Goal: Task Accomplishment & Management: Complete application form

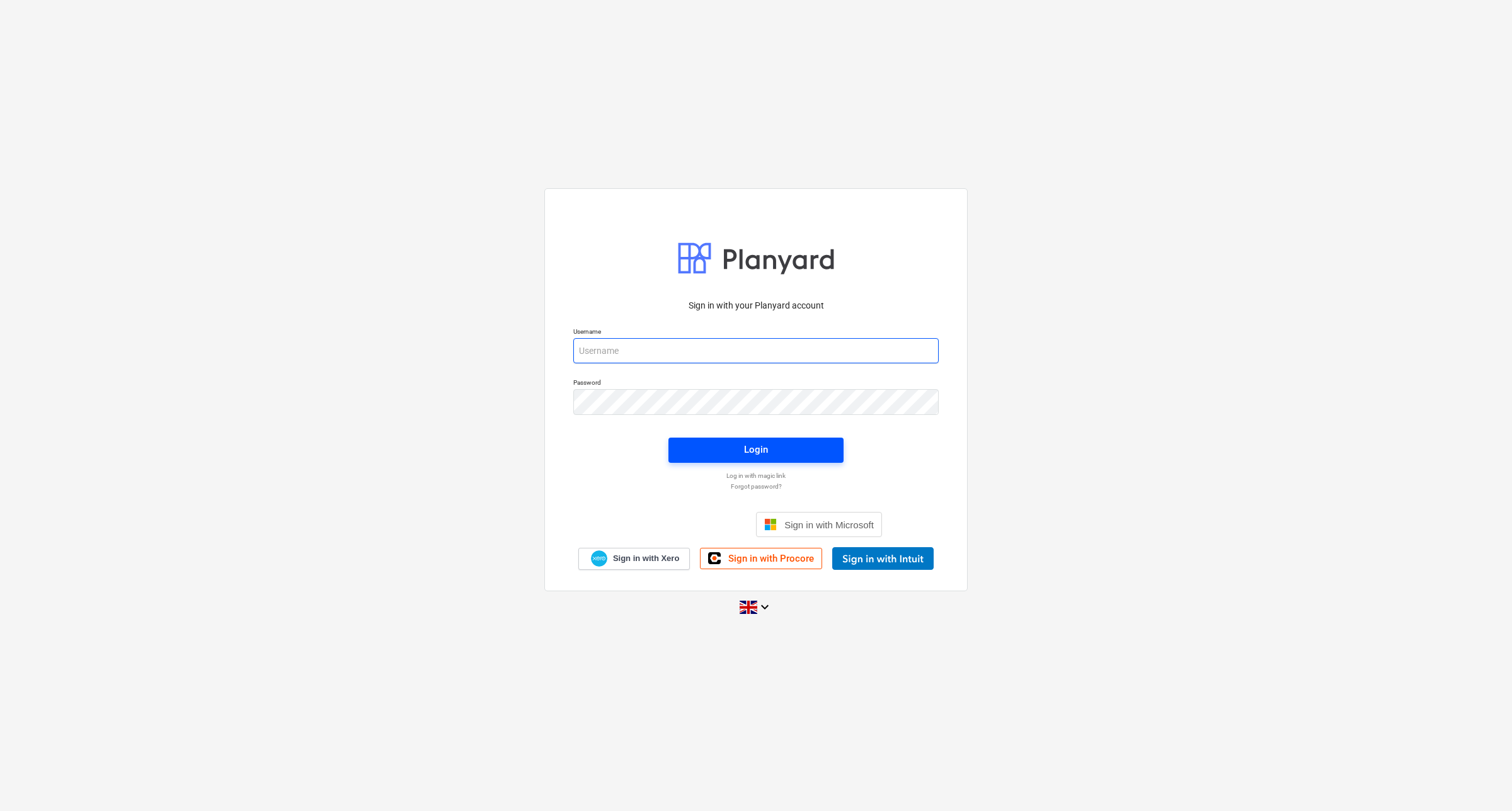
type input "[EMAIL_ADDRESS][DOMAIN_NAME]"
click at [778, 448] on span "Login" at bounding box center [756, 450] width 145 height 16
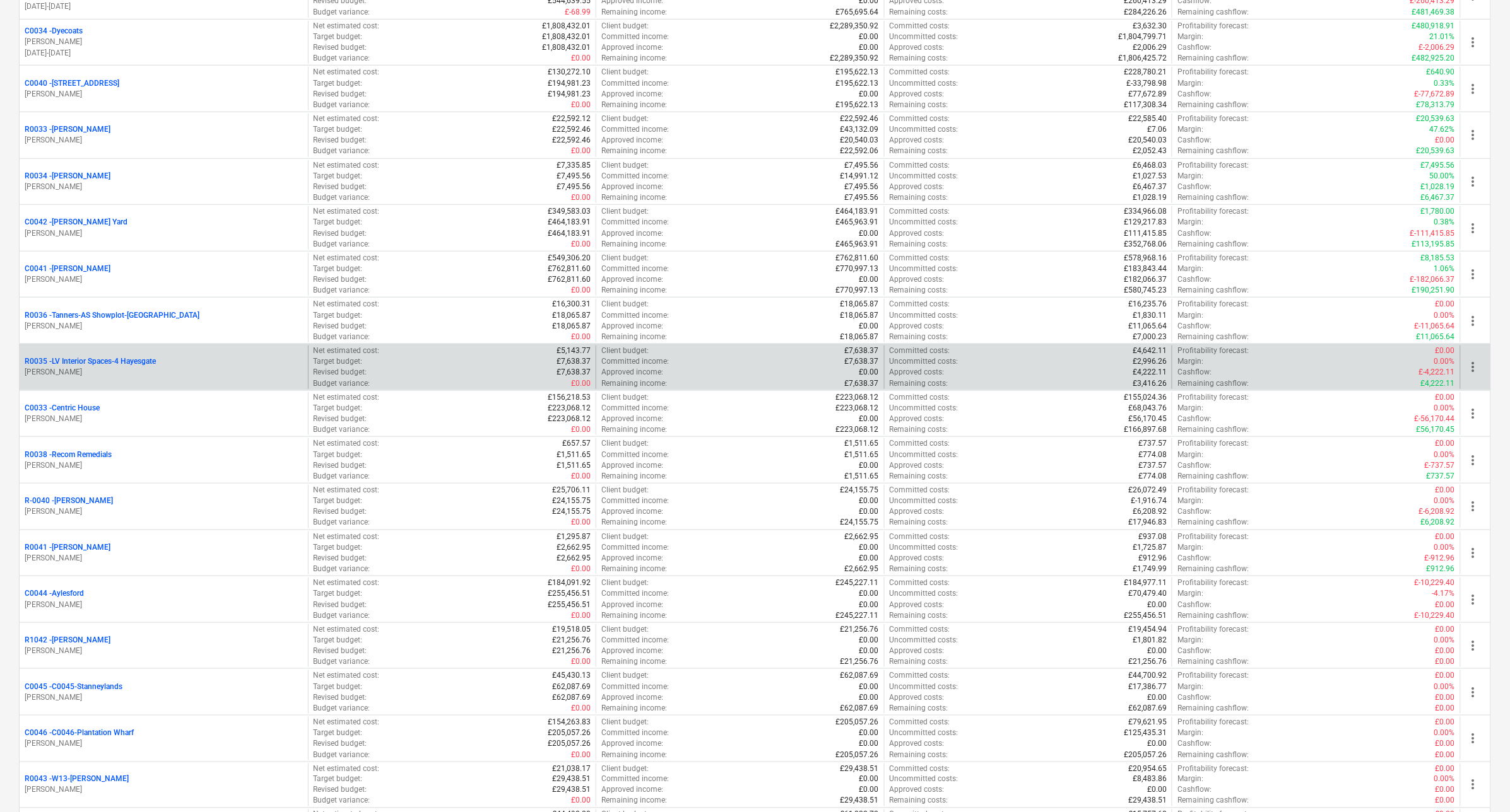
scroll to position [158, 0]
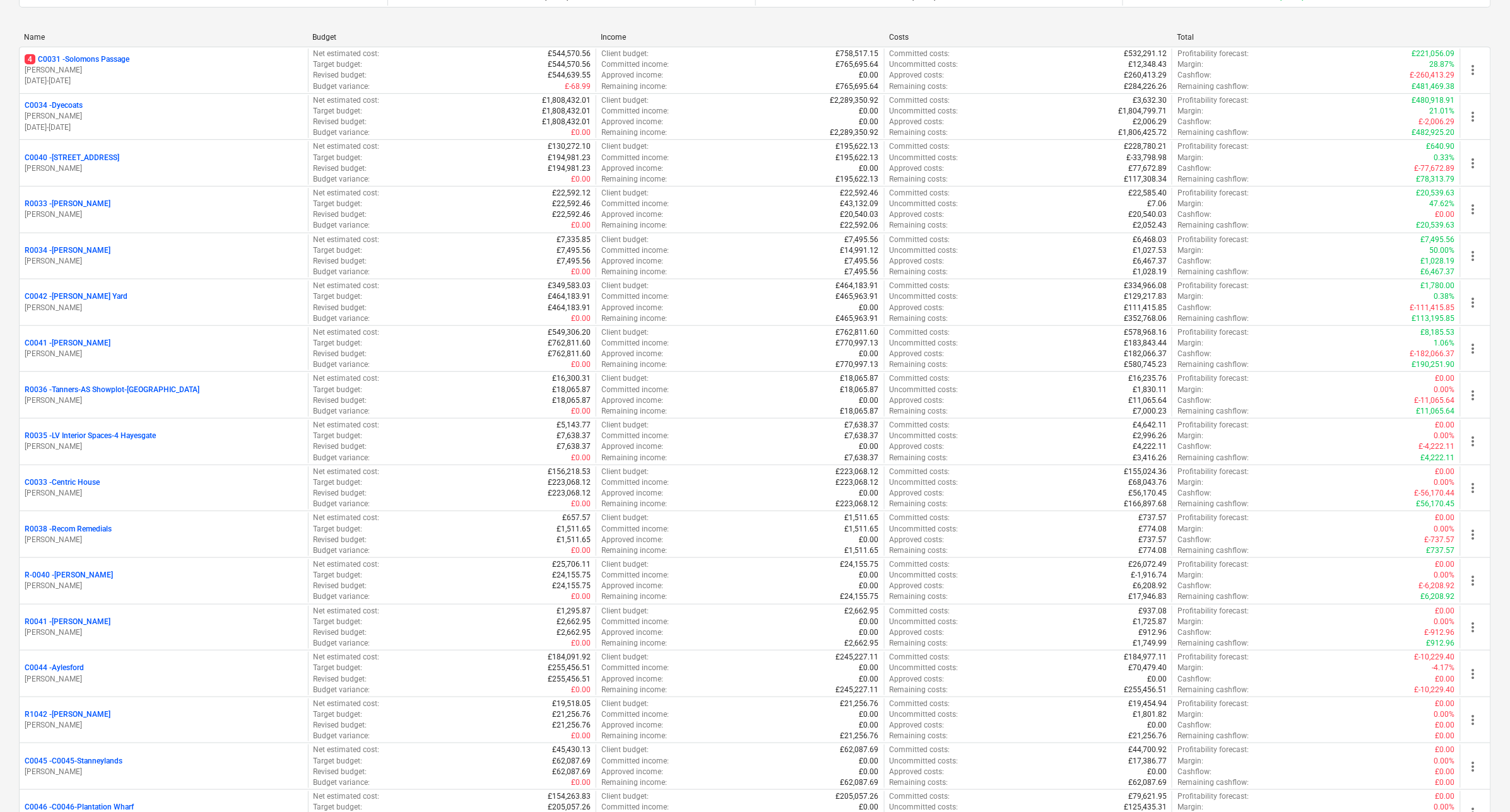
click at [83, 156] on p "C0040 - [STREET_ADDRESS]" at bounding box center [72, 158] width 95 height 11
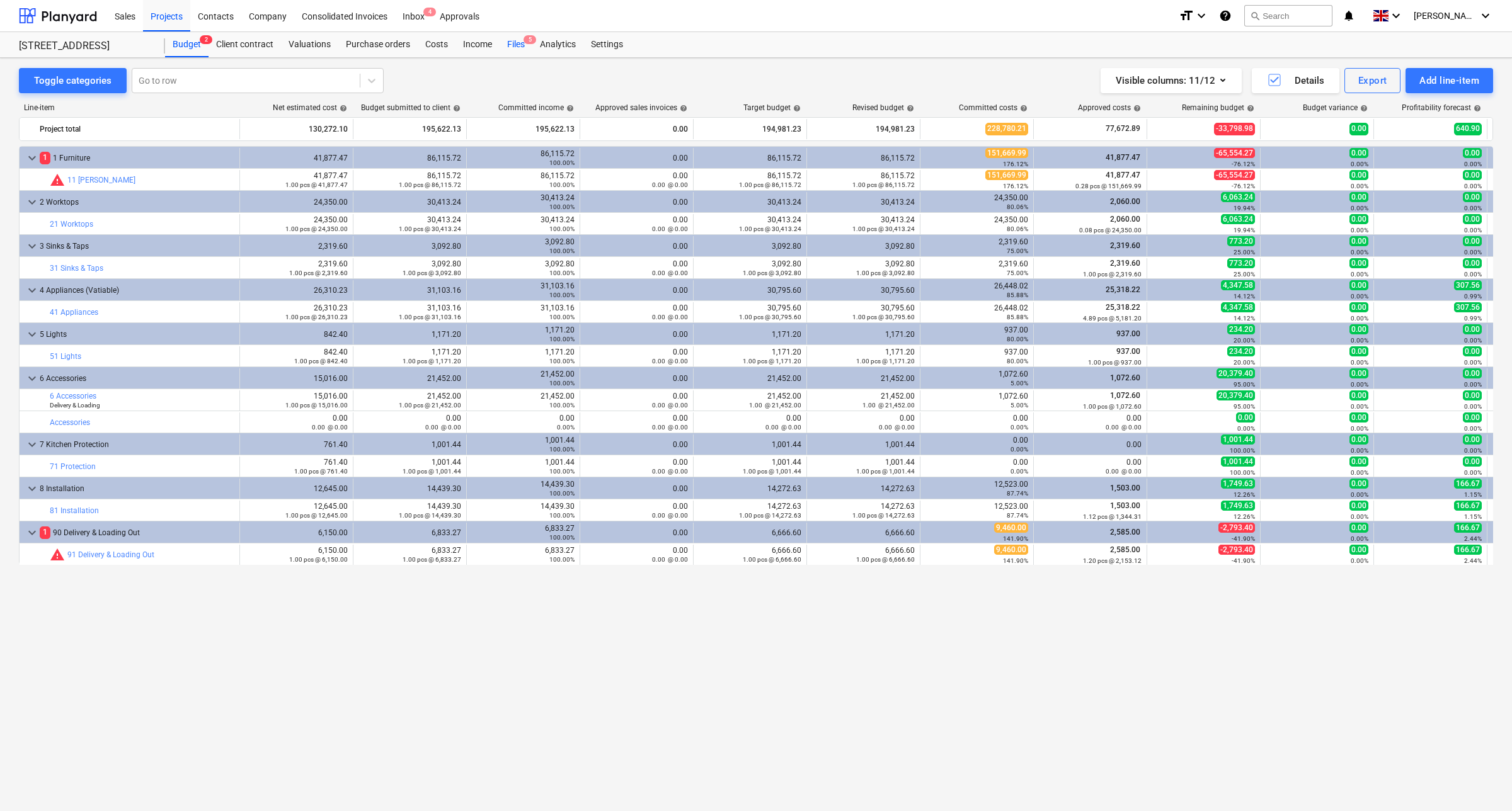
click at [520, 47] on div "Files 5" at bounding box center [516, 45] width 33 height 25
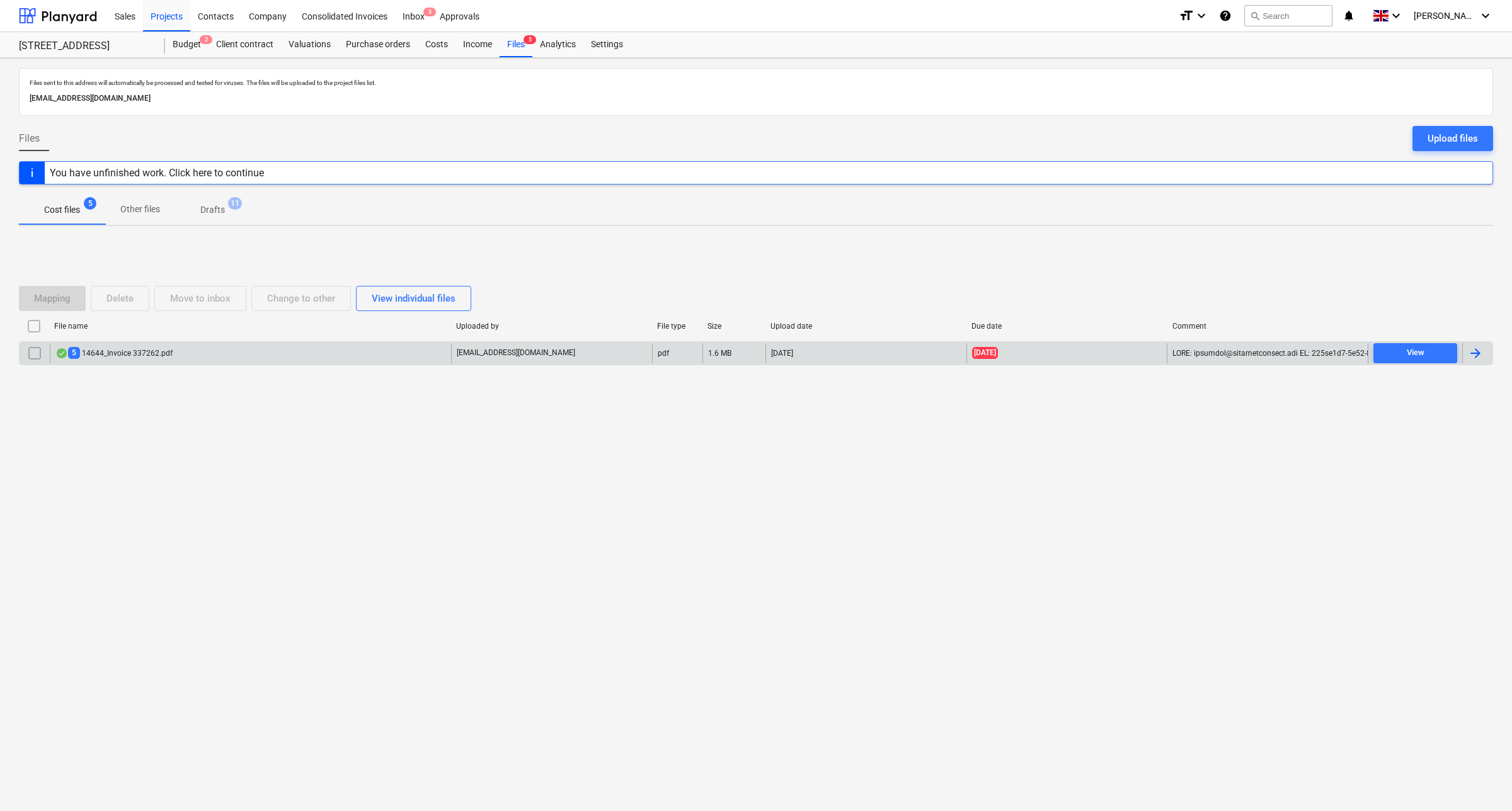
click at [281, 354] on div "5 14644_Invoice 337262.pdf" at bounding box center [250, 353] width 401 height 20
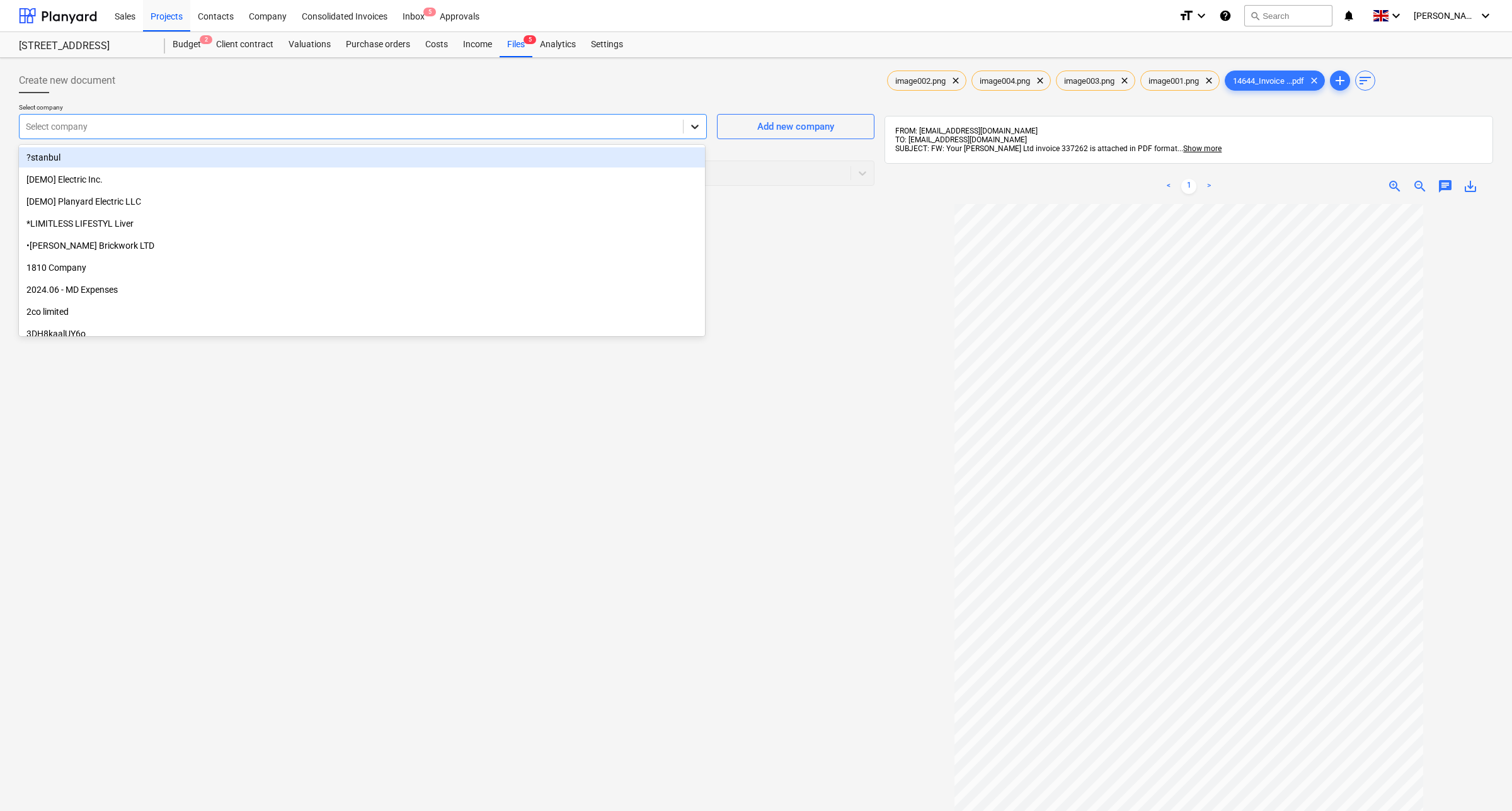
click at [694, 125] on icon at bounding box center [695, 127] width 13 height 13
type input "h"
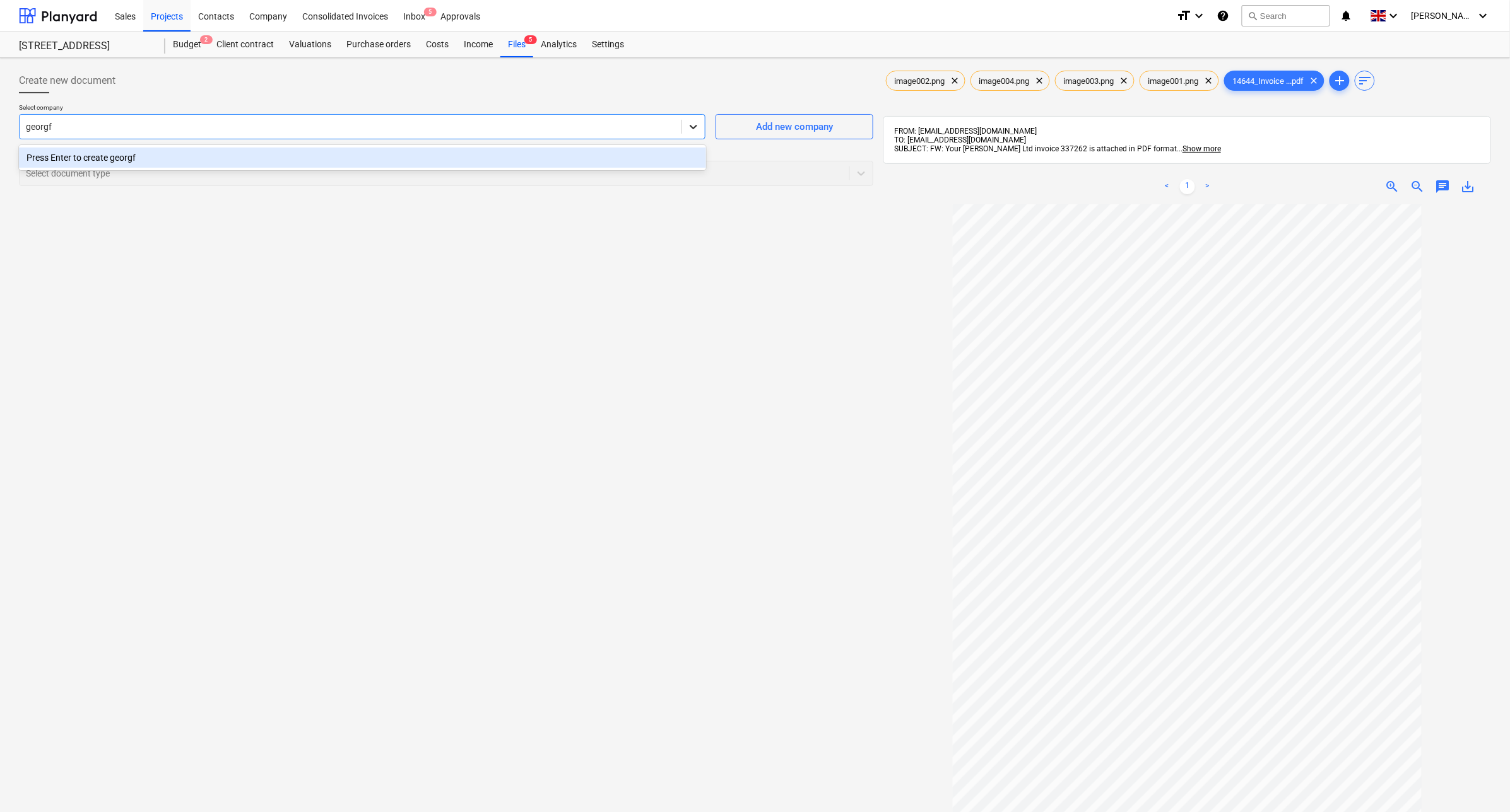
type input "[PERSON_NAME]"
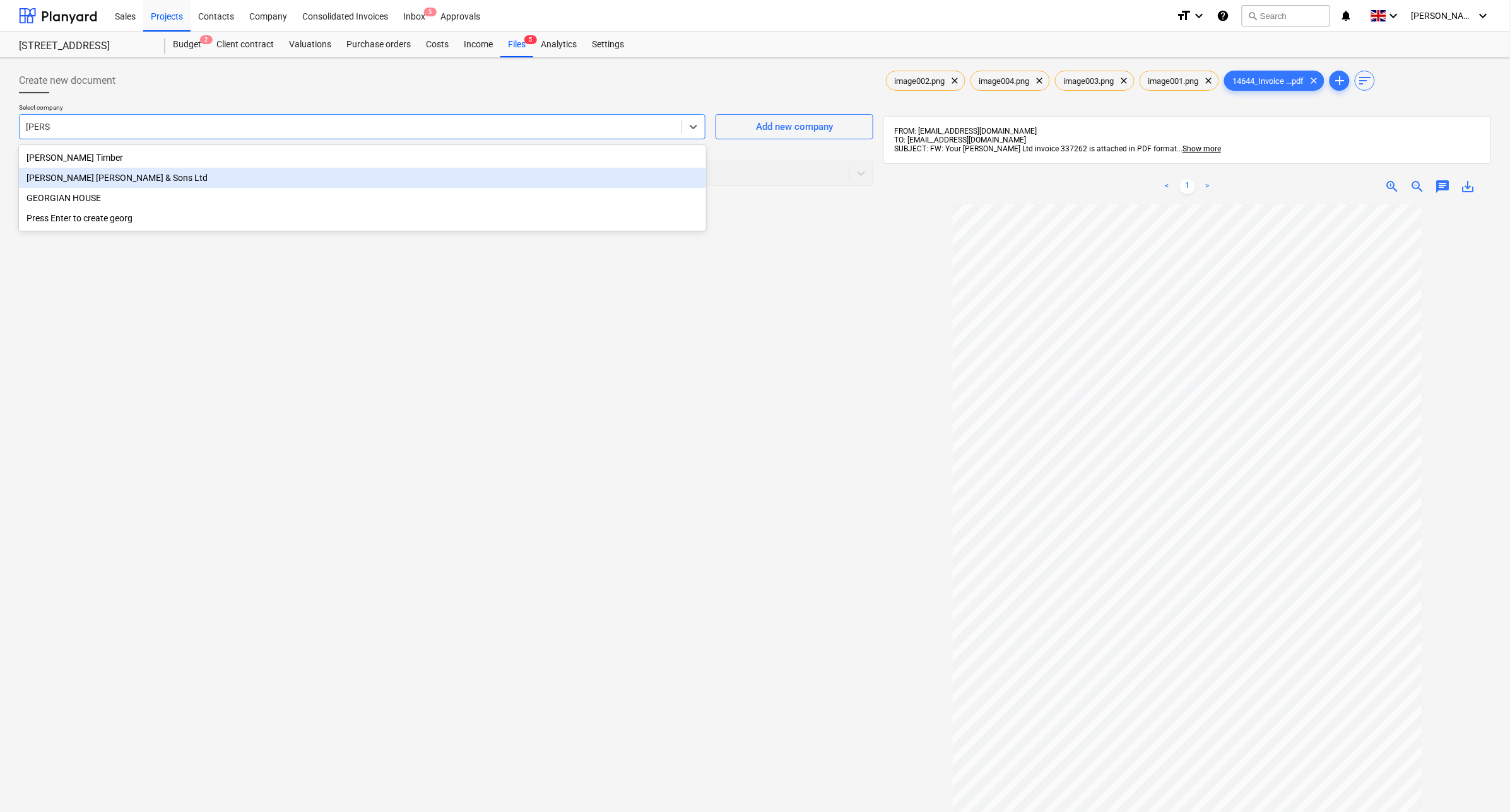
click at [418, 183] on div "[PERSON_NAME] [PERSON_NAME] & Sons Ltd" at bounding box center [363, 178] width 687 height 20
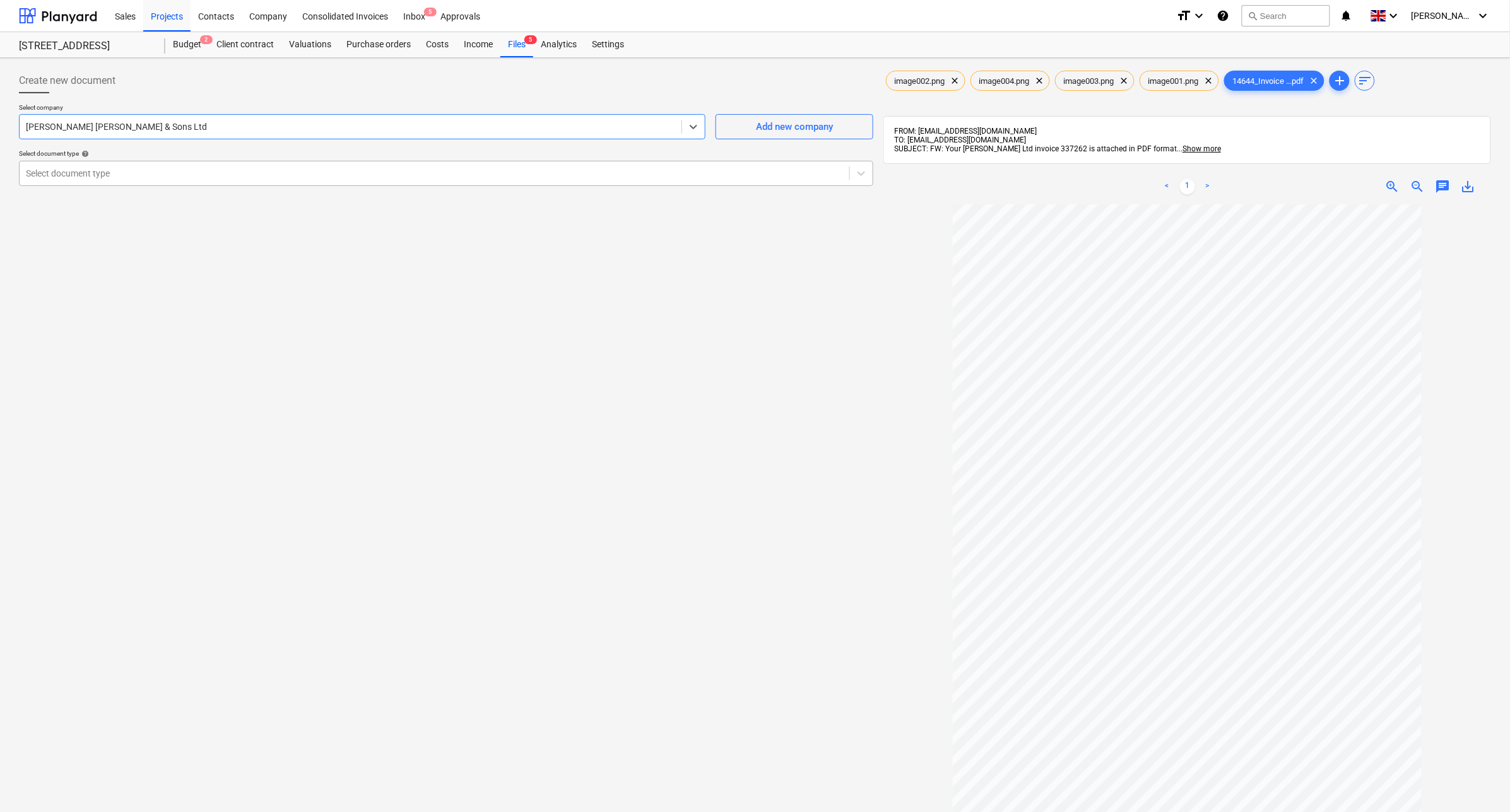
click at [269, 177] on div at bounding box center [434, 174] width 817 height 13
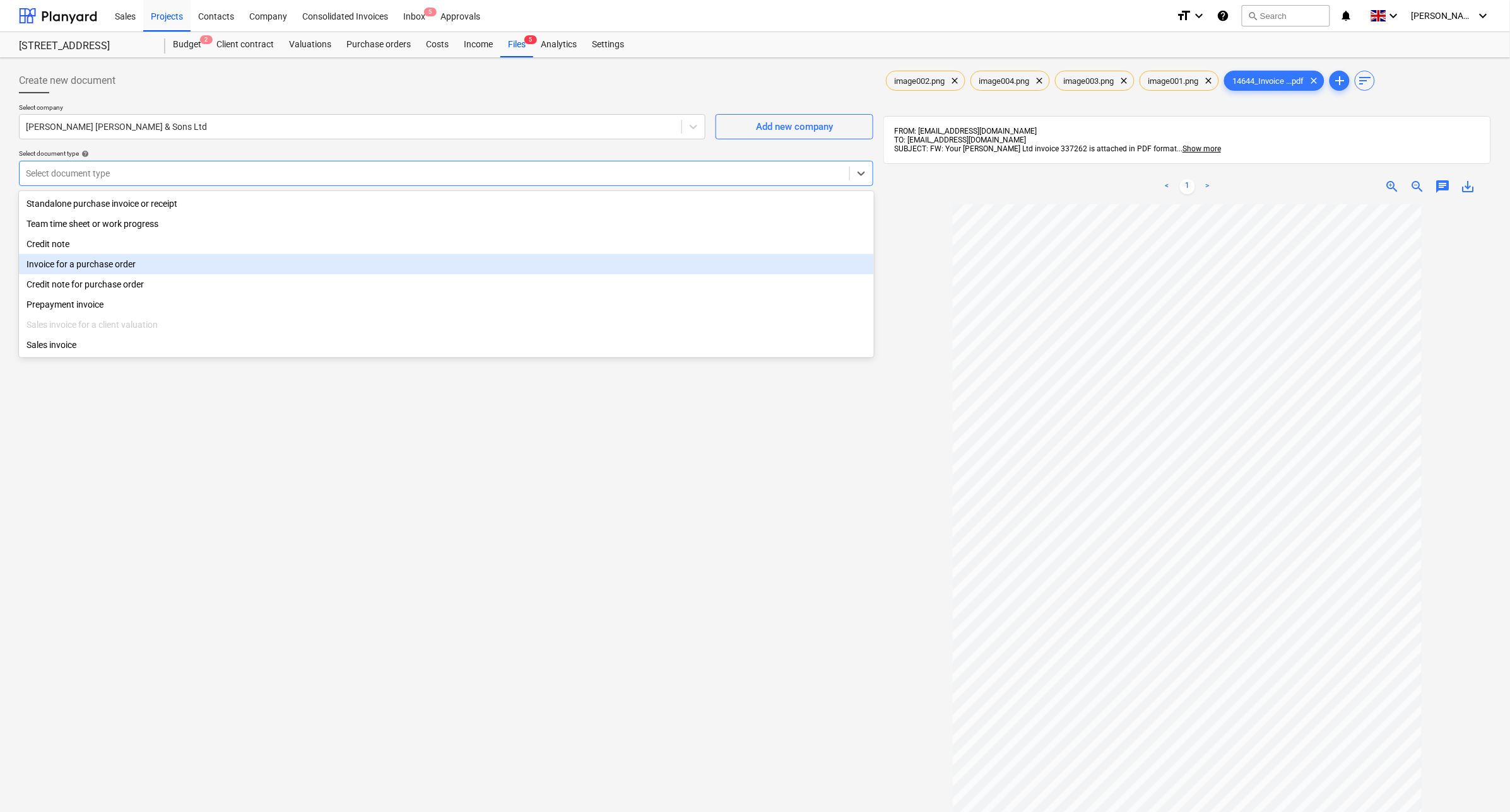
click at [169, 263] on div "Invoice for a purchase order" at bounding box center [446, 264] width 855 height 20
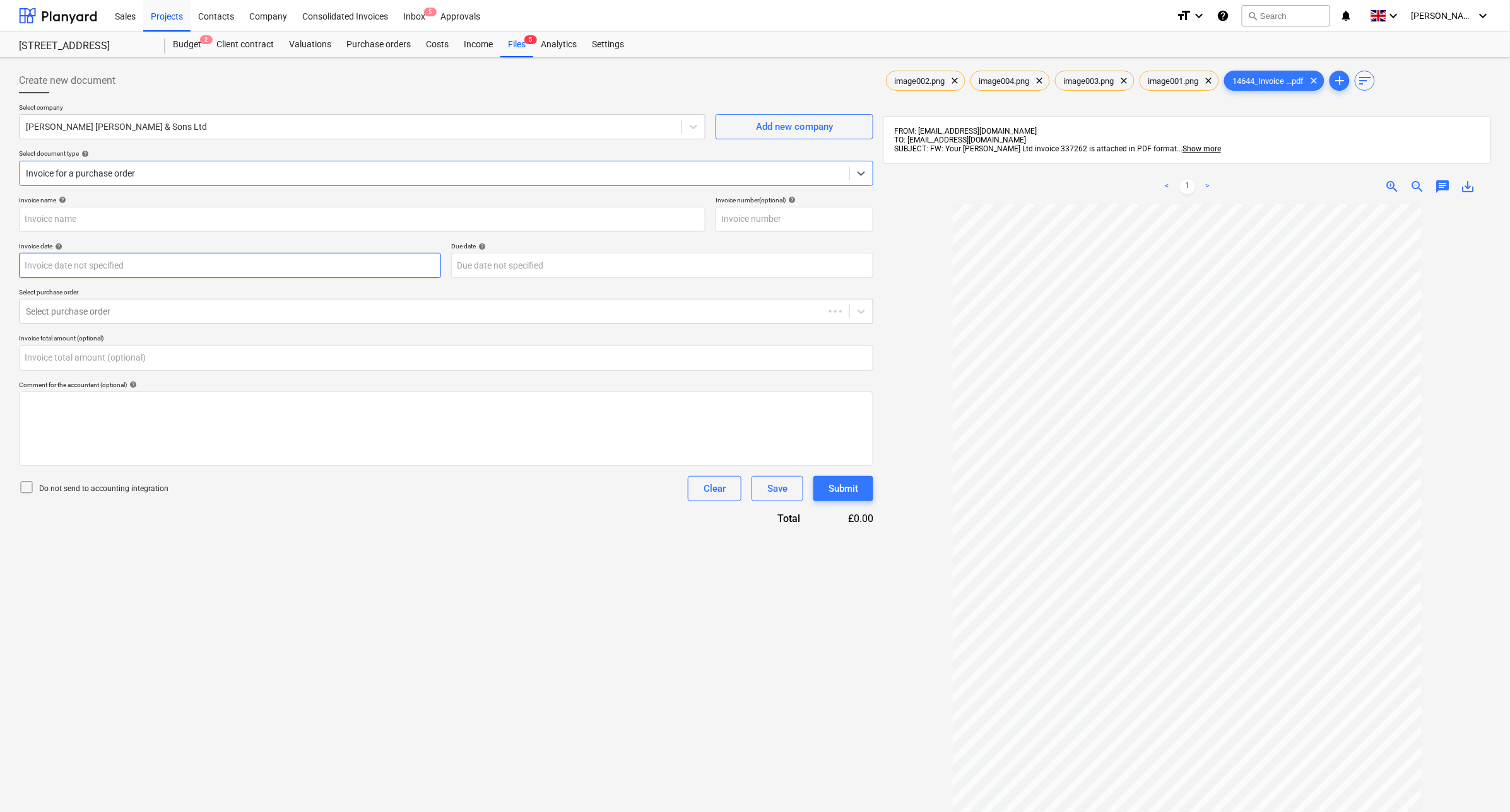
type input "337262"
type input "[DATE]"
type input "0.00"
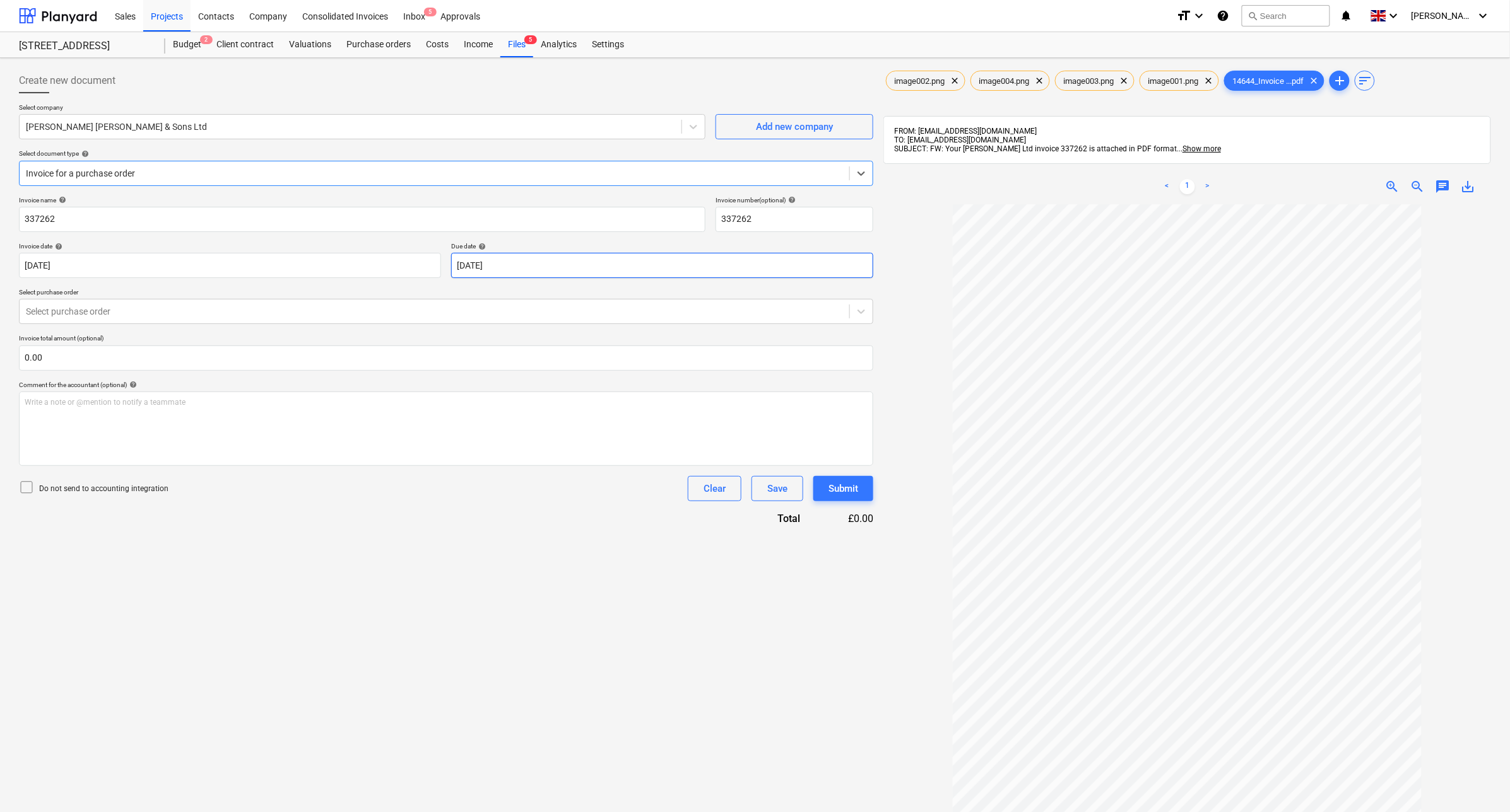
click at [489, 265] on body "Sales Projects Contacts Company Consolidated Invoices Inbox 5 Approvals format_…" at bounding box center [755, 406] width 1510 height 812
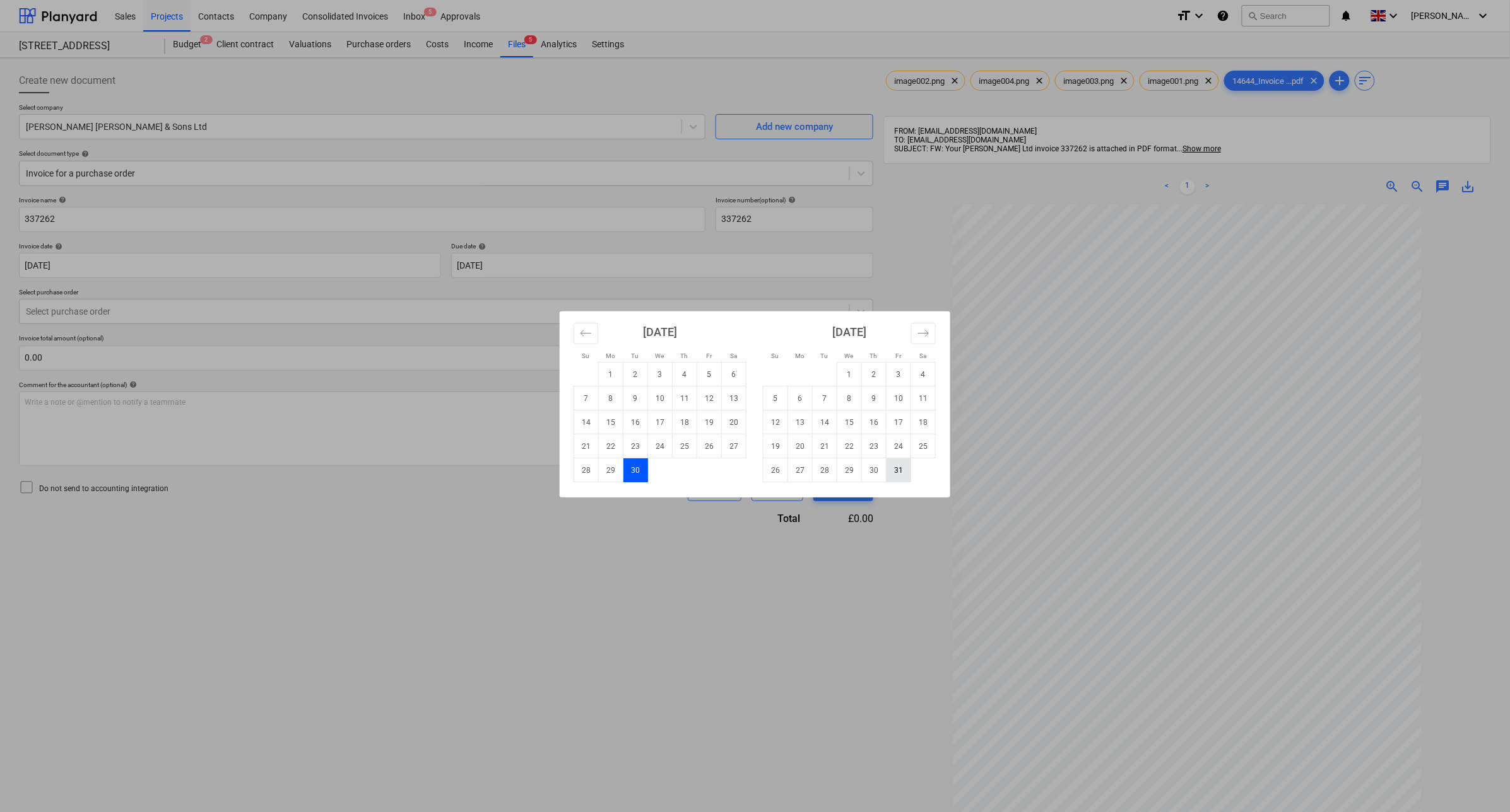
click at [891, 470] on td "31" at bounding box center [898, 470] width 25 height 24
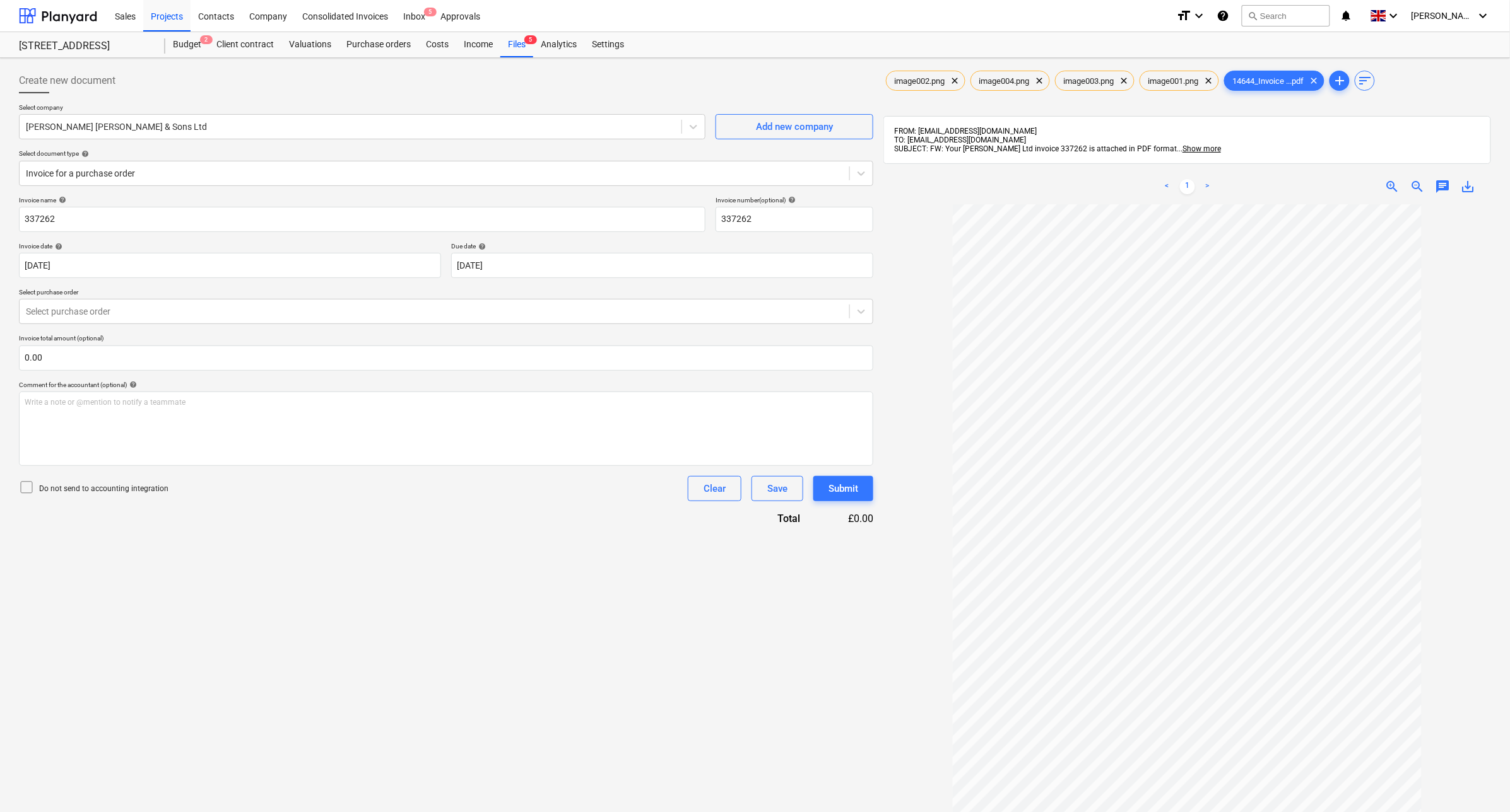
type input "[DATE]"
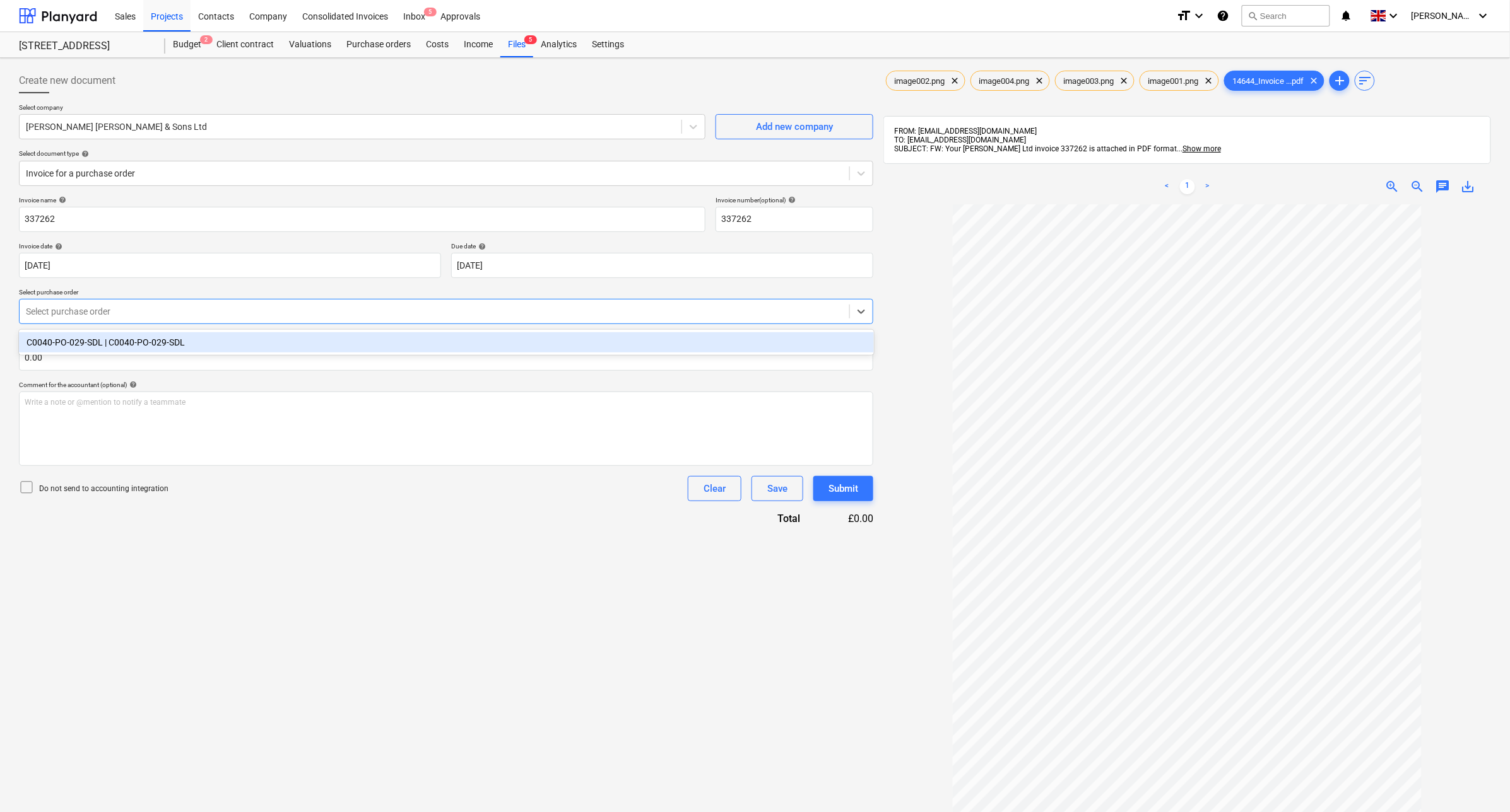
click at [263, 301] on div "Select purchase order" at bounding box center [446, 311] width 854 height 25
click at [246, 343] on div "C0040-PO-029-SDL | C0040-PO-029-SDL" at bounding box center [446, 342] width 855 height 20
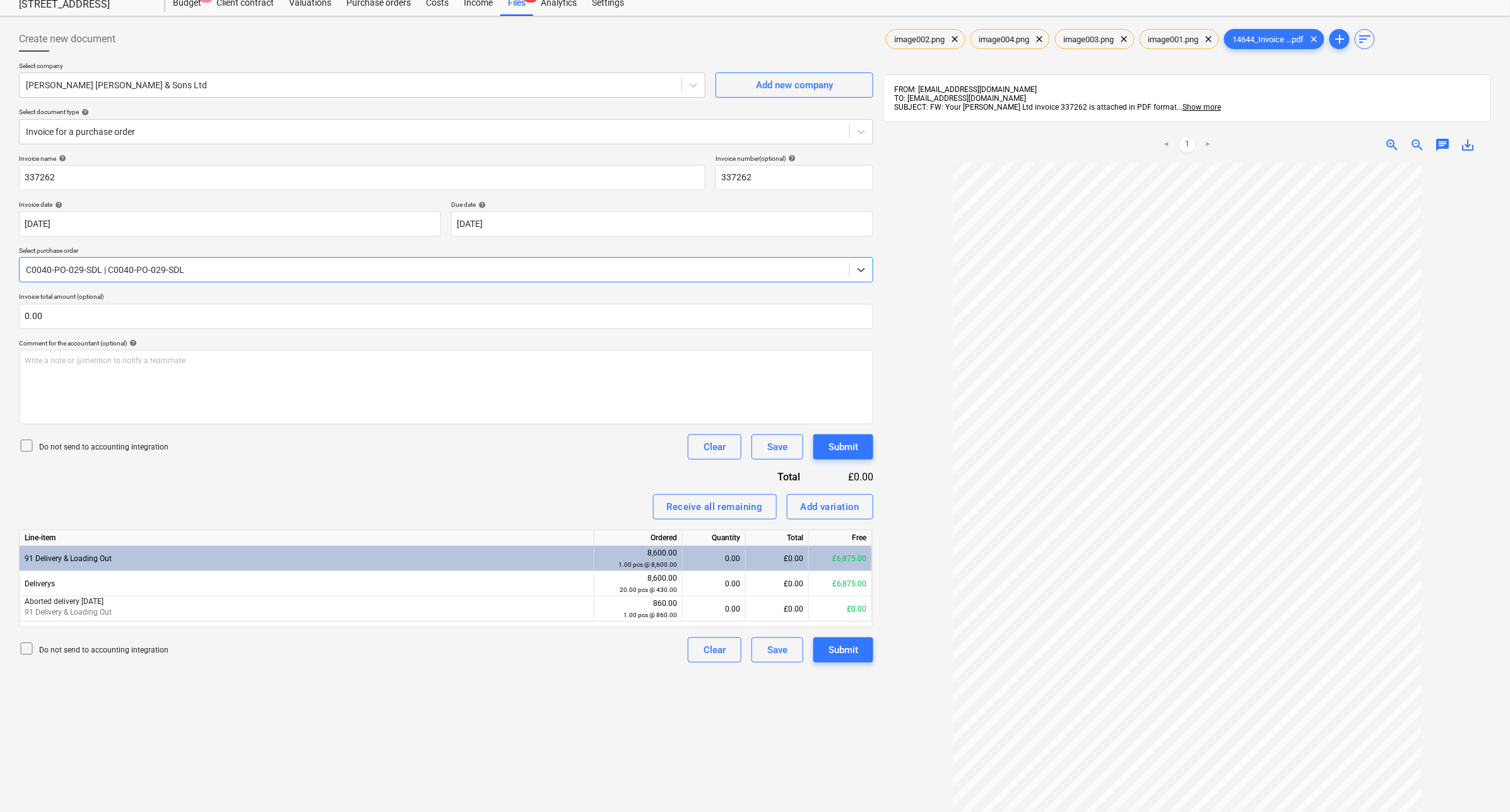
scroll to position [79, 0]
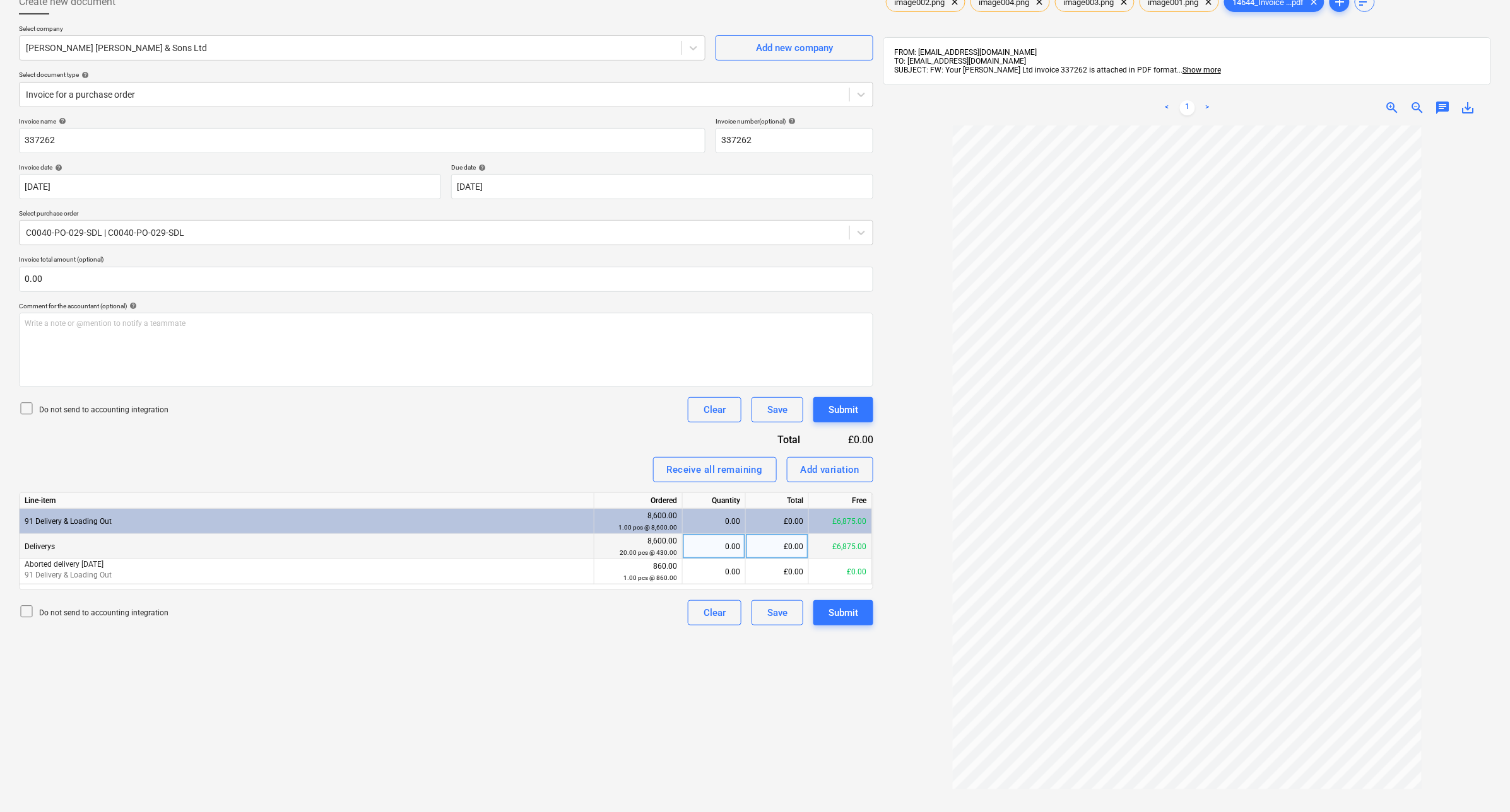
click at [727, 551] on div "0.00" at bounding box center [714, 547] width 52 height 25
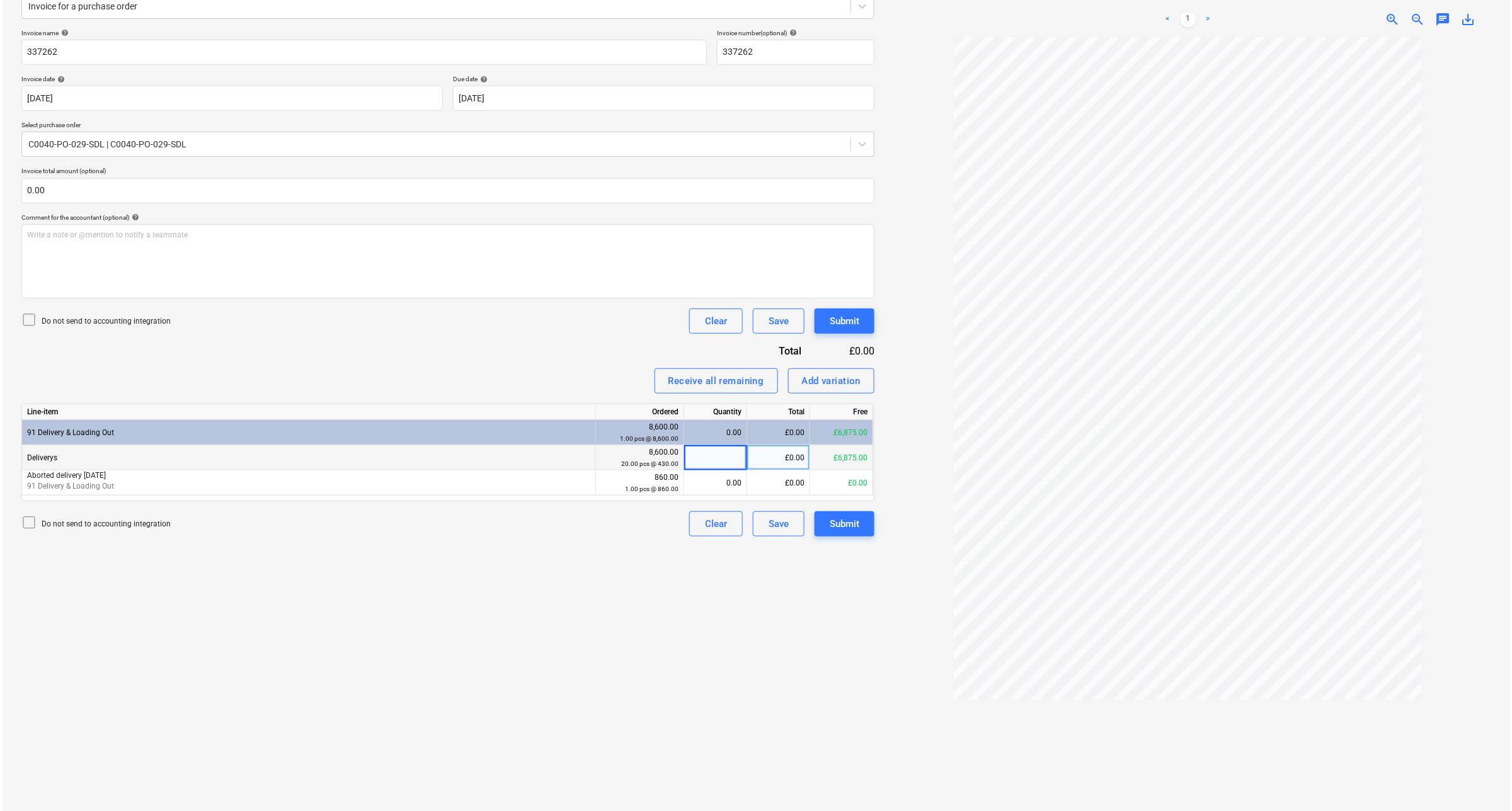
scroll to position [178, 0]
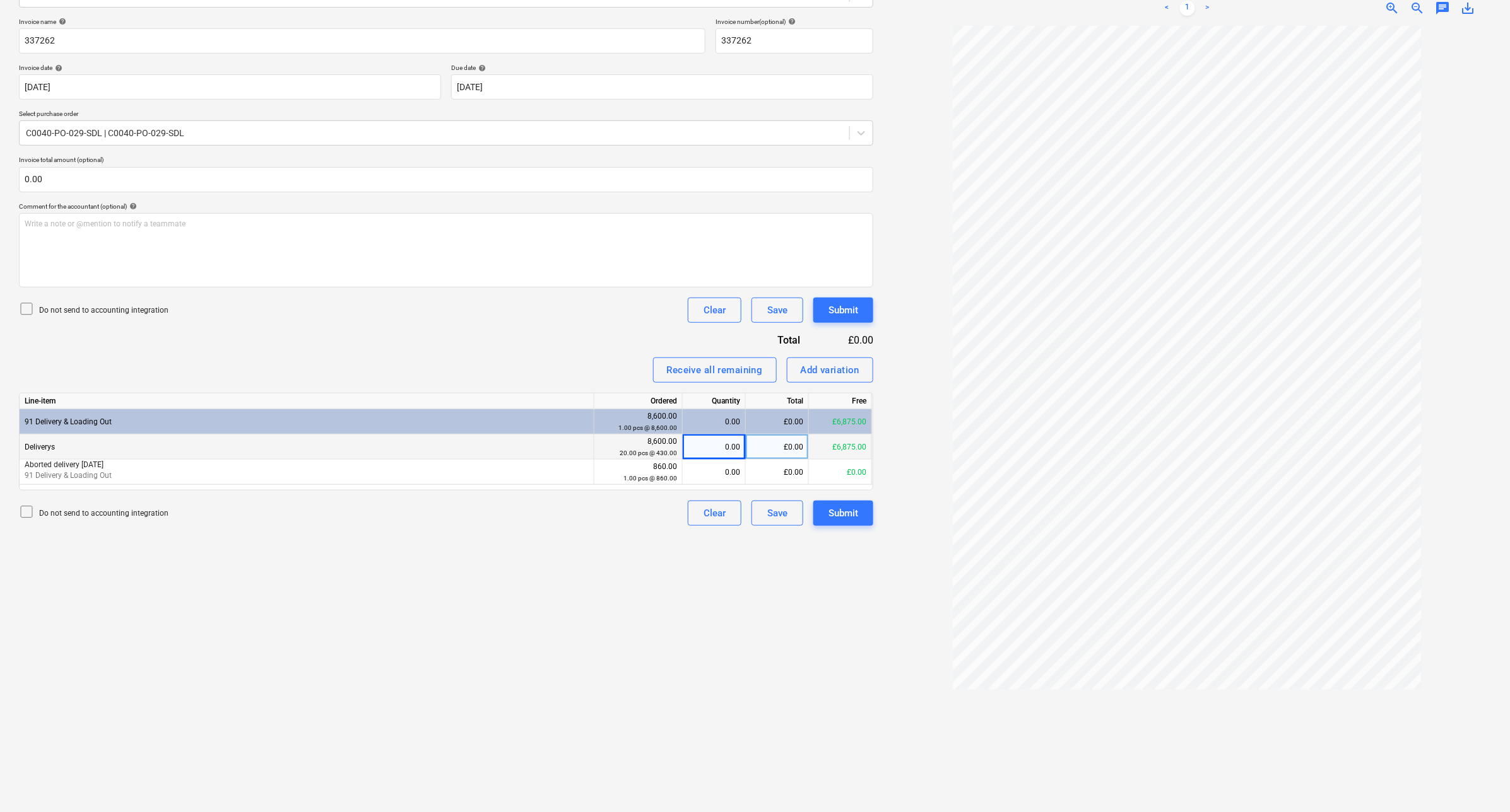
click at [785, 452] on div "£0.00" at bounding box center [778, 447] width 63 height 25
type input "1380"
click at [620, 556] on div "Create new document Select company [PERSON_NAME] Pickers [PERSON_NAME] & Sons L…" at bounding box center [446, 346] width 864 height 923
click at [864, 314] on button "Submit" at bounding box center [843, 310] width 60 height 25
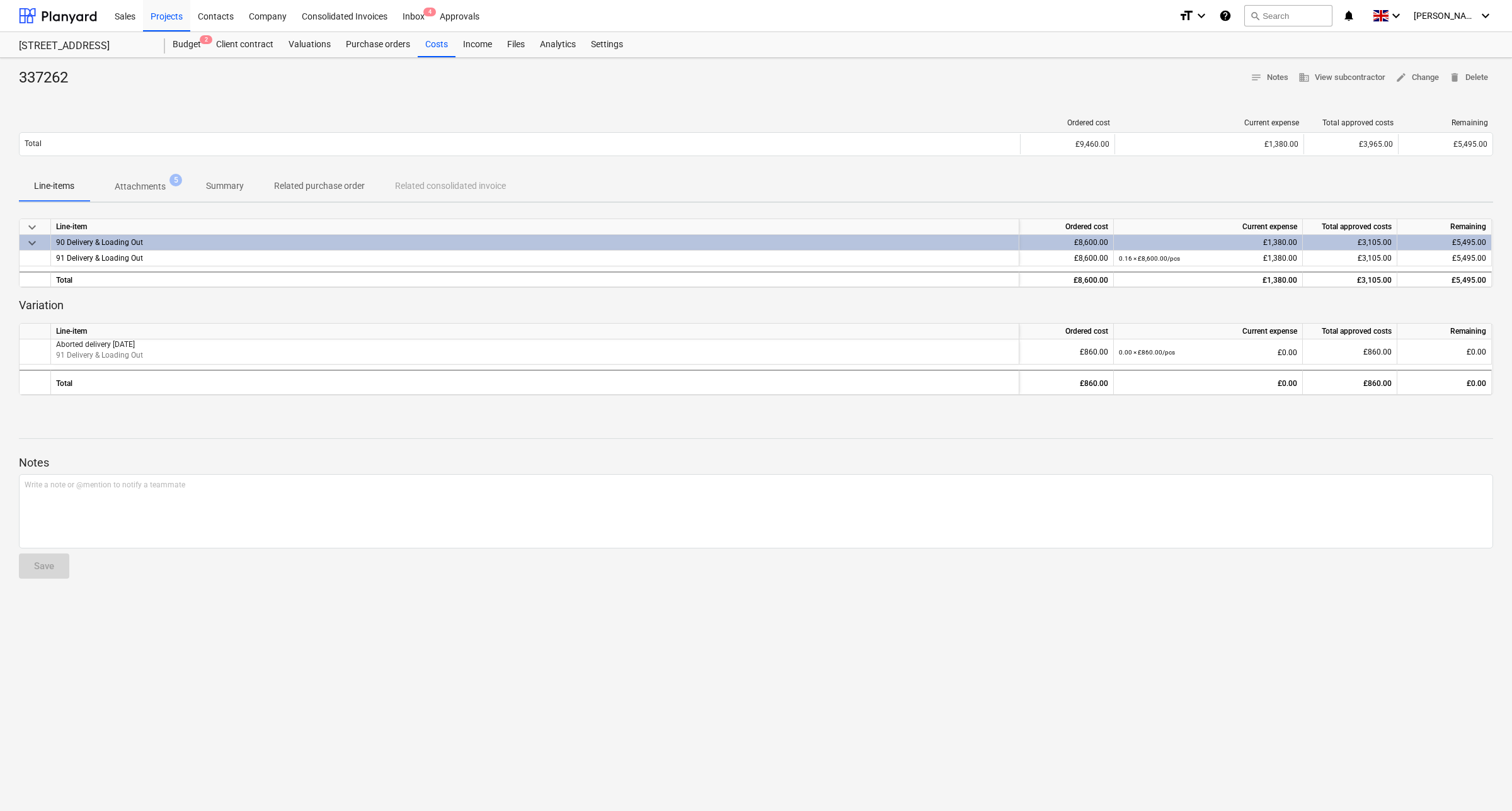
drag, startPoint x: 1150, startPoint y: 93, endPoint x: 1041, endPoint y: 70, distance: 111.4
click at [1149, 93] on div at bounding box center [756, 93] width 1474 height 10
click at [518, 39] on div "Files" at bounding box center [516, 45] width 33 height 25
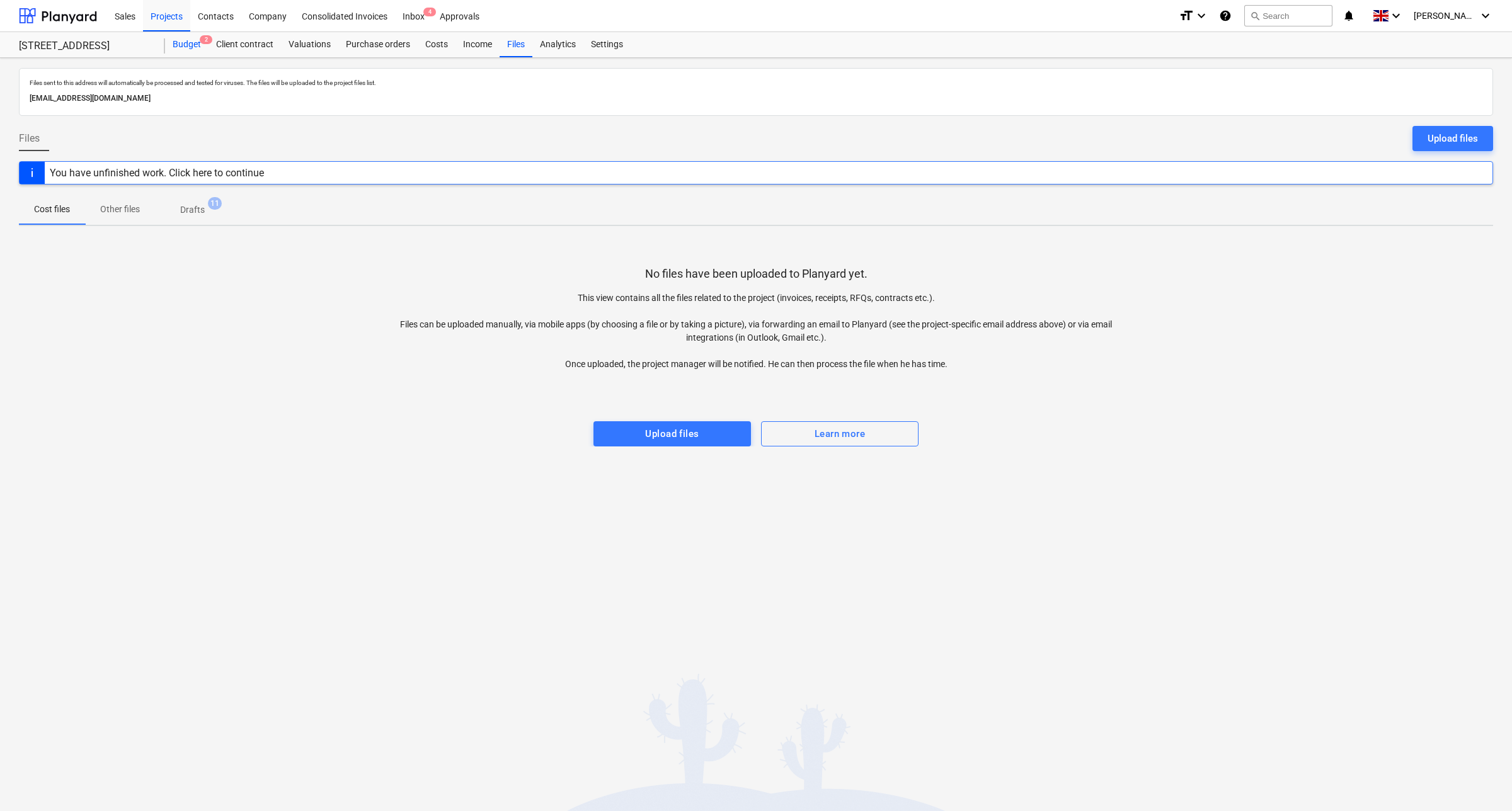
click at [190, 39] on div "Budget 2" at bounding box center [187, 45] width 44 height 25
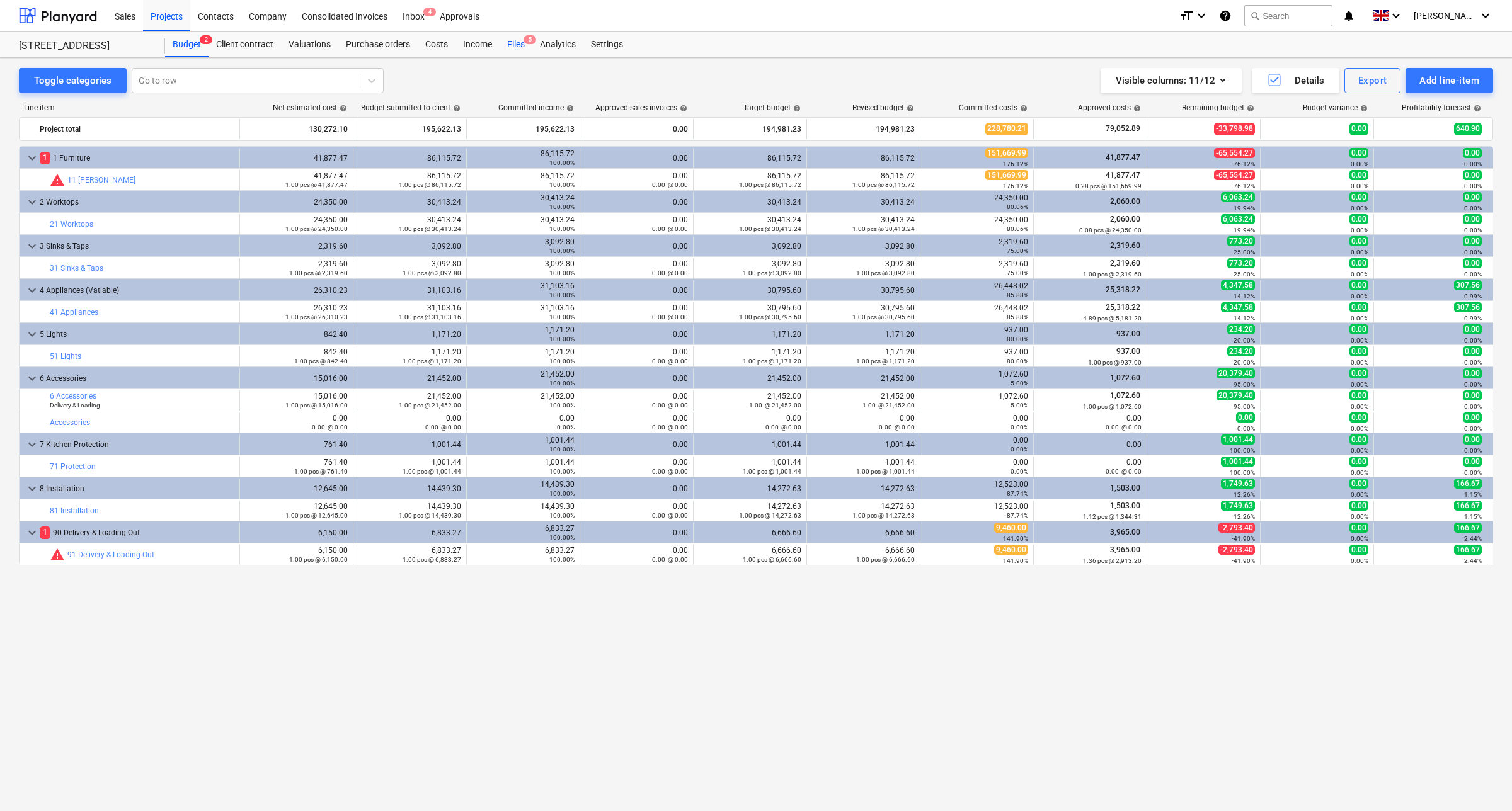
click at [512, 41] on div "Files 5" at bounding box center [516, 45] width 33 height 25
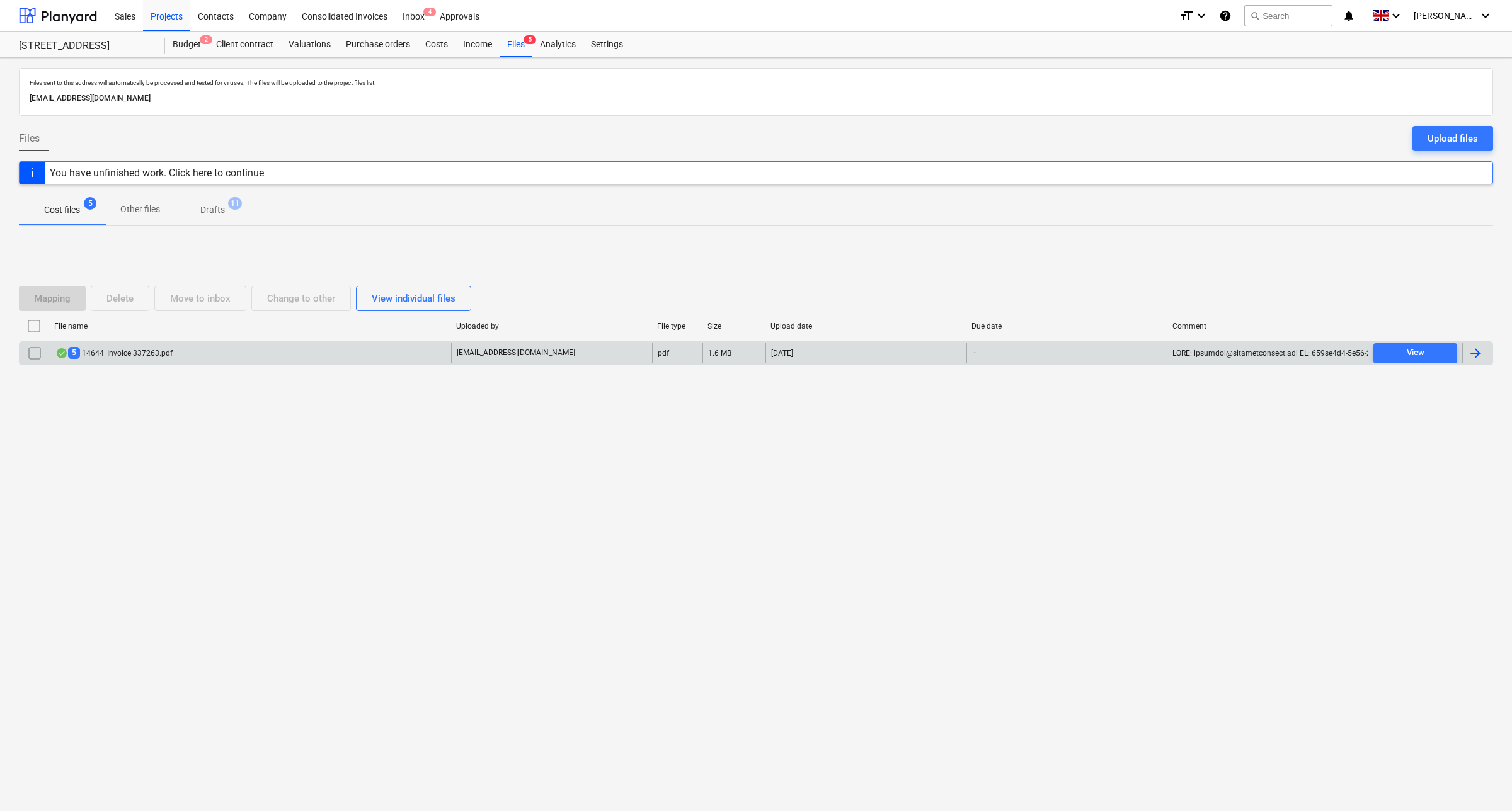
click at [199, 358] on div "5 14644_Invoice 337263.pdf" at bounding box center [250, 353] width 401 height 20
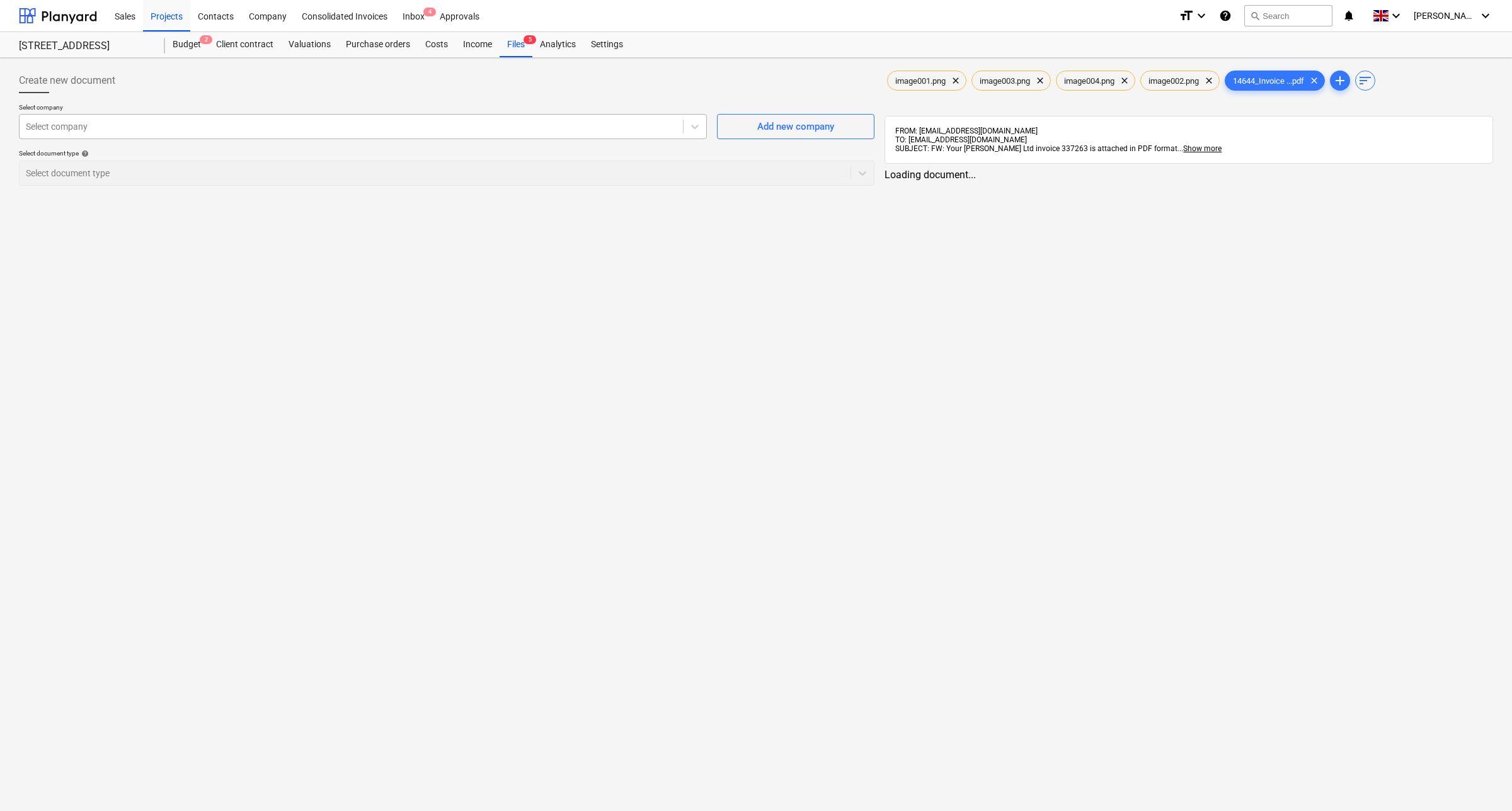
click at [647, 124] on div at bounding box center [351, 127] width 651 height 13
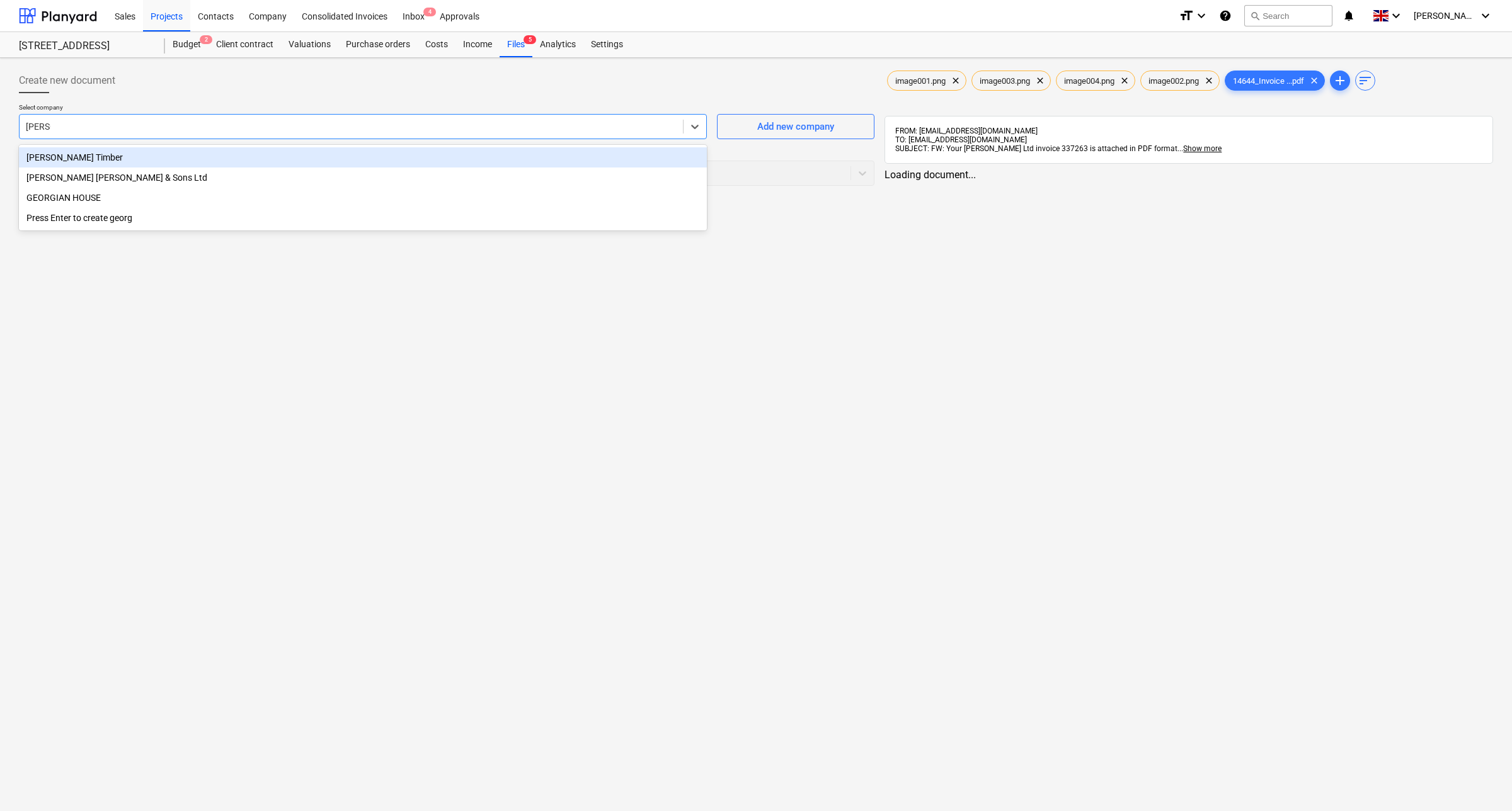
type input "[PERSON_NAME]"
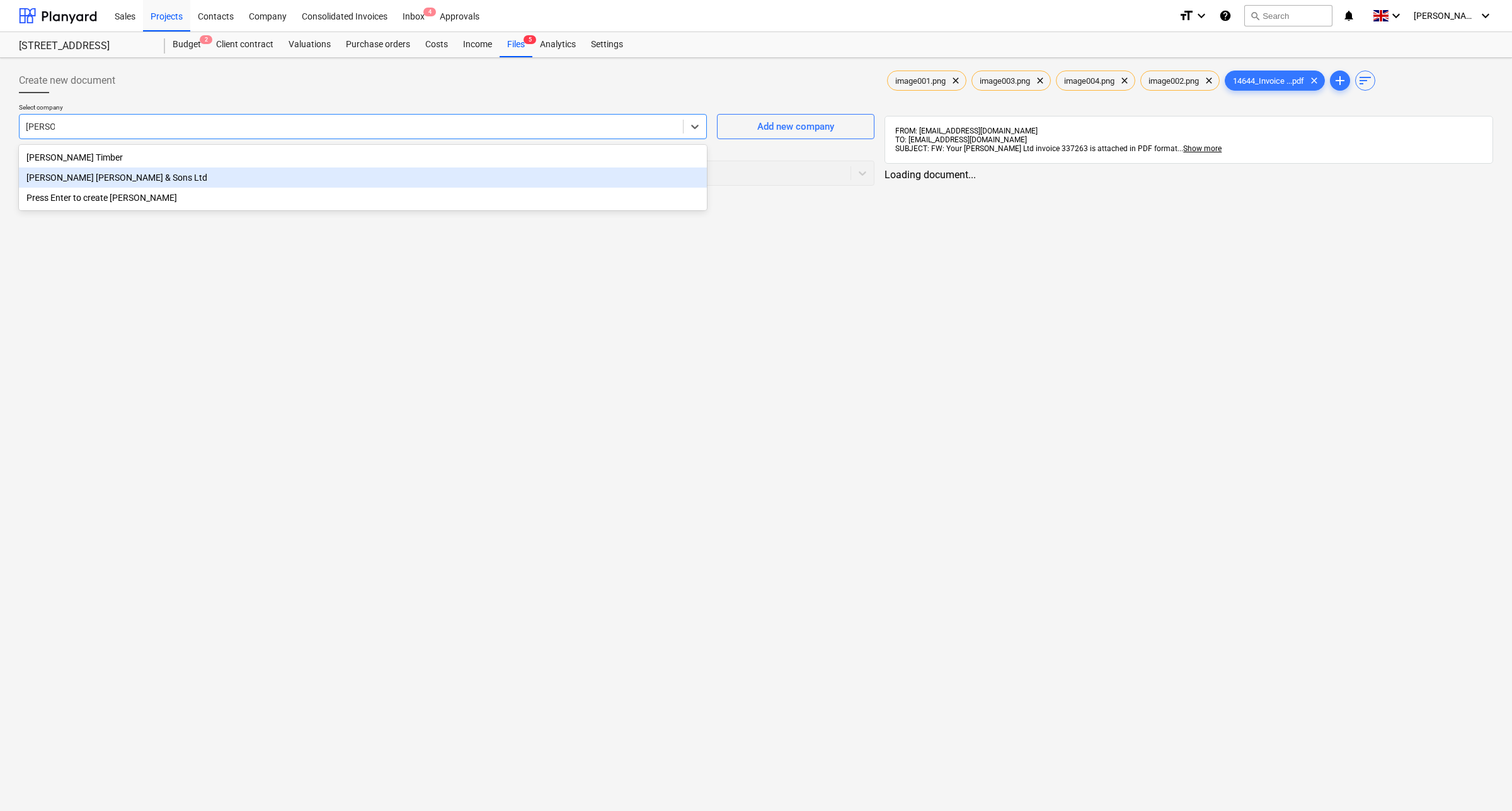
click at [627, 180] on div "[PERSON_NAME] [PERSON_NAME] & Sons Ltd" at bounding box center [363, 178] width 688 height 20
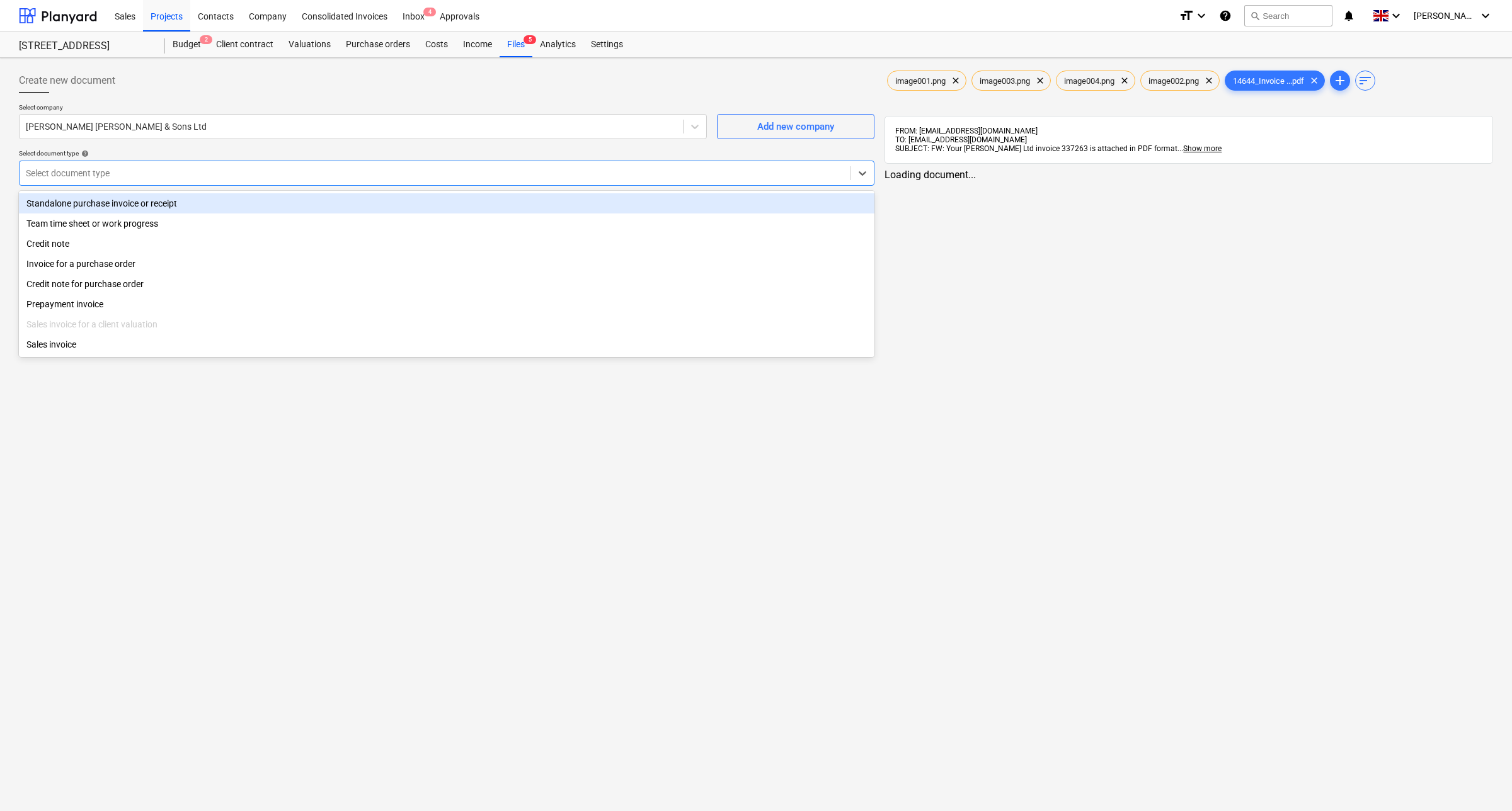
click at [267, 172] on div at bounding box center [435, 173] width 818 height 13
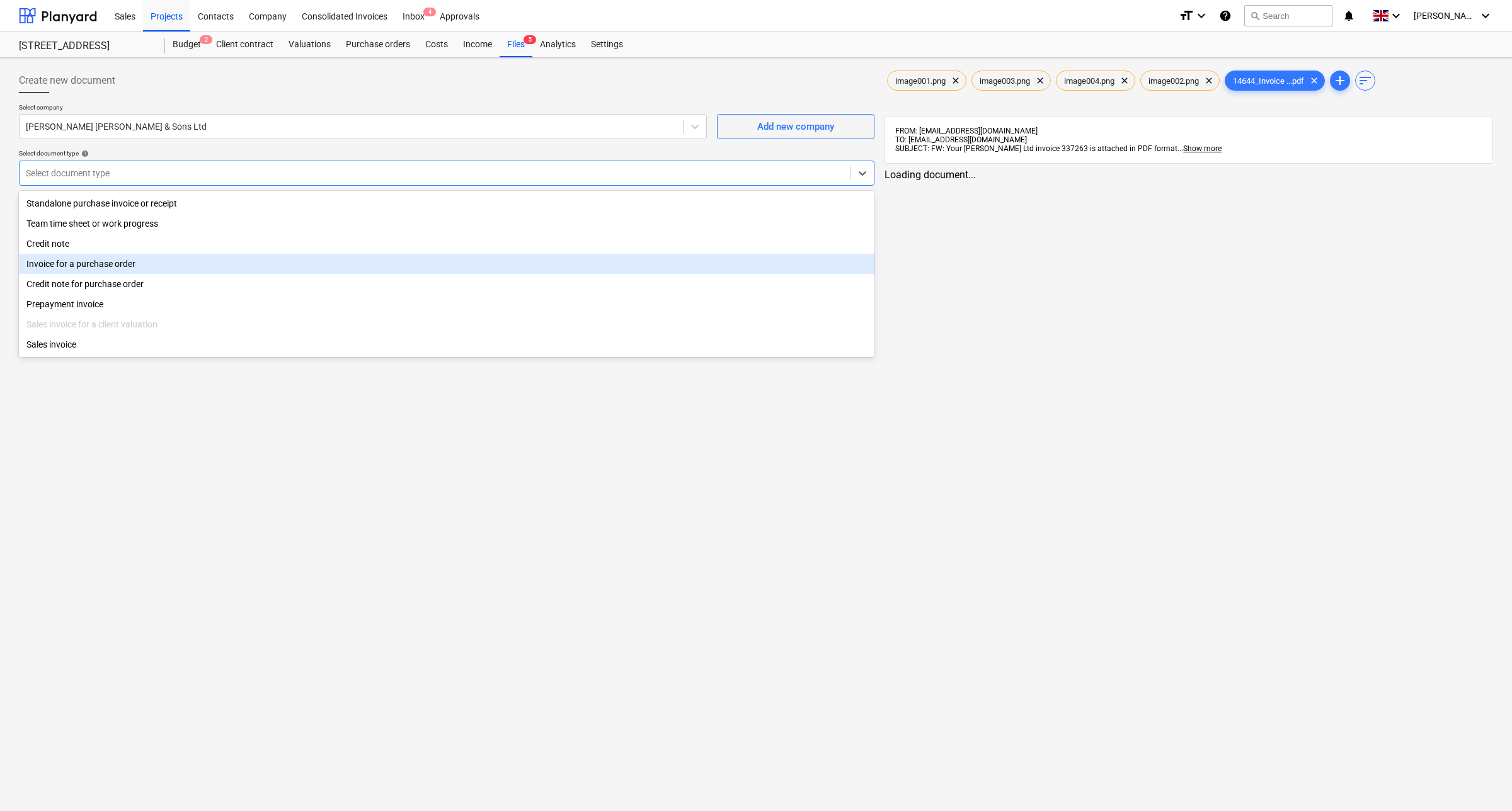
click at [178, 264] on div "Invoice for a purchase order" at bounding box center [447, 264] width 855 height 20
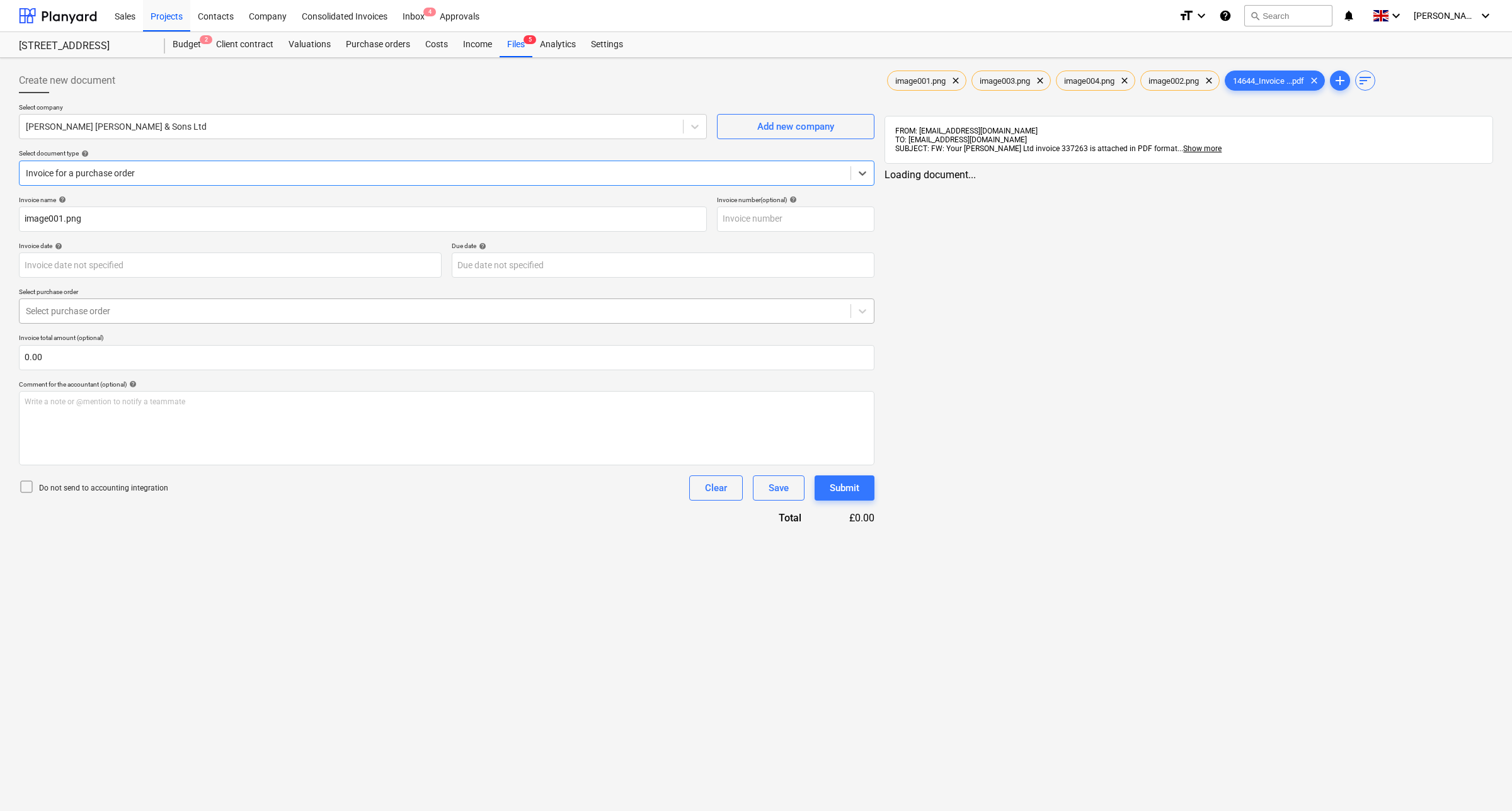
click at [128, 310] on div at bounding box center [435, 311] width 818 height 13
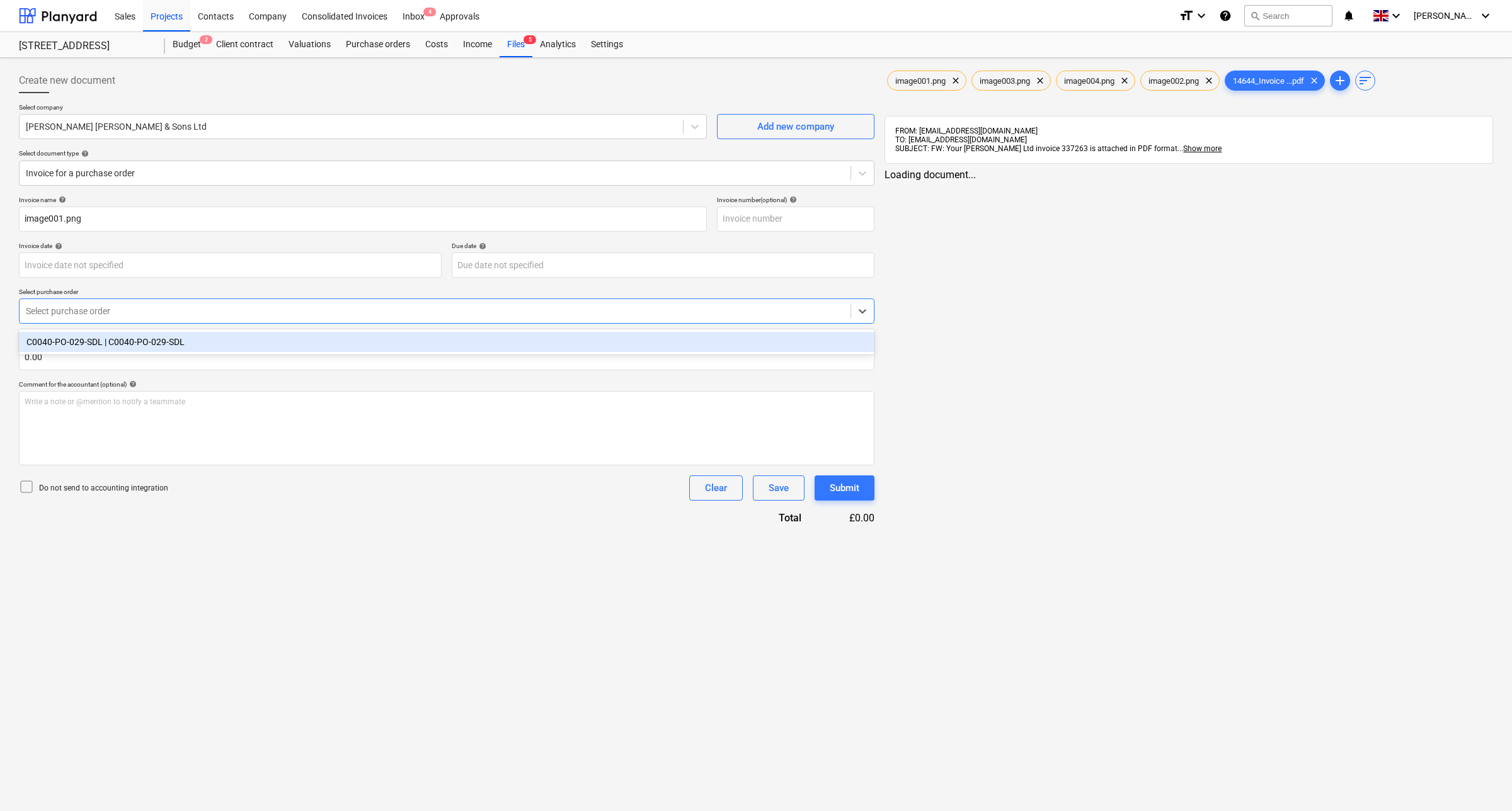
drag, startPoint x: 128, startPoint y: 348, endPoint x: 340, endPoint y: 315, distance: 214.6
click at [131, 348] on div "C0040-PO-029-SDL | C0040-PO-029-SDL" at bounding box center [447, 342] width 855 height 20
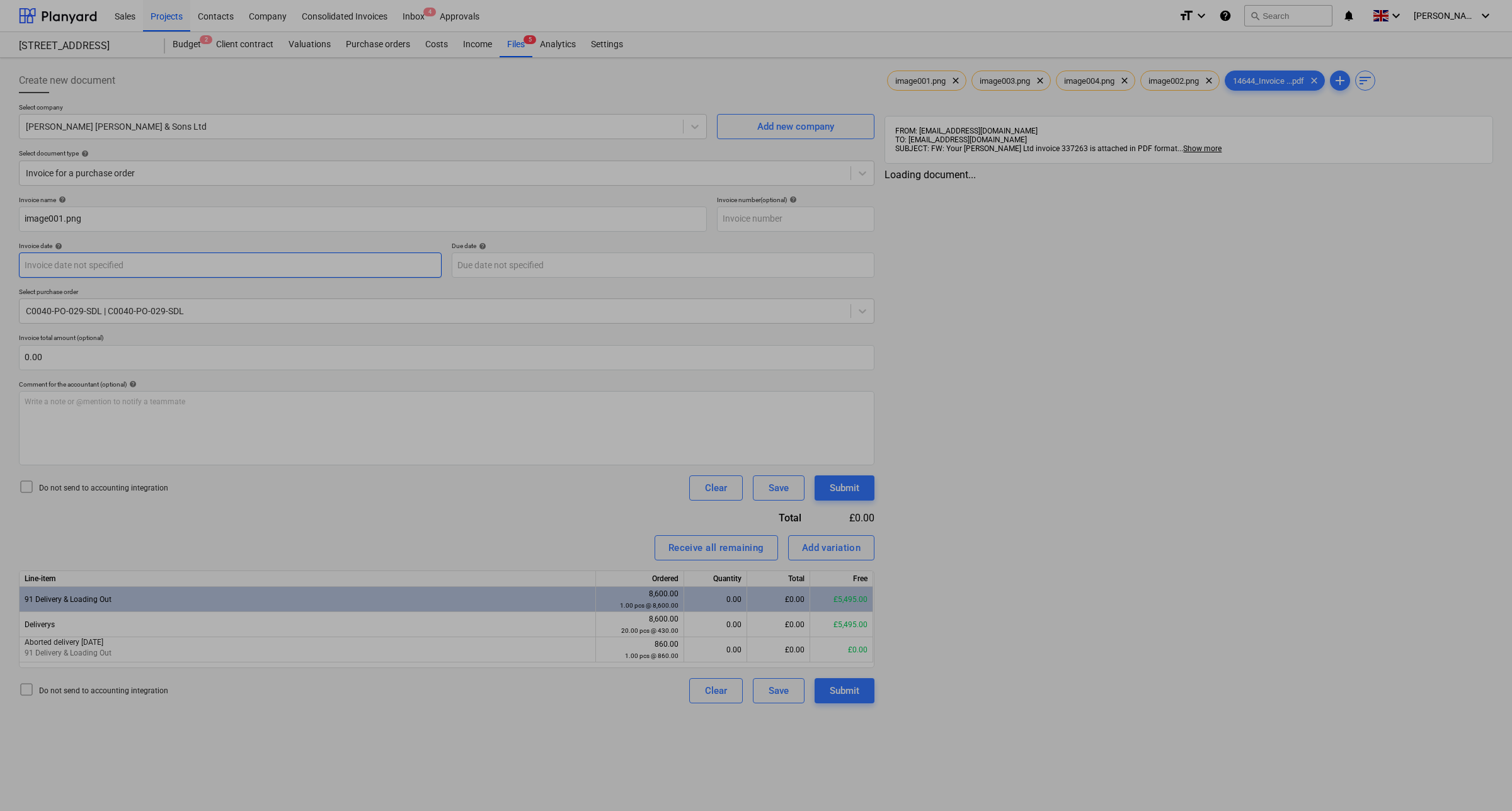
click at [335, 262] on body "Sales Projects Contacts Company Consolidated Invoices Inbox 4 Approvals format_…" at bounding box center [756, 405] width 1512 height 811
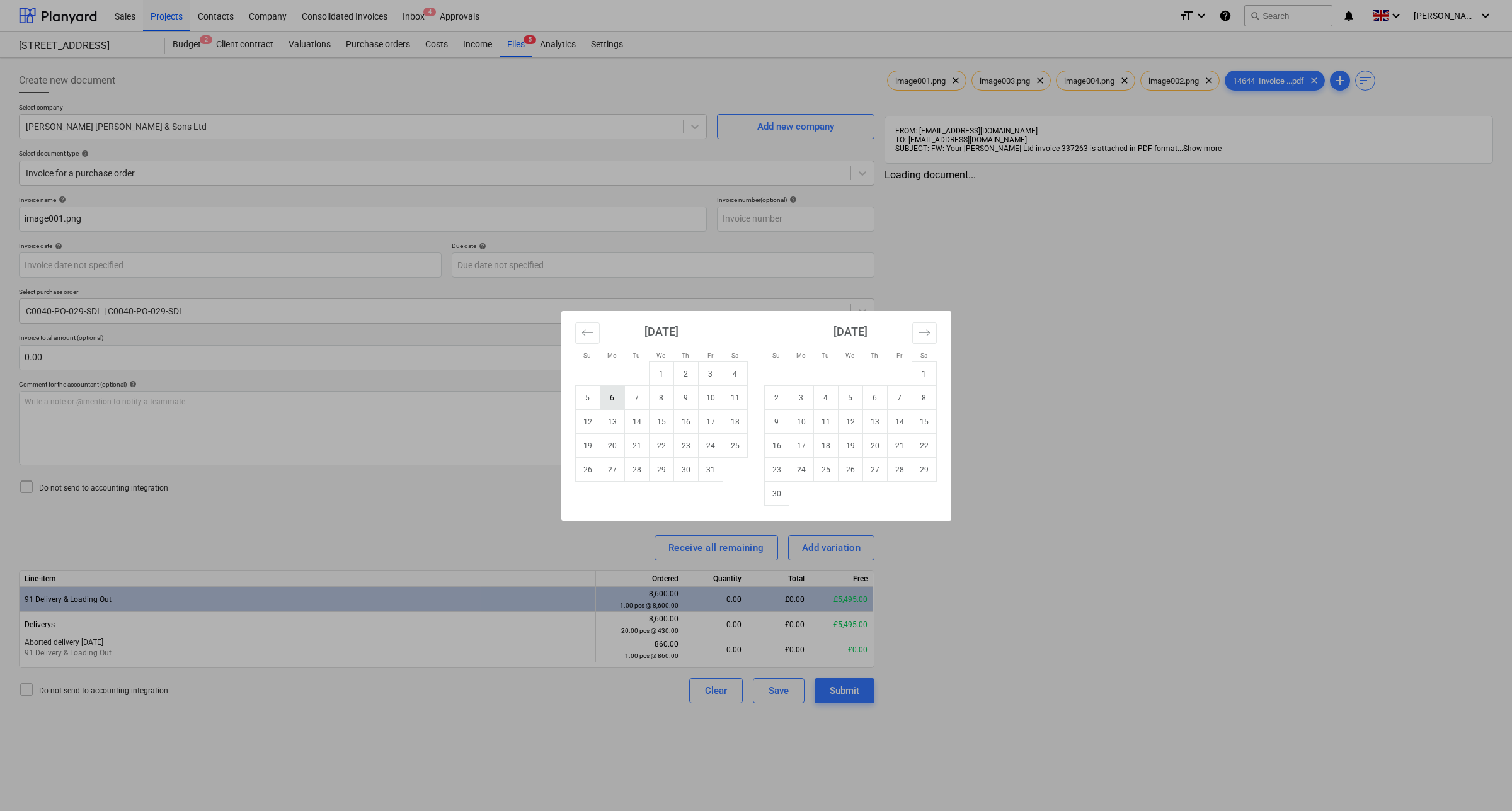
click at [616, 394] on td "6" at bounding box center [612, 398] width 25 height 24
type input "[DATE]"
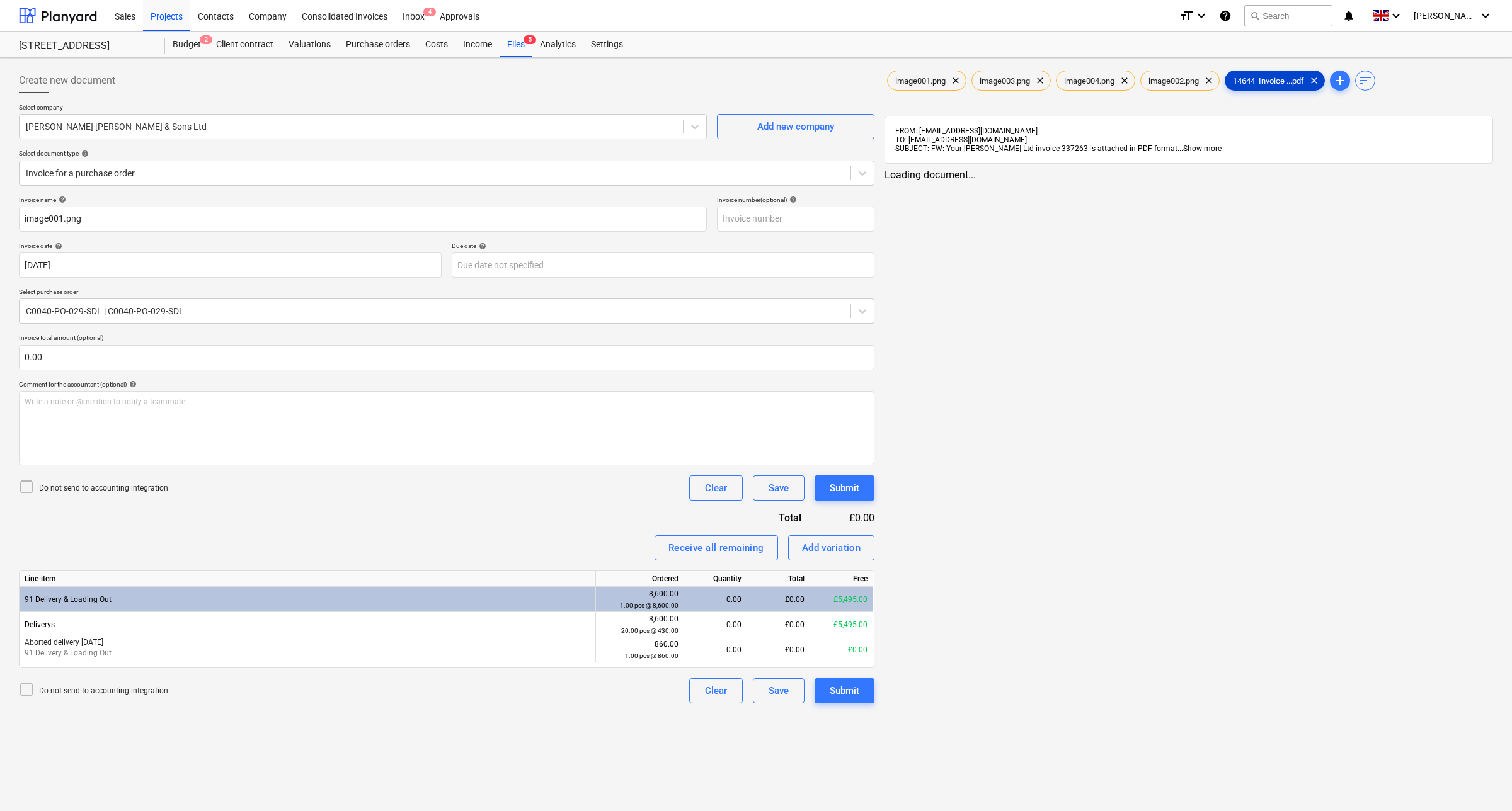
click at [1296, 74] on div "14644_Invoice ...pdf clear" at bounding box center [1275, 81] width 100 height 20
click at [618, 261] on body "Sales Projects Contacts Company Consolidated Invoices Inbox 4 Approvals format_…" at bounding box center [756, 405] width 1512 height 811
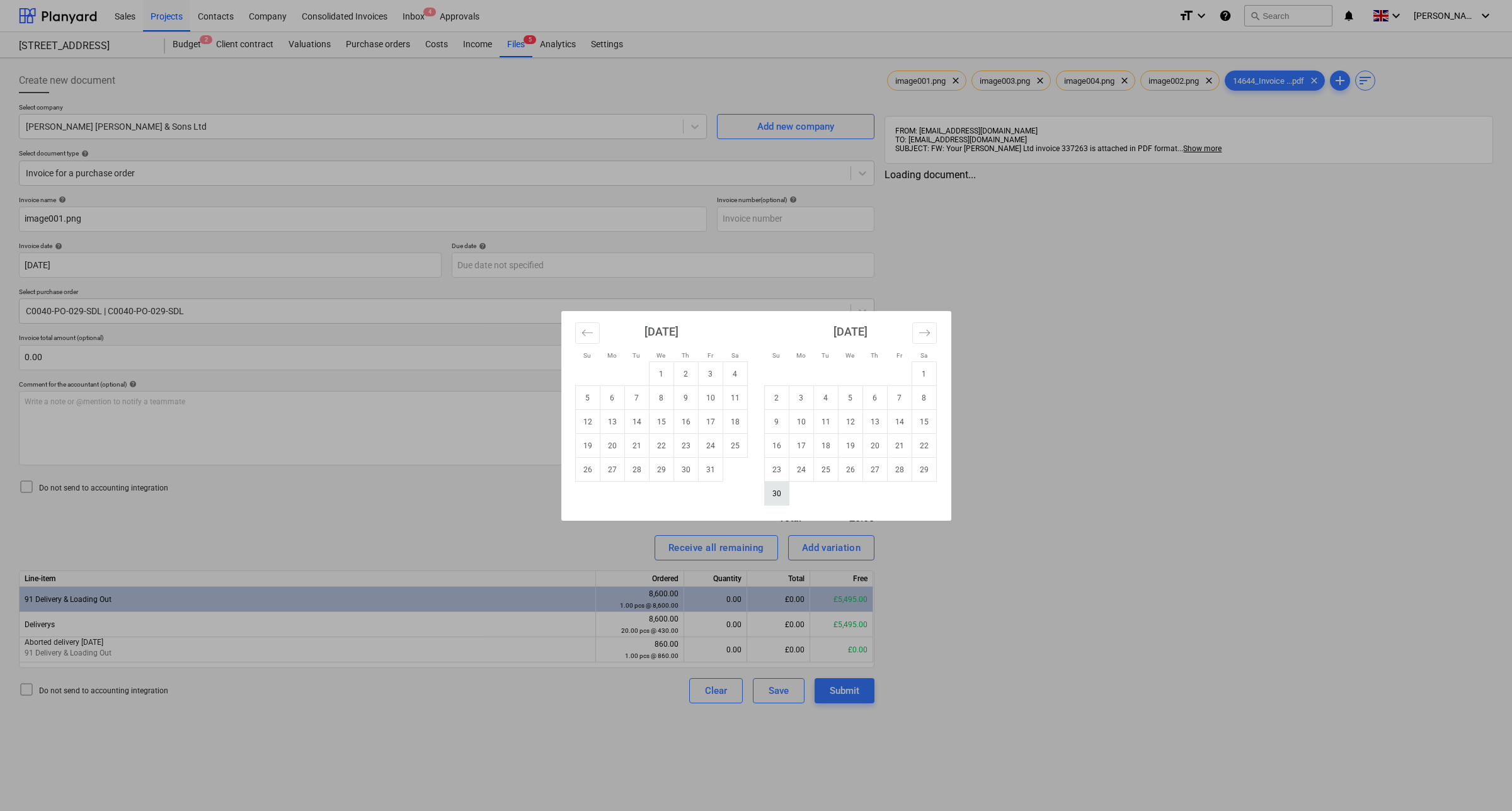
click at [769, 495] on td "30" at bounding box center [776, 494] width 25 height 24
type input "[DATE]"
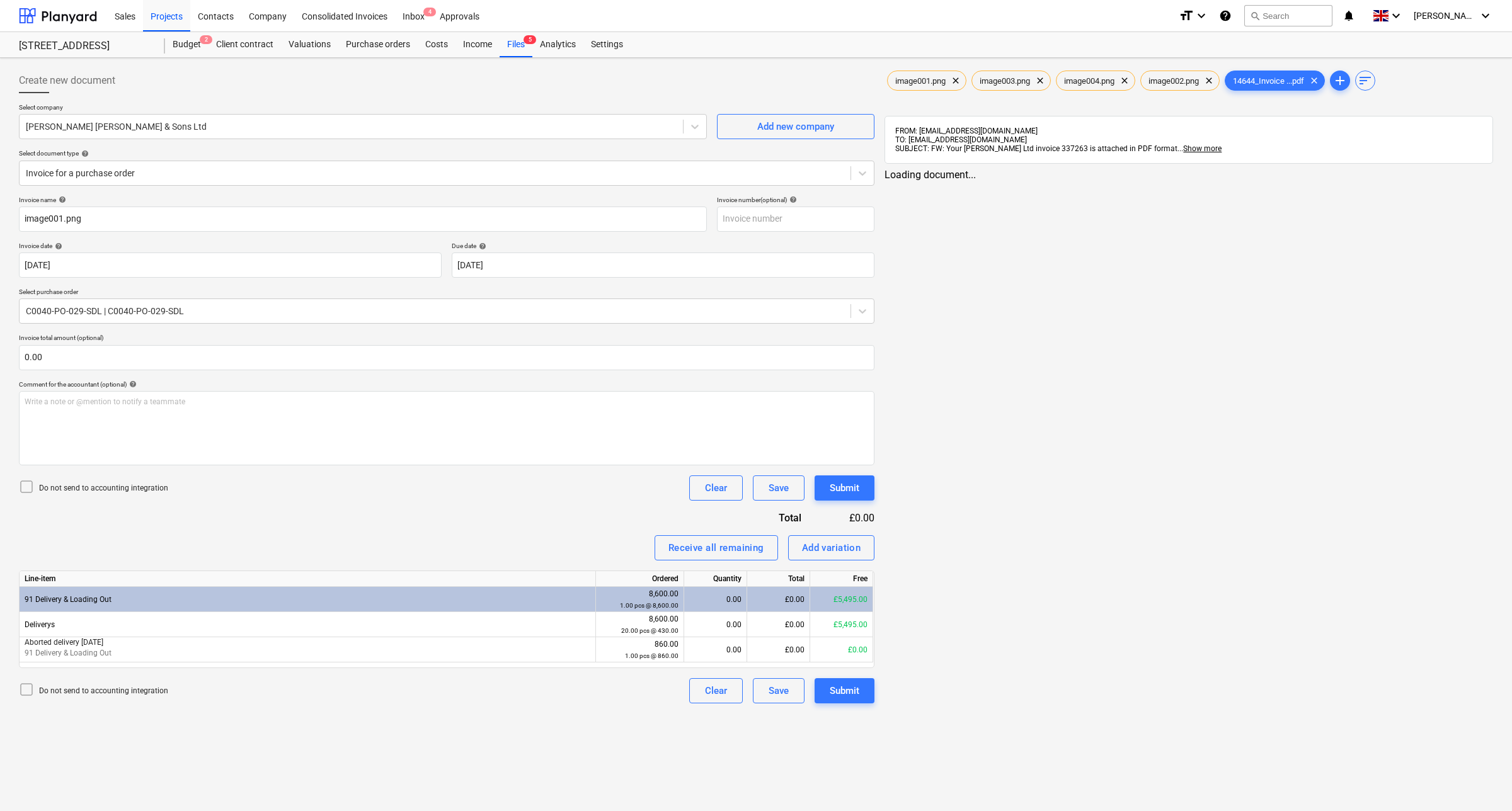
click at [386, 501] on div "Invoice name help image001.png Invoice number (optional) help Invoice date help…" at bounding box center [447, 450] width 855 height 508
click at [778, 627] on div "£0.00" at bounding box center [779, 625] width 63 height 25
type input "2840"
click at [530, 505] on div "Invoice name help image001.png Invoice number (optional) help Invoice date help…" at bounding box center [447, 450] width 855 height 508
click at [835, 493] on div "Submit" at bounding box center [844, 488] width 30 height 16
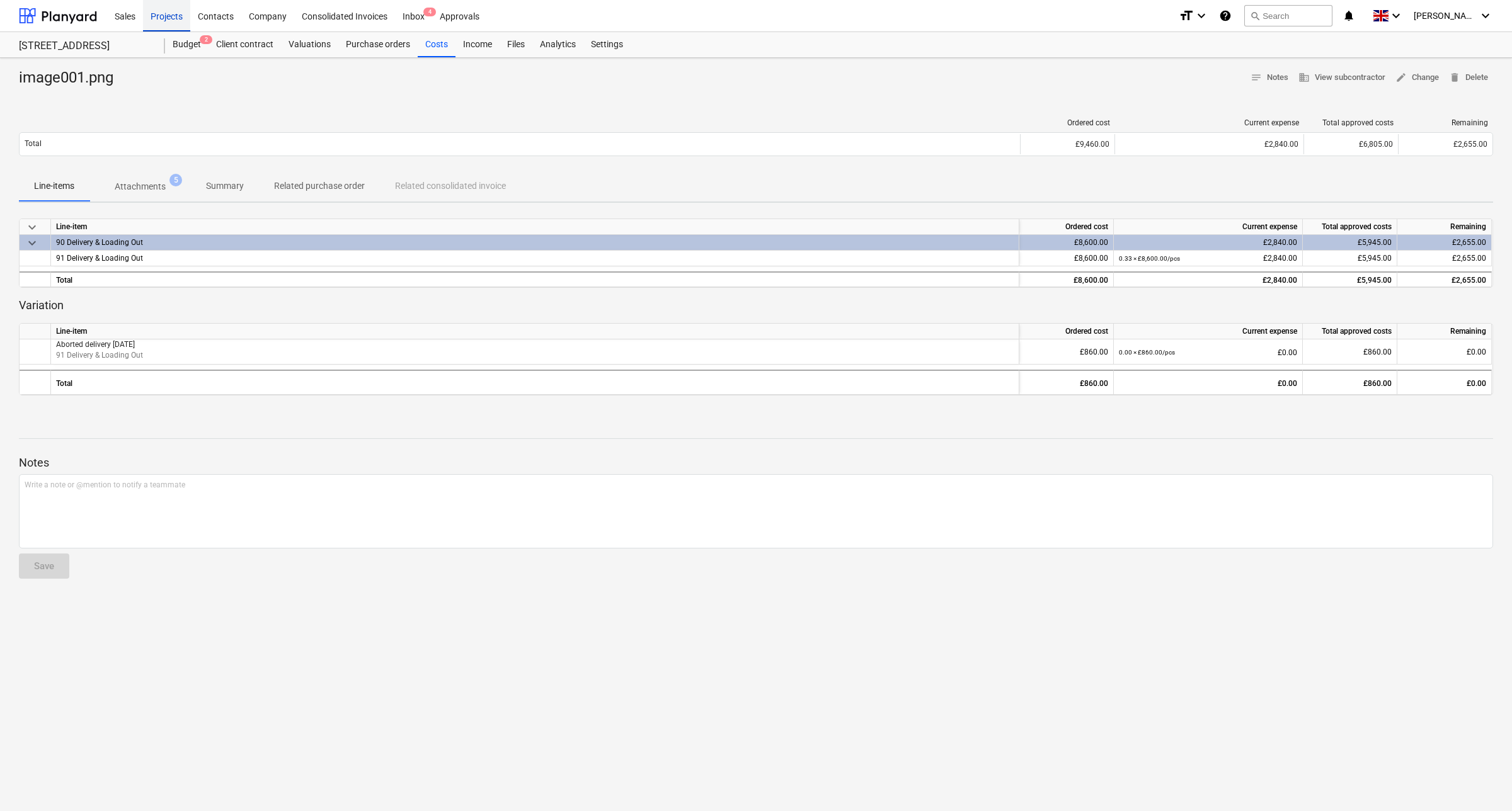
click at [169, 16] on div "Projects" at bounding box center [167, 15] width 47 height 32
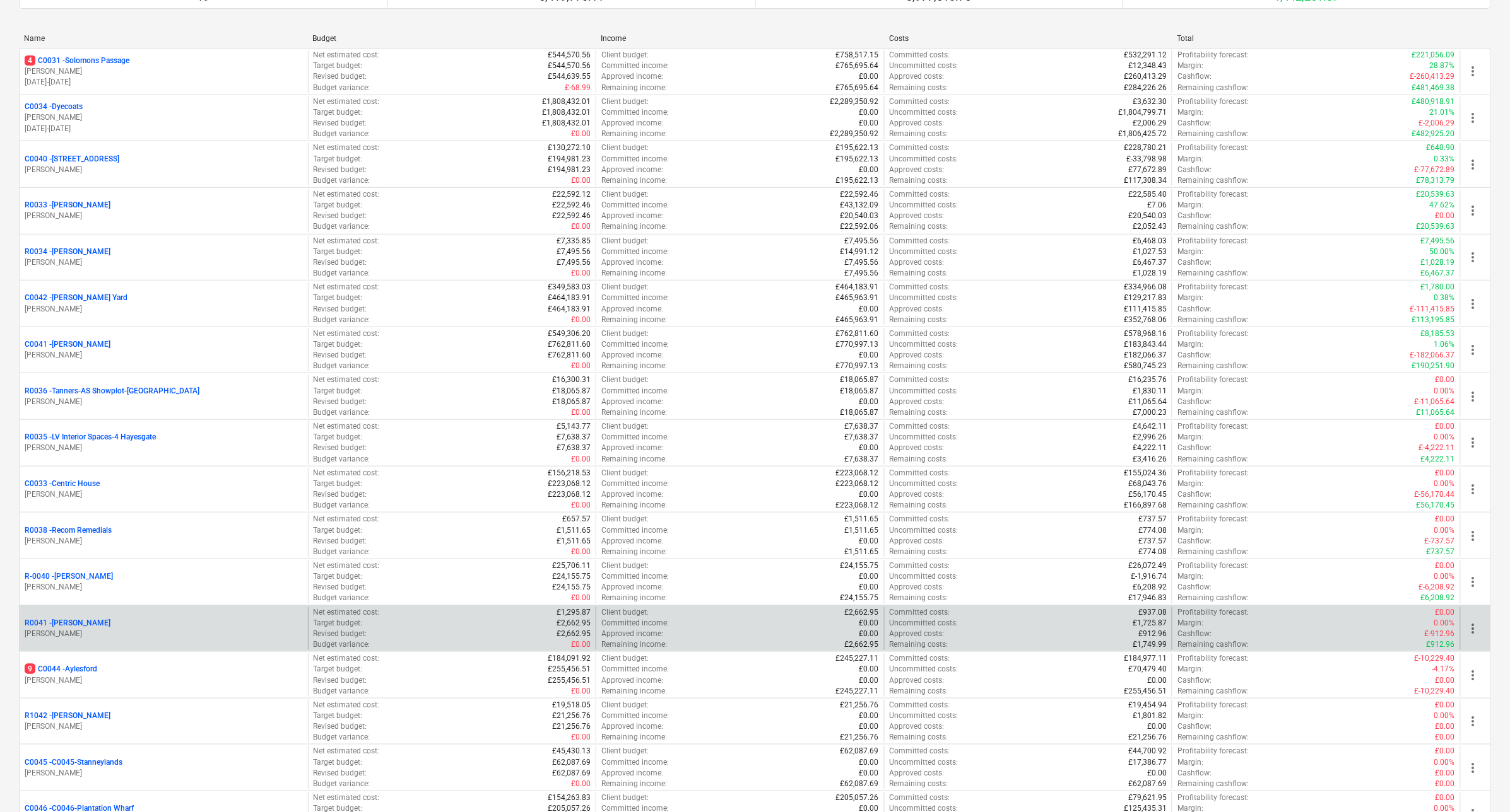
scroll to position [315, 0]
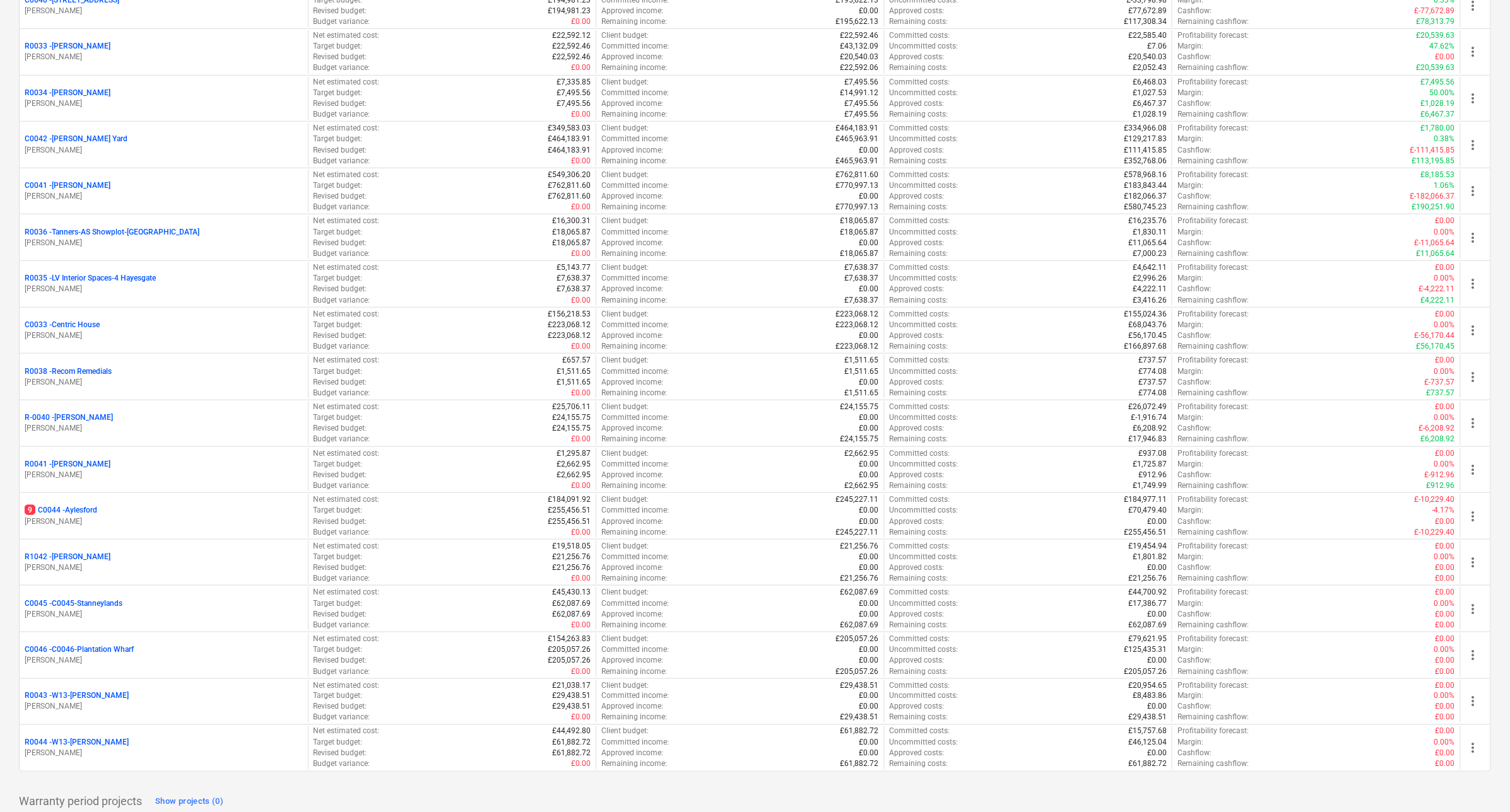
drag, startPoint x: 84, startPoint y: 509, endPoint x: 426, endPoint y: 517, distance: 342.1
click at [87, 509] on p "9 C0044 - [GEOGRAPHIC_DATA]" at bounding box center [61, 510] width 73 height 11
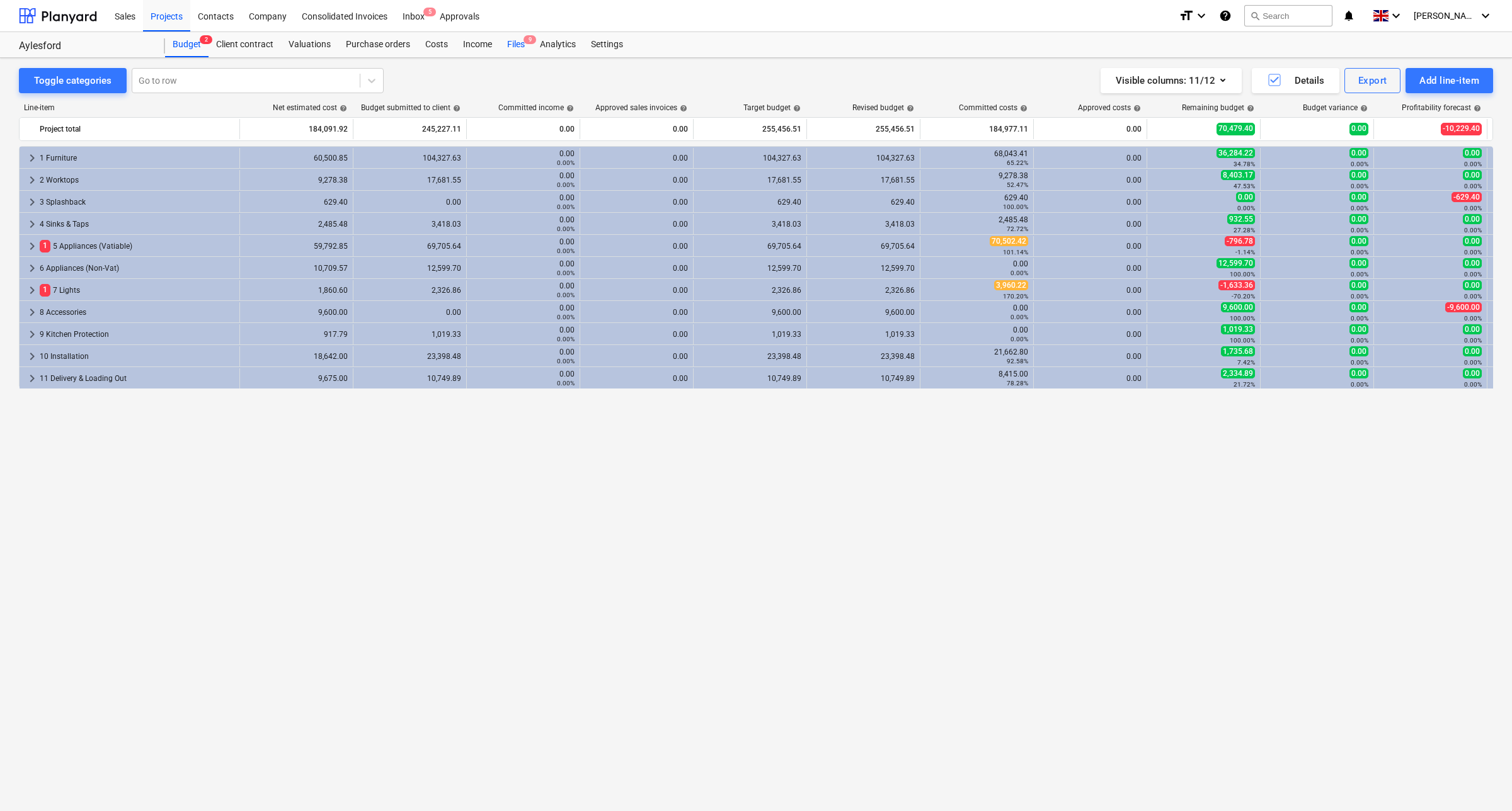
click at [517, 48] on div "Files 9" at bounding box center [516, 45] width 33 height 25
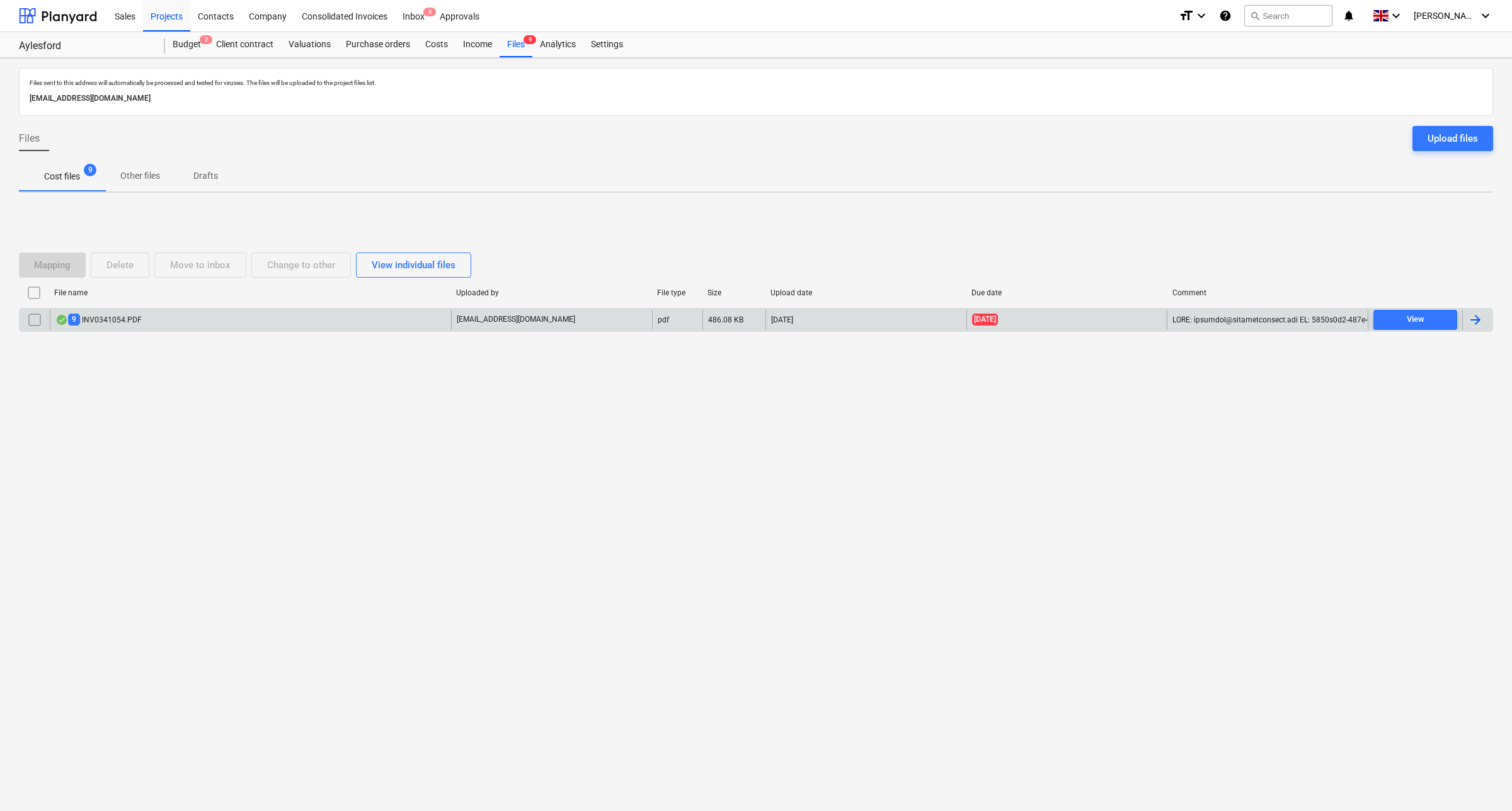
click at [423, 313] on div "9 INV0341054.PDF" at bounding box center [250, 320] width 401 height 20
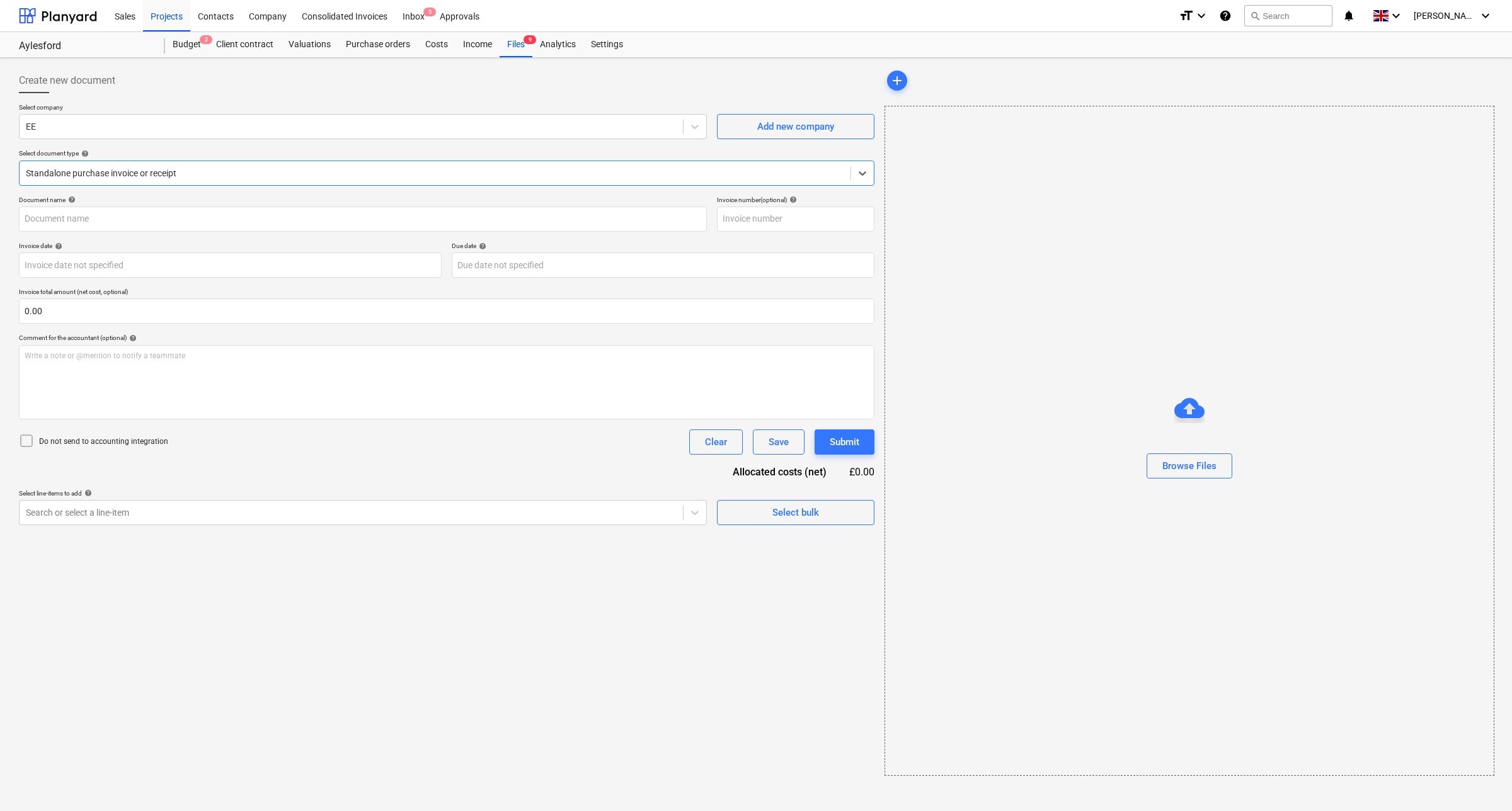
type input "INV0341054"
type input "[DATE]"
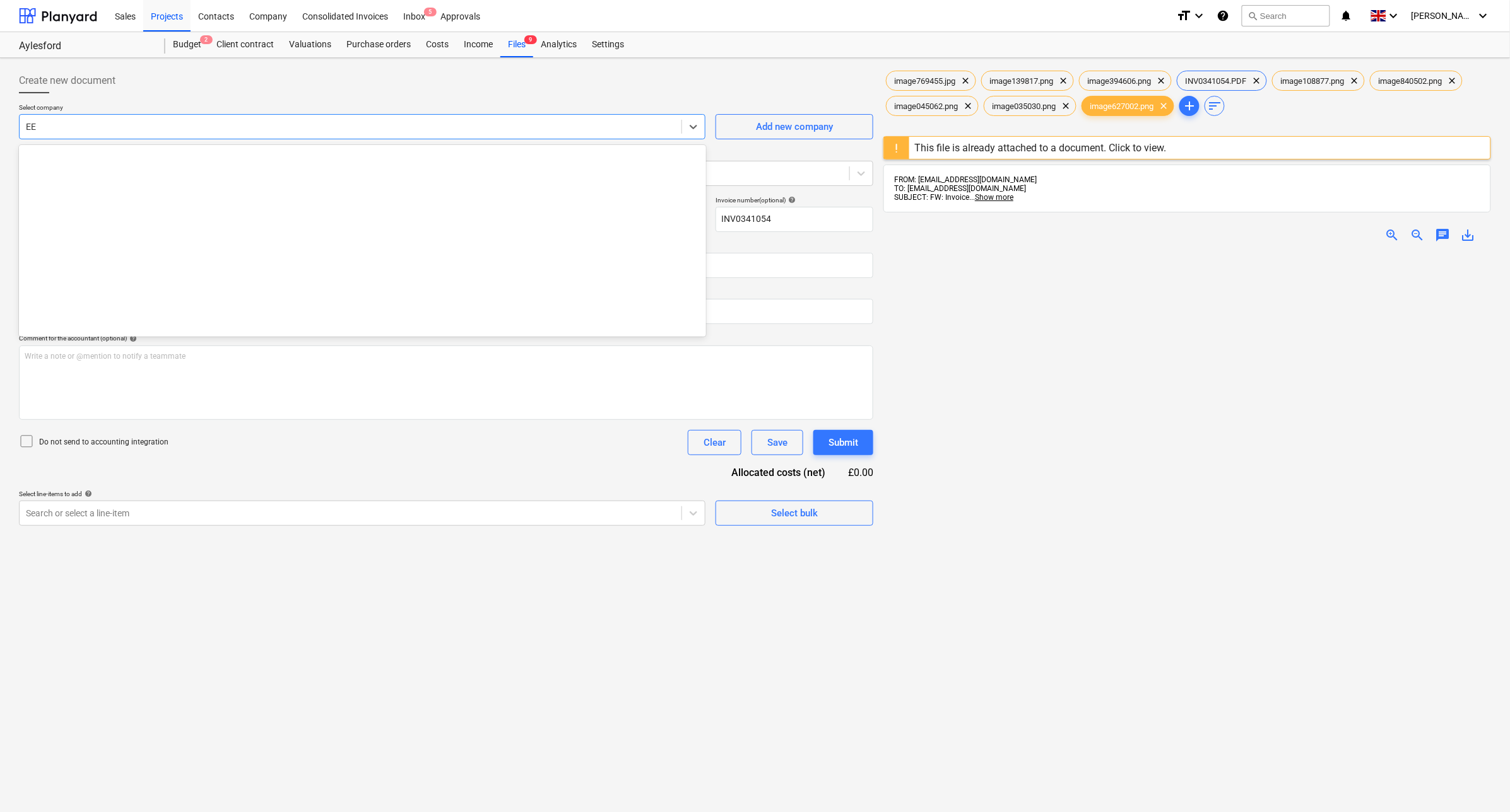
click at [146, 118] on div "EE" at bounding box center [351, 127] width 662 height 18
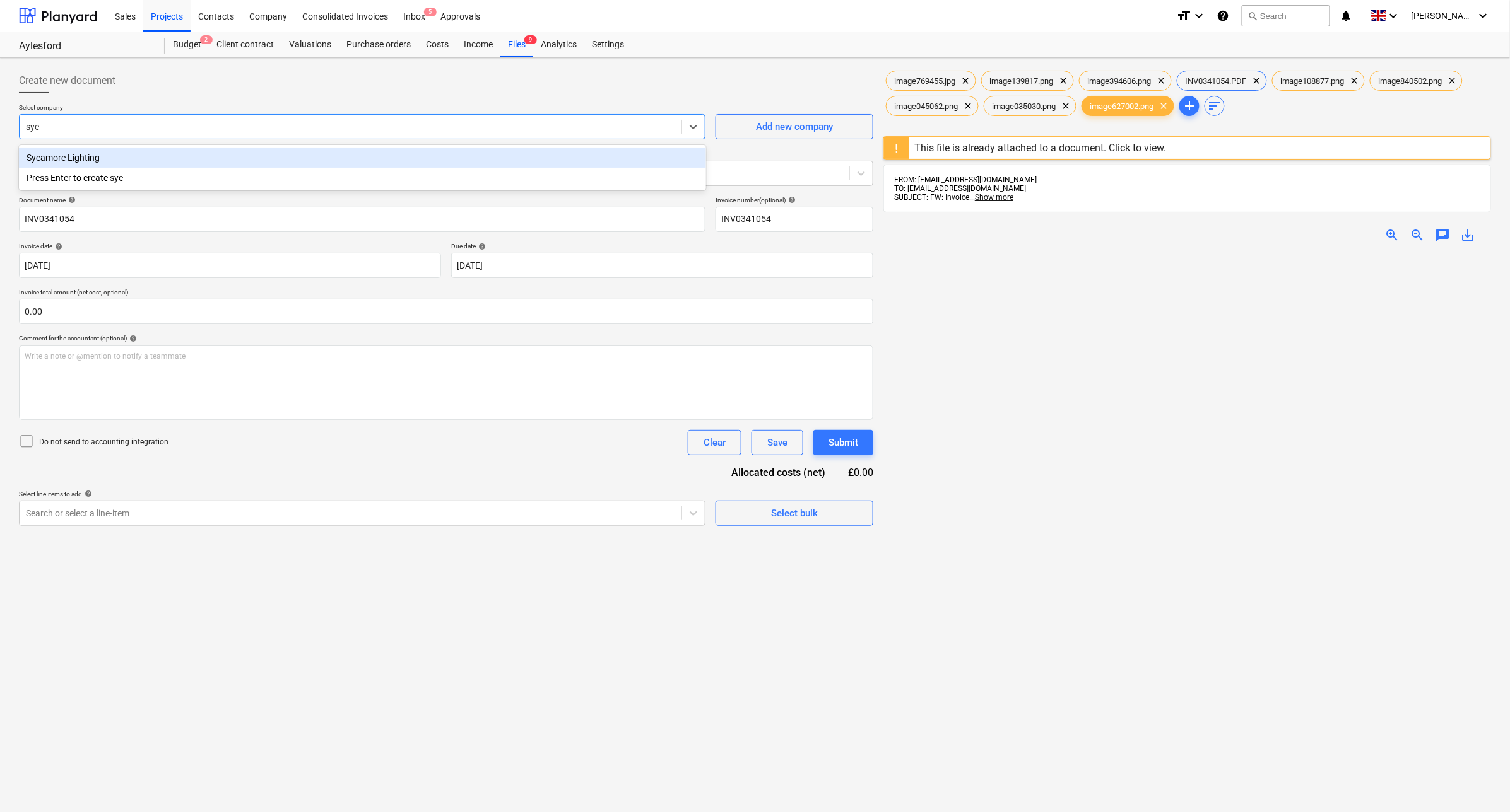
type input "syca"
click at [152, 165] on div "Sycamore Lighting" at bounding box center [363, 158] width 687 height 20
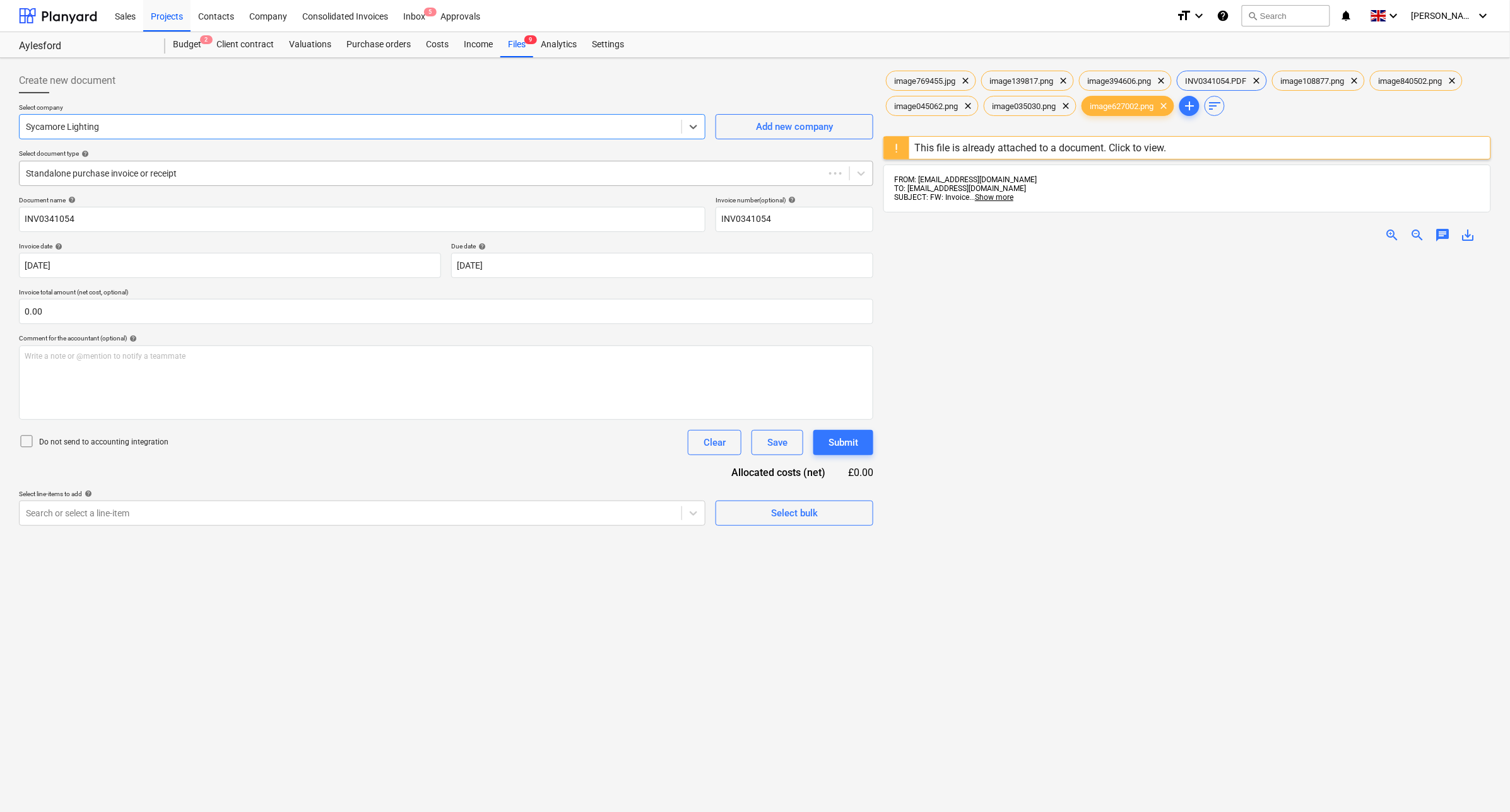
click at [155, 172] on div at bounding box center [421, 174] width 792 height 13
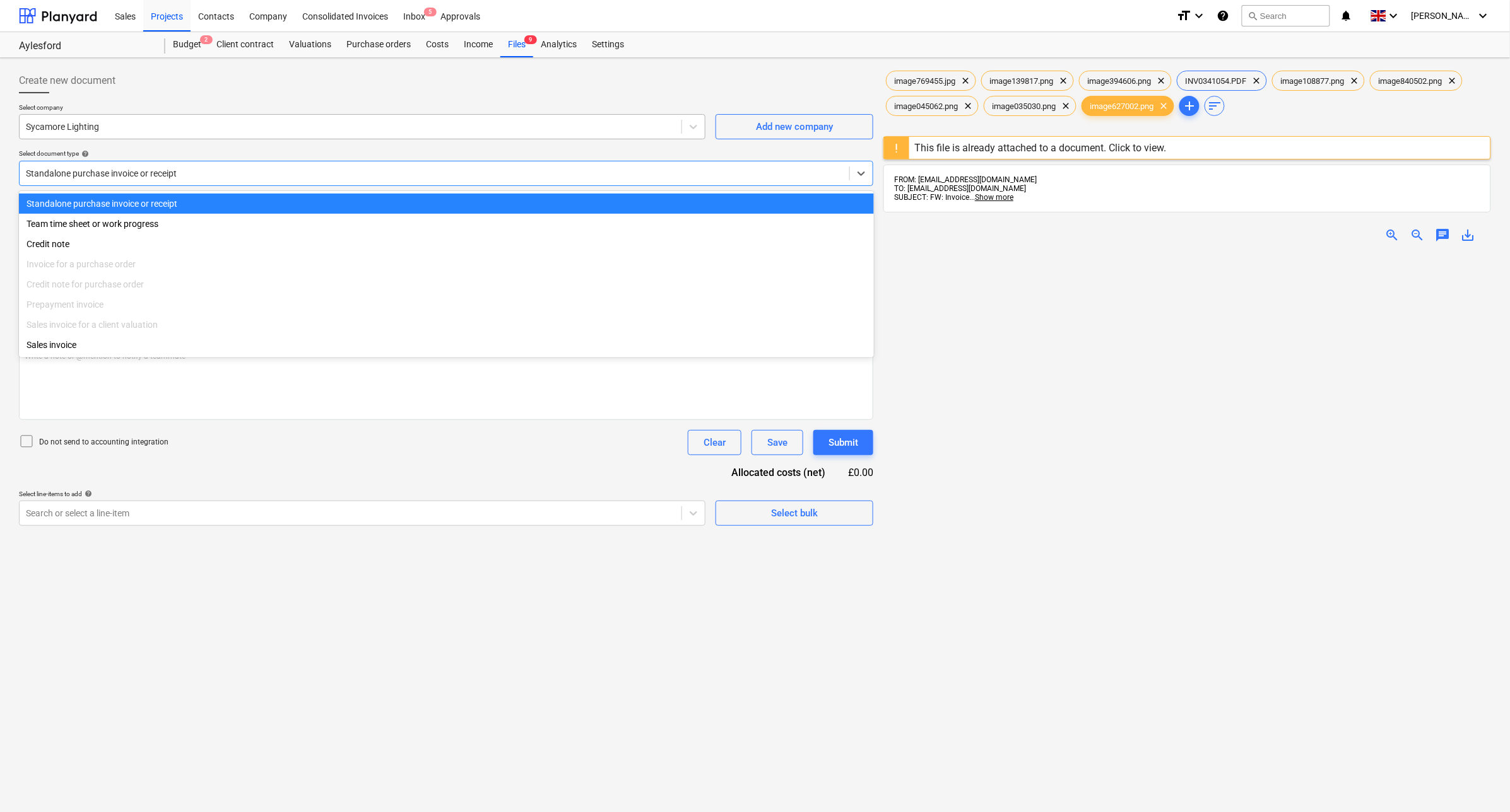
click at [139, 129] on div at bounding box center [351, 127] width 649 height 13
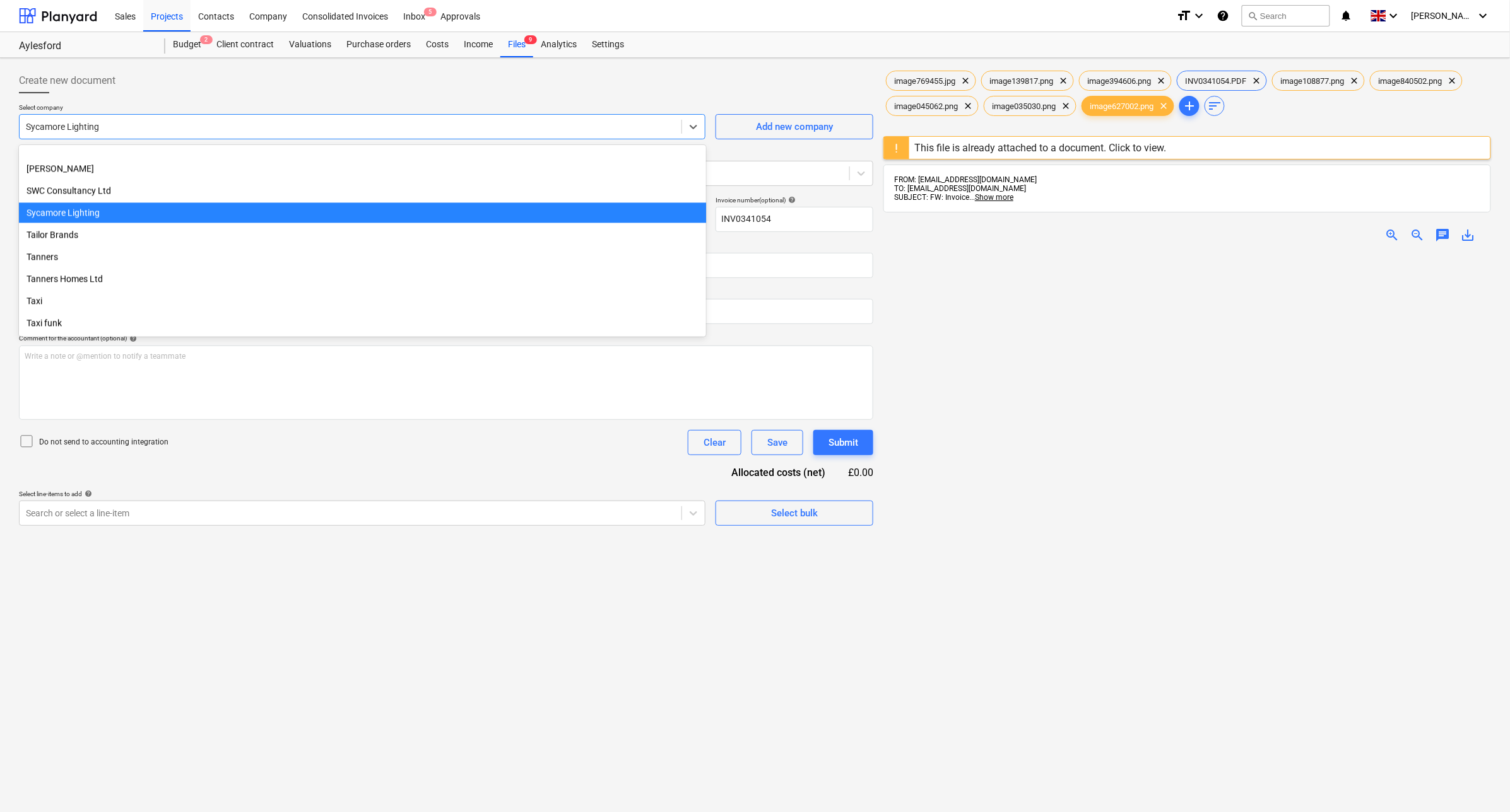
scroll to position [19234, 0]
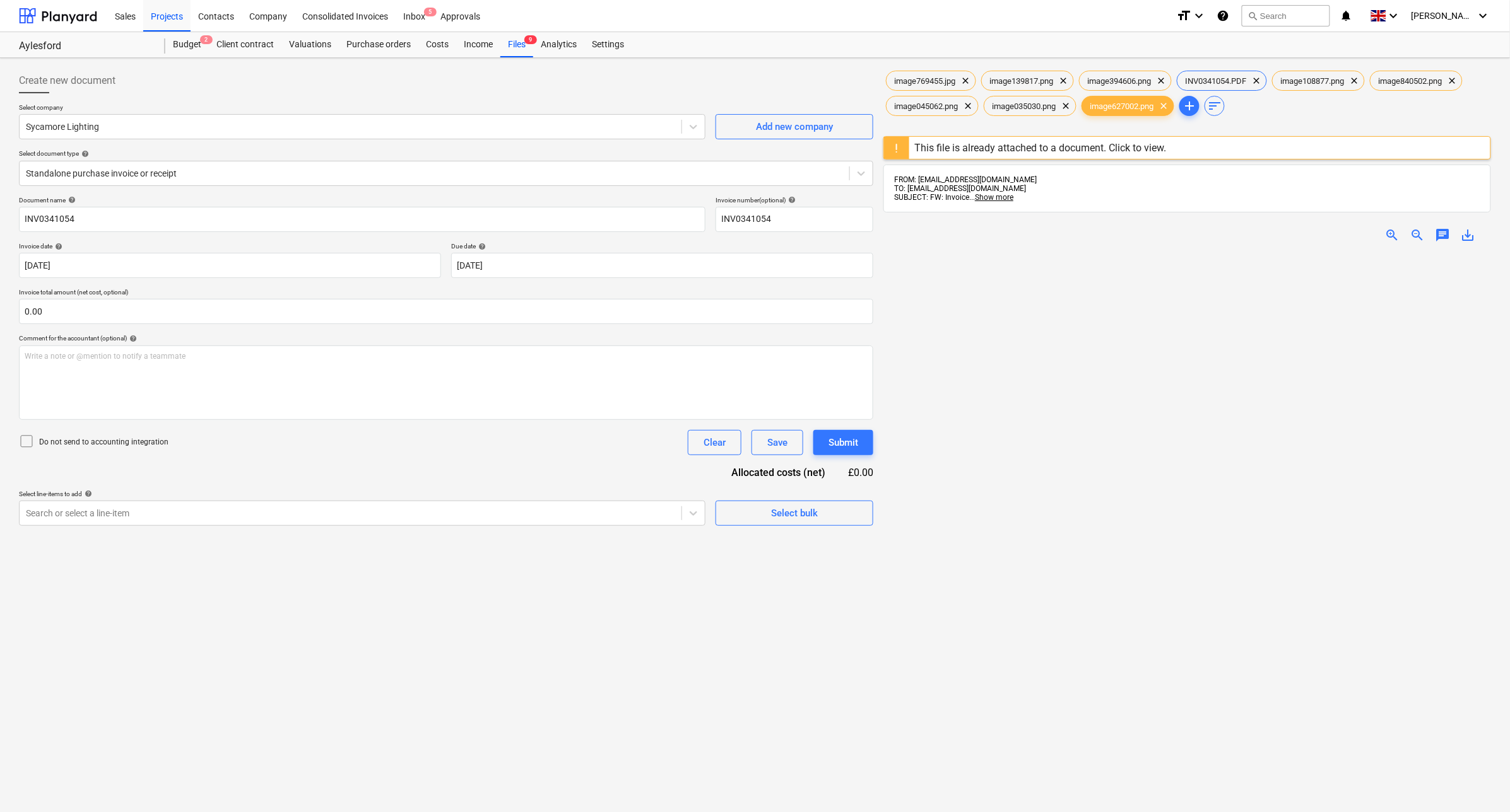
click at [231, 81] on div "Create new document" at bounding box center [446, 81] width 854 height 25
click at [216, 15] on div "Contacts" at bounding box center [216, 15] width 51 height 32
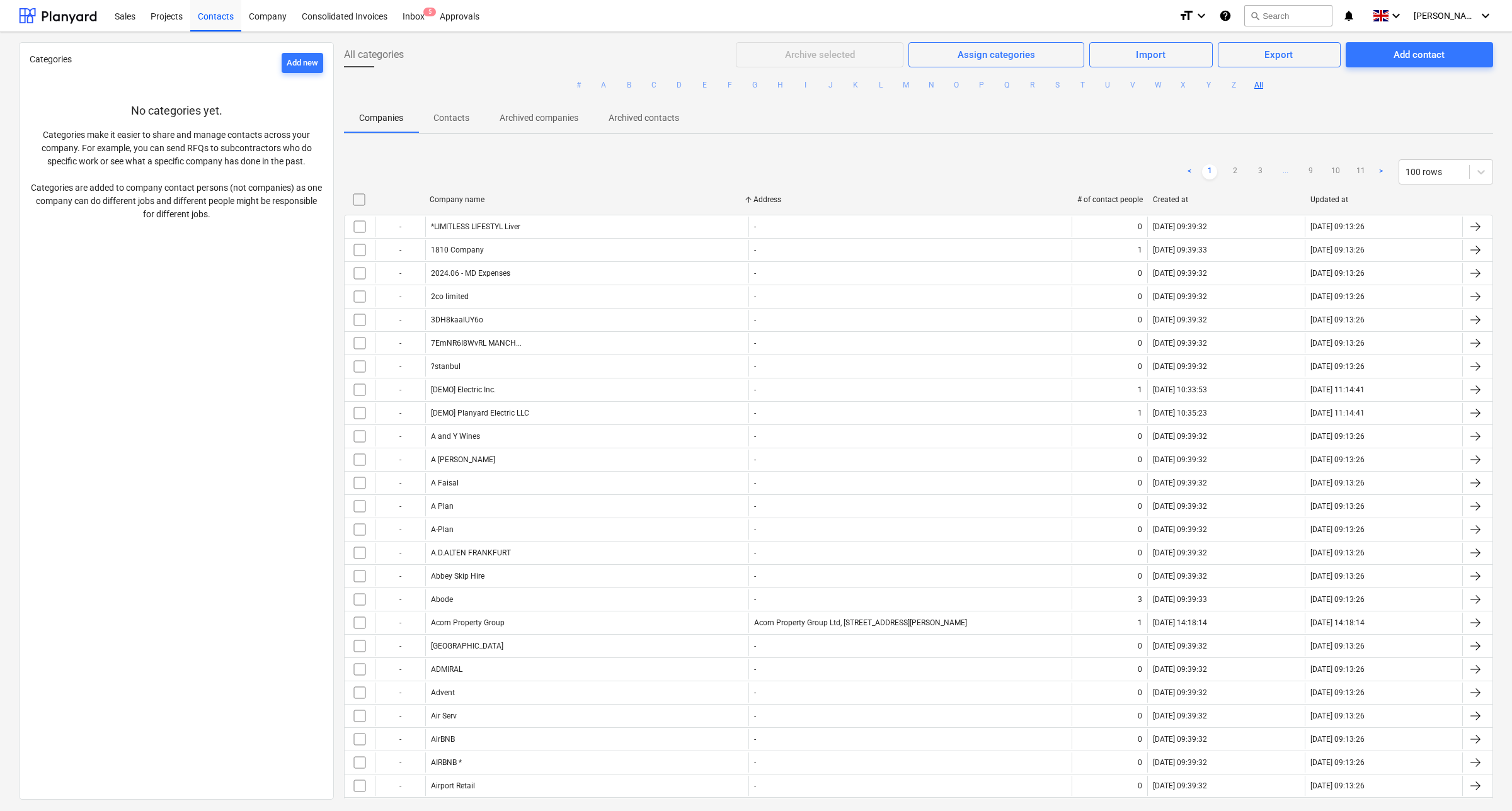
click at [526, 117] on p "Archived companies" at bounding box center [539, 118] width 79 height 13
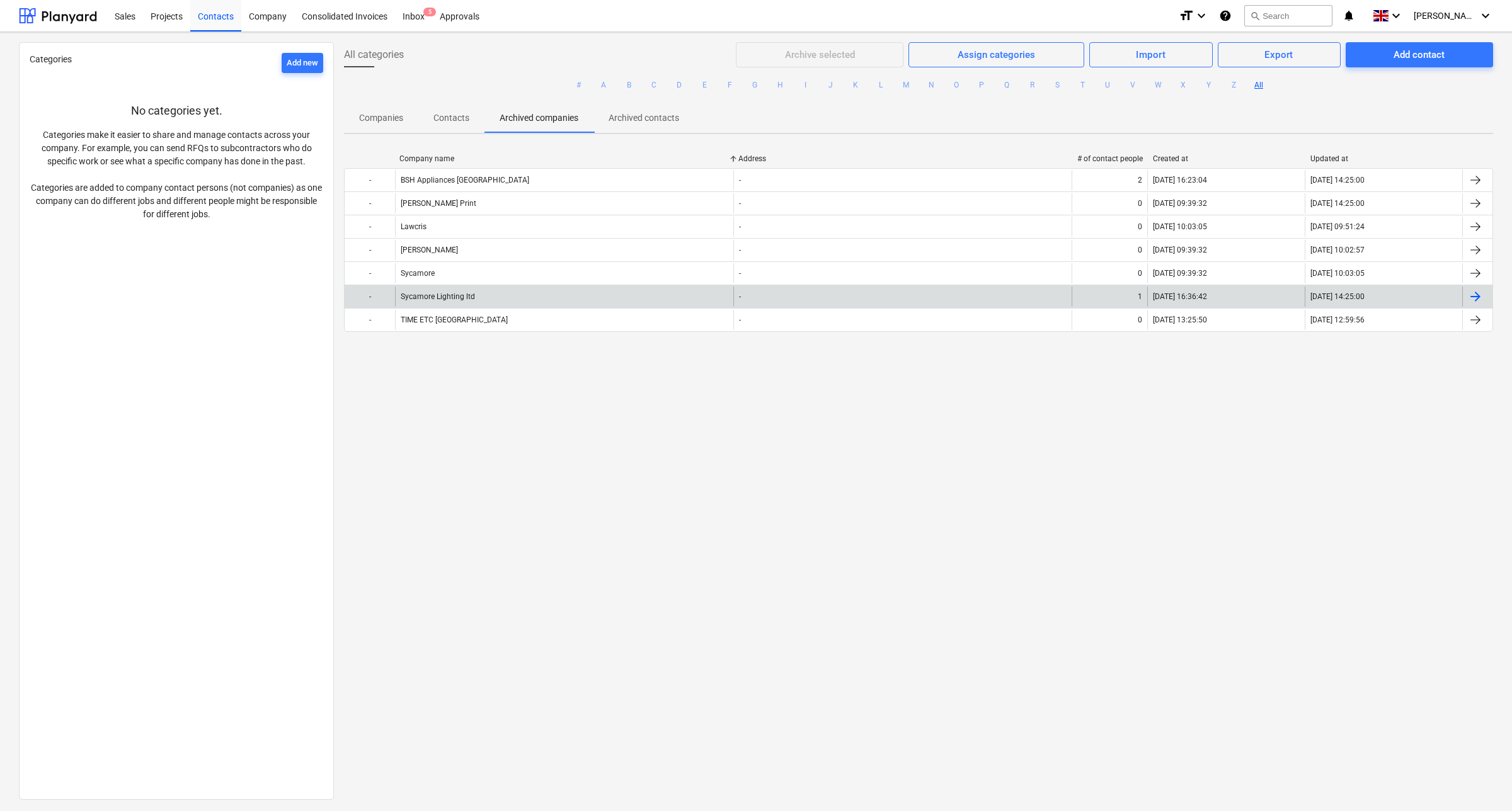
click at [534, 294] on div "Sycamore Lighting ltd" at bounding box center [564, 296] width 338 height 20
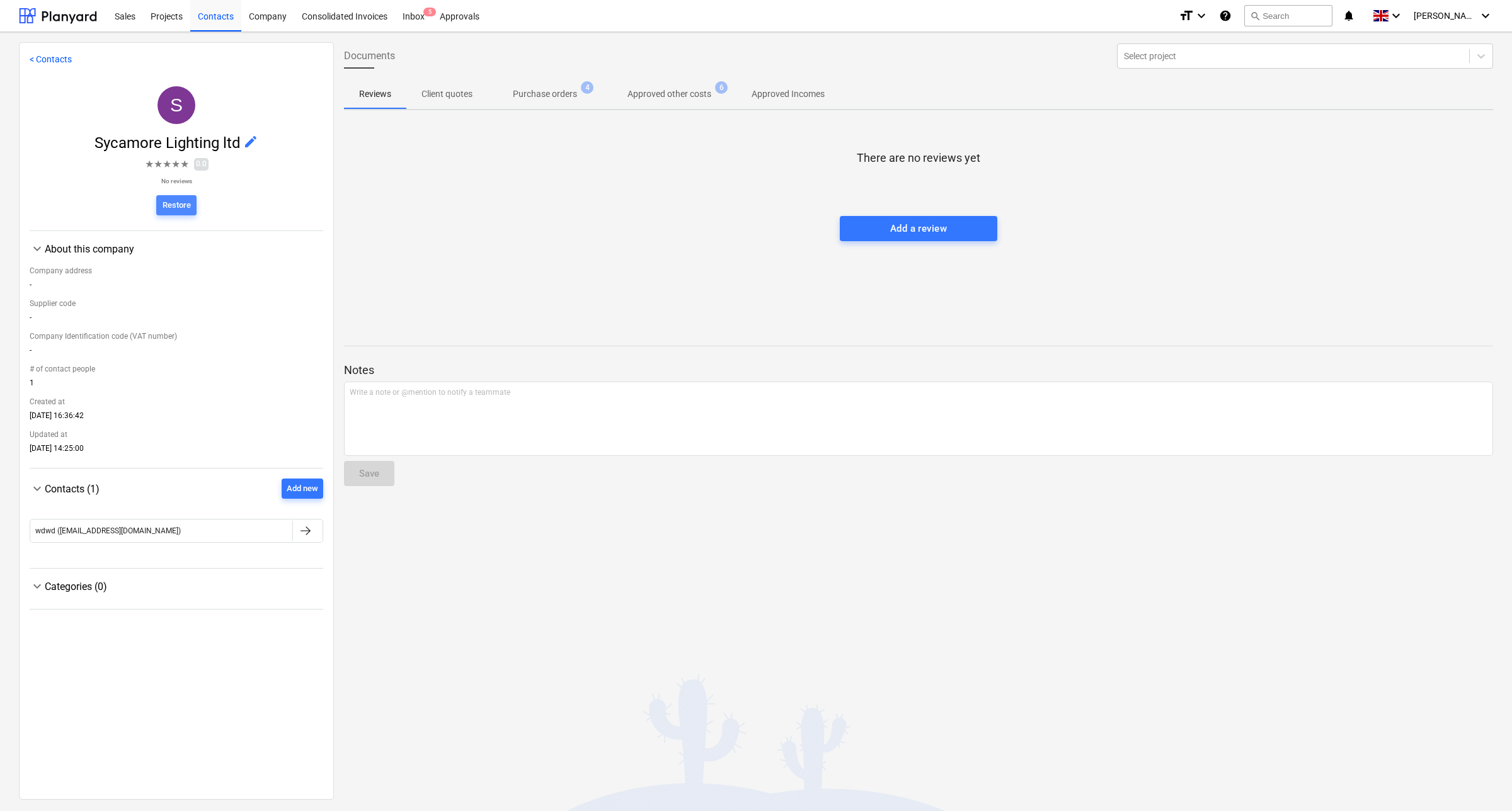
click at [177, 206] on div "Restore" at bounding box center [177, 206] width 28 height 15
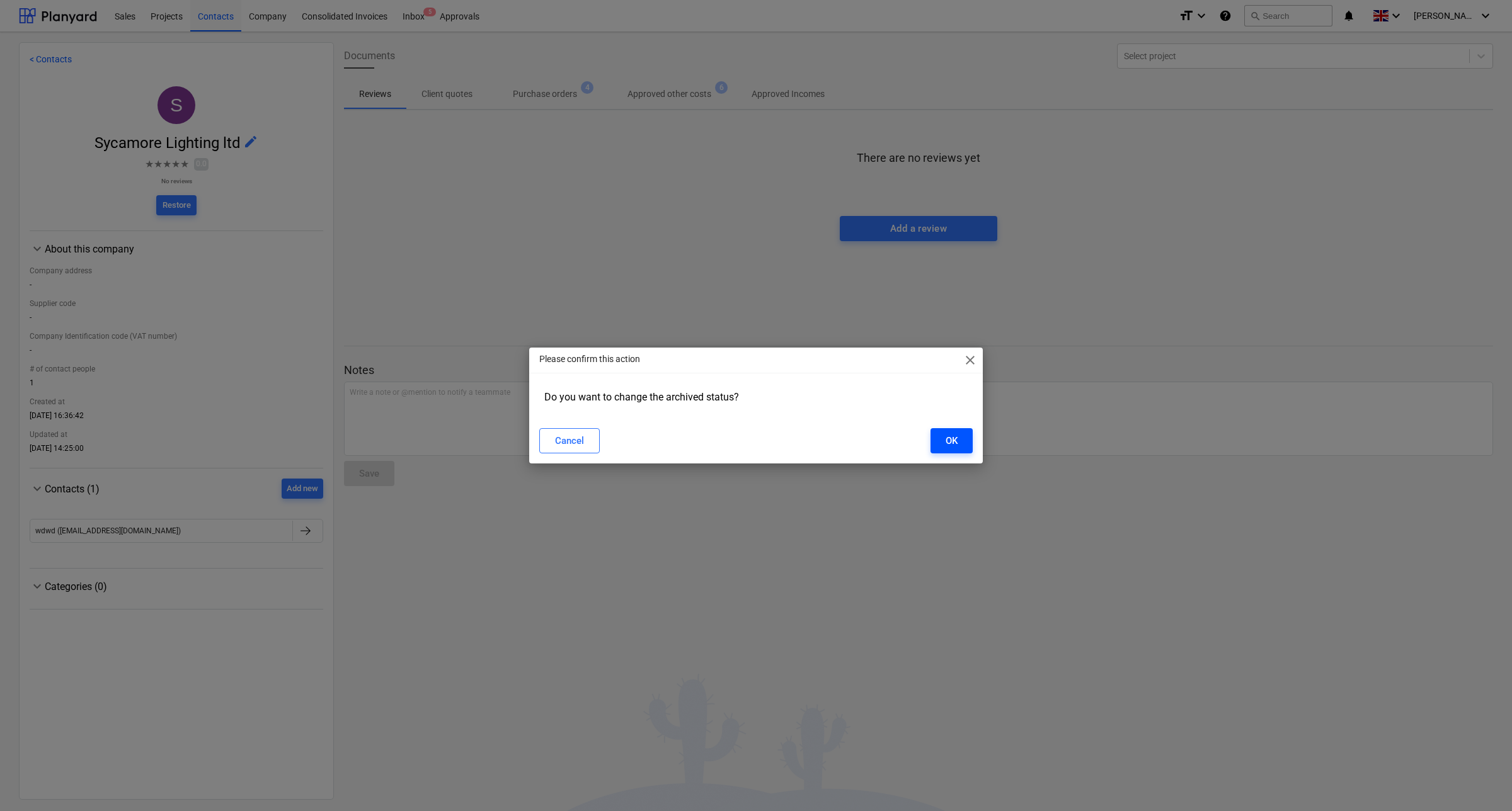
click at [962, 443] on button "OK" at bounding box center [951, 441] width 42 height 25
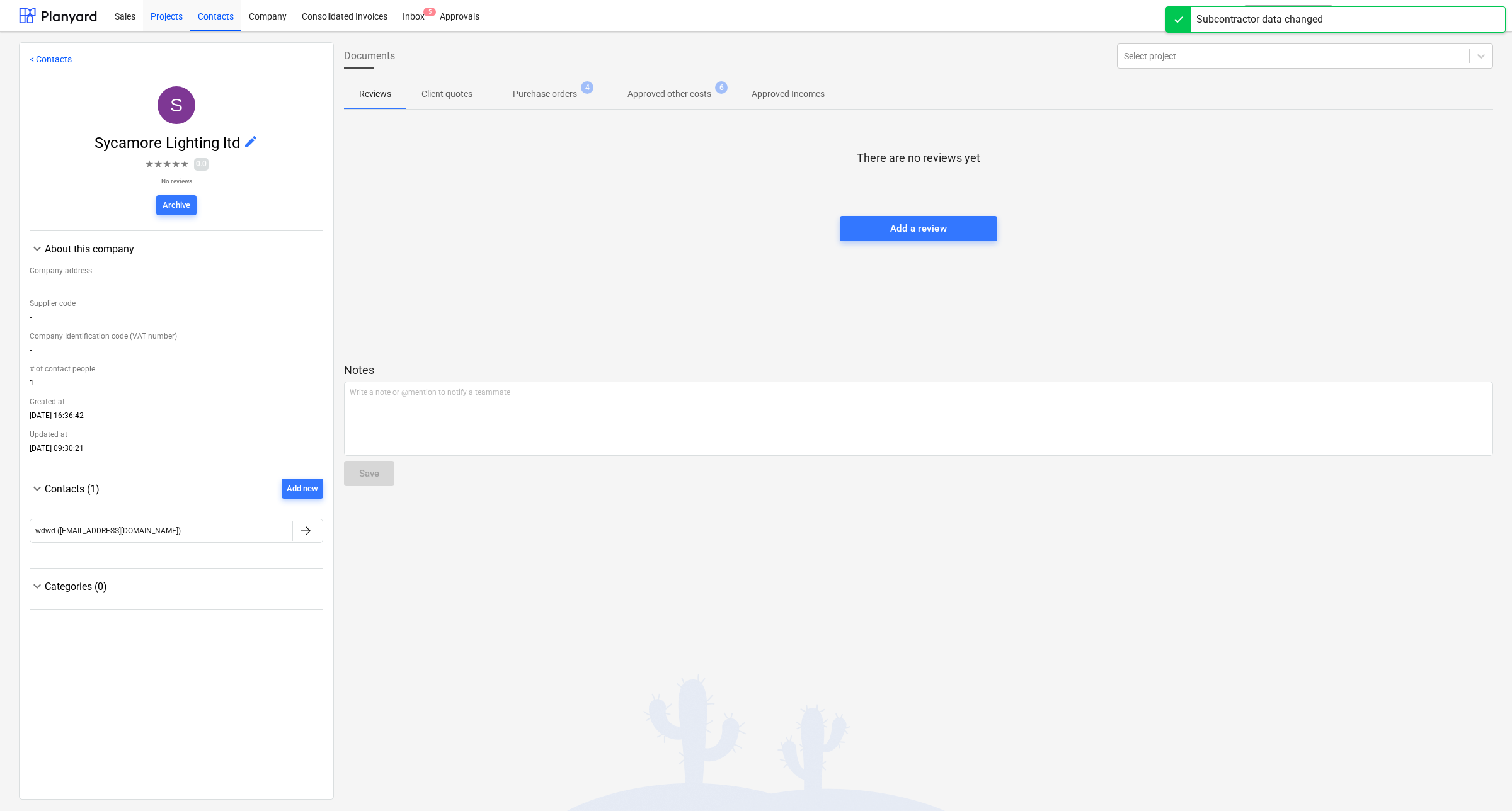
click at [164, 15] on div "Projects" at bounding box center [167, 15] width 47 height 32
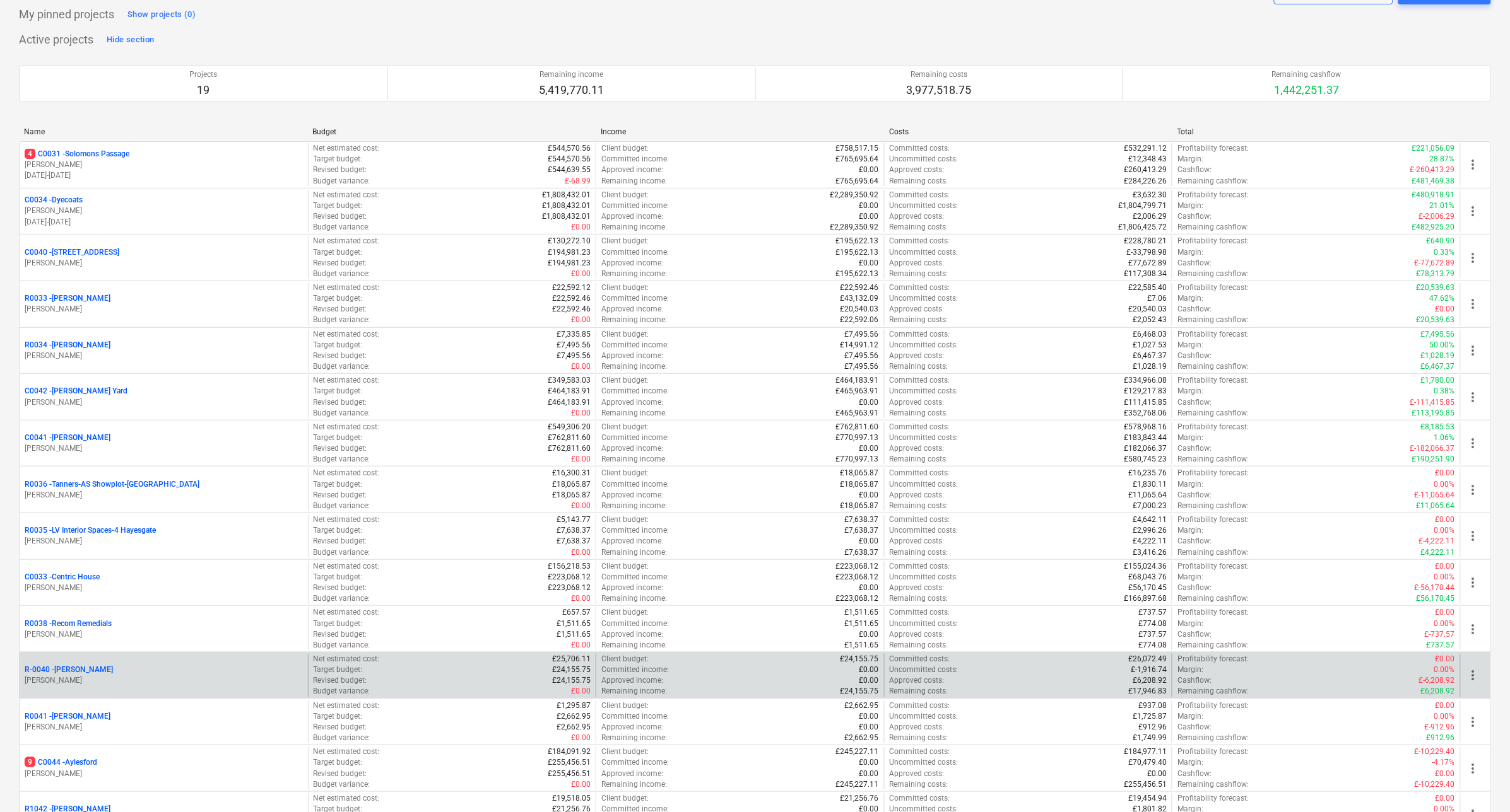
scroll to position [237, 0]
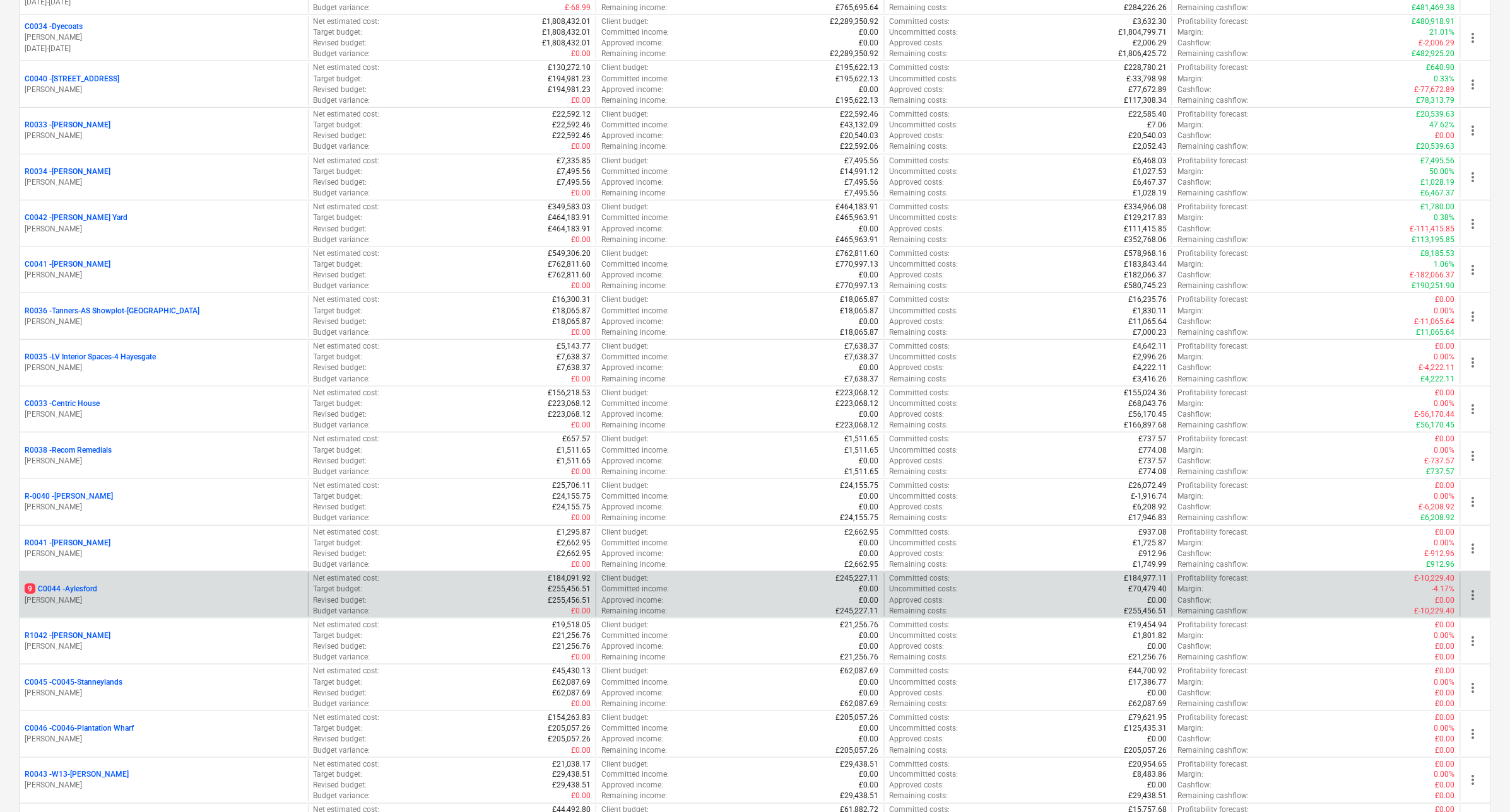
click at [94, 591] on p "9 C0044 - [GEOGRAPHIC_DATA]" at bounding box center [61, 589] width 73 height 11
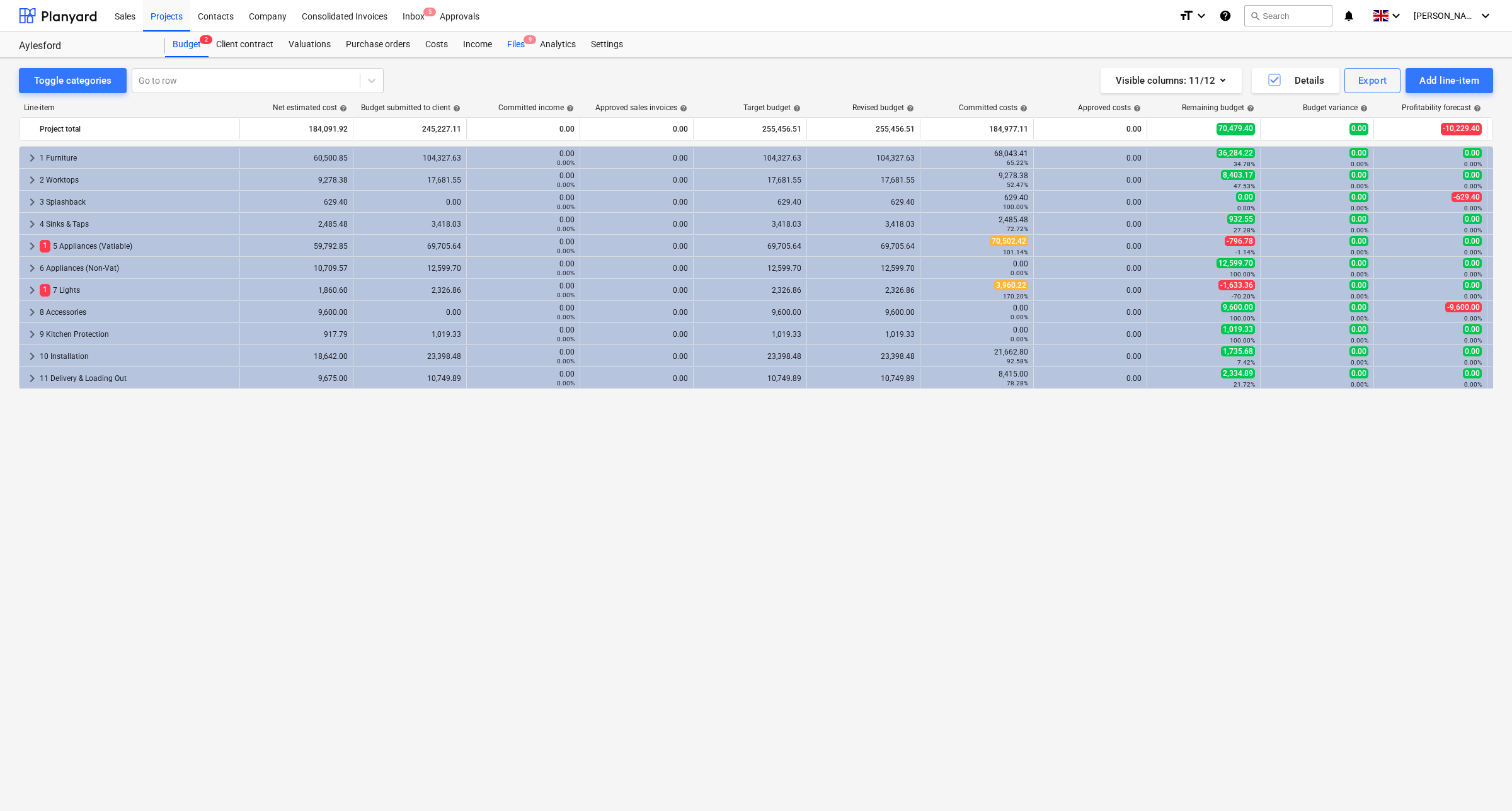
click at [522, 39] on div "Files 9" at bounding box center [516, 45] width 33 height 25
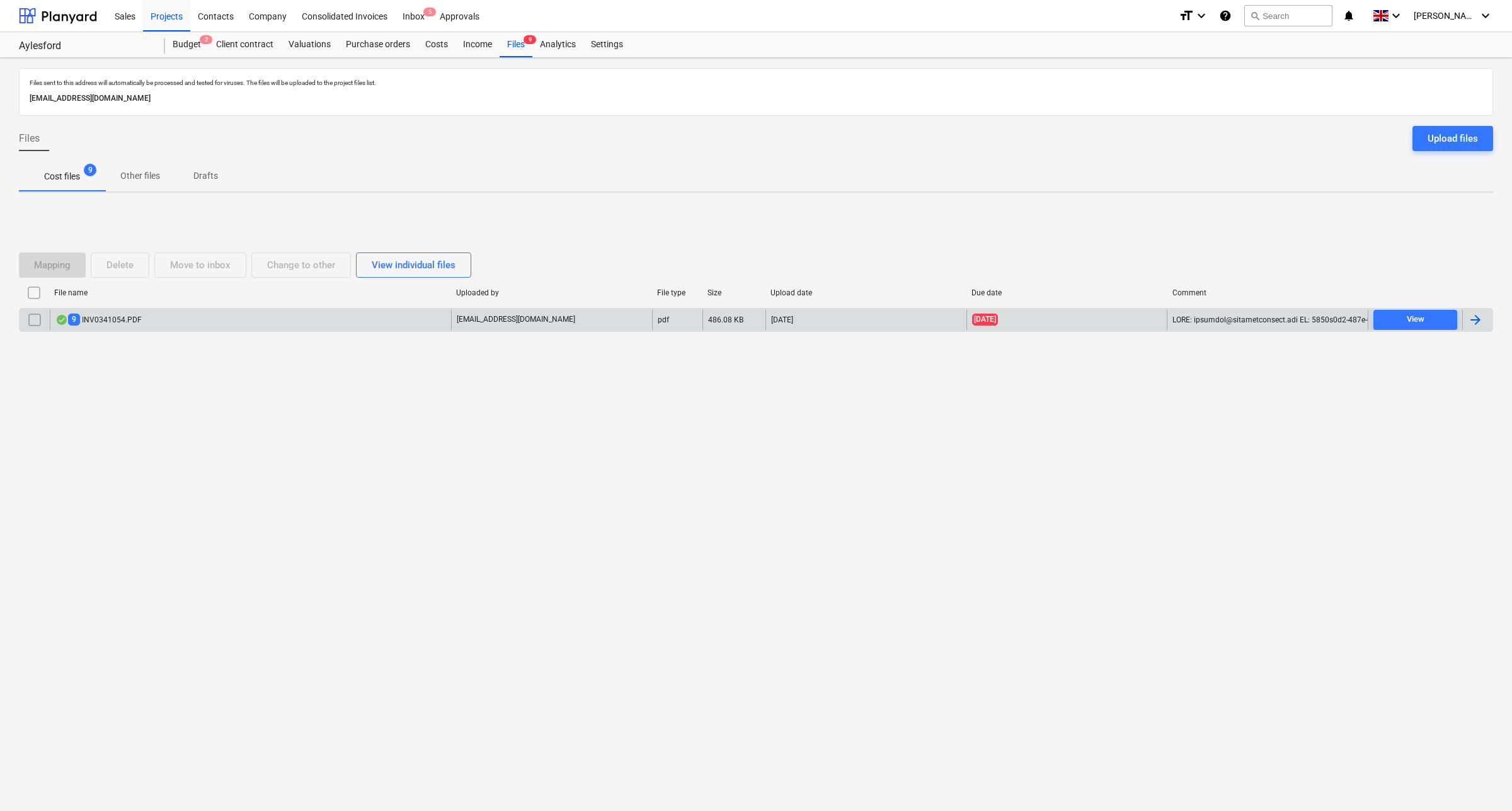
click at [190, 319] on div "9 INV0341054.PDF" at bounding box center [250, 320] width 401 height 20
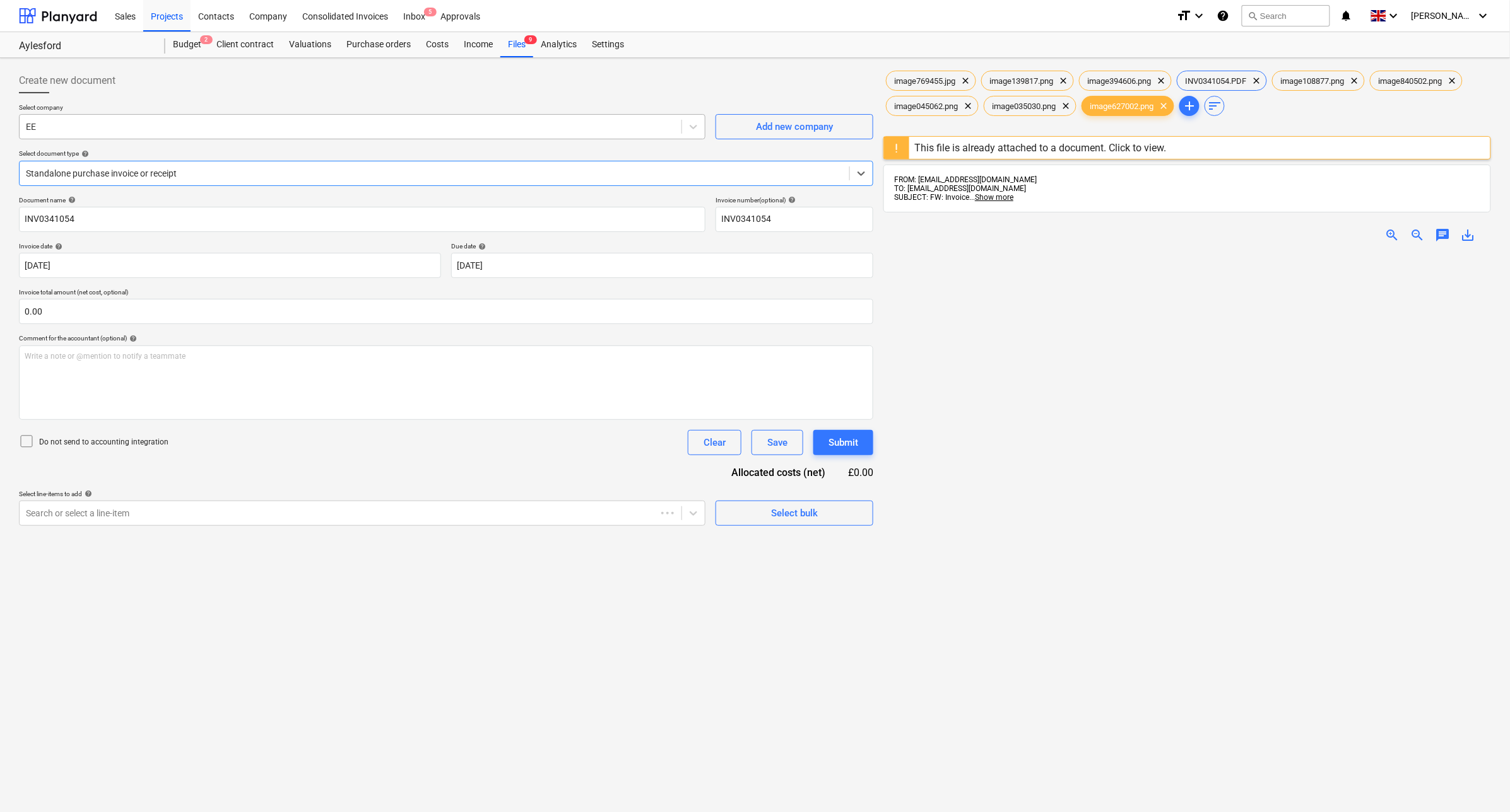
click at [299, 131] on div at bounding box center [351, 127] width 649 height 13
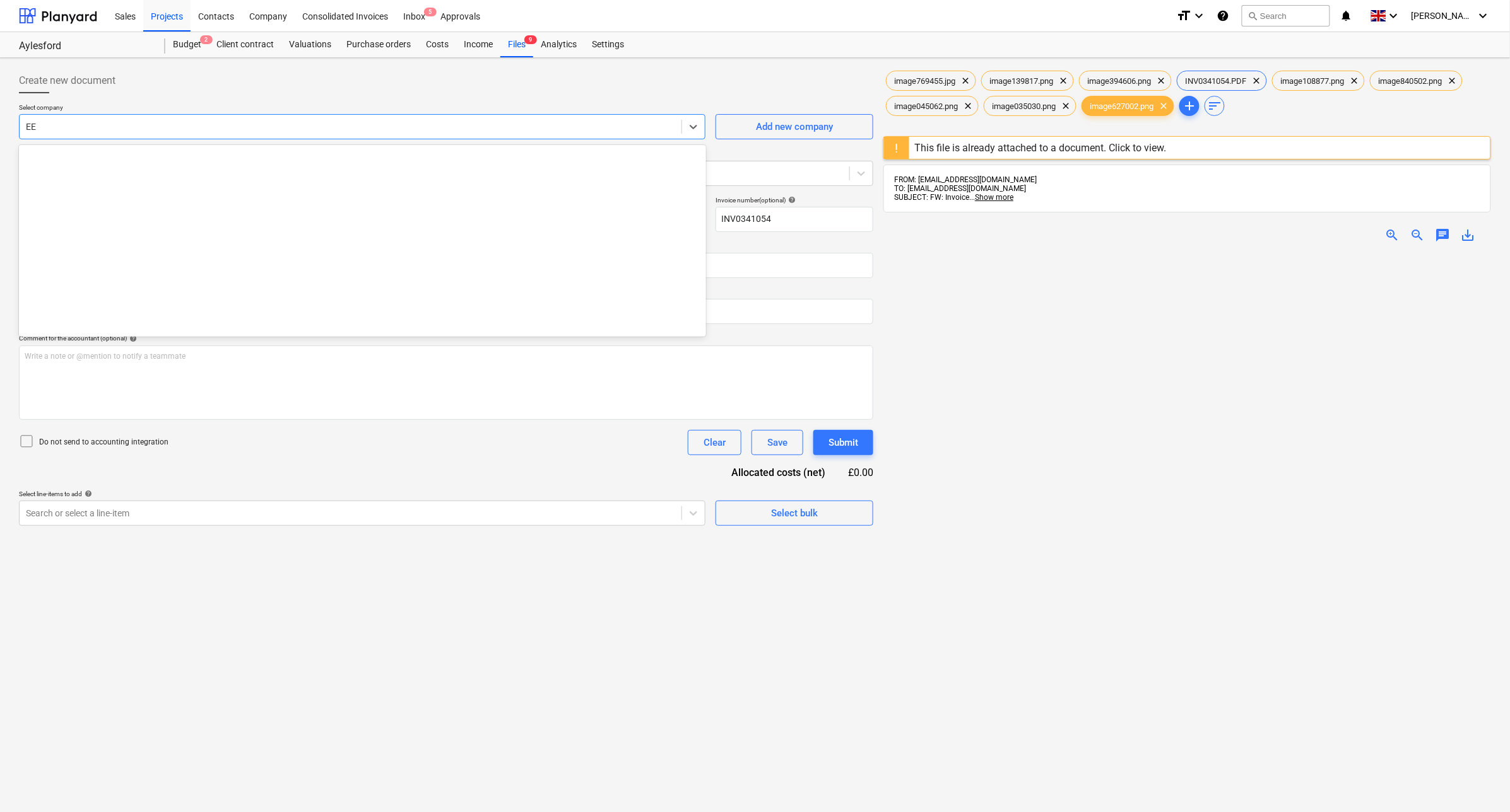
scroll to position [6247, 0]
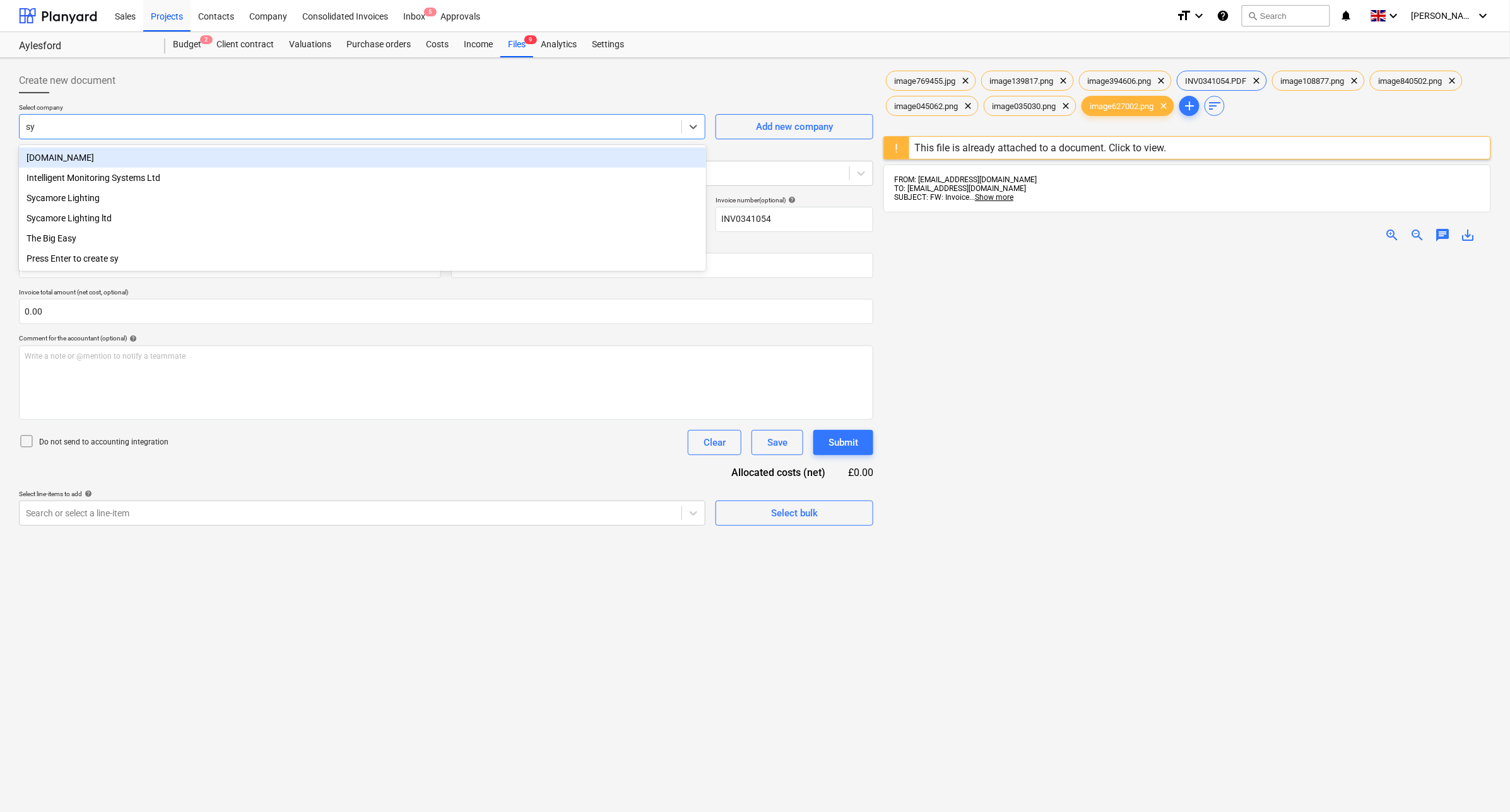
type input "sya"
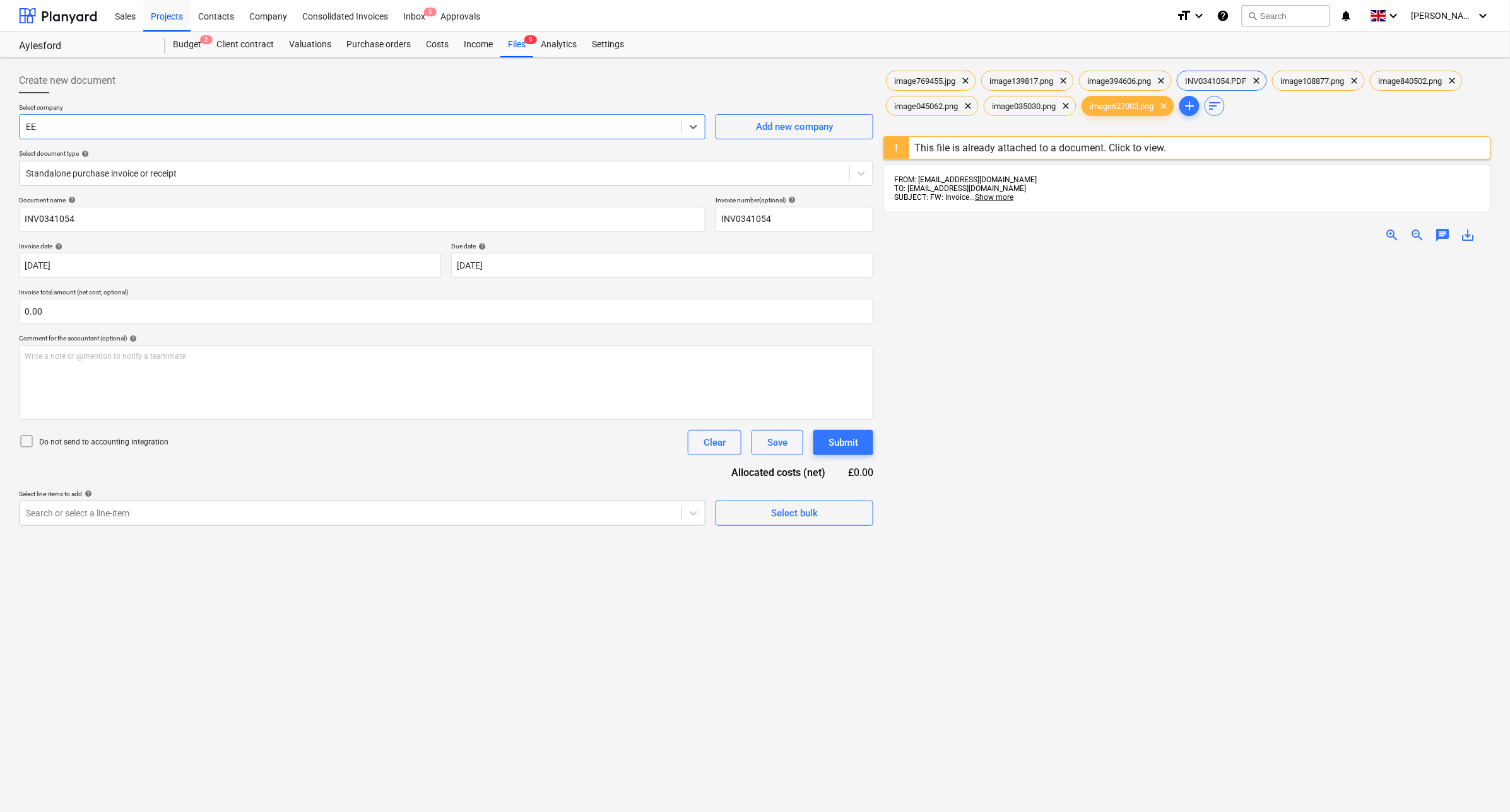
drag, startPoint x: 299, startPoint y: 131, endPoint x: 40, endPoint y: 131, distance: 259.0
click at [40, 131] on div at bounding box center [351, 127] width 649 height 13
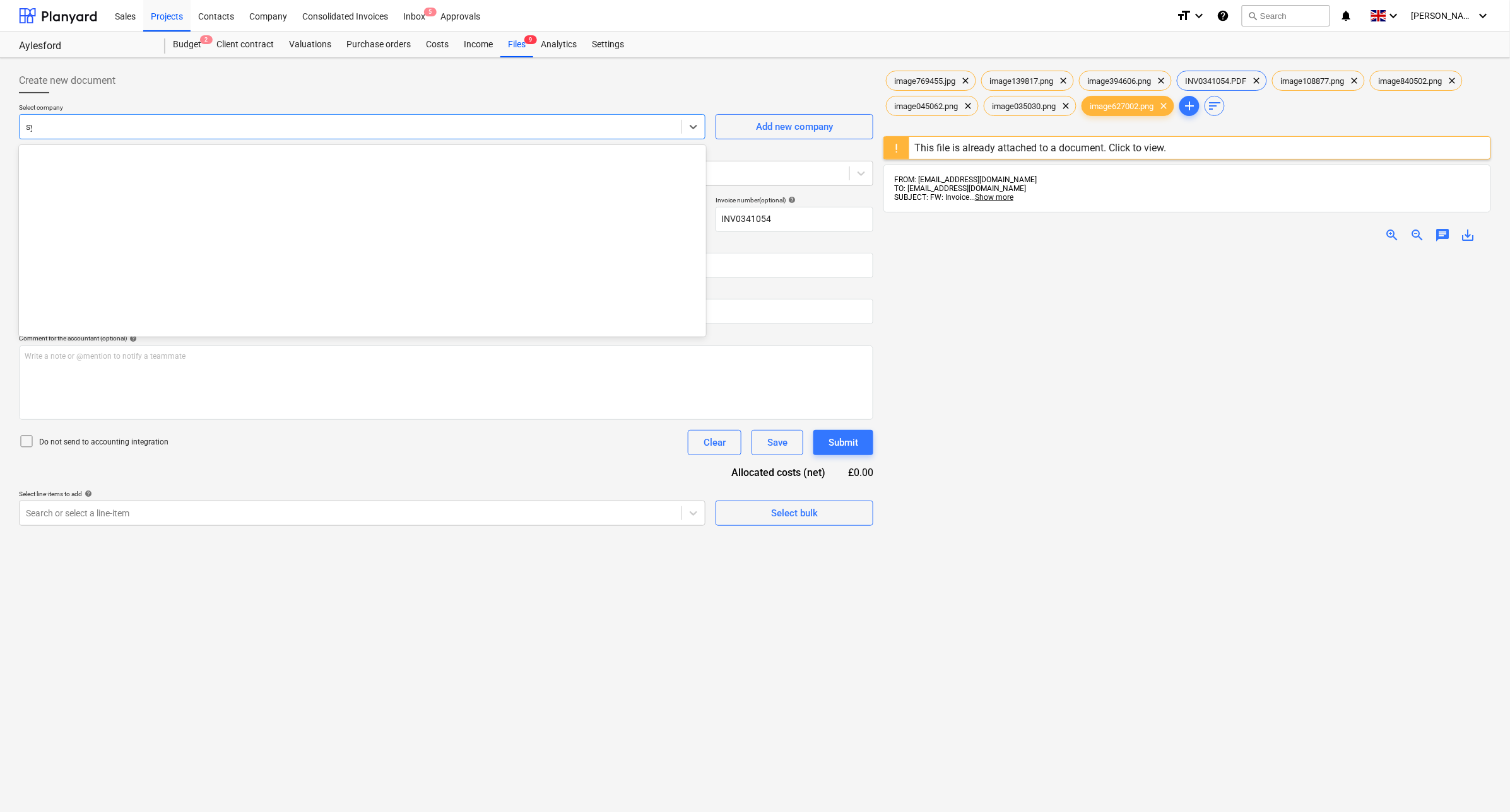
scroll to position [0, 0]
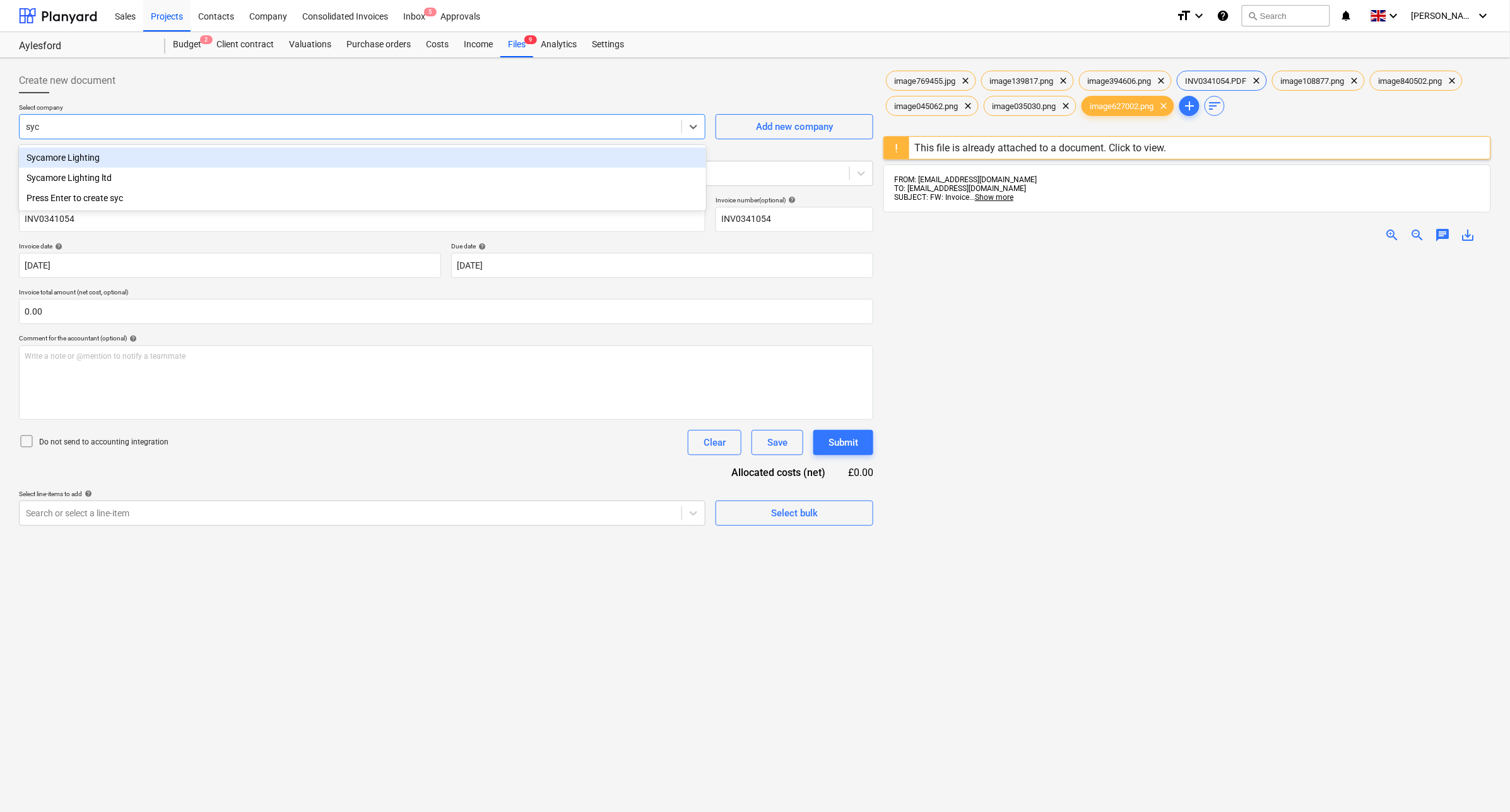
type input "syca"
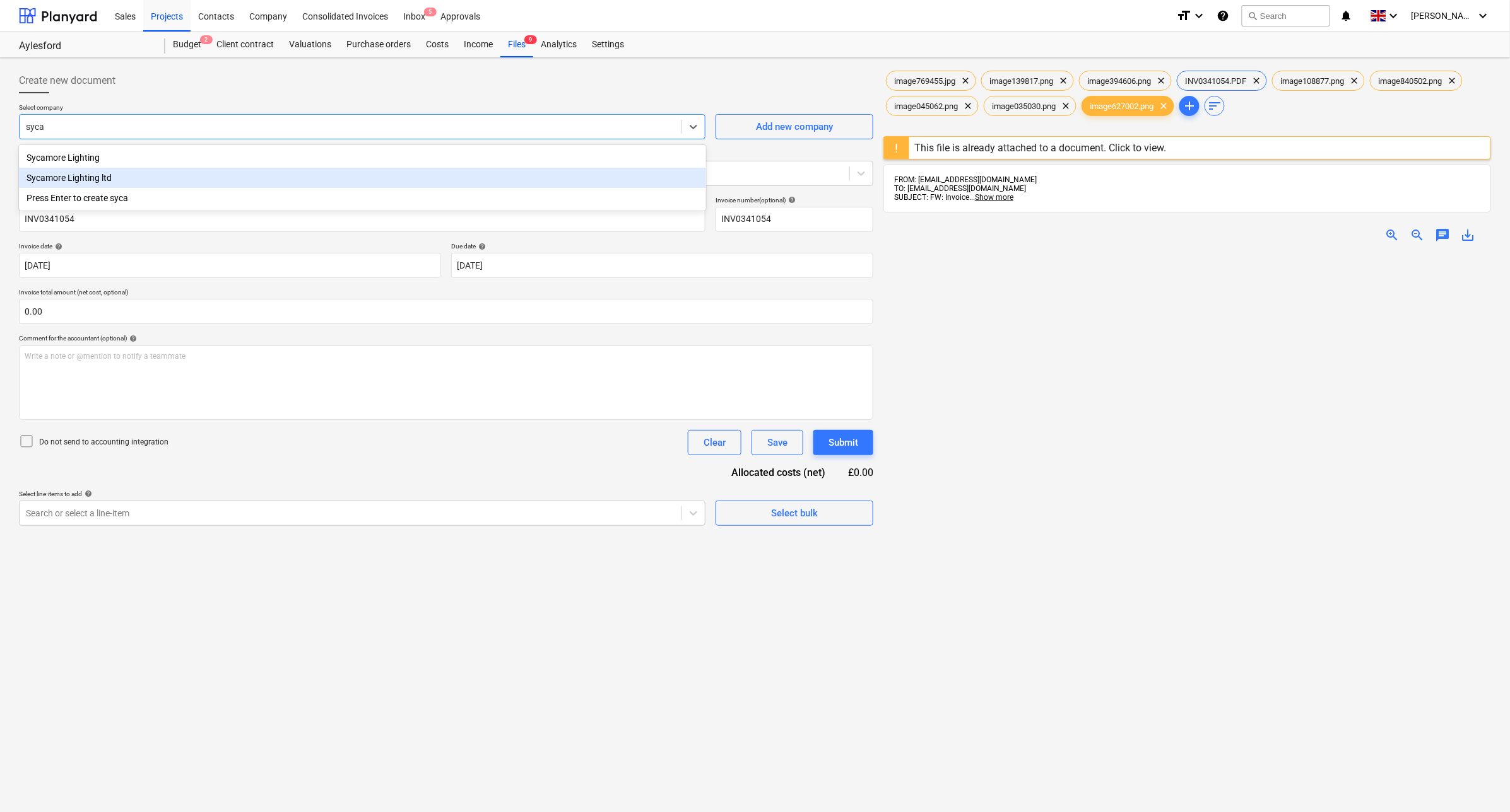
click at [112, 188] on div "Sycamore Lighting ltd" at bounding box center [363, 178] width 687 height 20
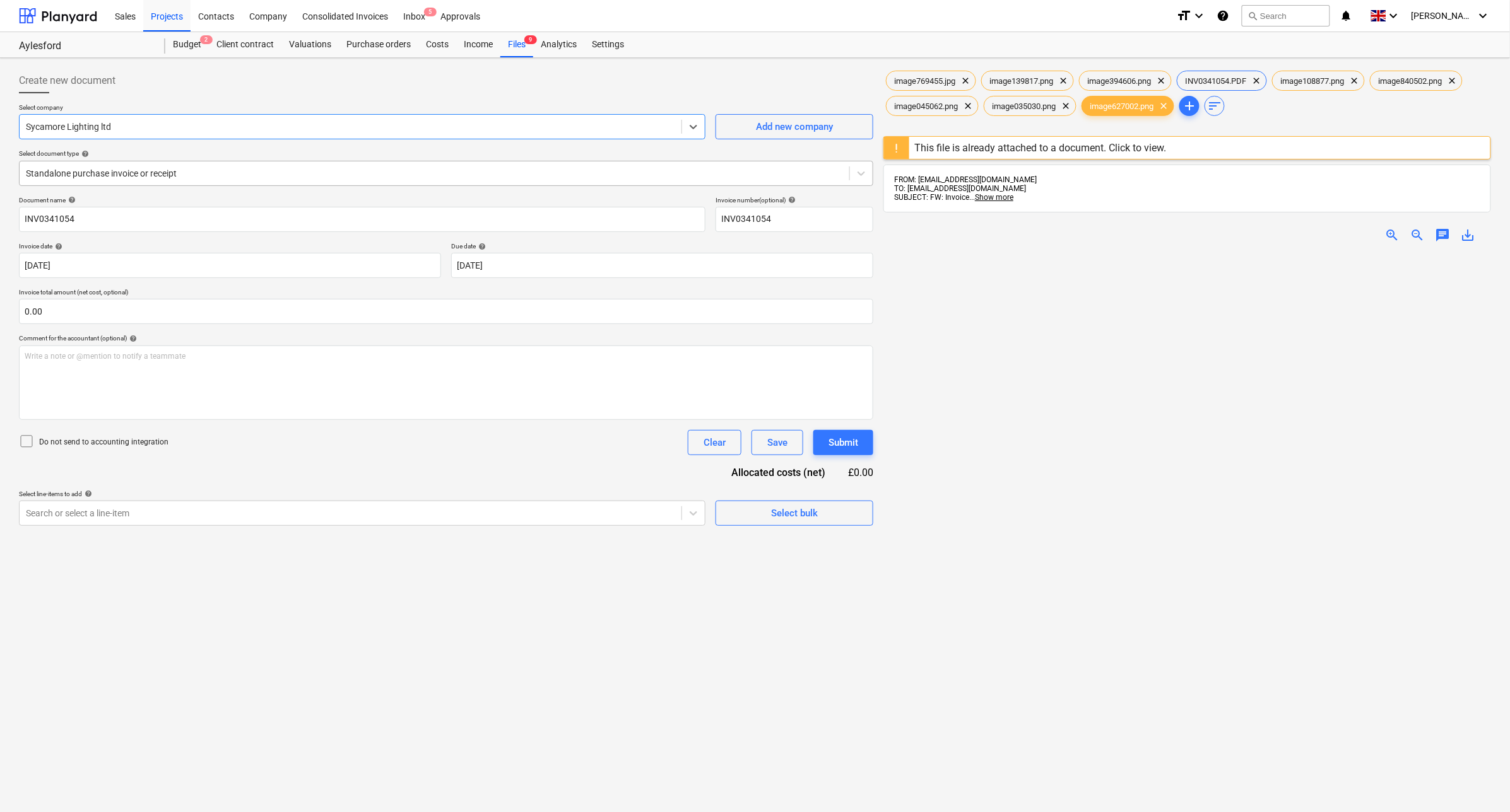
click at [112, 174] on div at bounding box center [434, 174] width 817 height 13
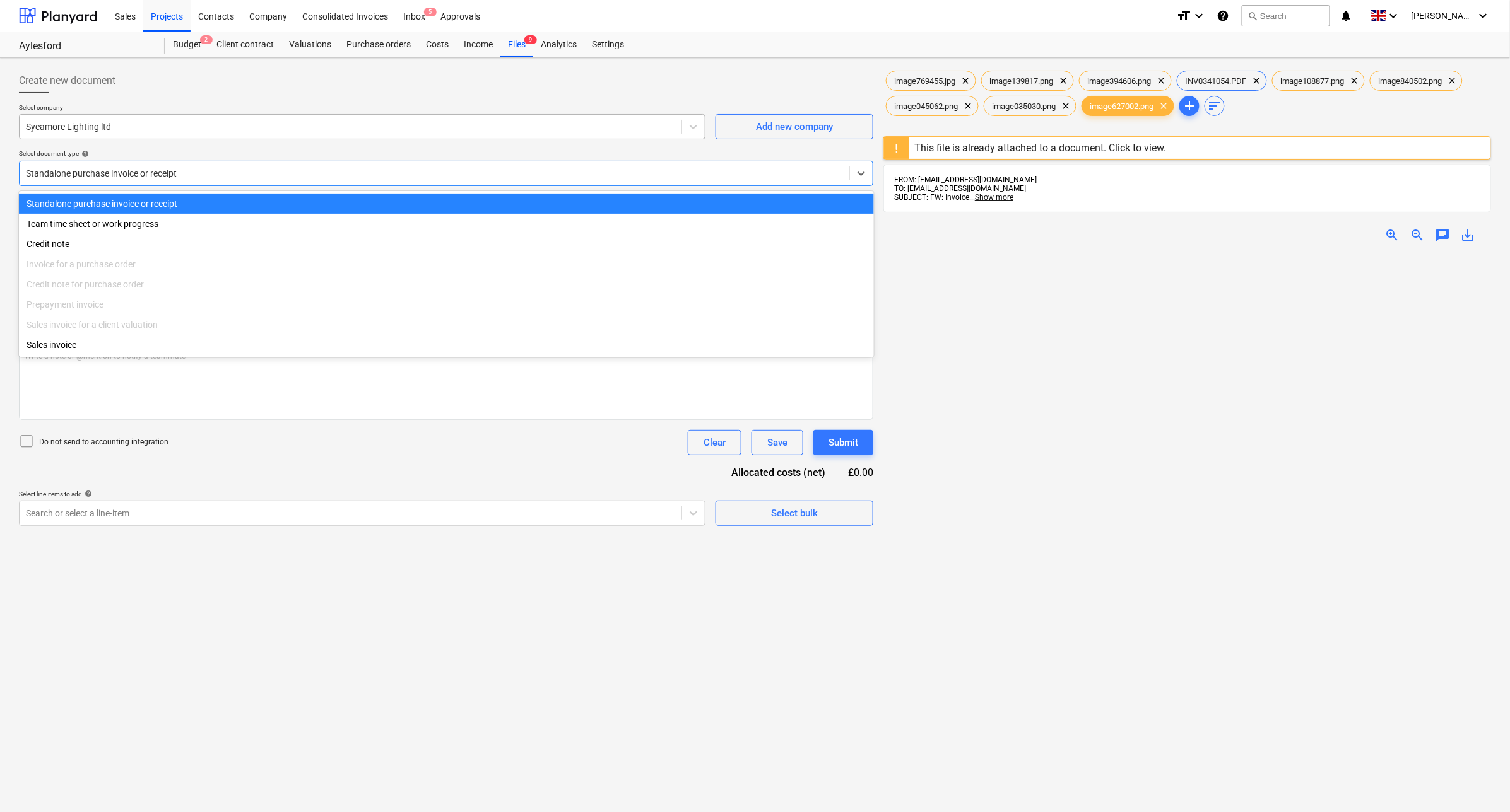
click at [109, 133] on div at bounding box center [351, 127] width 649 height 13
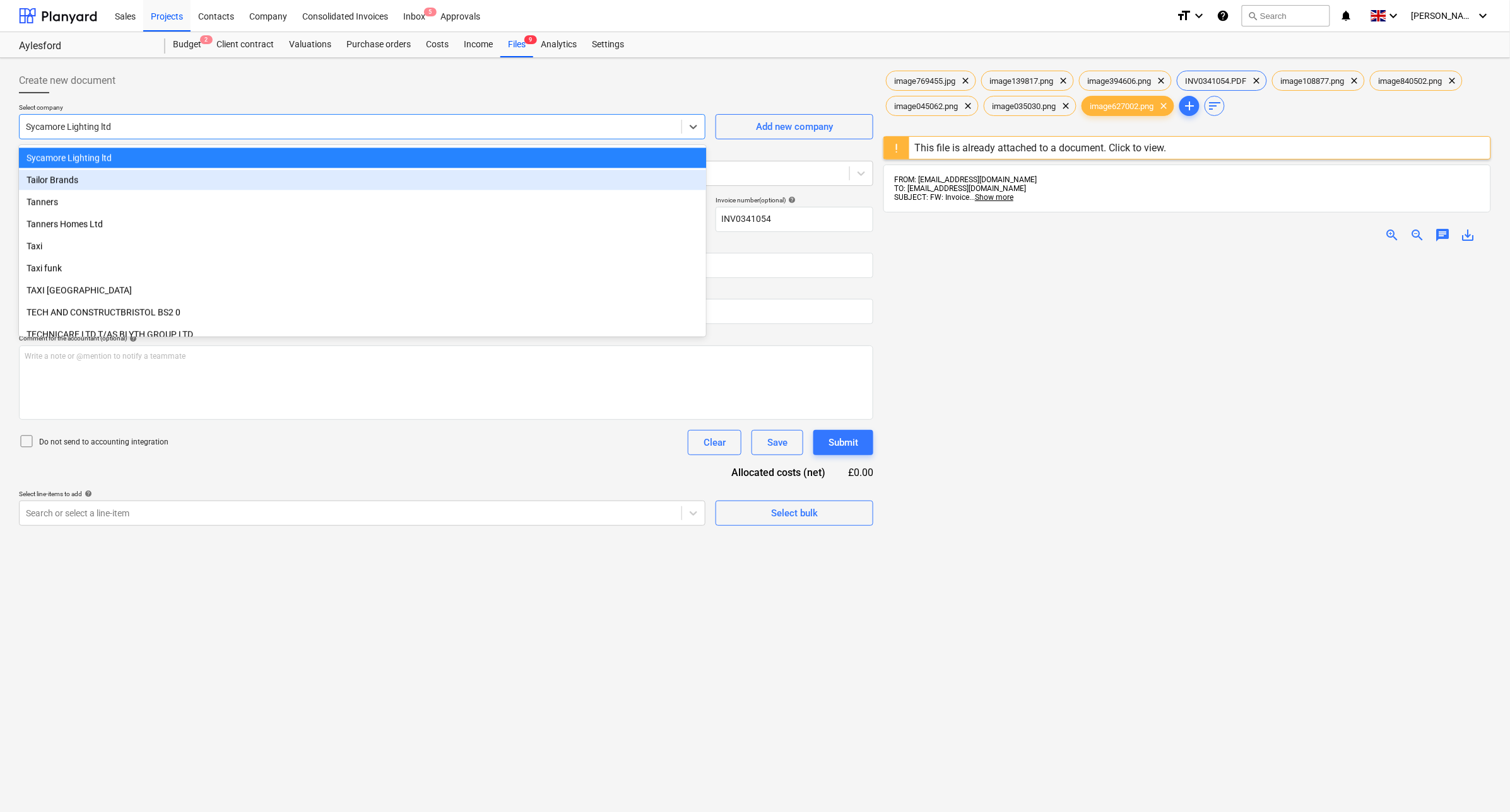
scroll to position [19256, 0]
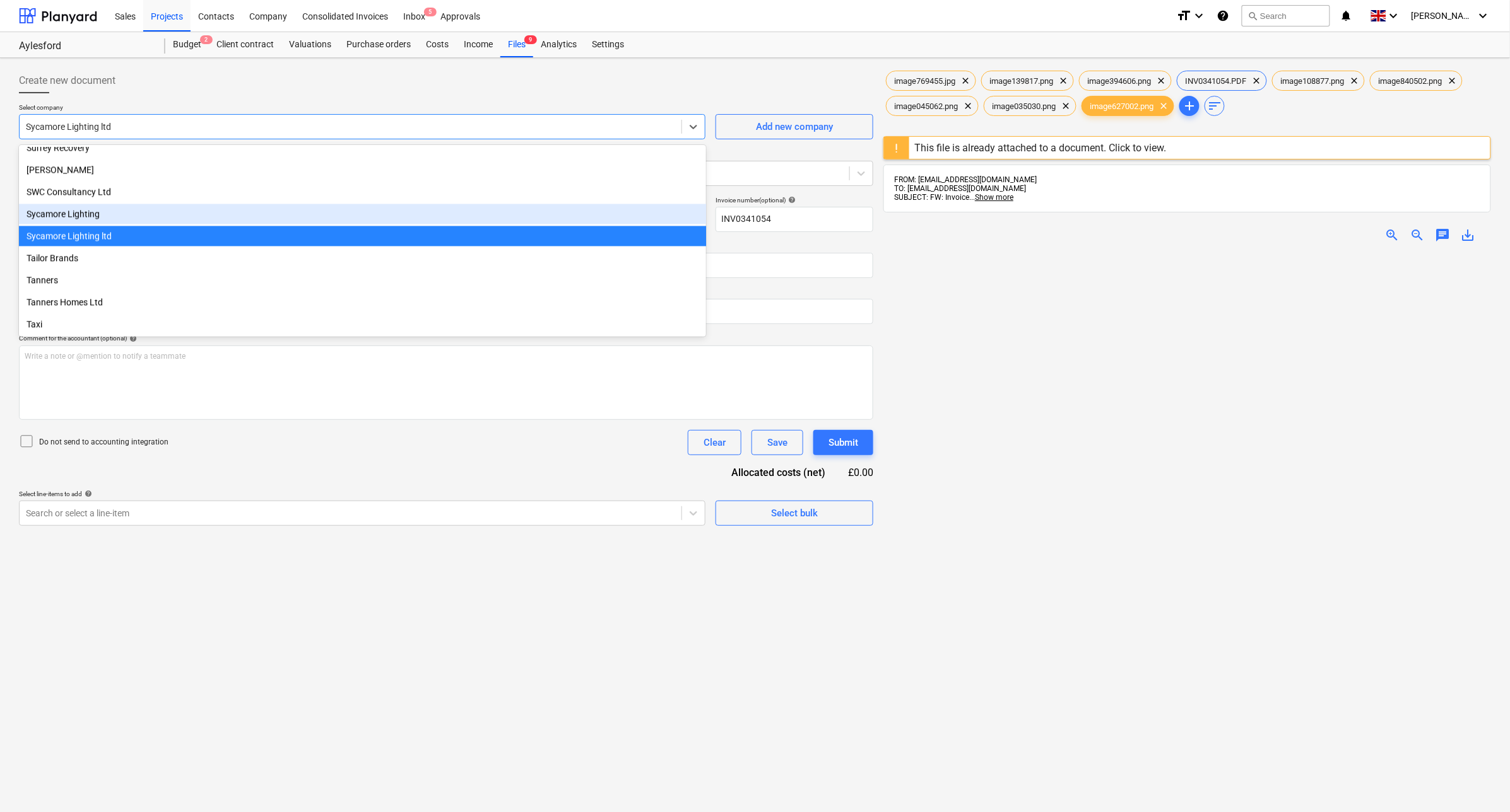
click at [117, 212] on div "Sycamore Lighting" at bounding box center [363, 215] width 687 height 20
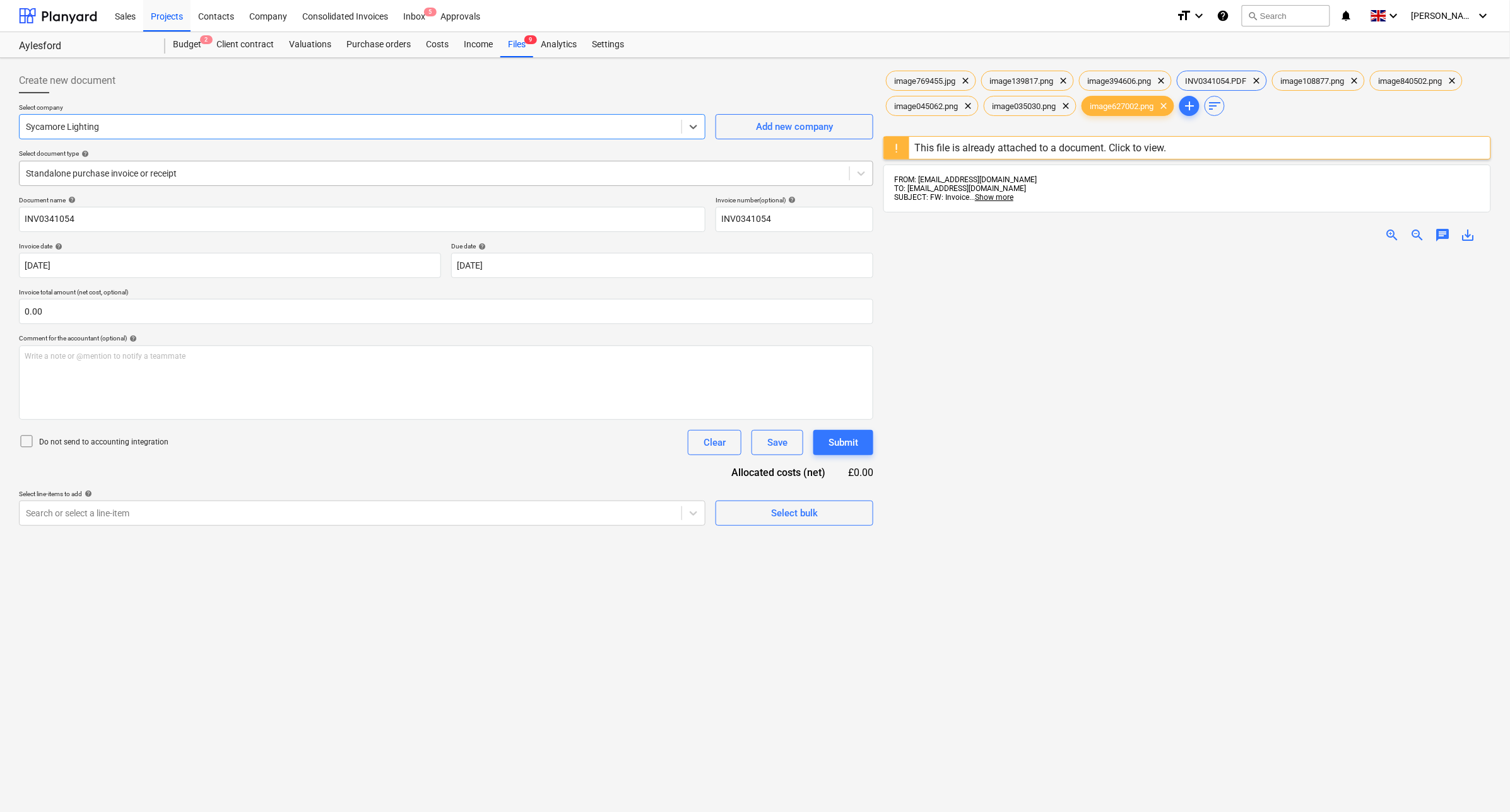
click at [120, 172] on div at bounding box center [434, 174] width 817 height 13
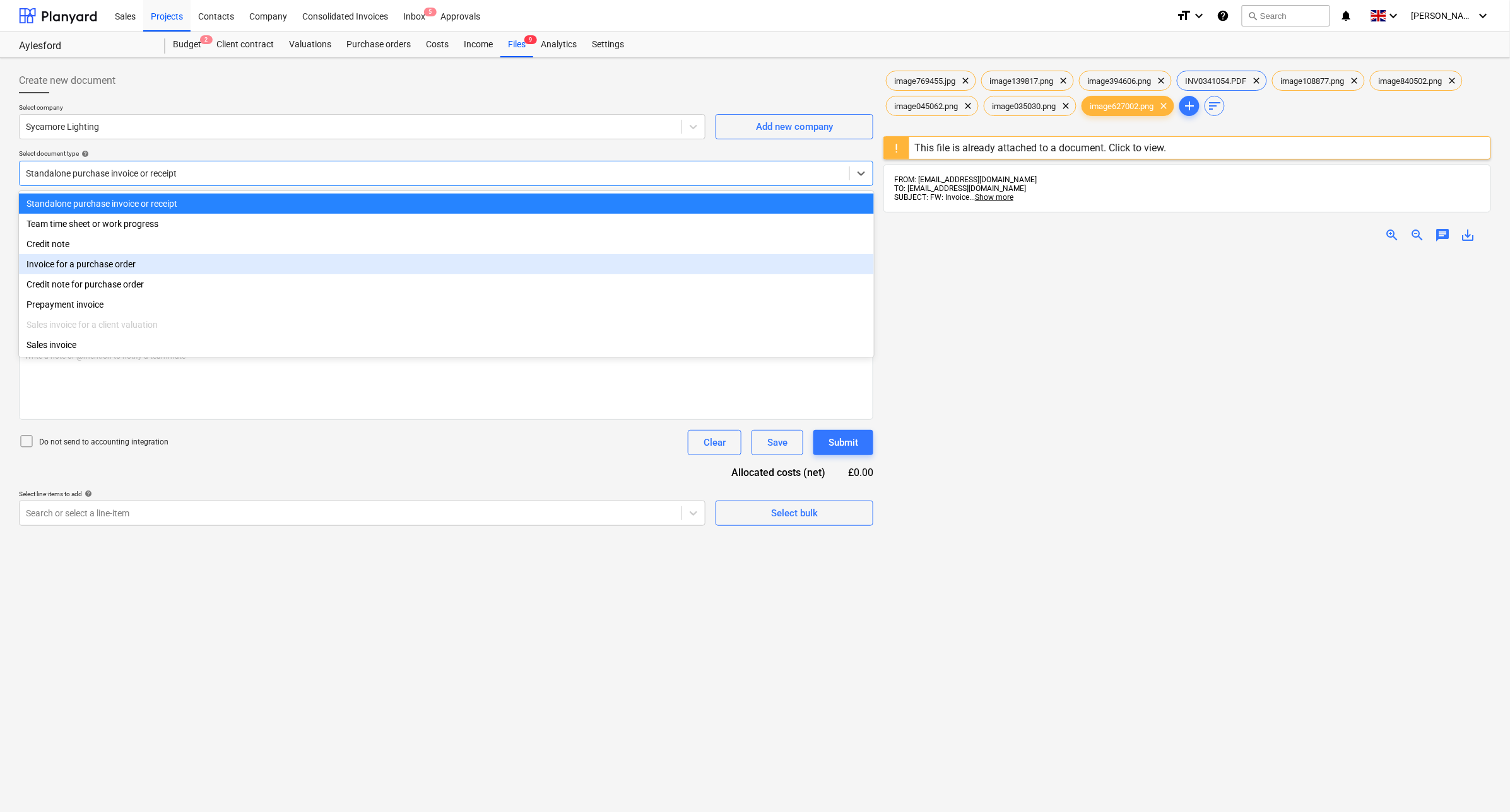
click at [118, 261] on div "Invoice for a purchase order" at bounding box center [446, 264] width 855 height 20
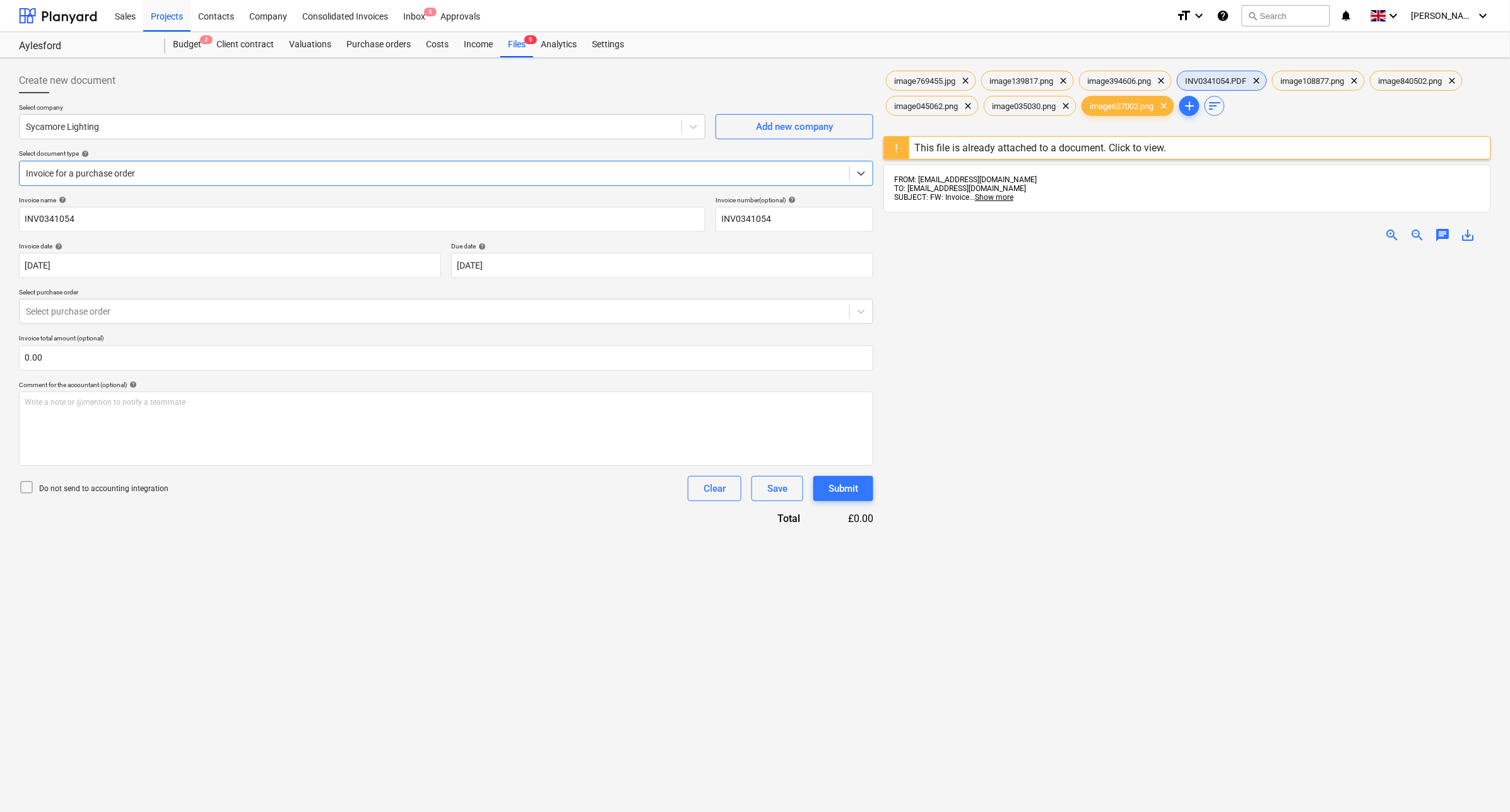
click at [1204, 80] on span "INV0341054.PDF" at bounding box center [1216, 81] width 76 height 9
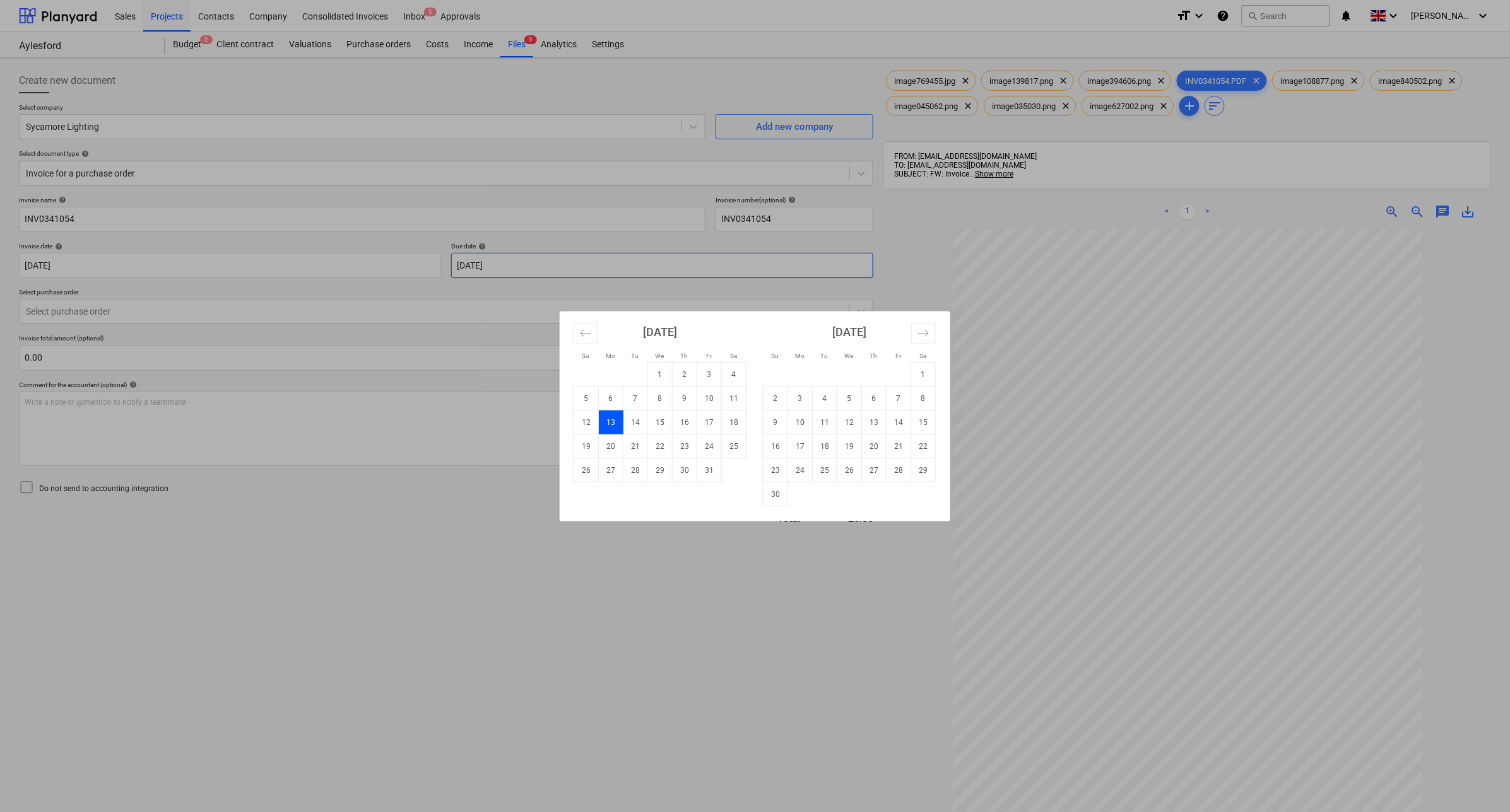
click at [698, 263] on body "Sales Projects Contacts Company Consolidated Invoices Inbox 5 Approvals format_…" at bounding box center [755, 406] width 1510 height 812
click at [770, 497] on td "30" at bounding box center [775, 494] width 25 height 24
type input "[DATE]"
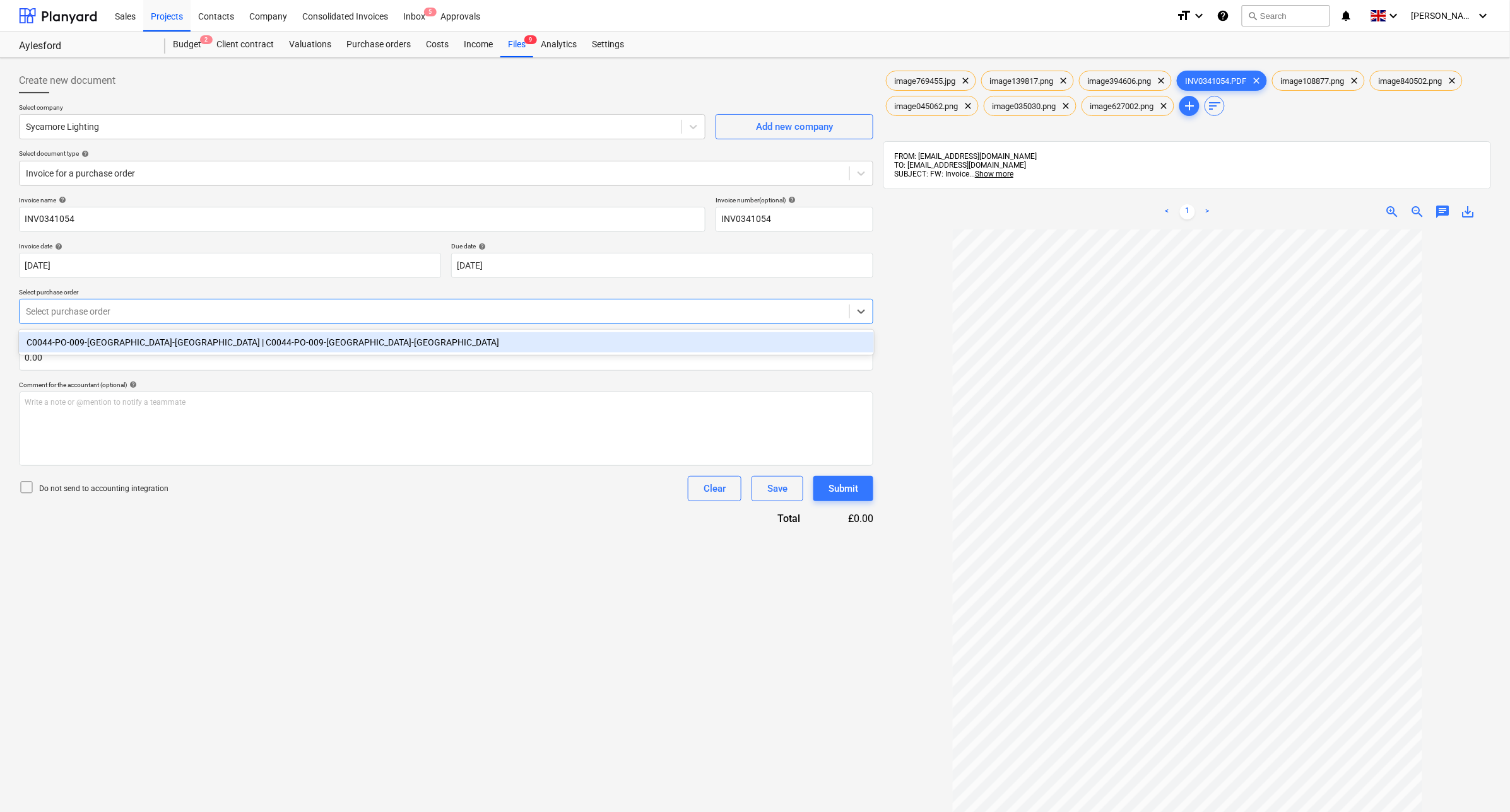
click at [210, 300] on div "Select purchase order" at bounding box center [446, 311] width 854 height 25
click at [201, 344] on div "C0044-PO-009-[GEOGRAPHIC_DATA]-[GEOGRAPHIC_DATA] | C0044-PO-009-[GEOGRAPHIC_DAT…" at bounding box center [446, 342] width 855 height 20
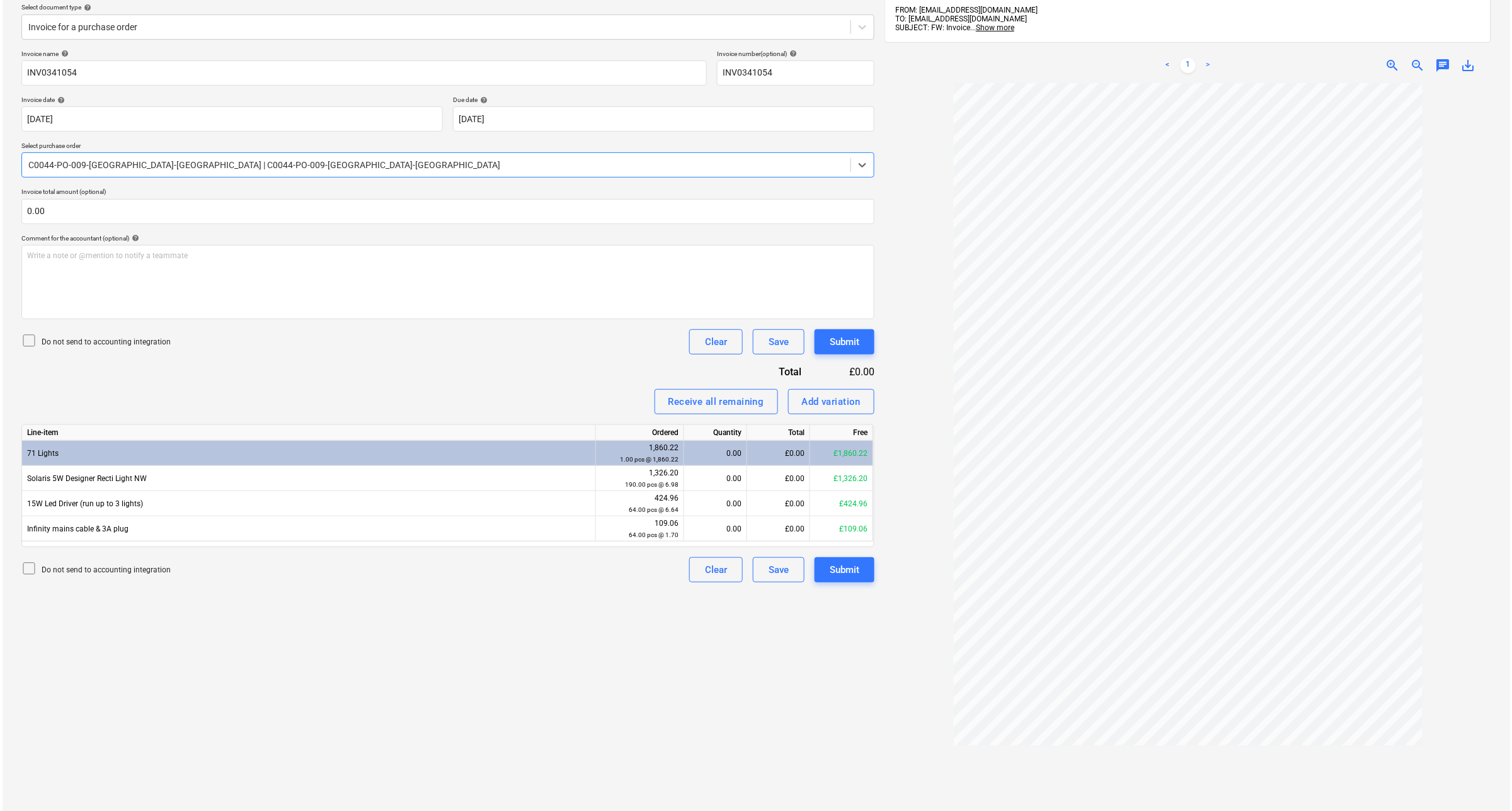
scroll to position [158, 0]
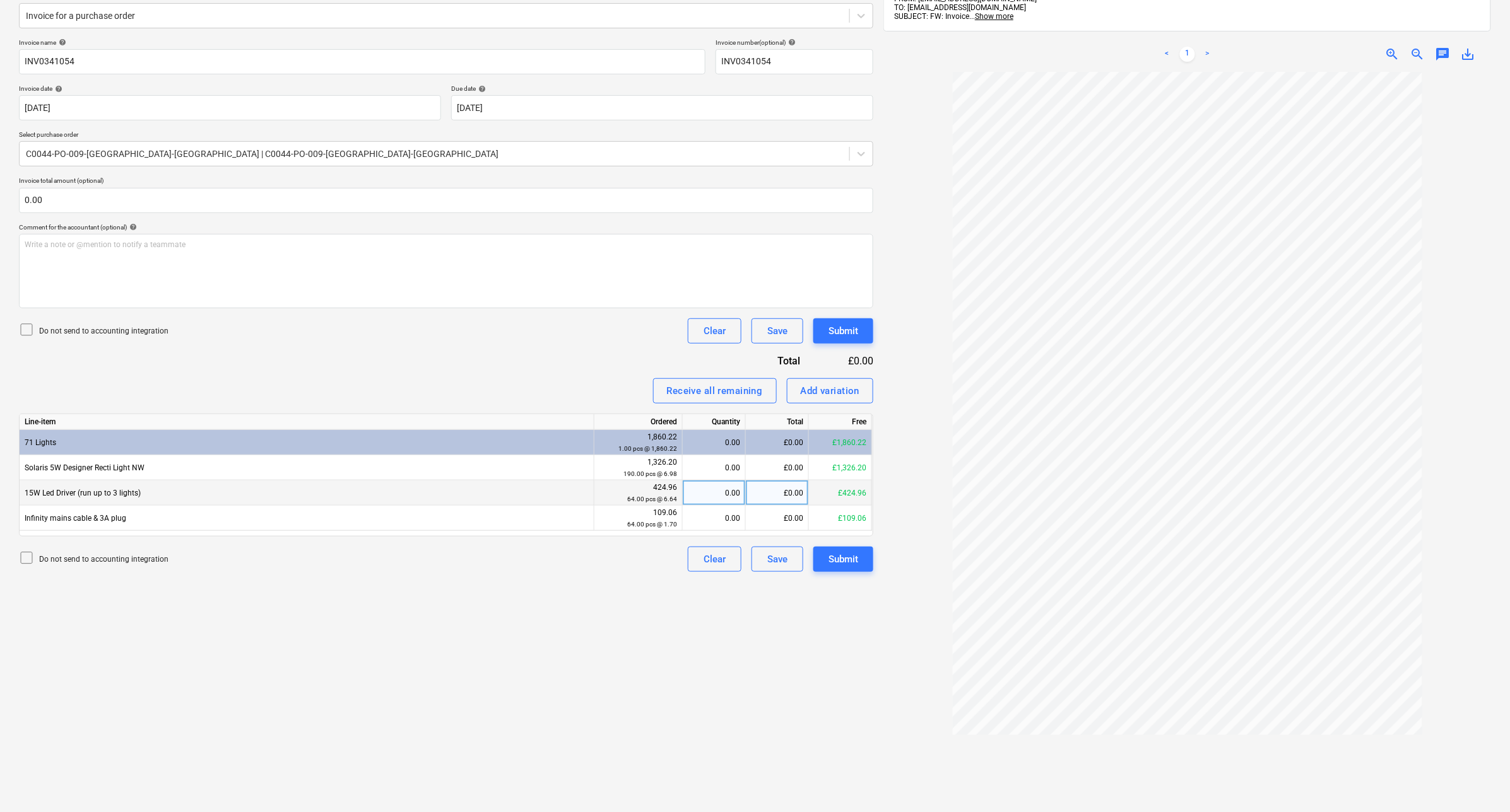
click at [733, 494] on div "0.00" at bounding box center [714, 493] width 52 height 25
type input "5"
click at [689, 654] on div "Create new document Select company Sycamore Lighting Add new company Select doc…" at bounding box center [446, 379] width 864 height 948
click at [709, 518] on div "0.00" at bounding box center [714, 518] width 52 height 25
type input "5"
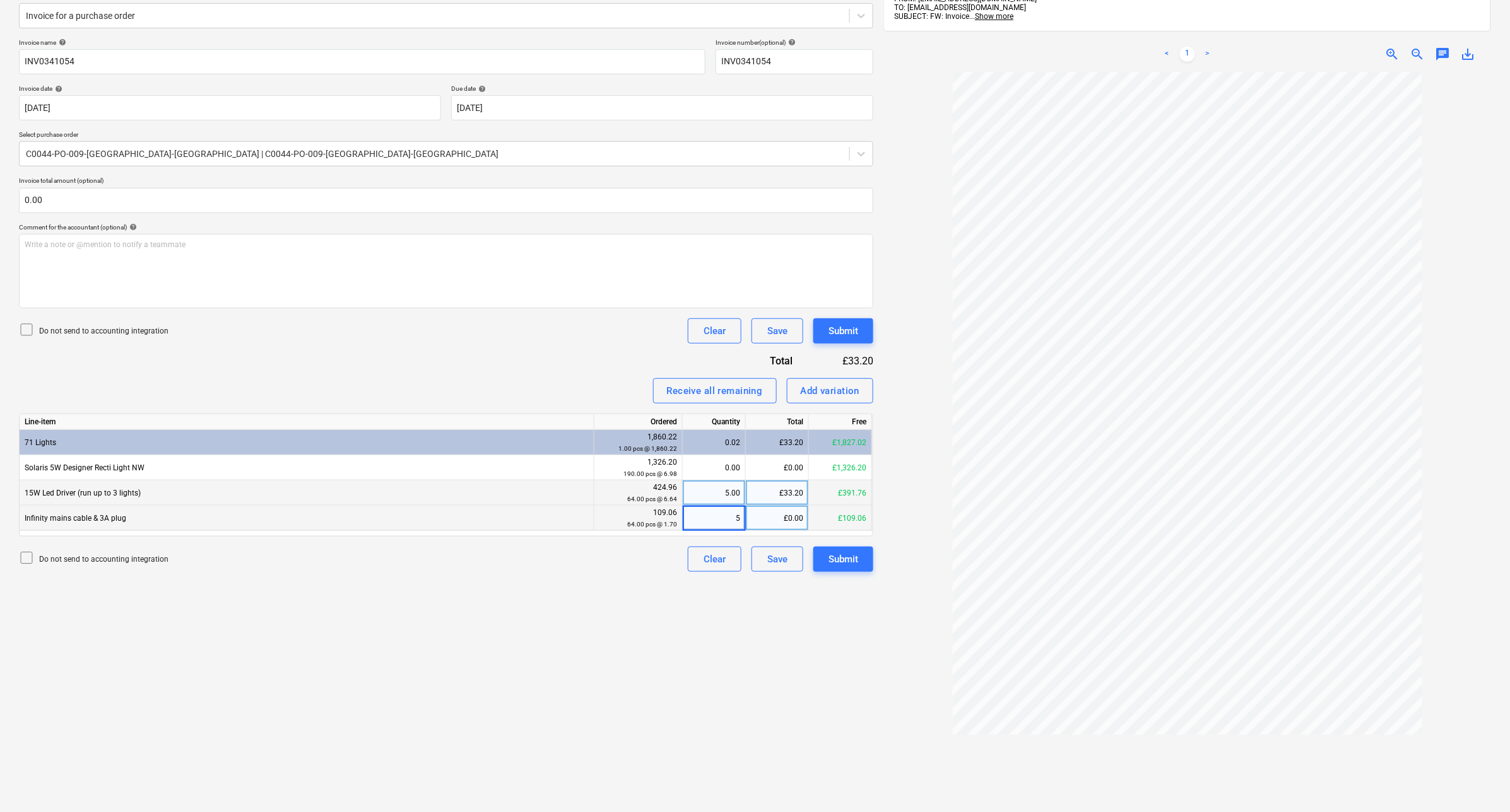
click at [676, 609] on div "Create new document Select company Sycamore Lighting Add new company Select doc…" at bounding box center [446, 379] width 864 height 948
click at [711, 474] on div "0.00" at bounding box center [714, 468] width 52 height 25
type input "10"
click at [695, 645] on div "Create new document Select company Sycamore Lighting Add new company Select doc…" at bounding box center [446, 379] width 864 height 948
click at [860, 326] on button "Submit" at bounding box center [843, 331] width 60 height 25
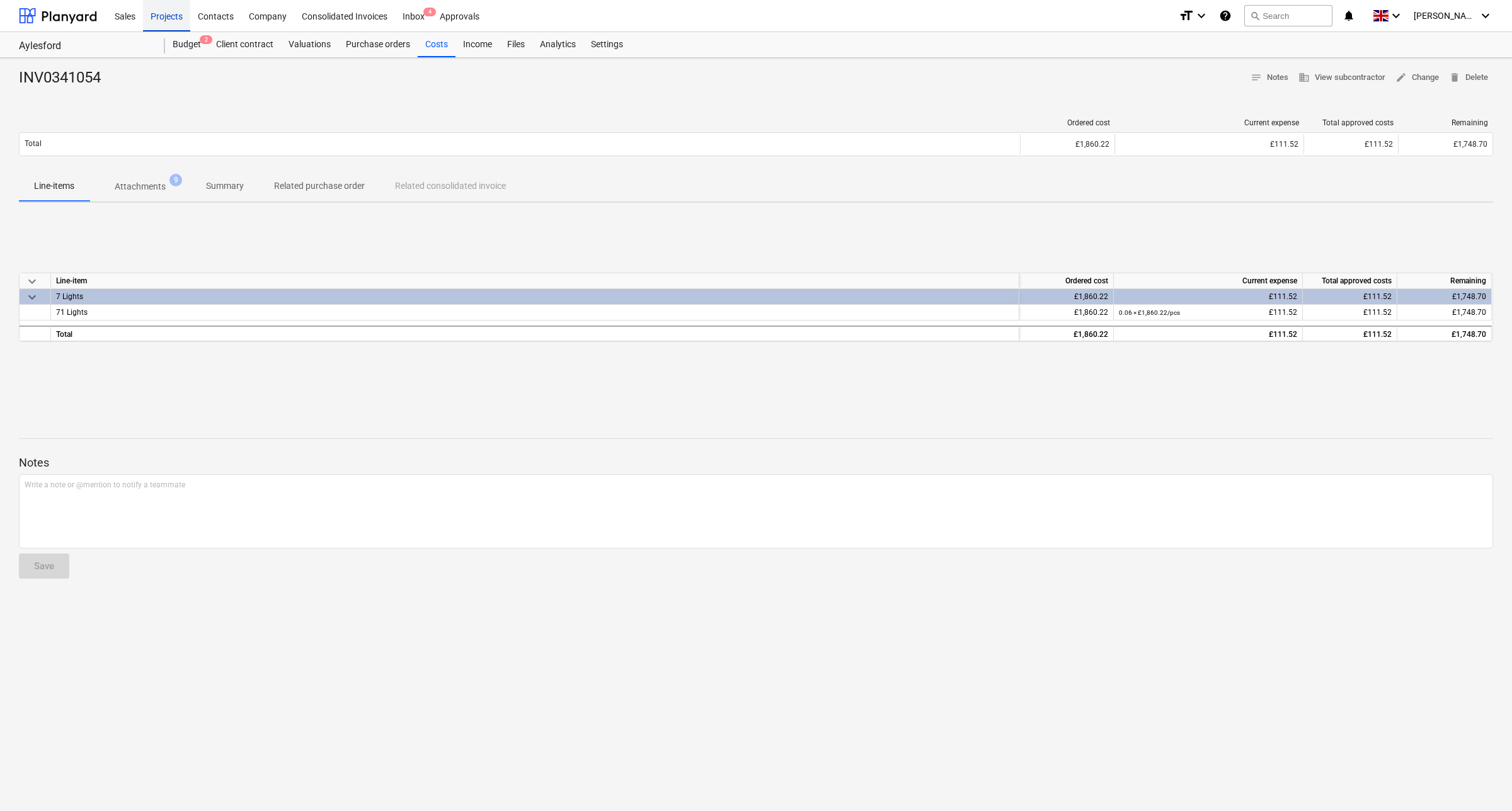
click at [161, 15] on div "Projects" at bounding box center [167, 15] width 47 height 32
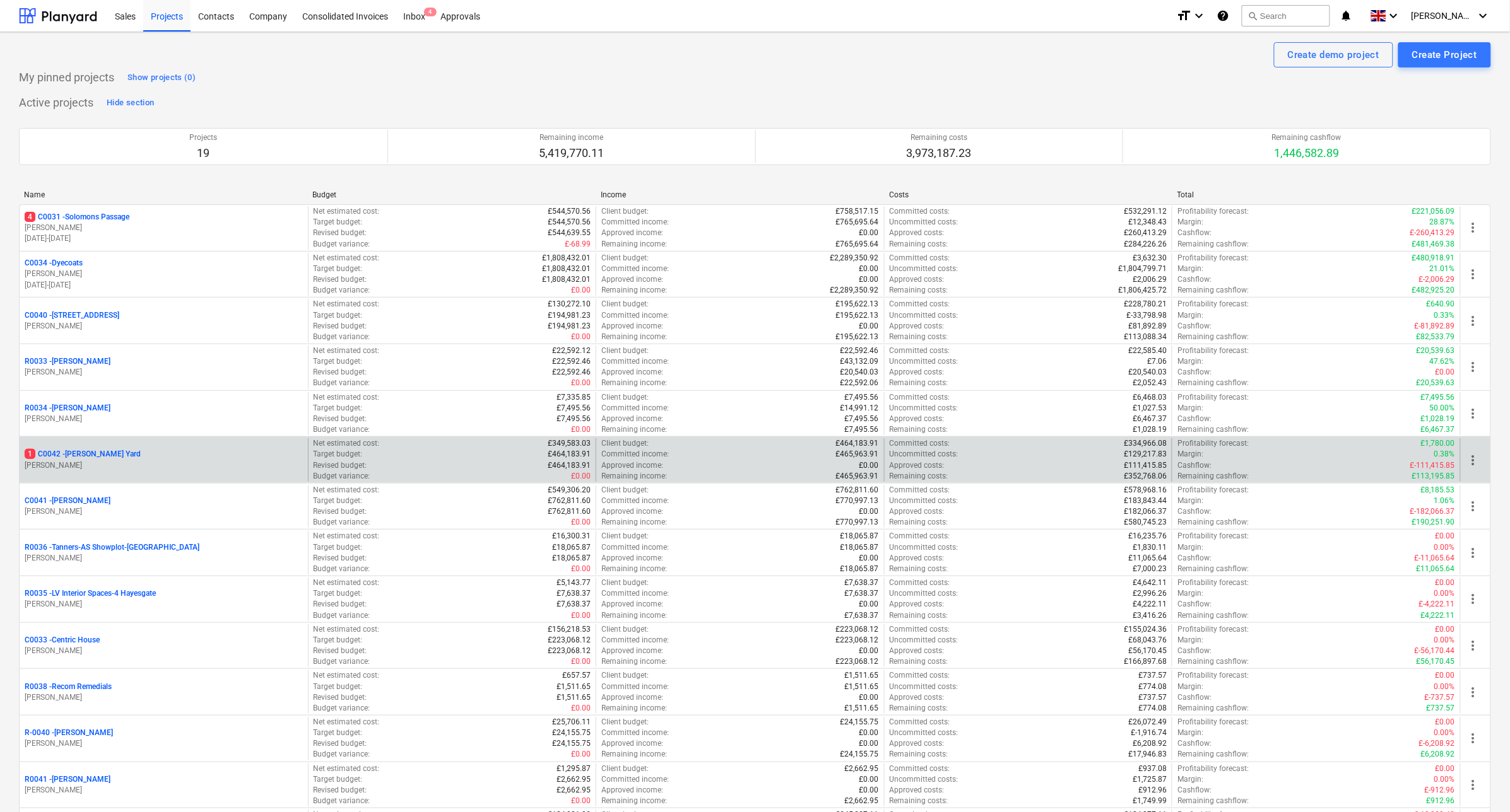
click at [86, 451] on p "1 C0042 - [PERSON_NAME][GEOGRAPHIC_DATA]" at bounding box center [83, 454] width 116 height 11
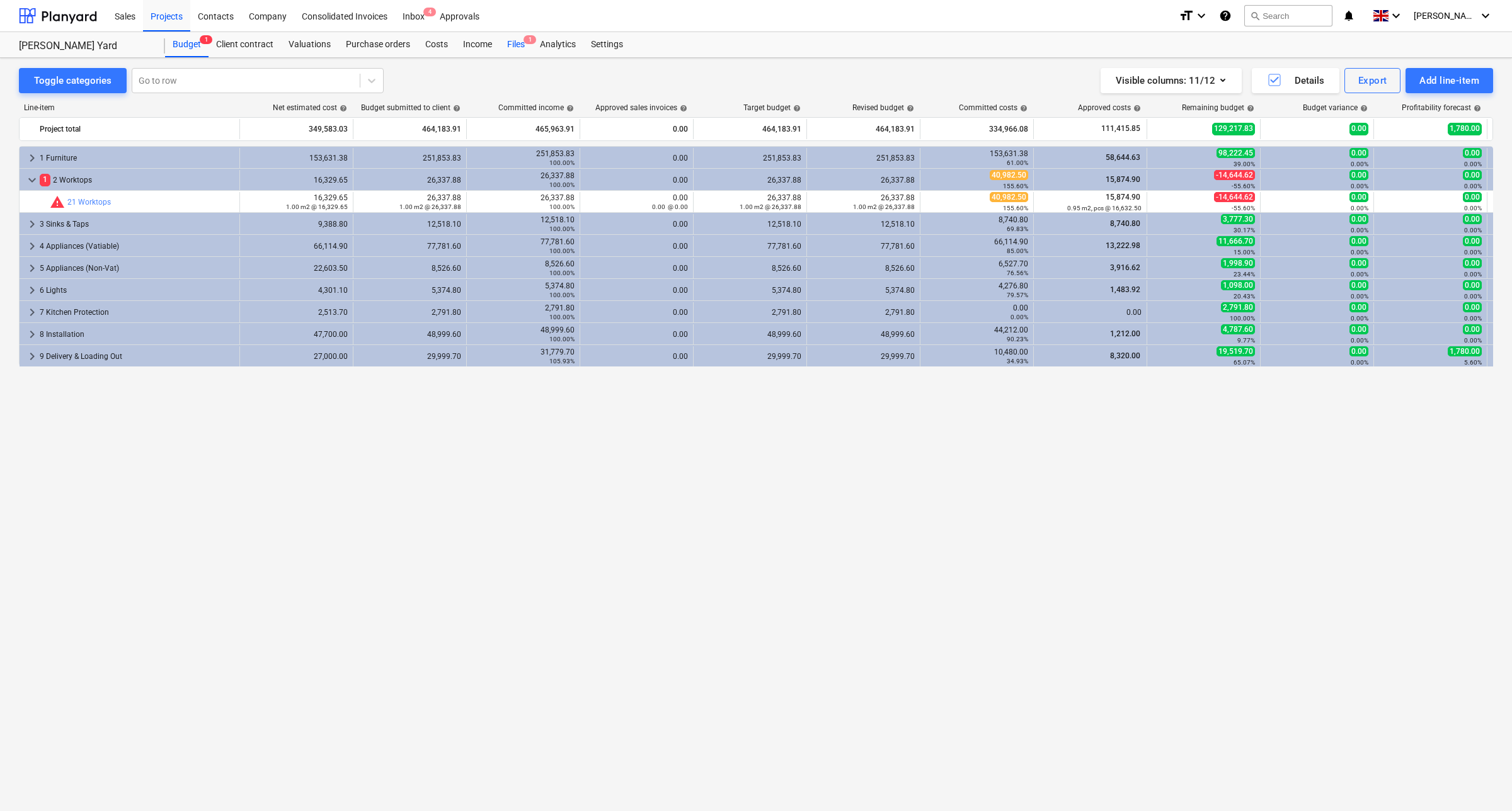
click at [530, 42] on span "1" at bounding box center [530, 40] width 13 height 9
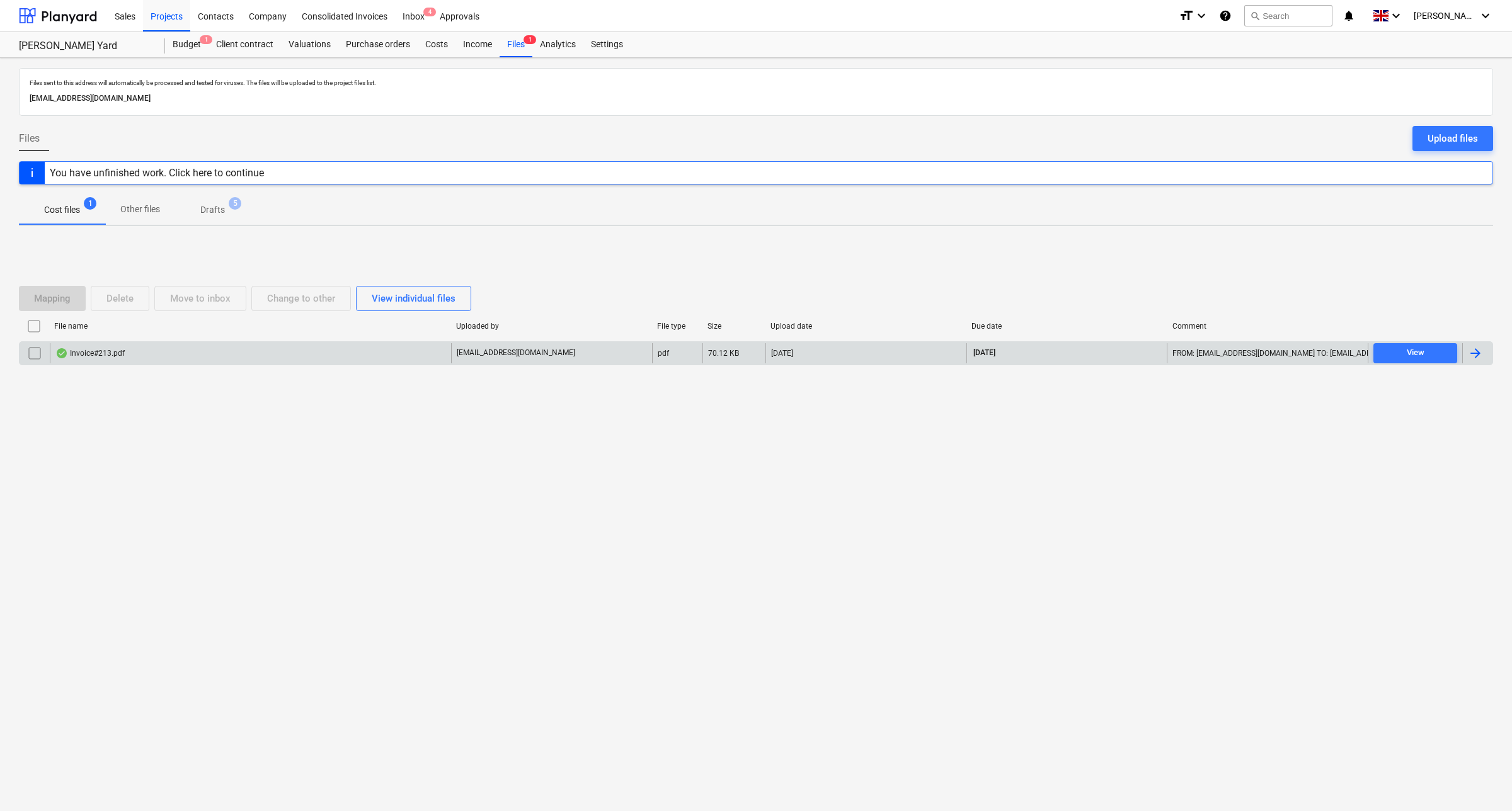
click at [261, 351] on div "Invoice#213.pdf" at bounding box center [250, 353] width 401 height 20
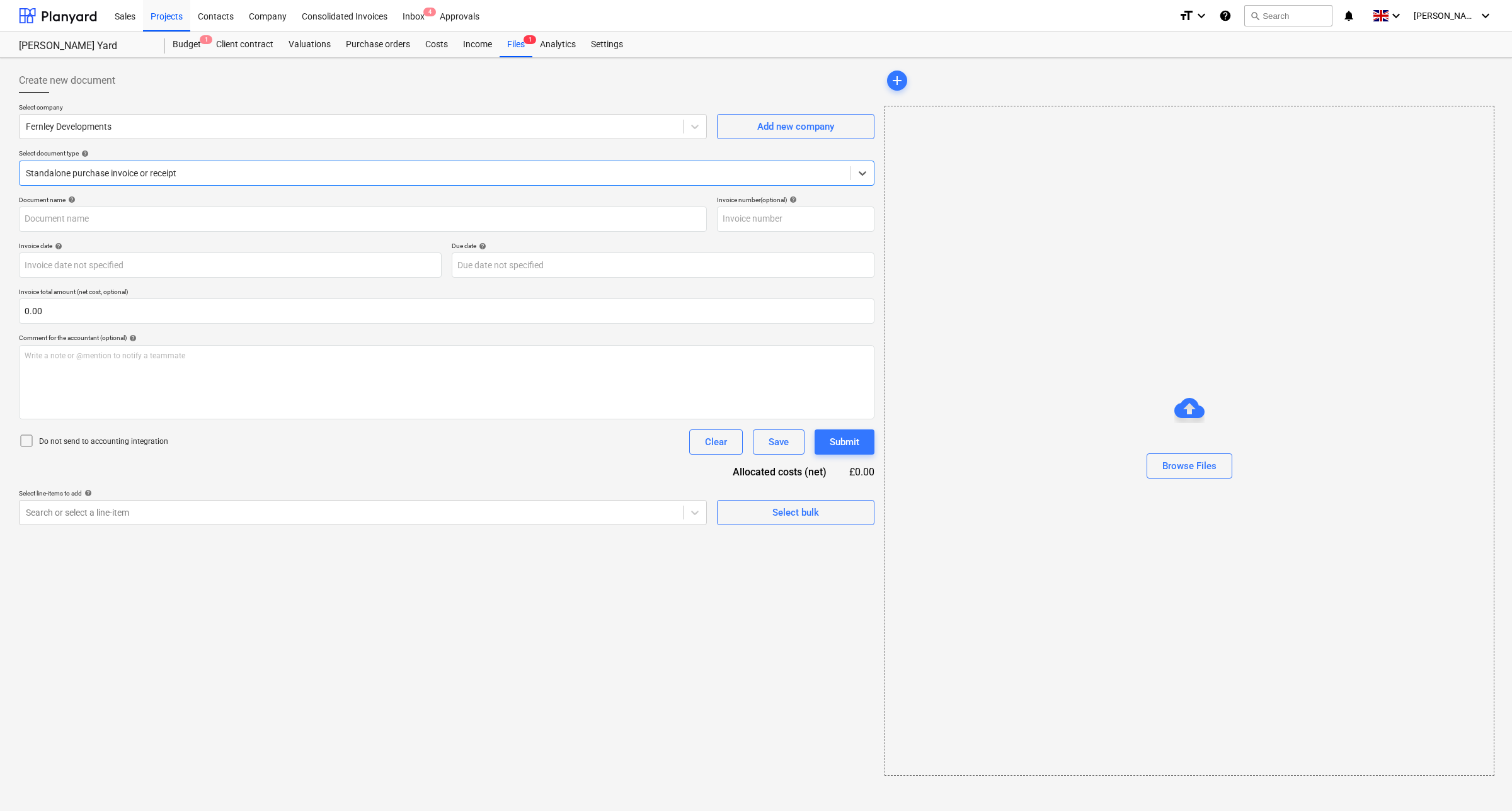
type input "213"
type input "[DATE]"
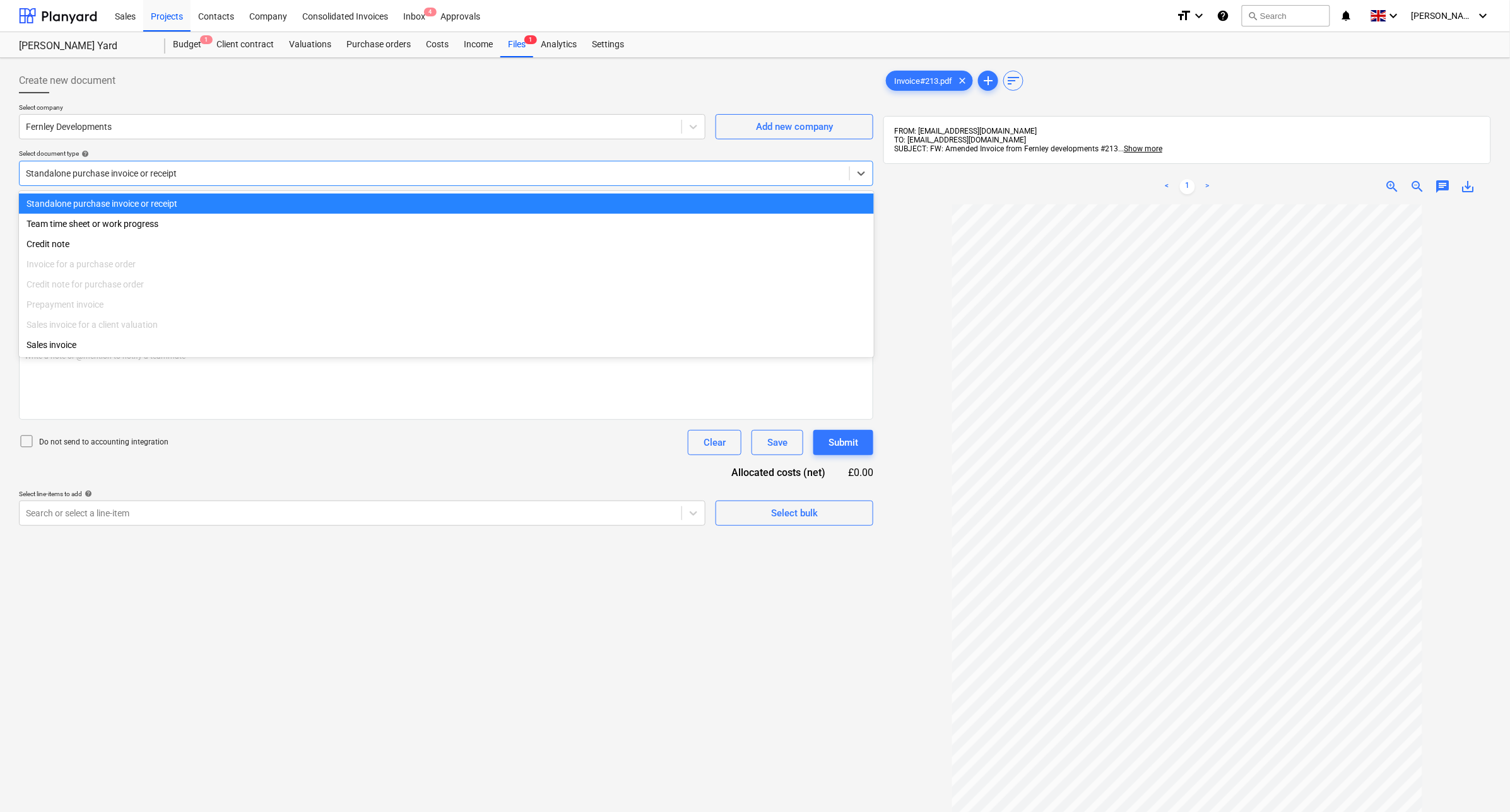
click at [268, 167] on div at bounding box center [434, 174] width 817 height 13
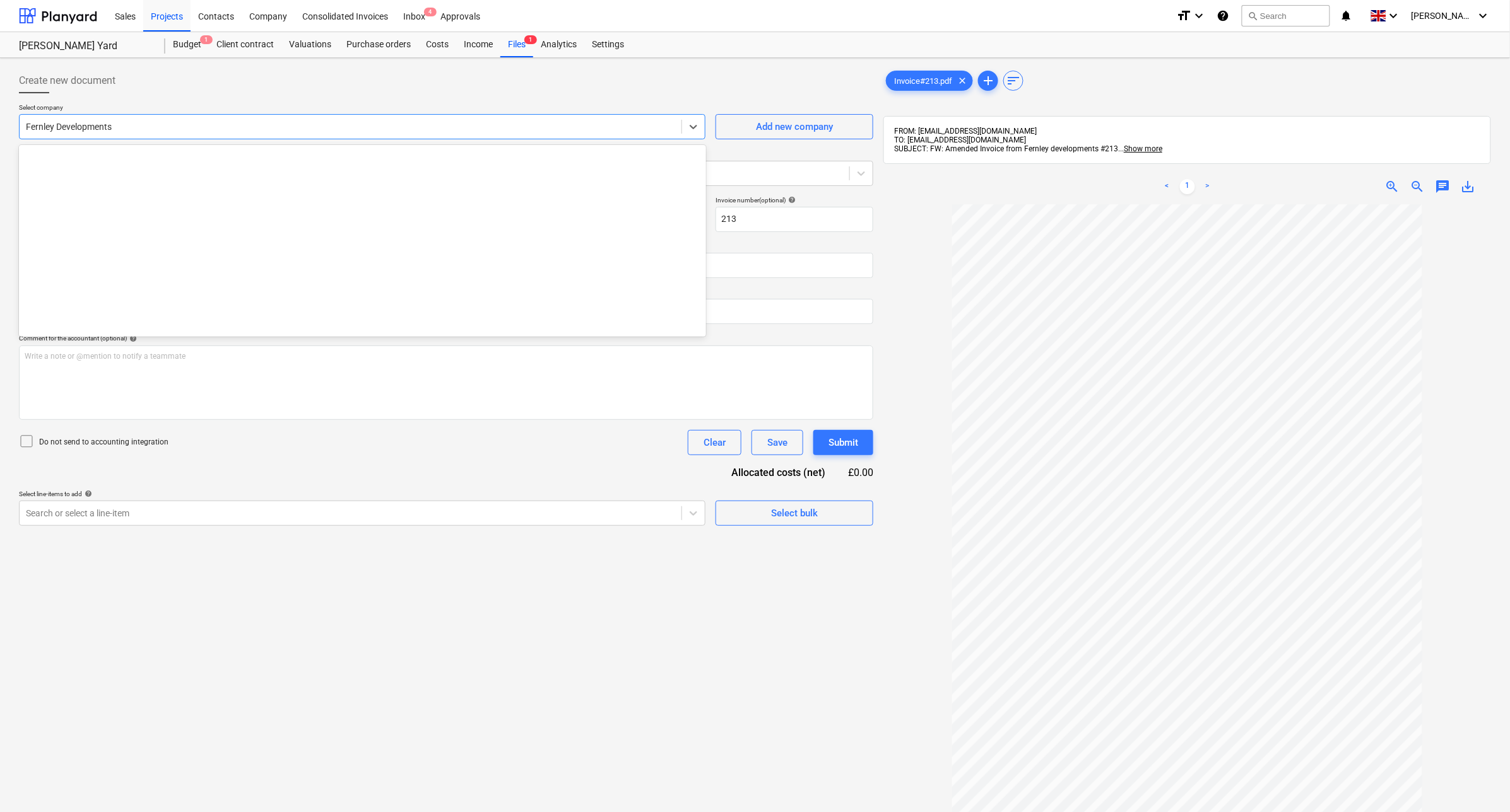
click at [262, 128] on div at bounding box center [351, 127] width 649 height 13
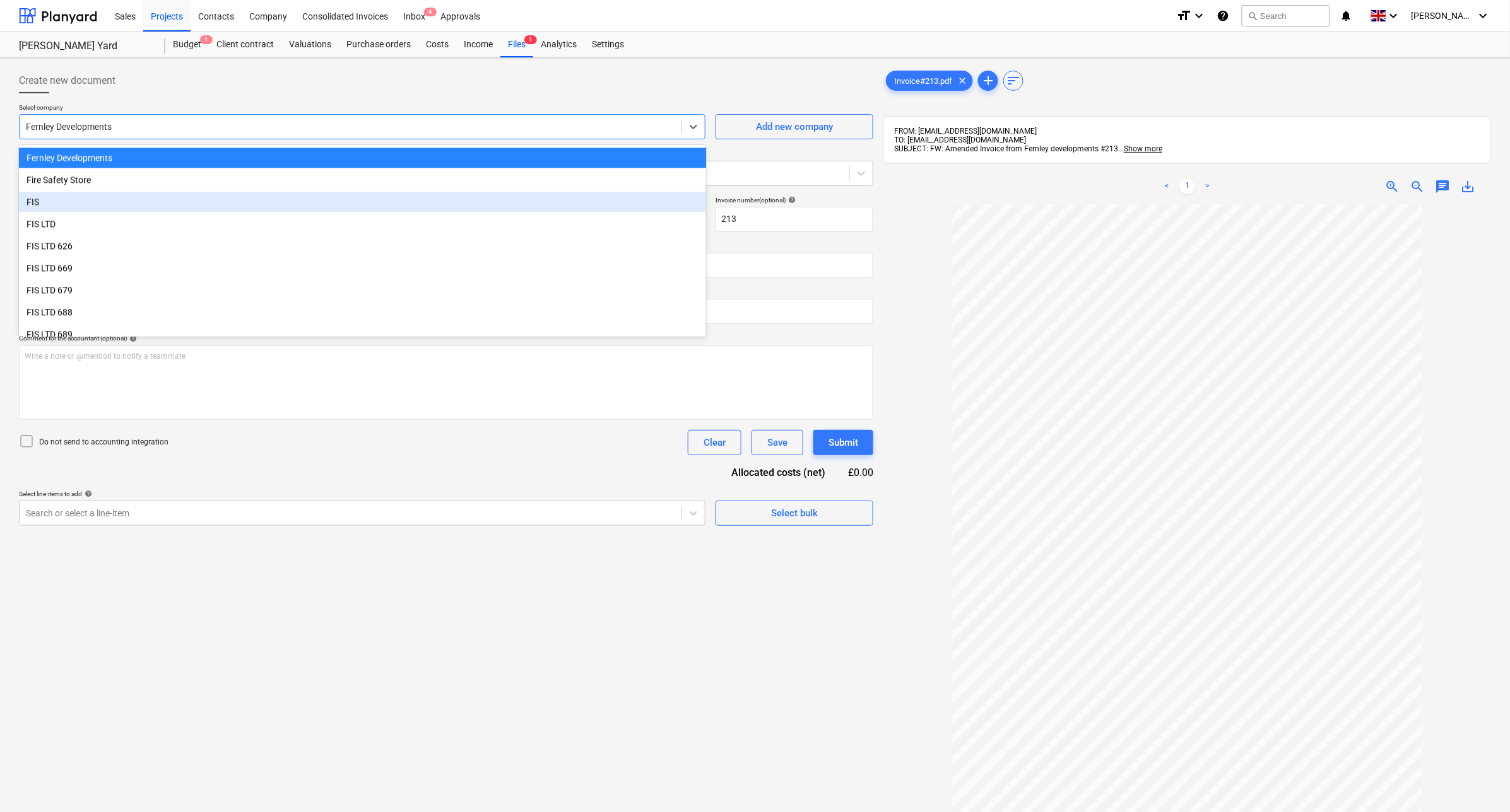
click at [219, 196] on div "FIS" at bounding box center [363, 202] width 687 height 20
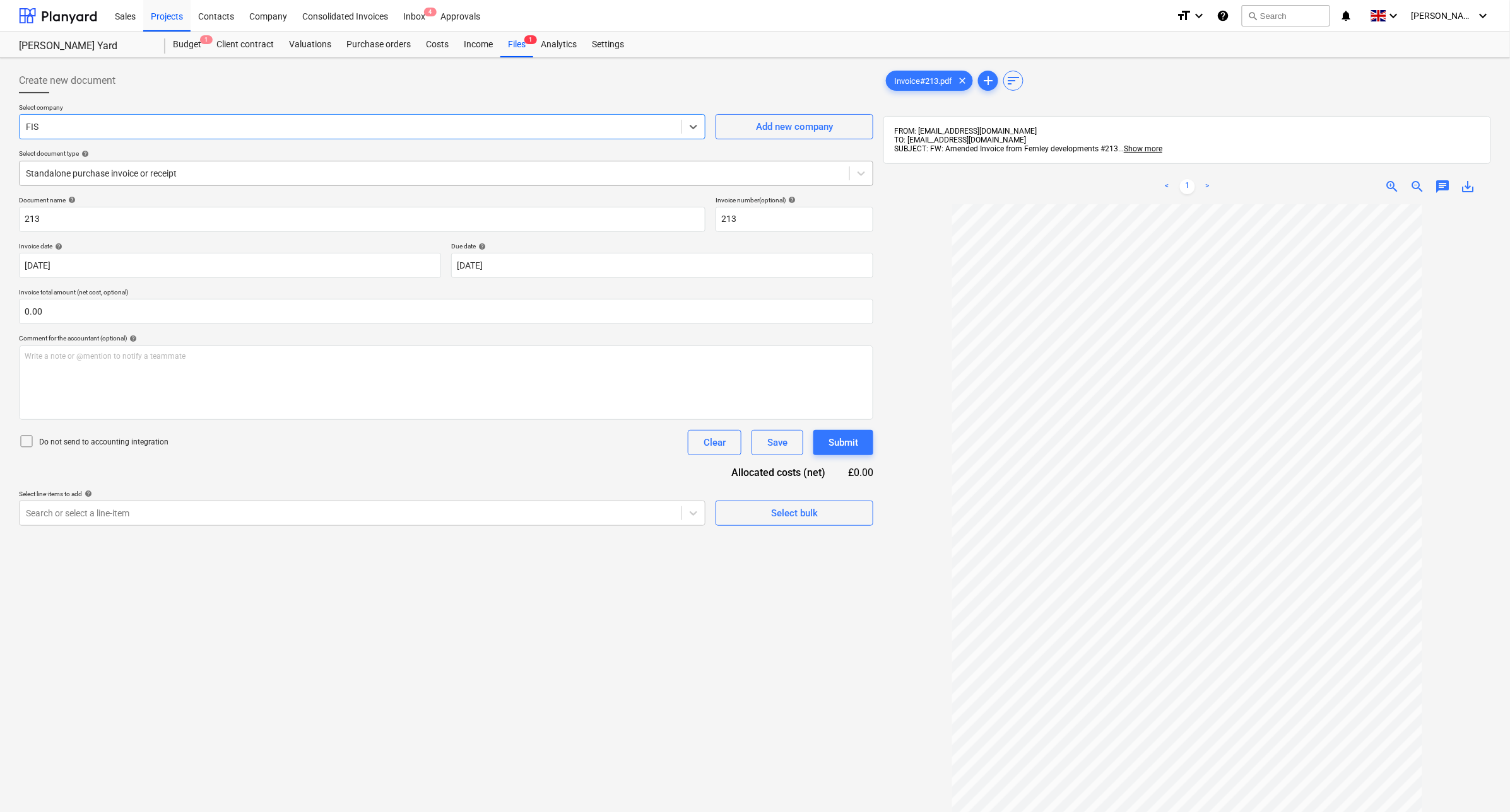
click at [210, 170] on div at bounding box center [434, 174] width 817 height 13
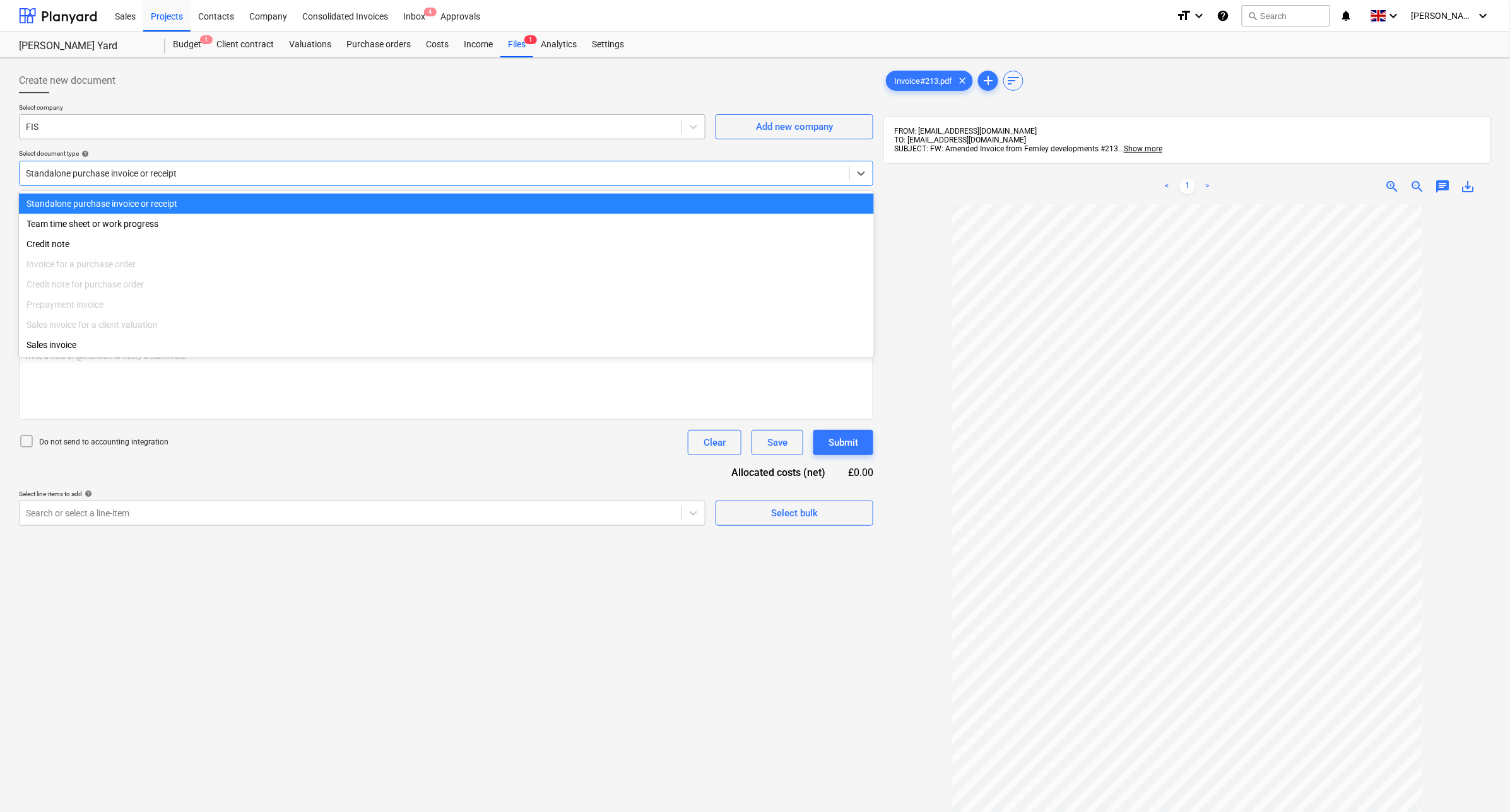
click at [202, 127] on div at bounding box center [351, 127] width 649 height 13
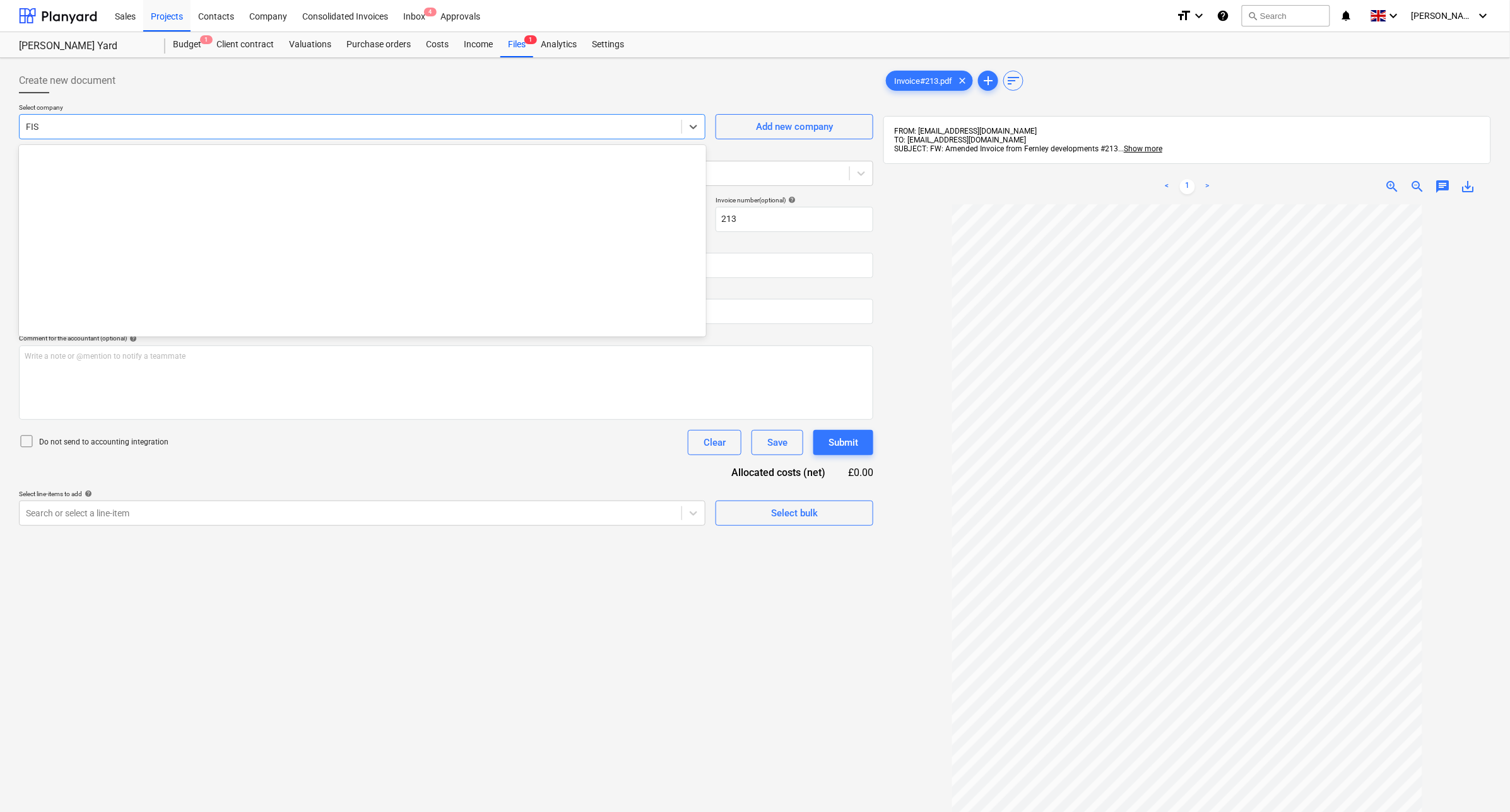
click at [202, 127] on div at bounding box center [351, 127] width 649 height 13
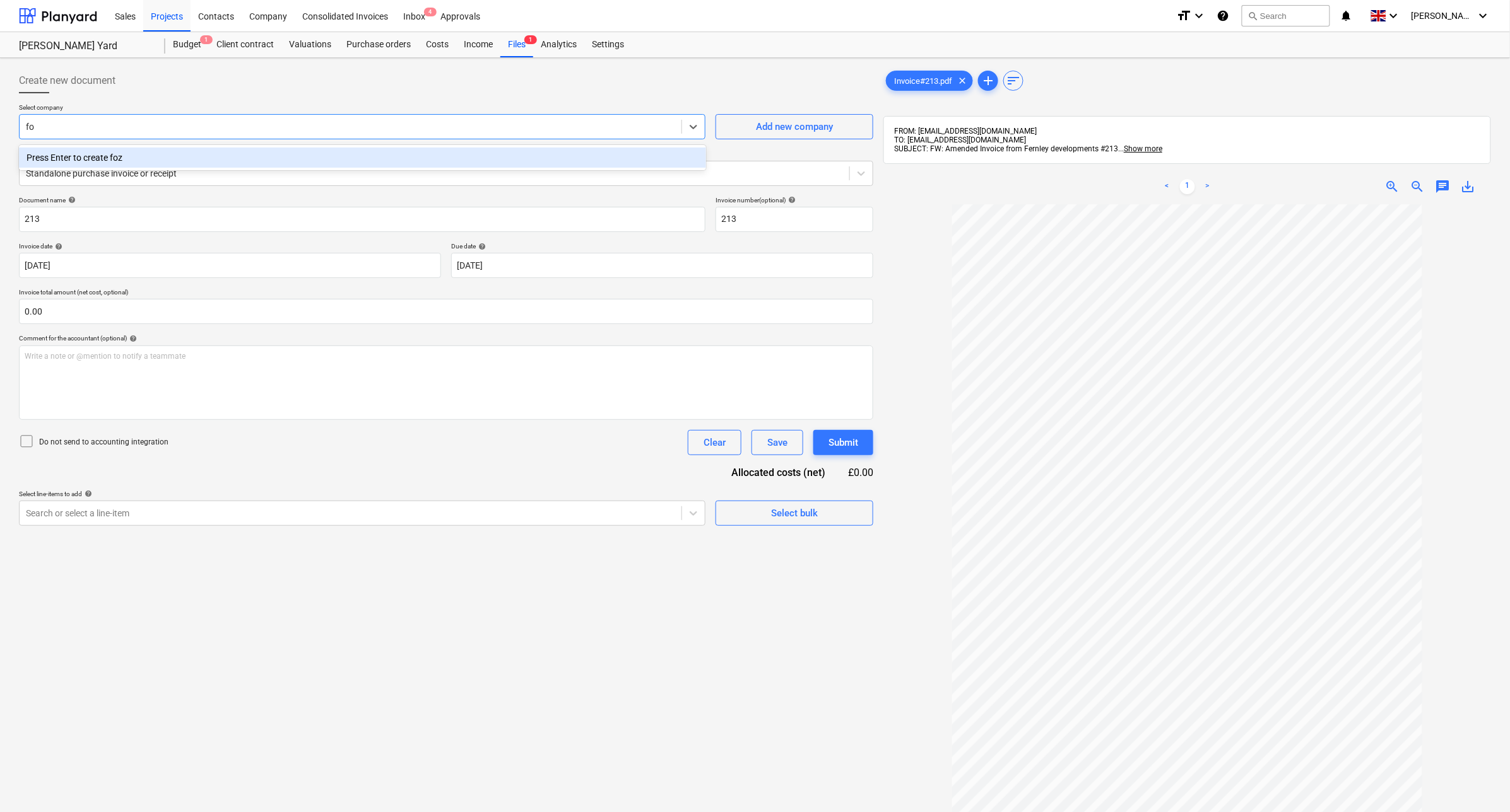
type input "fox"
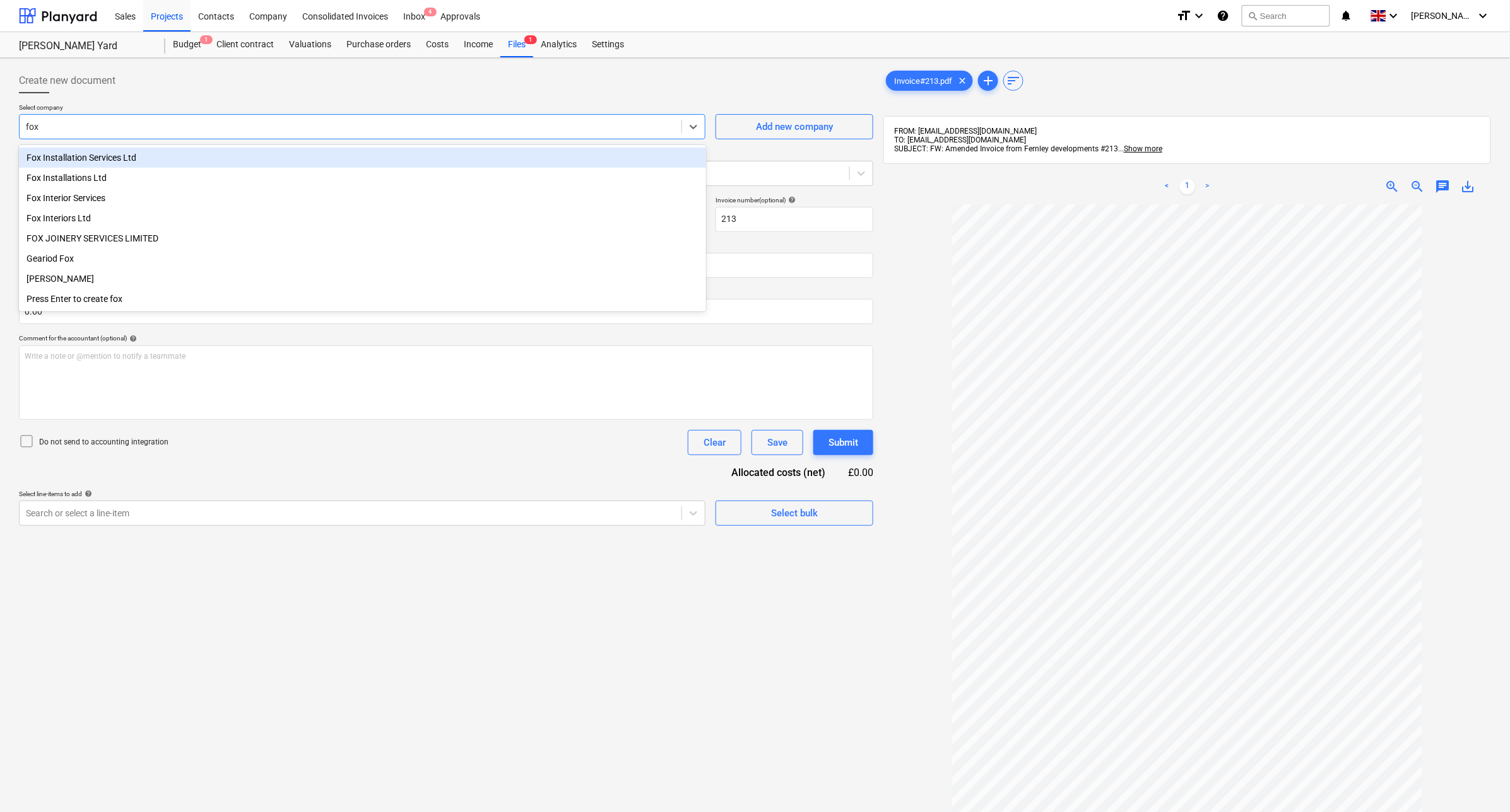
click at [214, 159] on div "Fox Installation Services Ltd" at bounding box center [363, 158] width 687 height 20
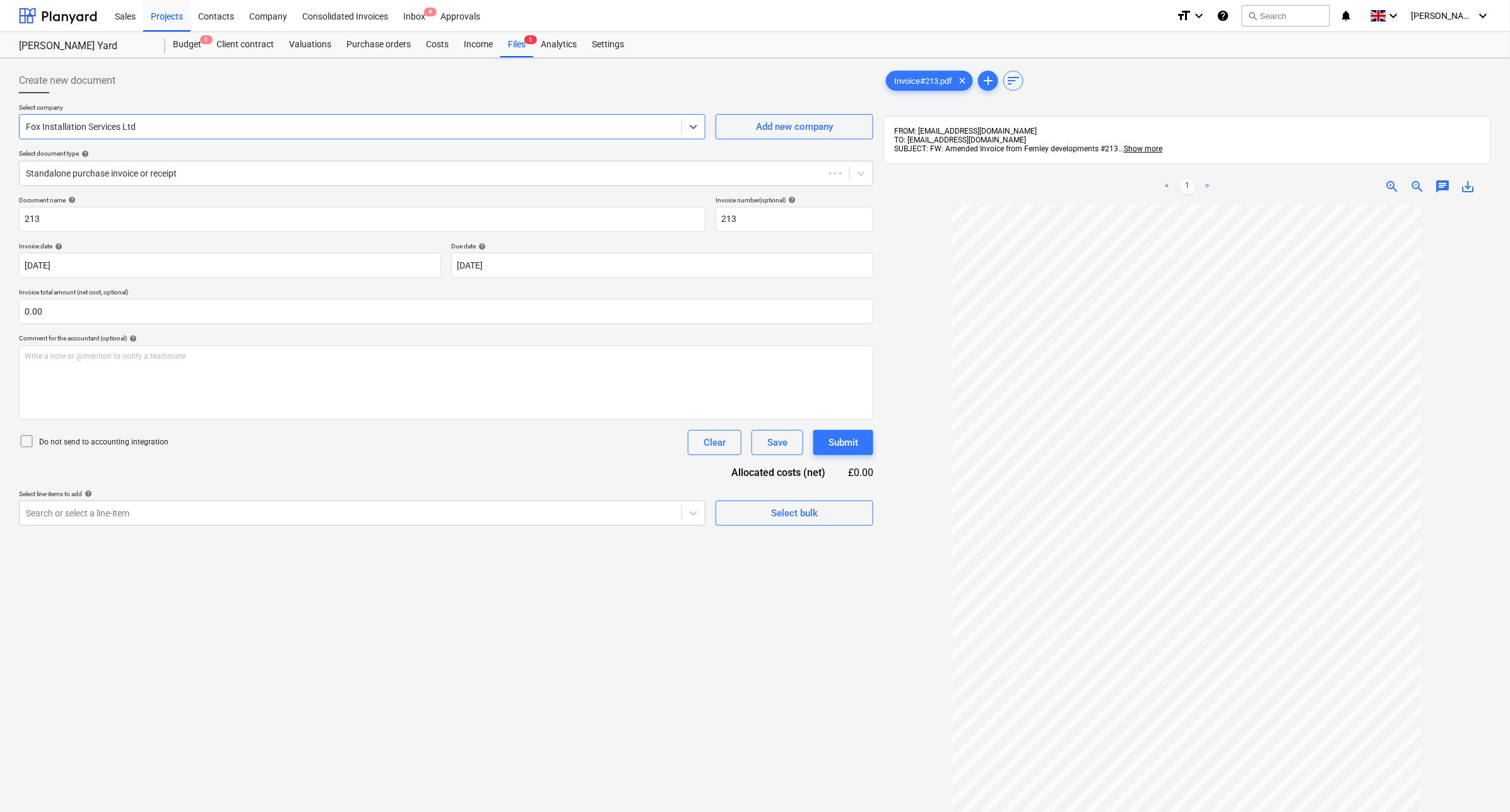
click at [214, 158] on p "Select document type help" at bounding box center [446, 155] width 854 height 11
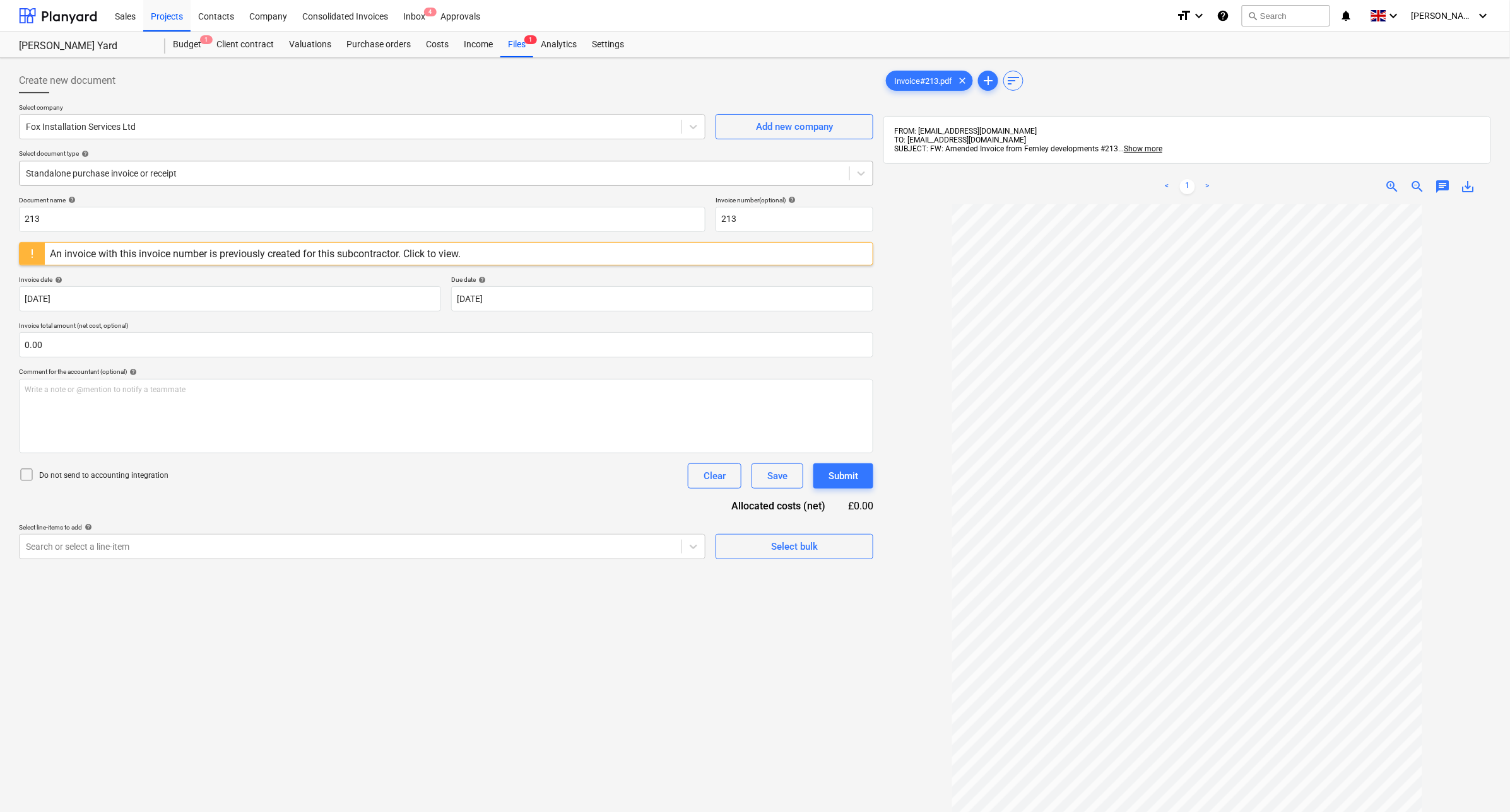
click at [155, 177] on div at bounding box center [434, 174] width 817 height 13
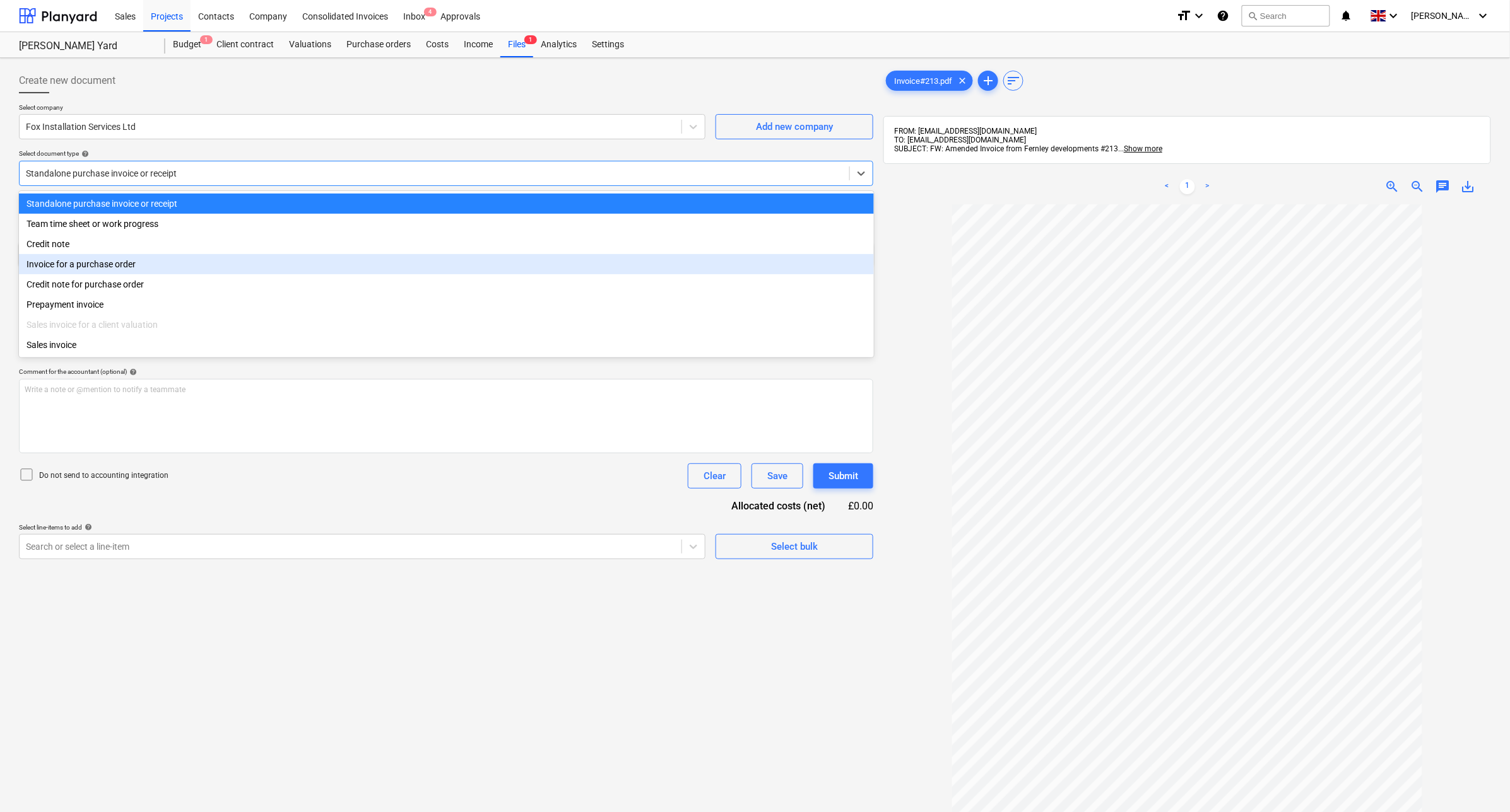
click at [135, 266] on div "Invoice for a purchase order" at bounding box center [446, 264] width 855 height 20
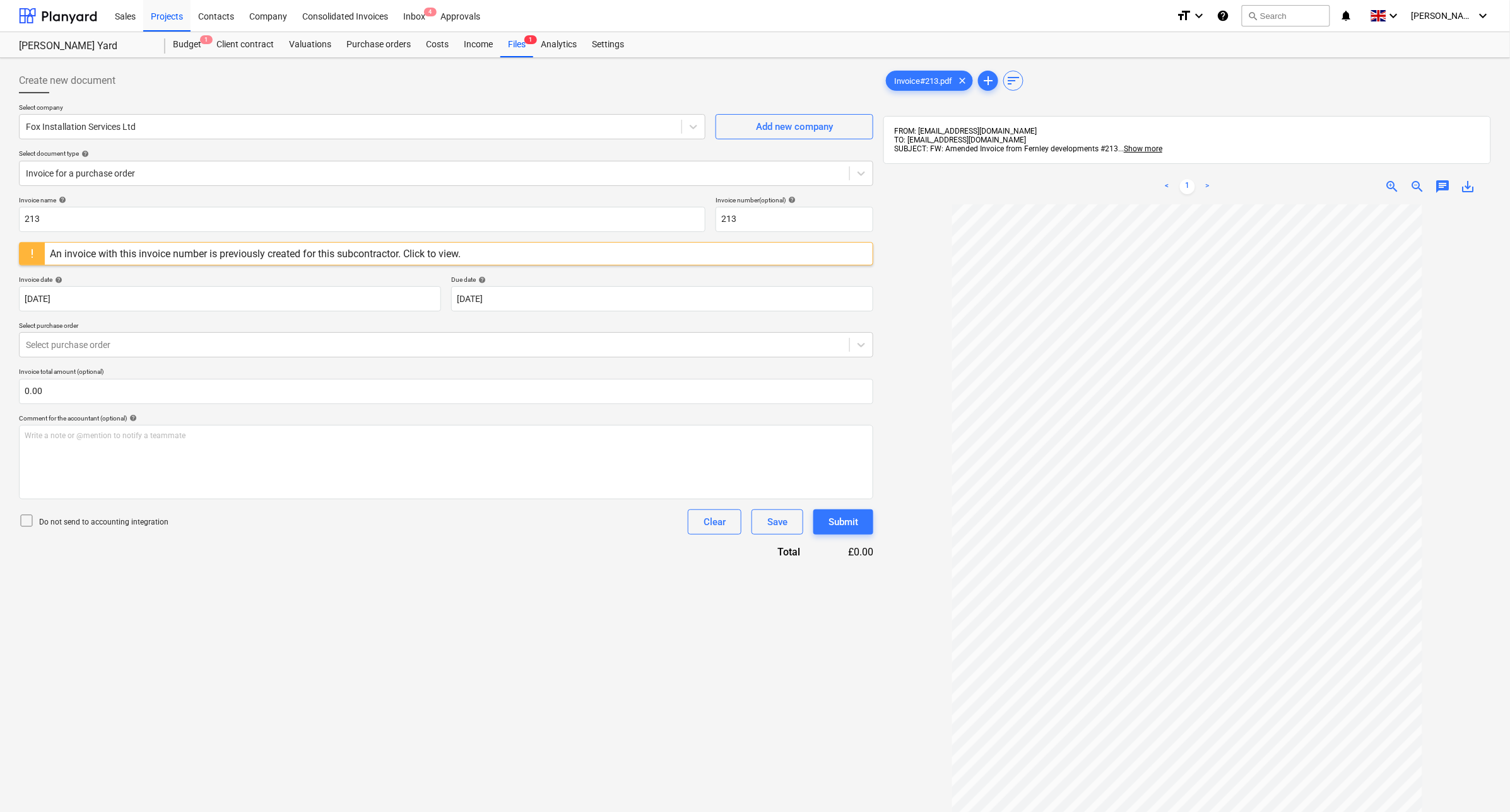
click at [515, 269] on div "Invoice name help 213 Invoice number (optional) help 213 An invoice with this i…" at bounding box center [446, 378] width 854 height 363
click at [777, 304] on body "Sales Projects Contacts Company Consolidated Invoices Inbox 4 Approvals format_…" at bounding box center [755, 406] width 1510 height 812
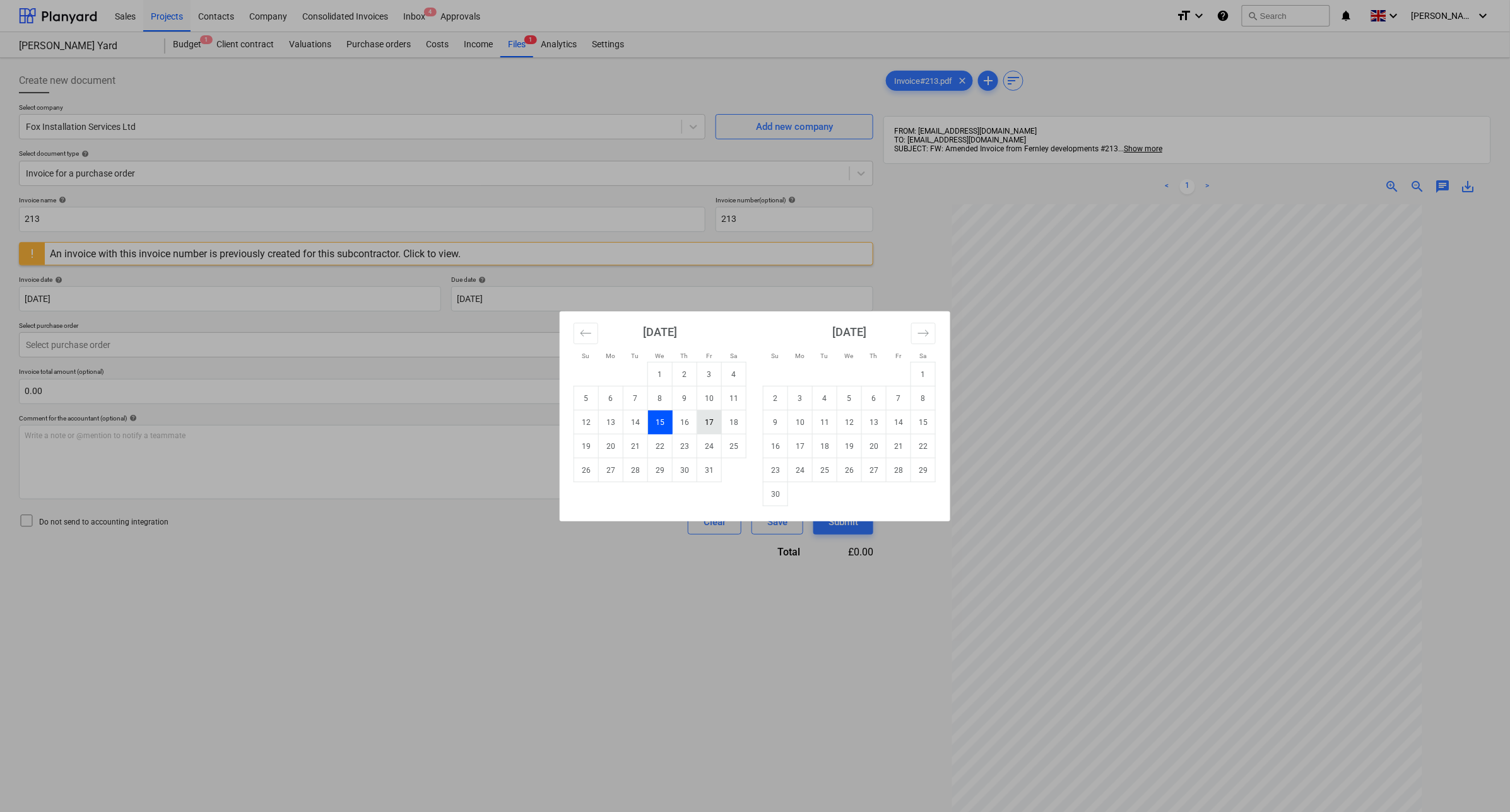
click at [708, 418] on td "17" at bounding box center [710, 422] width 25 height 24
type input "[DATE]"
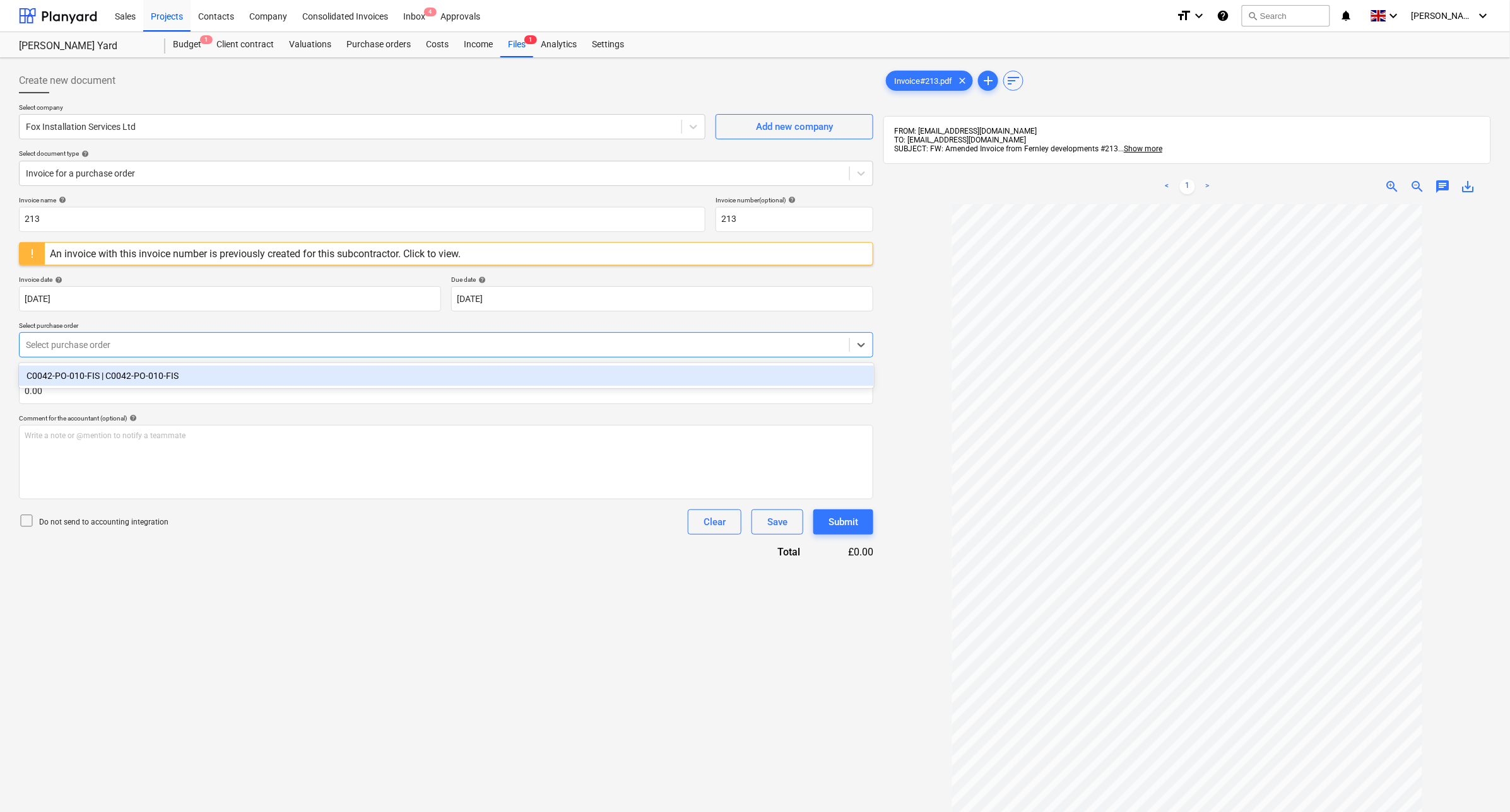
click at [586, 342] on div at bounding box center [434, 345] width 817 height 13
click at [155, 381] on div "C0042-PO-010-FIS | C0042-PO-010-FIS" at bounding box center [446, 376] width 855 height 20
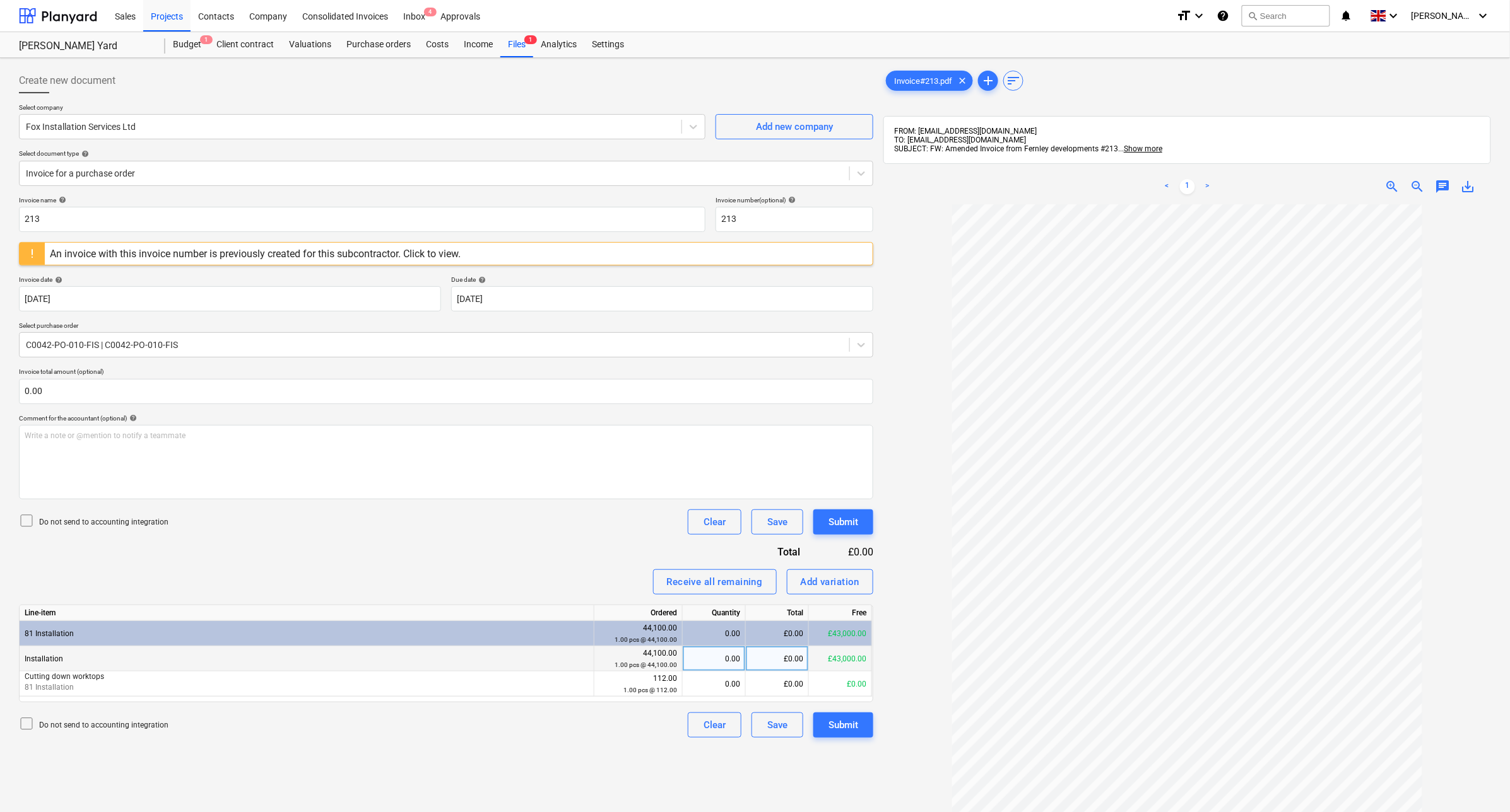
click at [778, 663] on div "£0.00" at bounding box center [778, 659] width 63 height 25
type input "1450"
click at [483, 563] on div "Invoice name help 213 Invoice number (optional) help 213 An invoice with this i…" at bounding box center [446, 467] width 854 height 542
click at [835, 725] on div "Submit" at bounding box center [843, 725] width 30 height 16
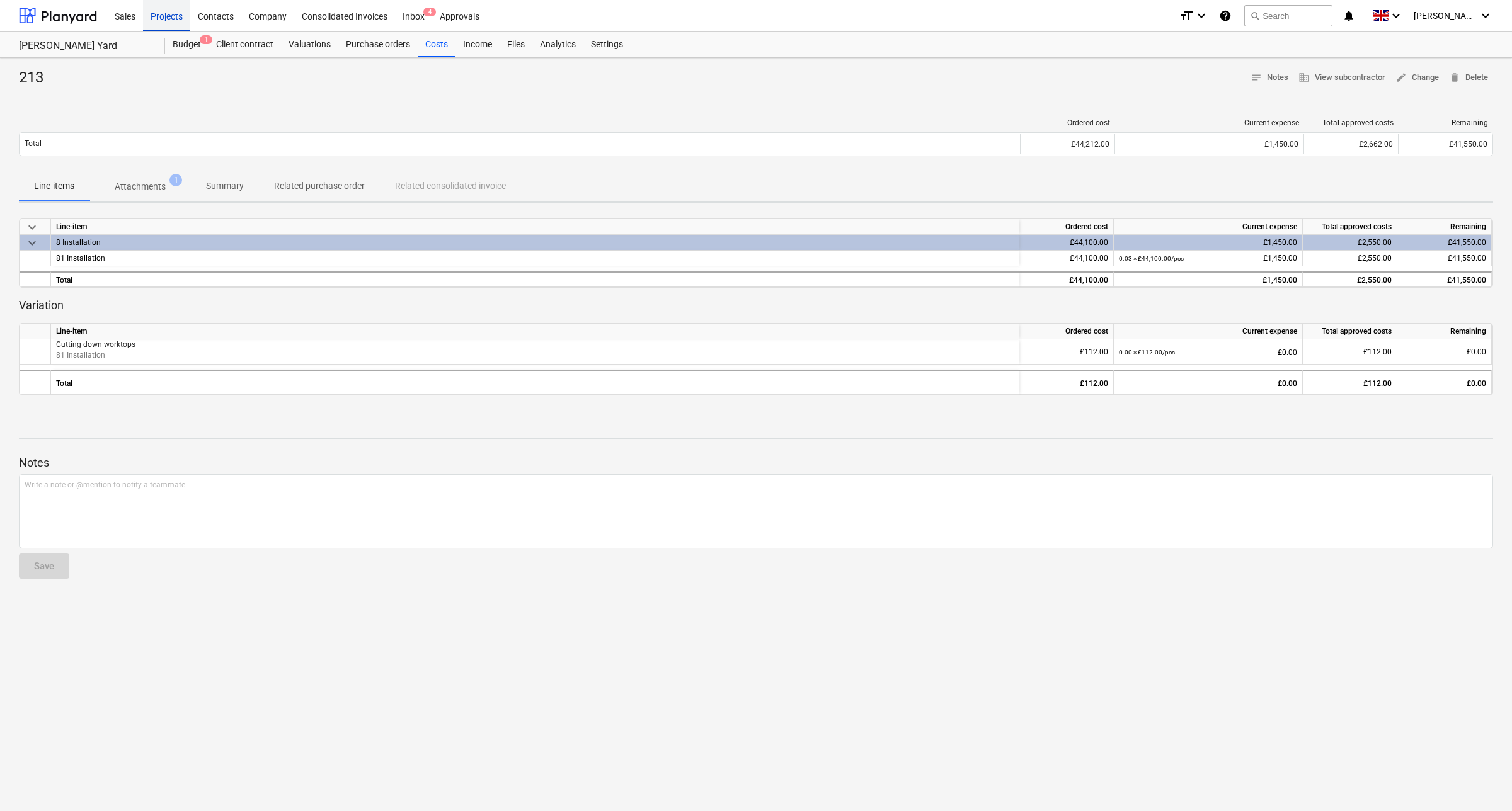
click at [175, 8] on div "Projects" at bounding box center [167, 15] width 47 height 32
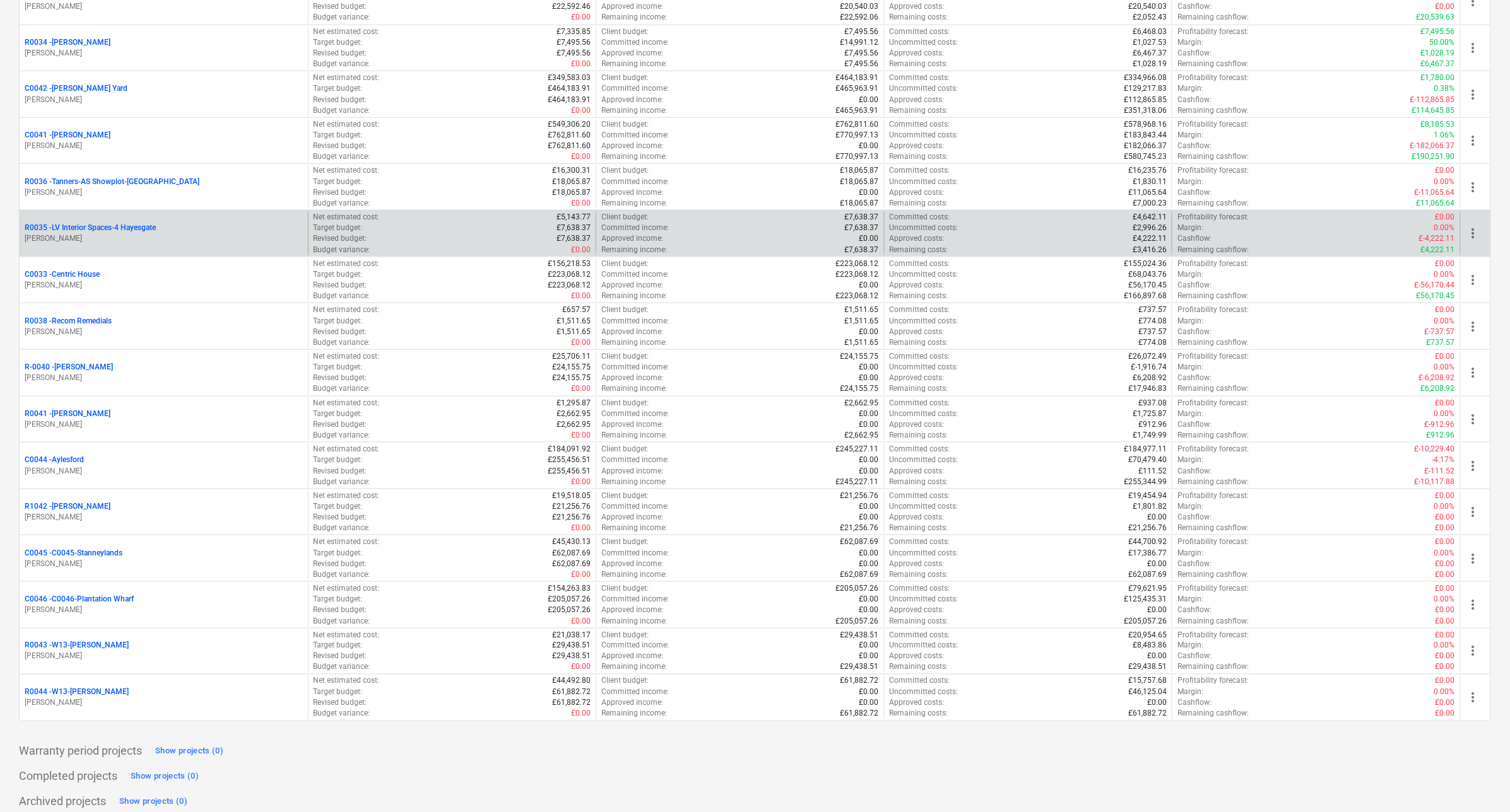
scroll to position [63, 0]
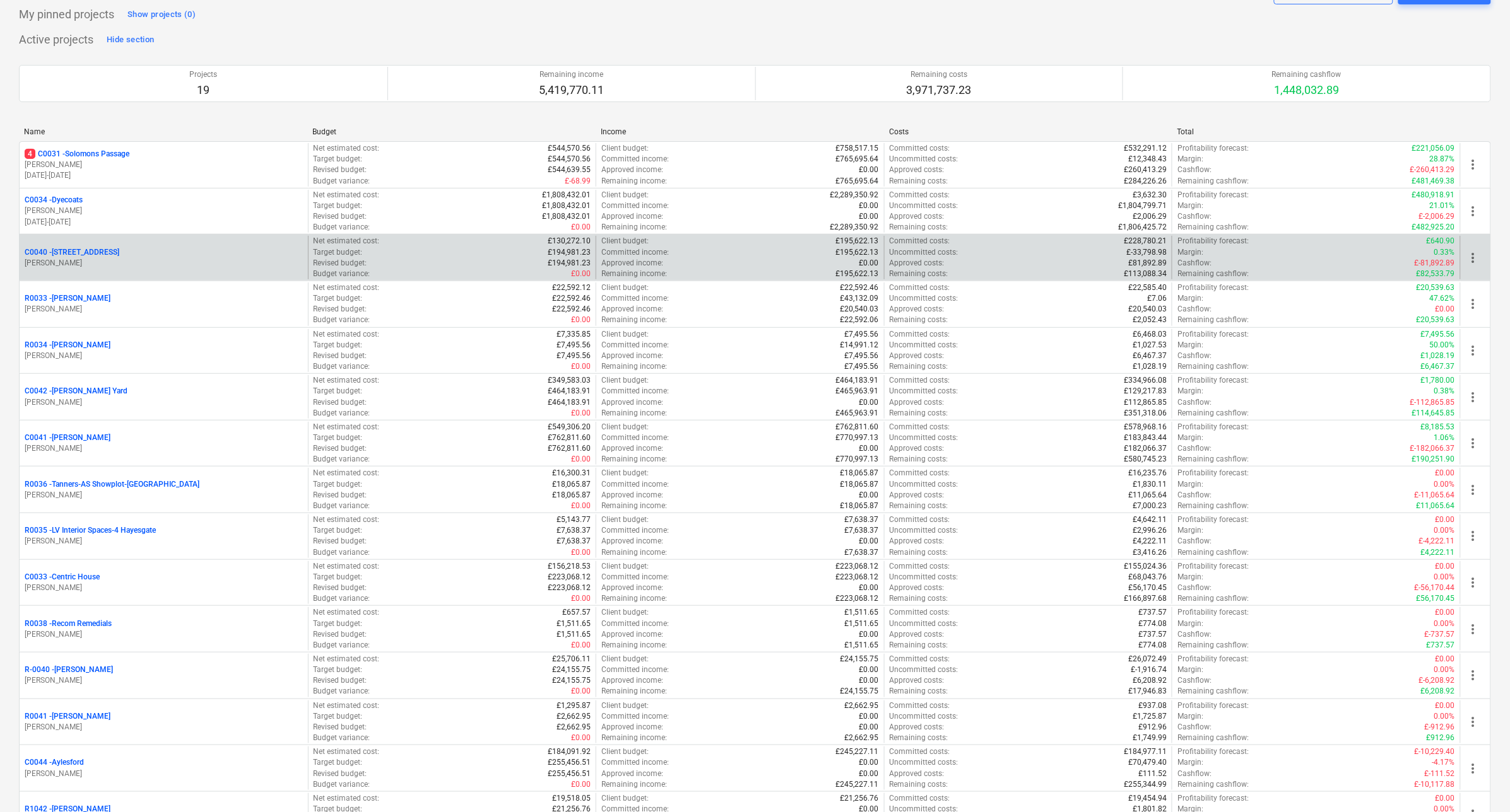
click at [84, 250] on p "C0040 - [STREET_ADDRESS]" at bounding box center [72, 253] width 95 height 11
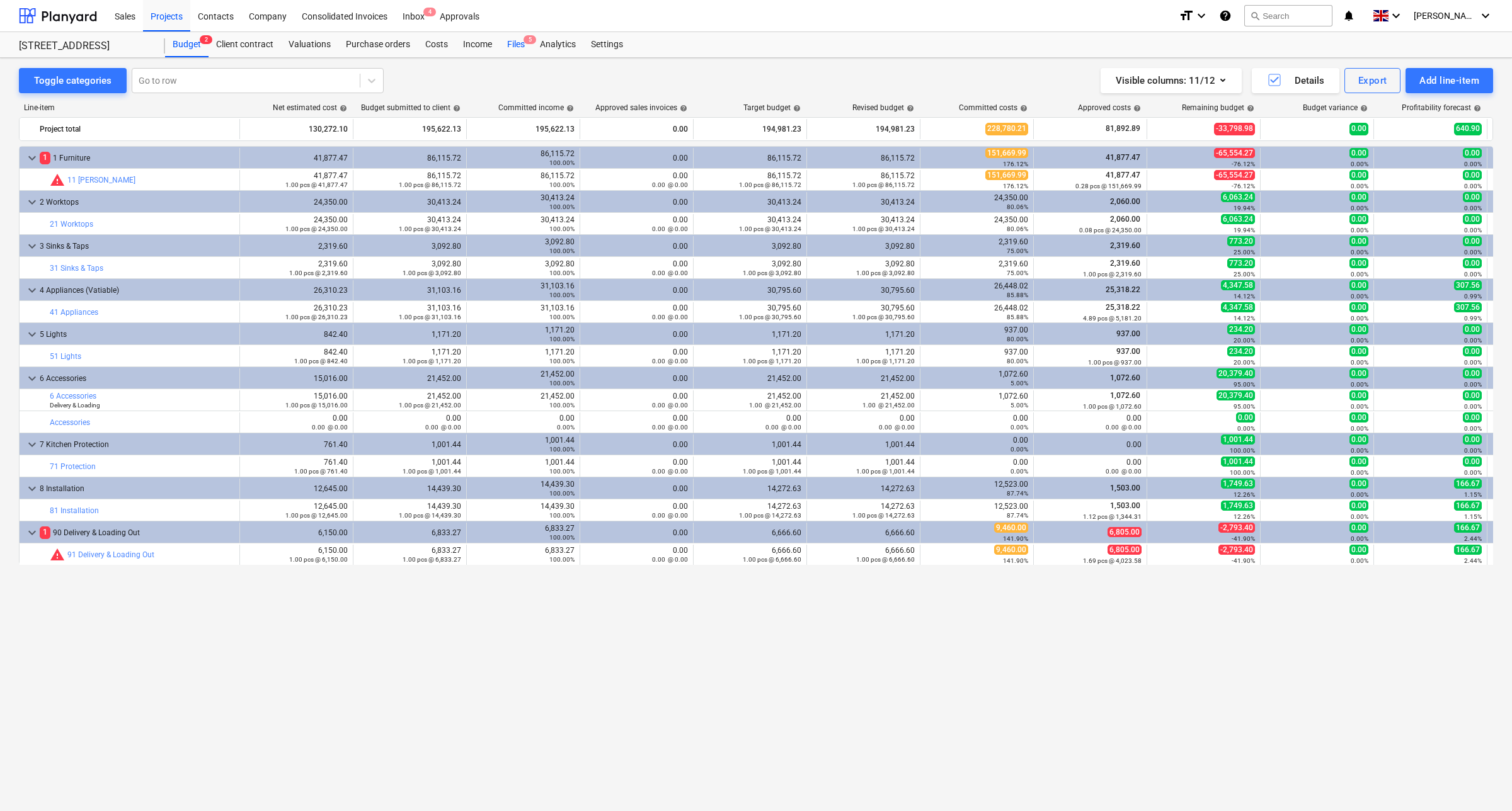
click at [511, 38] on div "Files 5" at bounding box center [516, 45] width 33 height 25
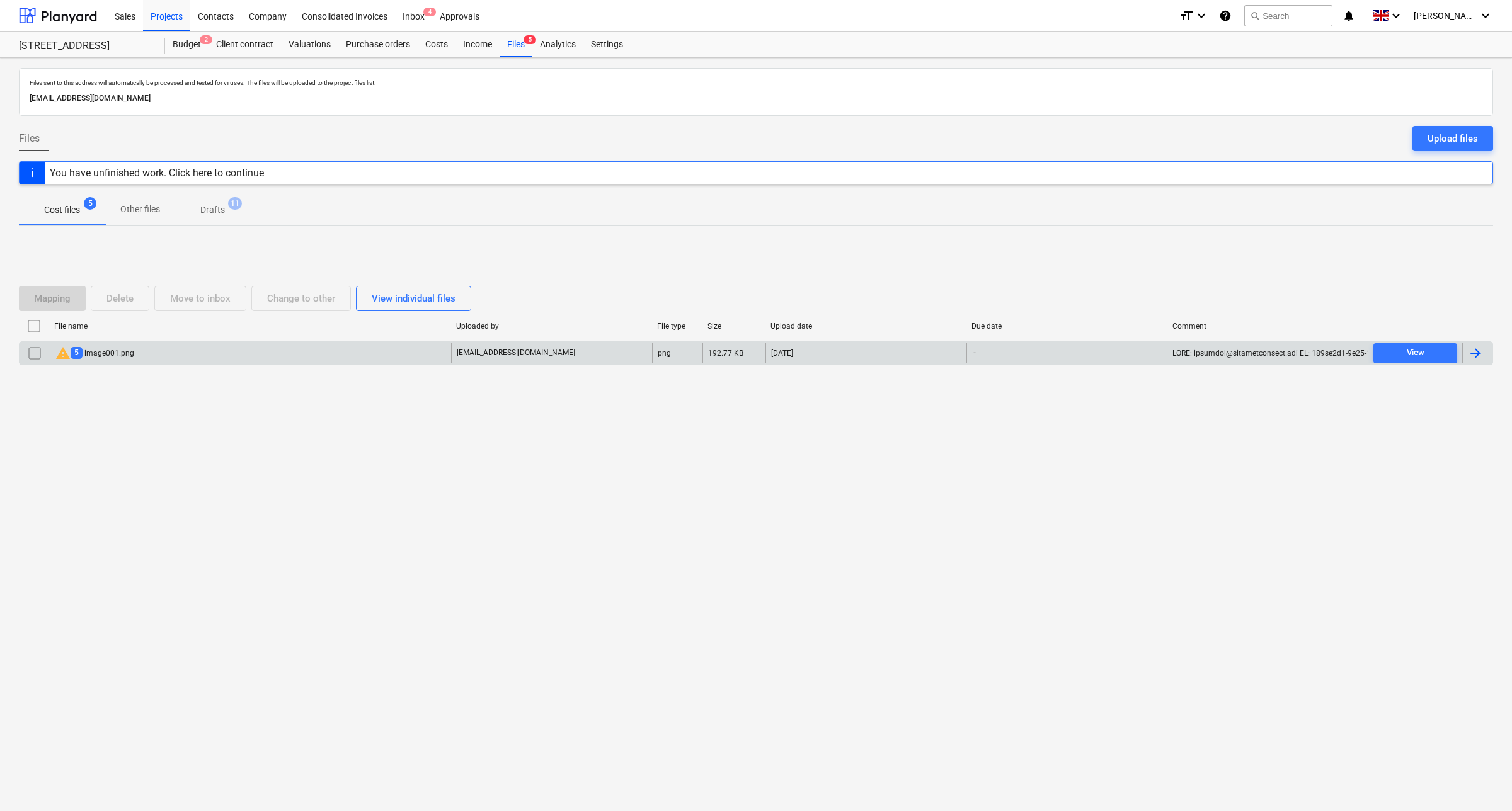
click at [137, 349] on div "warning 5 image001.png" at bounding box center [250, 353] width 401 height 20
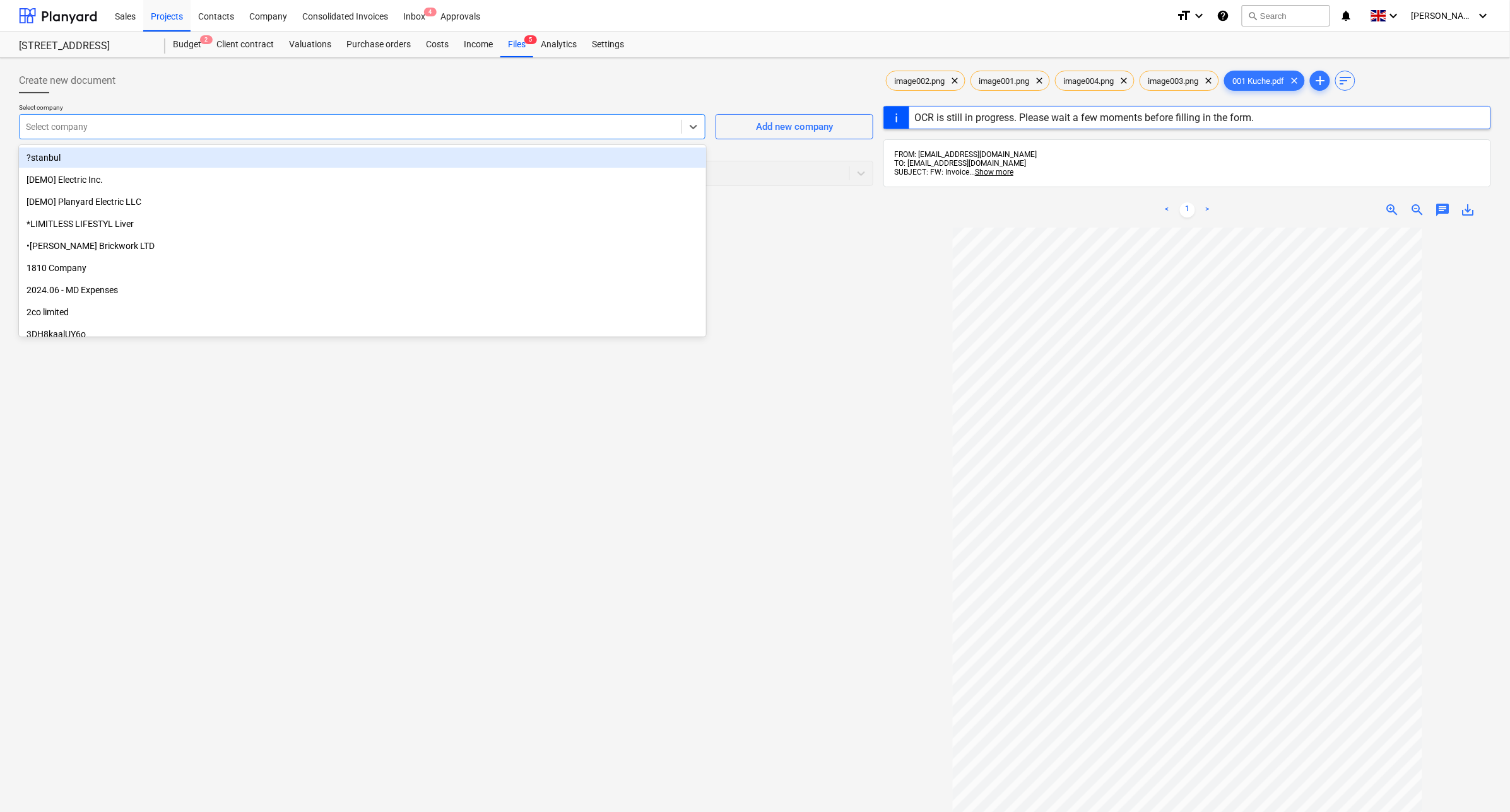
click at [367, 124] on div at bounding box center [351, 127] width 649 height 13
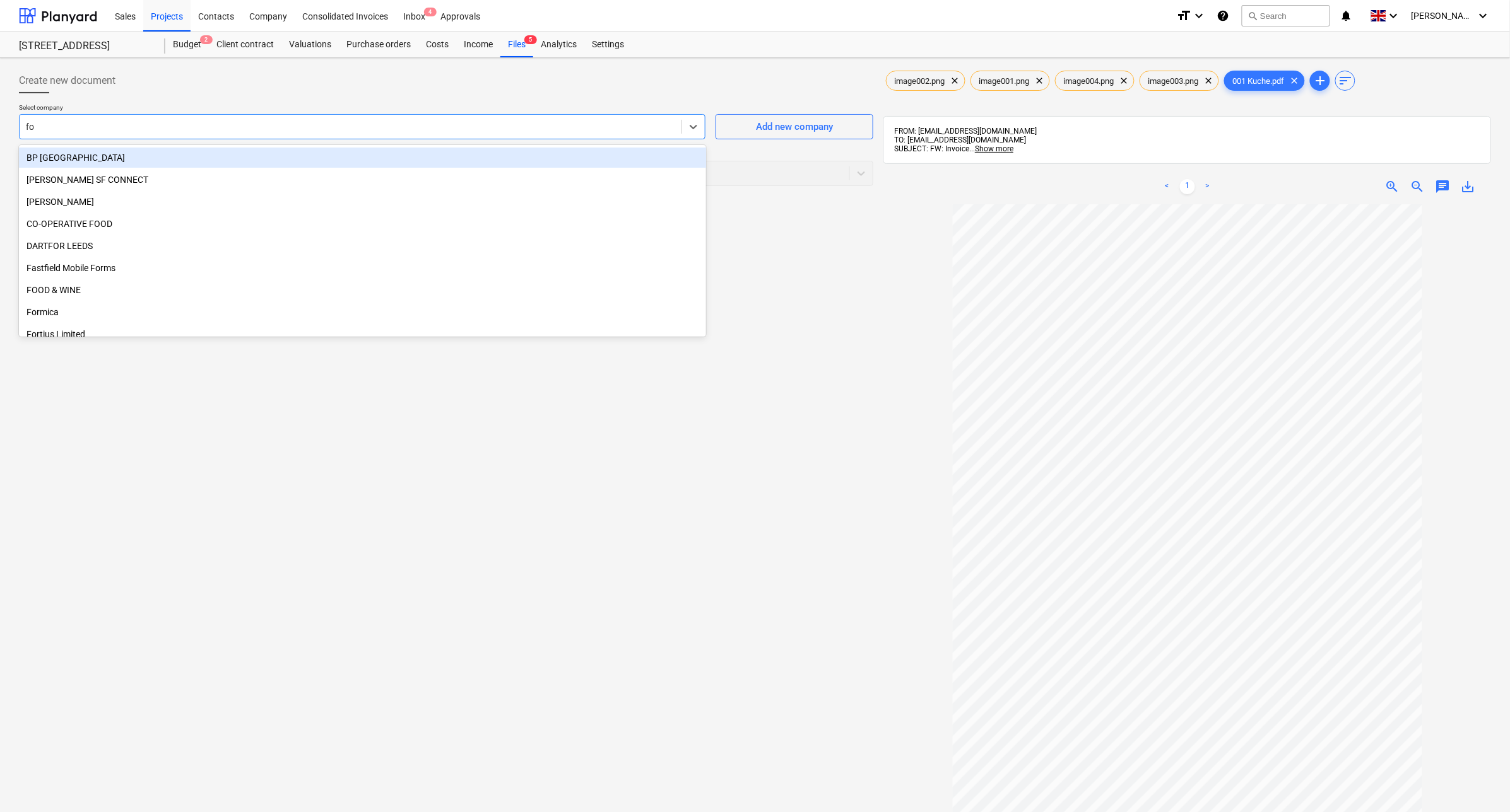
type input "fox"
click at [385, 155] on div "Fox Installation Services Ltd" at bounding box center [363, 158] width 687 height 20
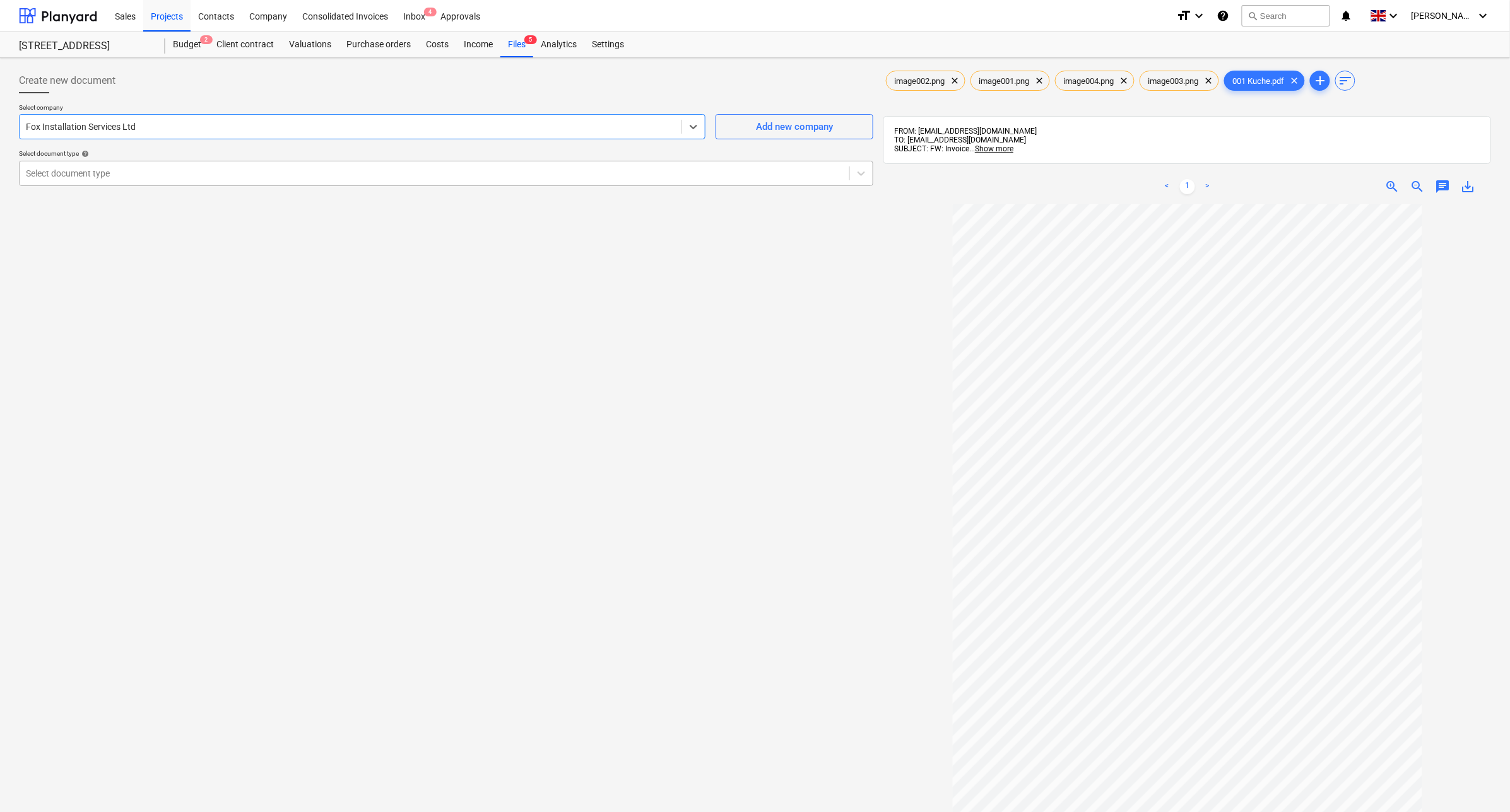
click at [203, 177] on div at bounding box center [434, 174] width 817 height 13
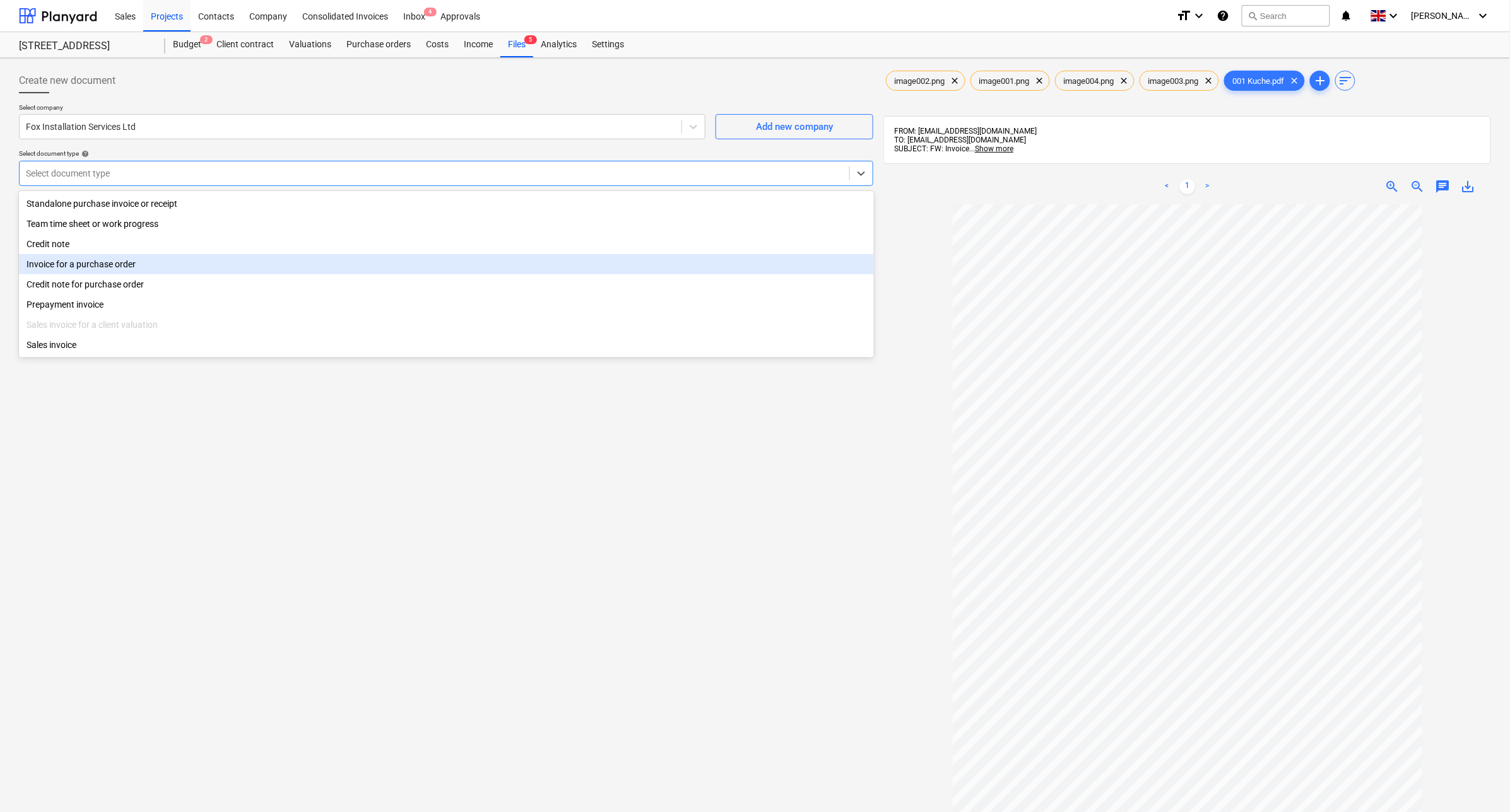
click at [169, 263] on div "Invoice for a purchase order" at bounding box center [446, 264] width 855 height 20
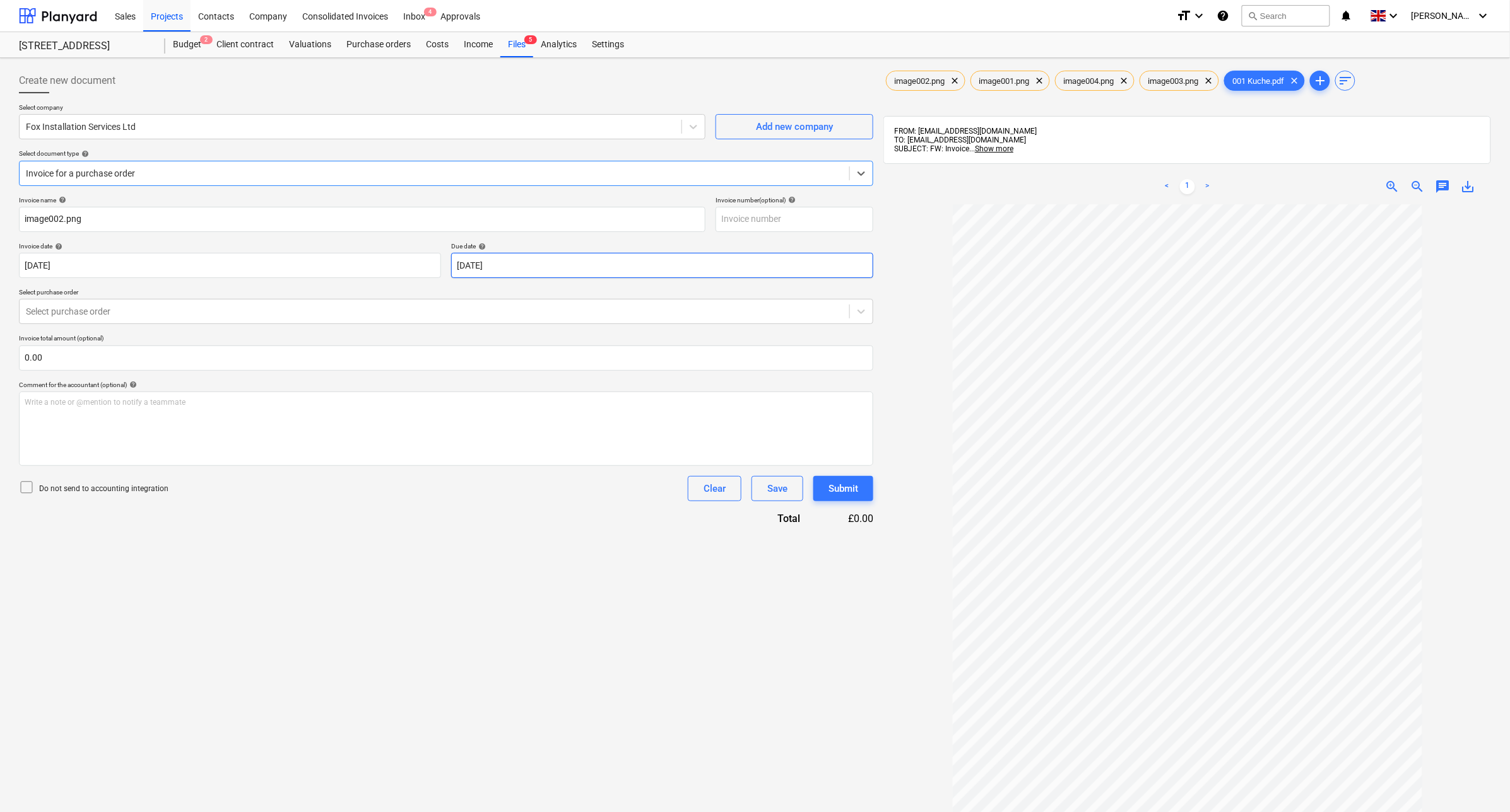
click at [606, 265] on body "Sales Projects Contacts Company Consolidated Invoices Inbox 4 Approvals format_…" at bounding box center [755, 406] width 1510 height 812
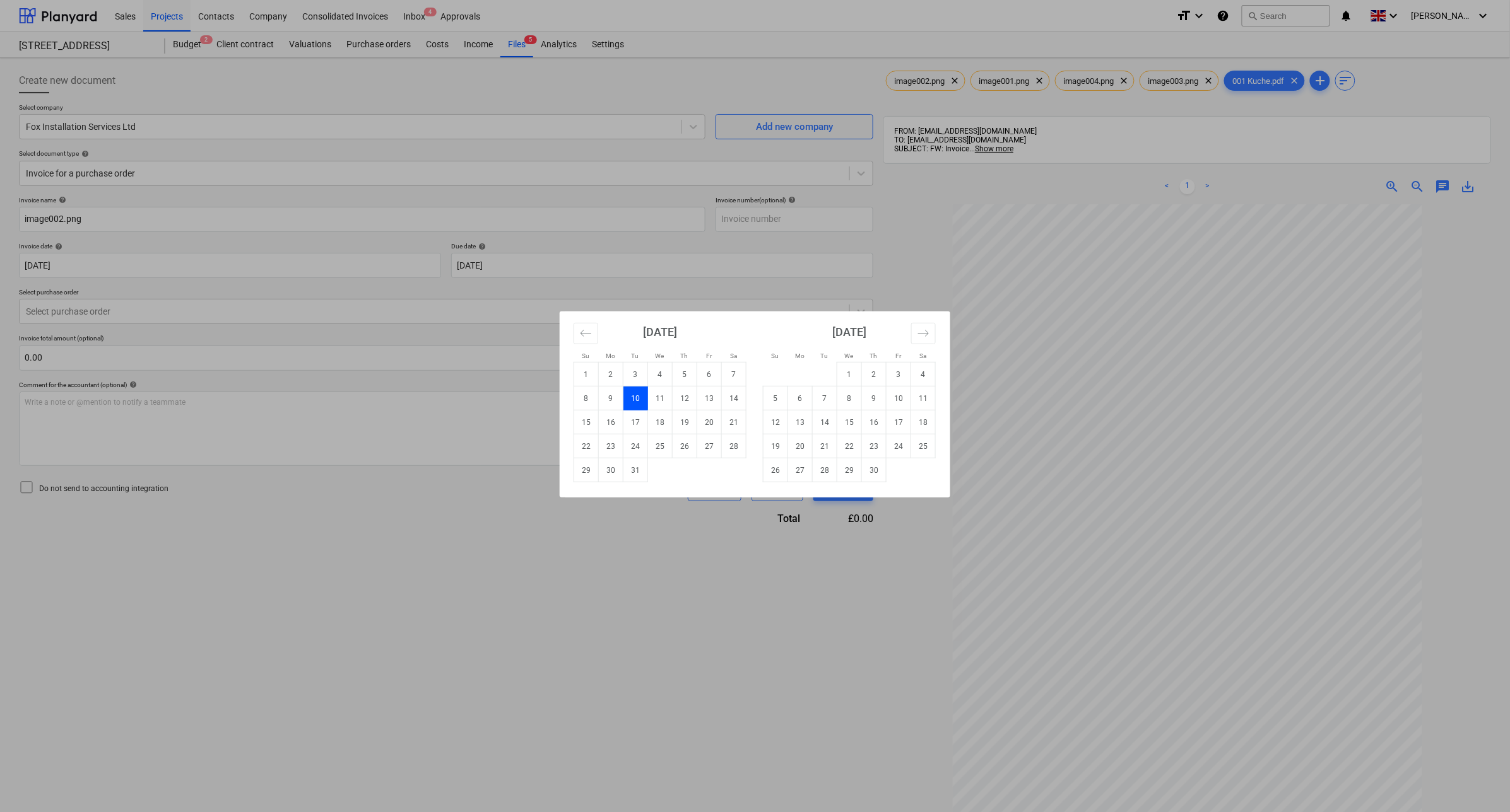
click at [236, 266] on div "Su Mo Tu We Th Fr Sa Su Mo Tu We Th Fr Sa [DATE] 1 2 3 4 5 6 7 8 9 10 11 12 13 …" at bounding box center [755, 406] width 1510 height 812
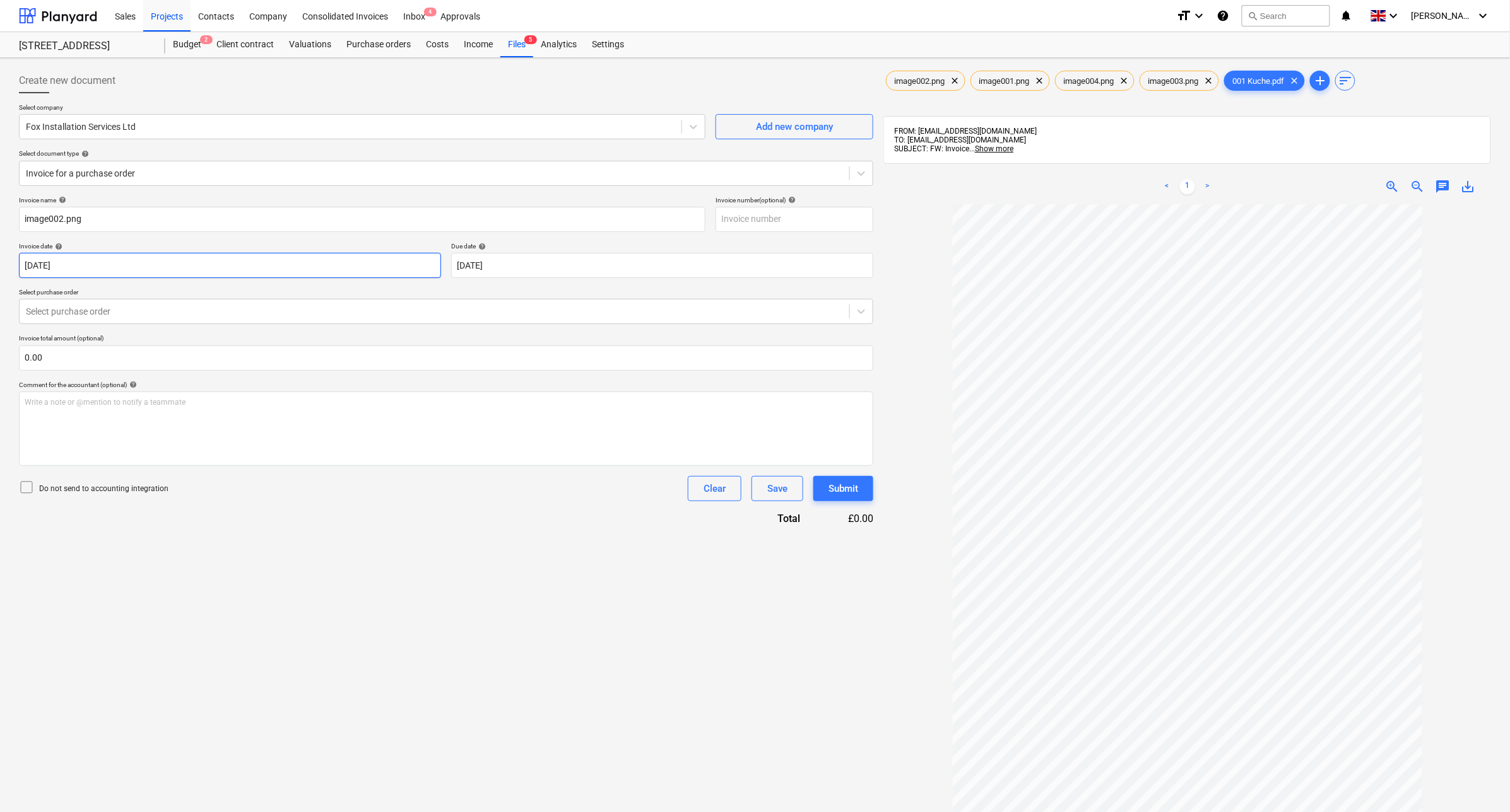
click at [238, 266] on body "Sales Projects Contacts Company Consolidated Invoices Inbox 4 Approvals format_…" at bounding box center [755, 406] width 1510 height 812
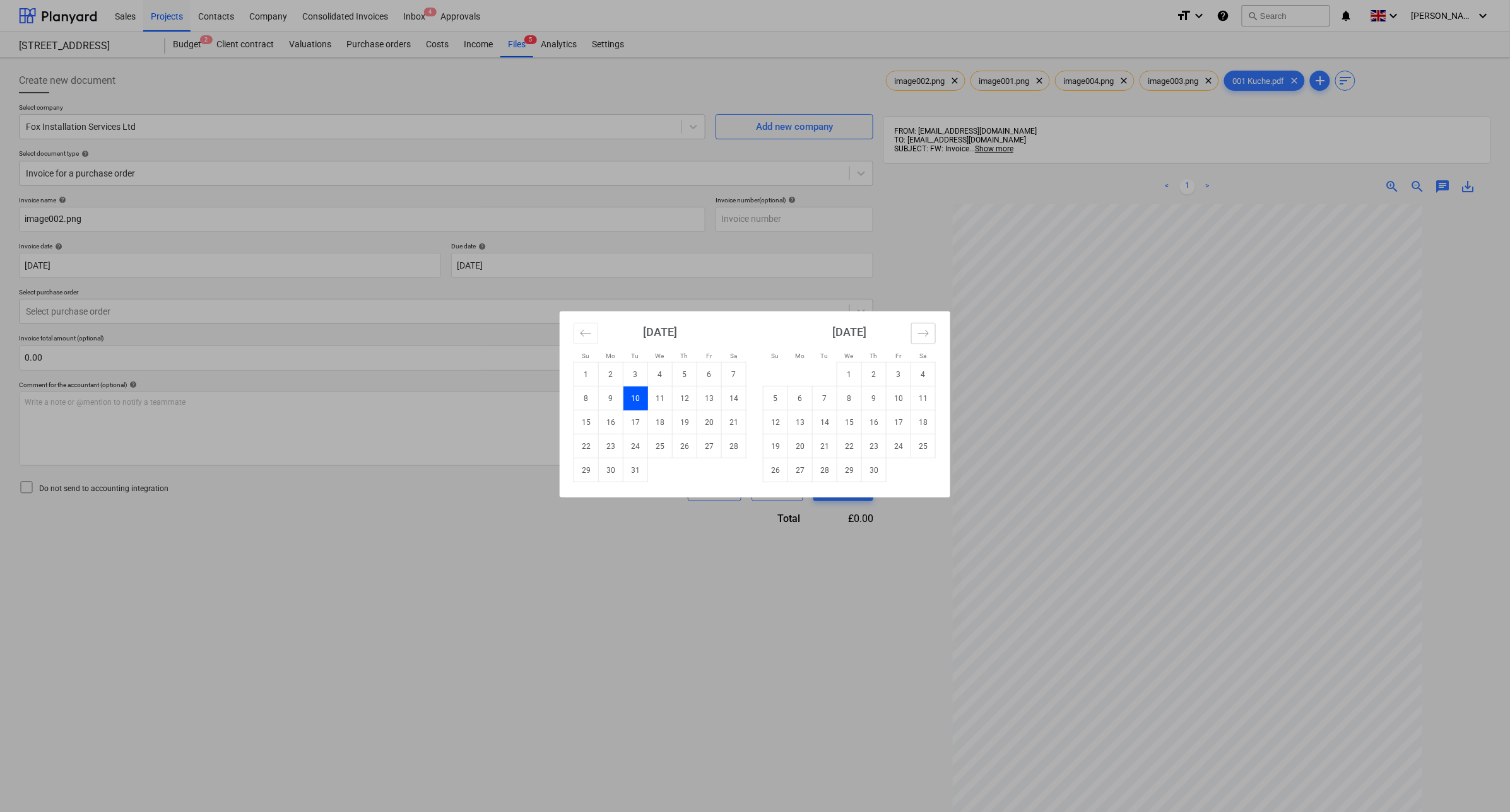
click at [925, 326] on button "Move forward to switch to the next month." at bounding box center [923, 333] width 25 height 21
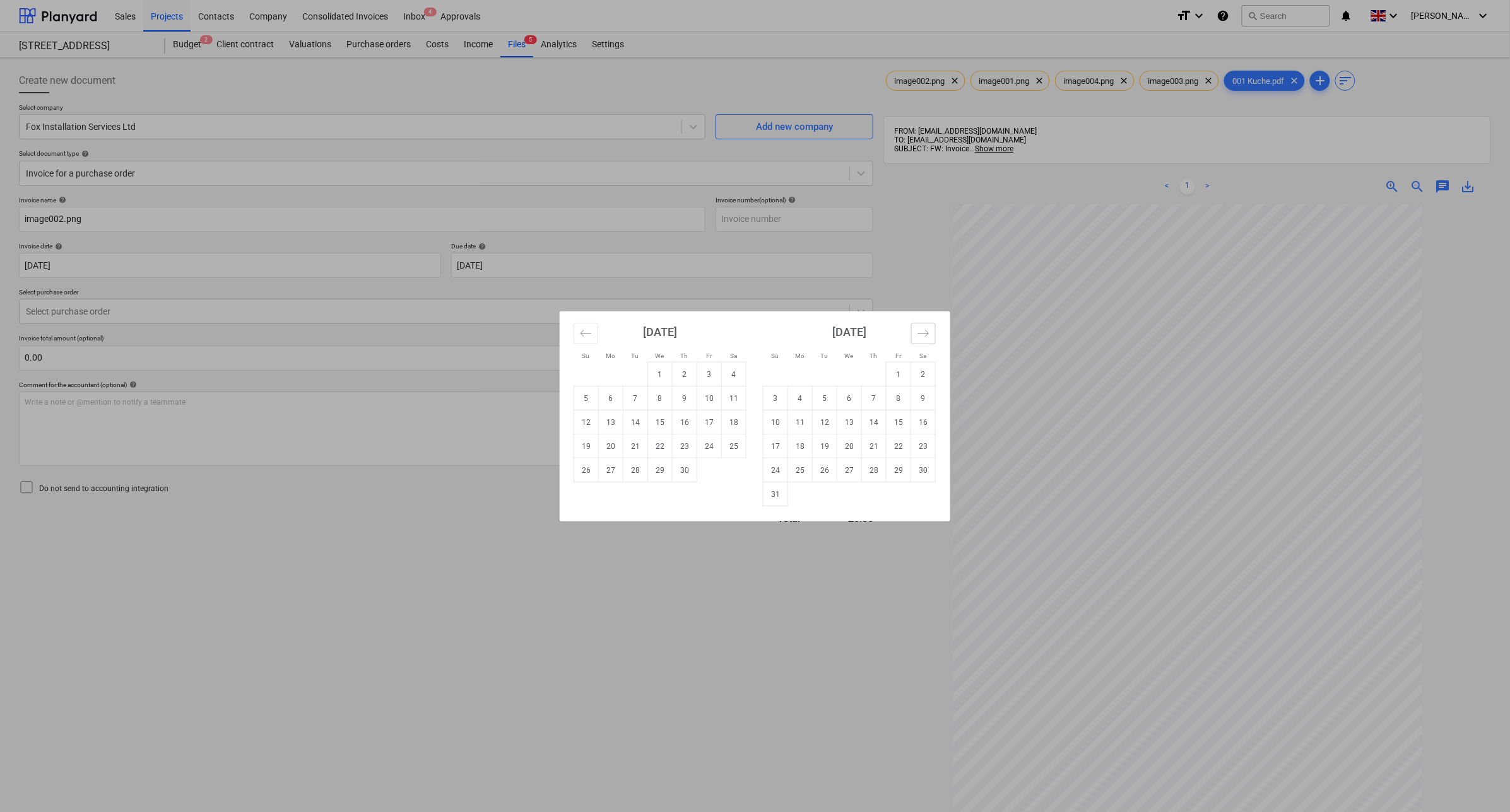
click at [925, 326] on button "Move forward to switch to the next month." at bounding box center [923, 333] width 25 height 21
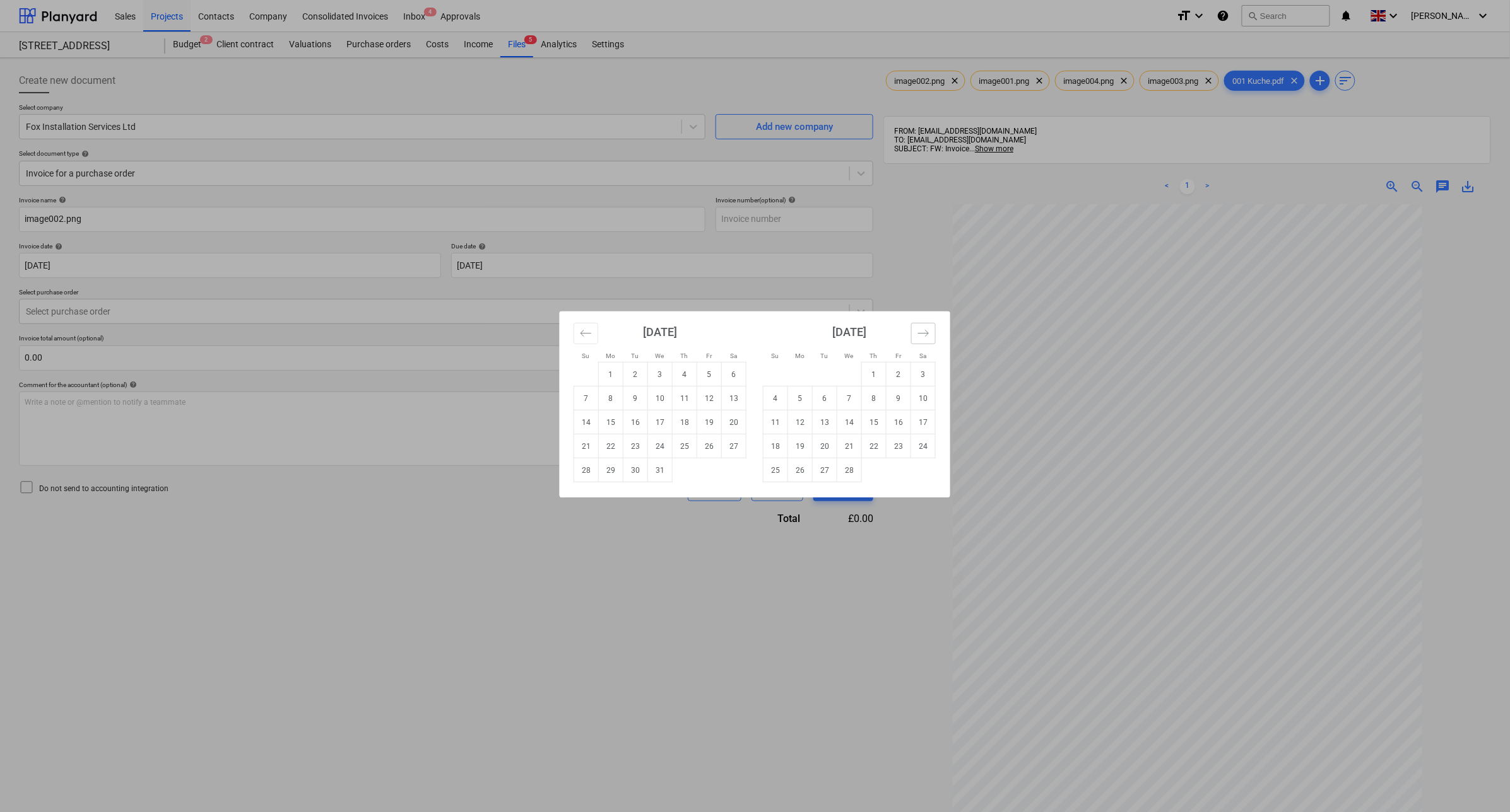
click at [925, 326] on button "Move forward to switch to the next month." at bounding box center [923, 333] width 25 height 21
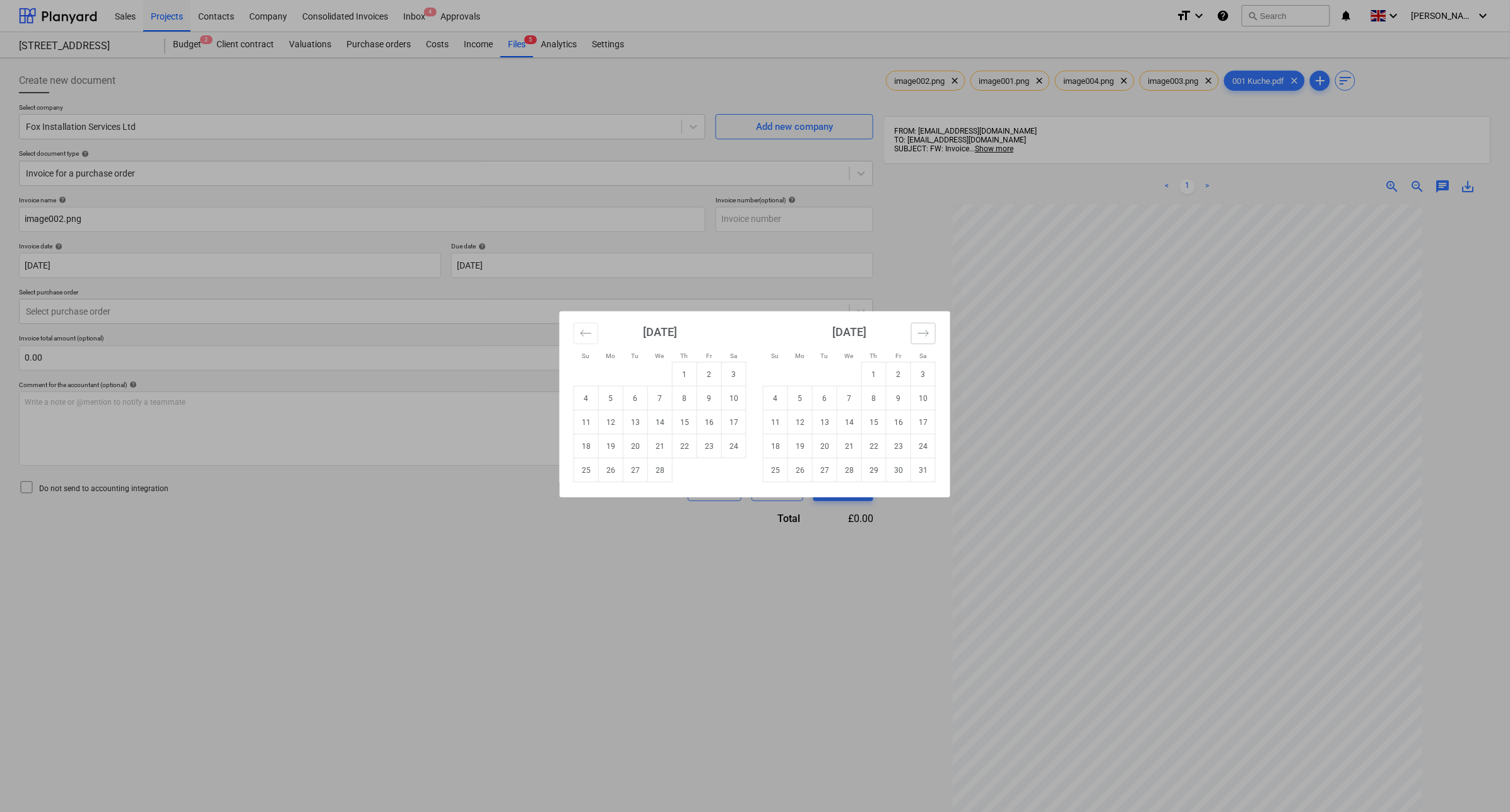
click at [925, 334] on icon "Move forward to switch to the next month." at bounding box center [923, 333] width 12 height 12
click at [169, 266] on div "Su Mo Tu We Th Fr Sa Su Mo Tu We Th Fr Sa [DATE] 1 2 3 4 5 6 7 8 9 10 11 12 13 …" at bounding box center [755, 406] width 1510 height 812
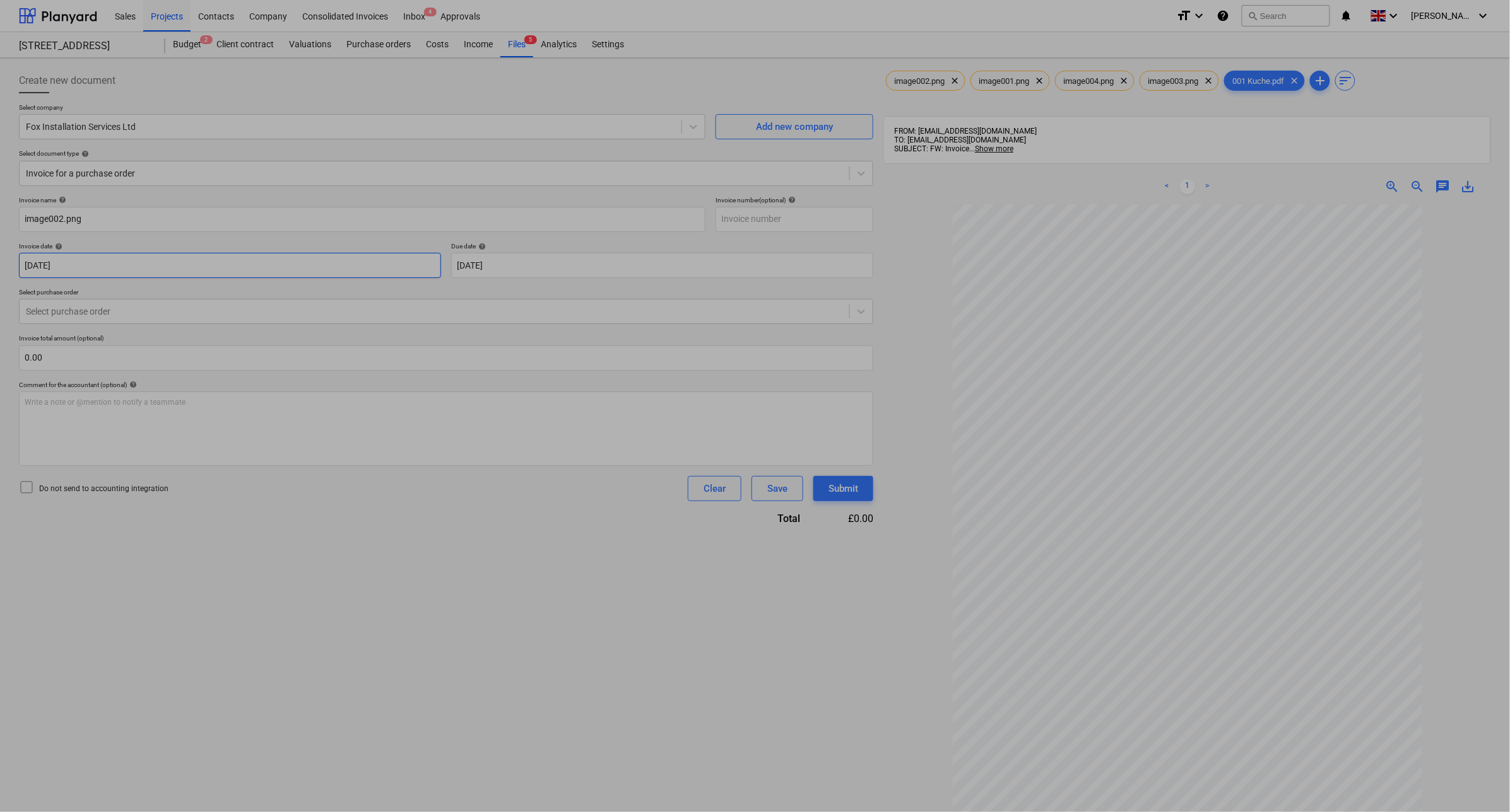
click at [140, 262] on body "Sales Projects Contacts Company Consolidated Invoices Inbox 4 Approvals format_…" at bounding box center [755, 406] width 1510 height 812
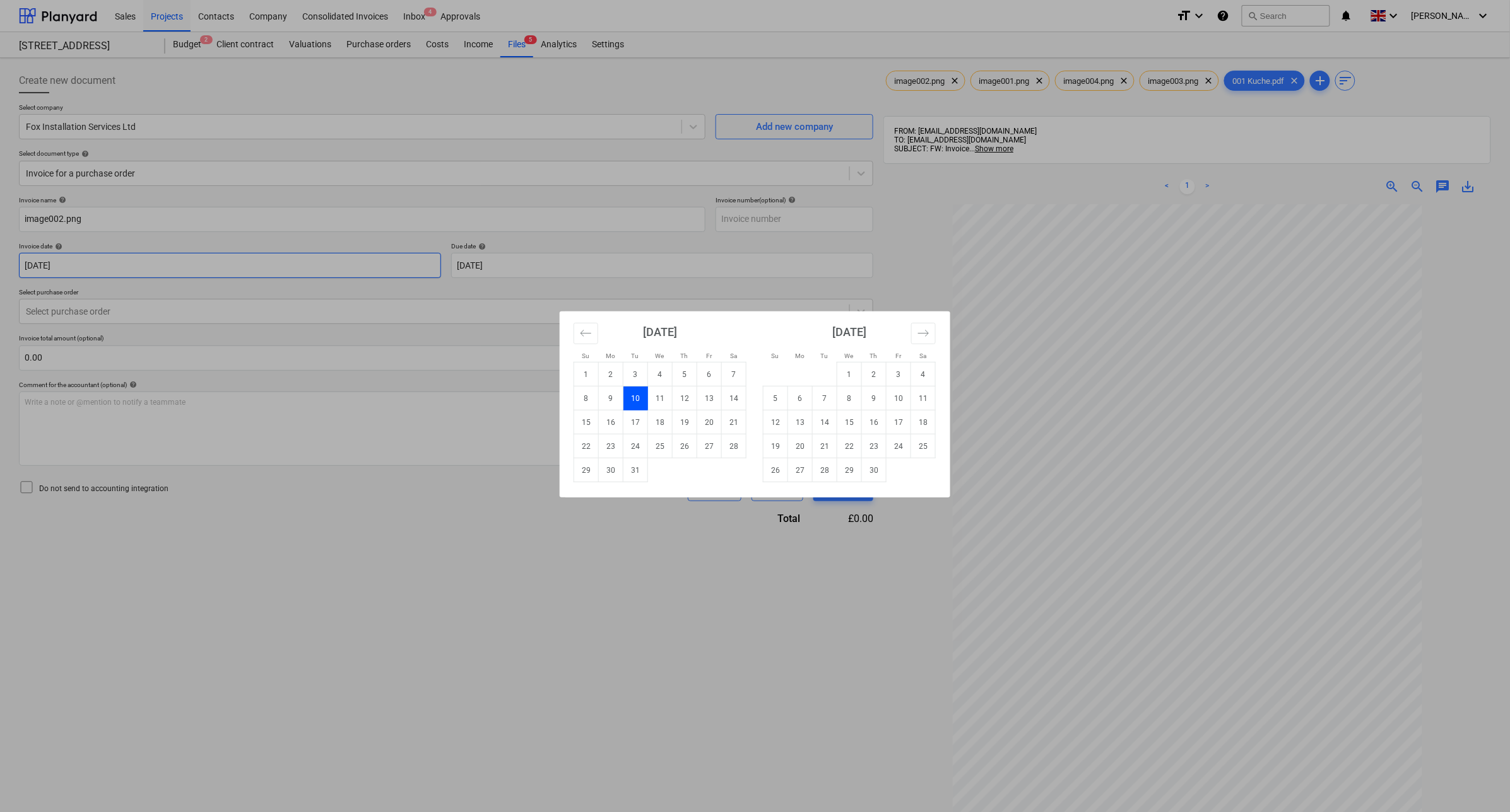
type input "[DATE]"
click at [699, 268] on div "Su Mo Tu We Th Fr Sa Su Mo Tu We Th Fr Sa [DATE] 1 2 3 4 5 6 7 8 9 10 11 12 13 …" at bounding box center [755, 406] width 1510 height 812
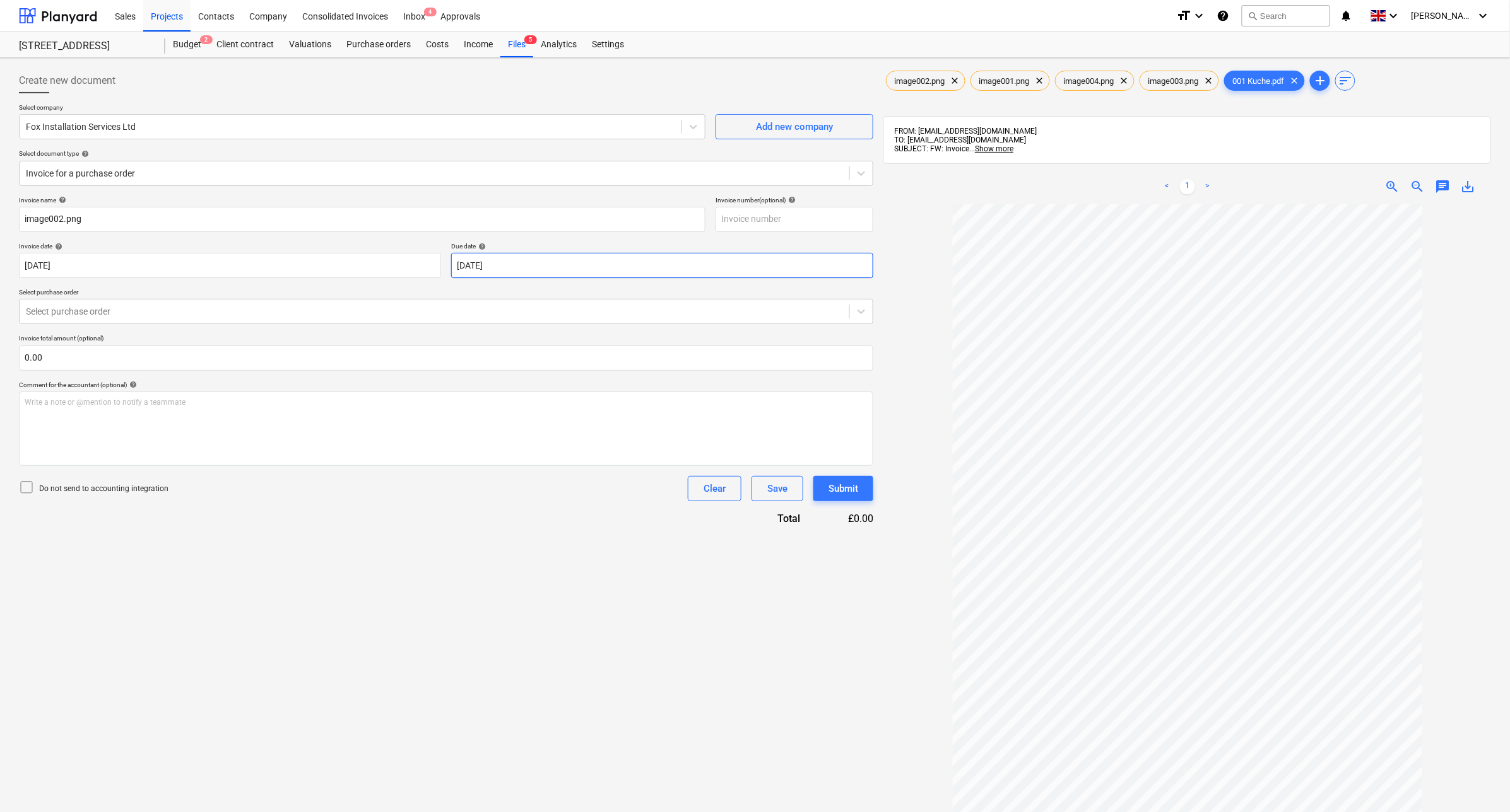
click at [699, 272] on body "Sales Projects Contacts Company Consolidated Invoices Inbox 4 Approvals format_…" at bounding box center [755, 406] width 1510 height 812
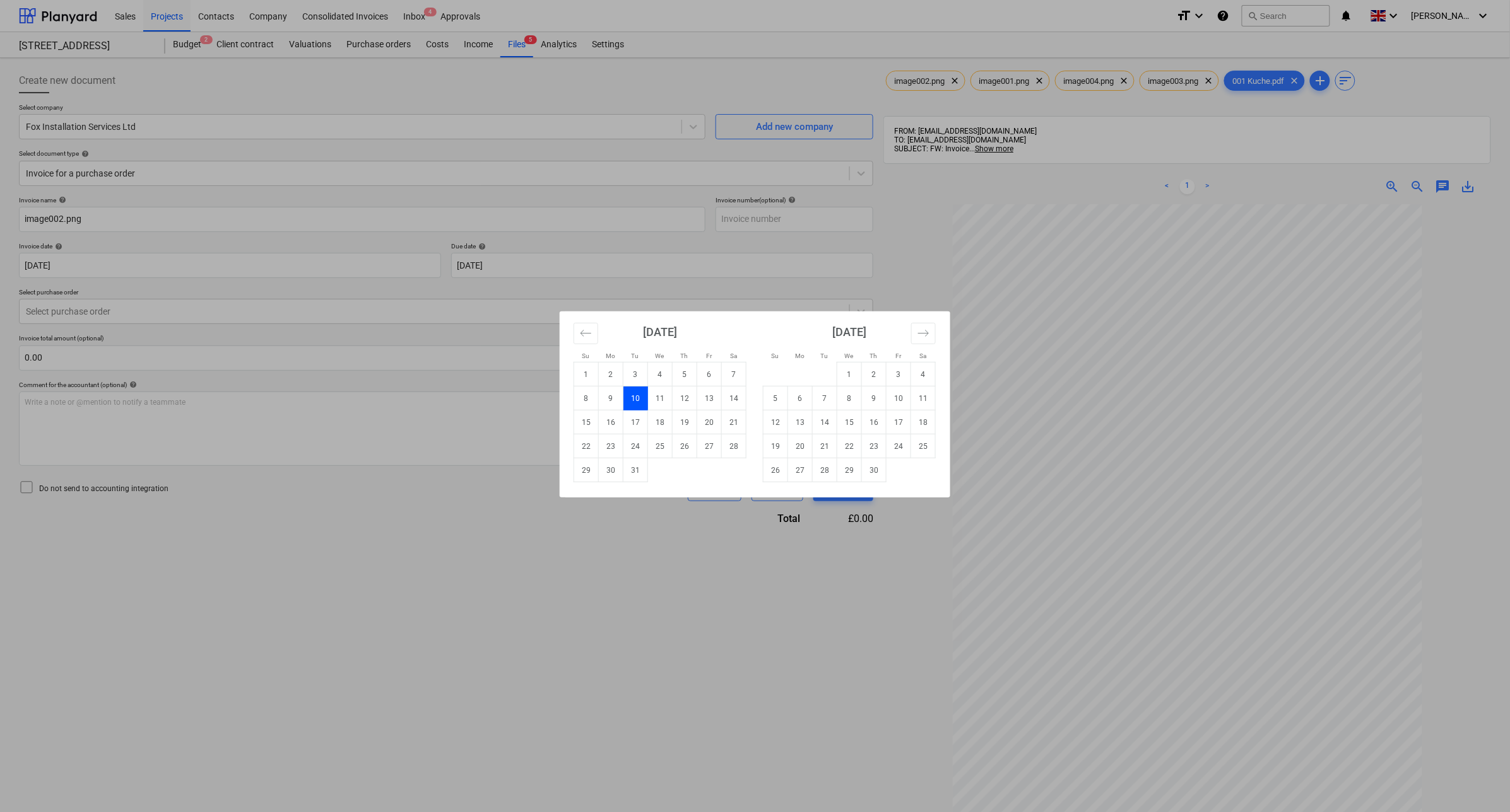
drag, startPoint x: 680, startPoint y: 329, endPoint x: 592, endPoint y: 330, distance: 88.0
click at [677, 329] on strong "[DATE]" at bounding box center [660, 331] width 34 height 13
click at [924, 334] on icon "Move forward to switch to the next month." at bounding box center [923, 333] width 12 height 12
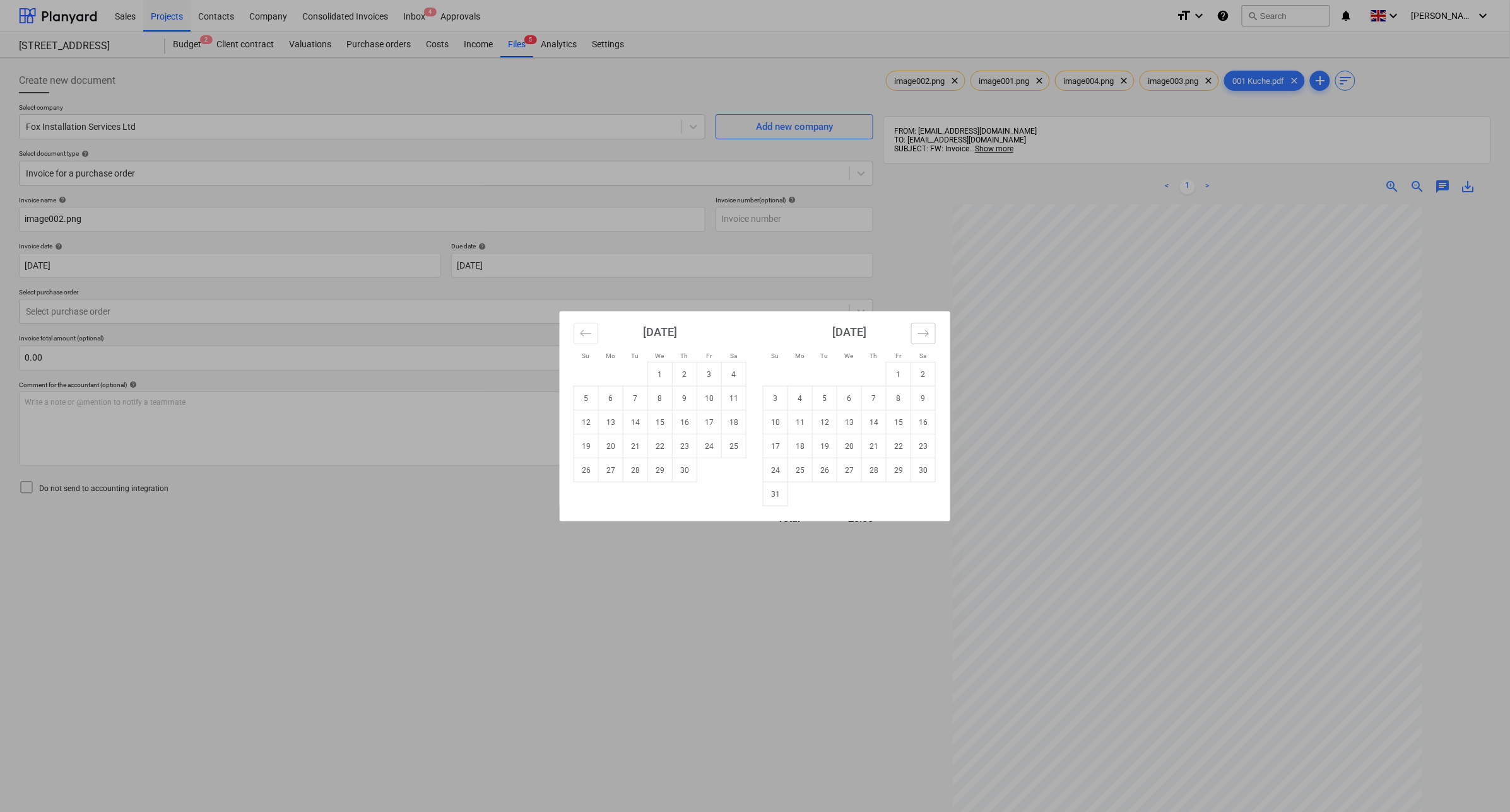
click at [924, 334] on icon "Move forward to switch to the next month." at bounding box center [923, 333] width 12 height 12
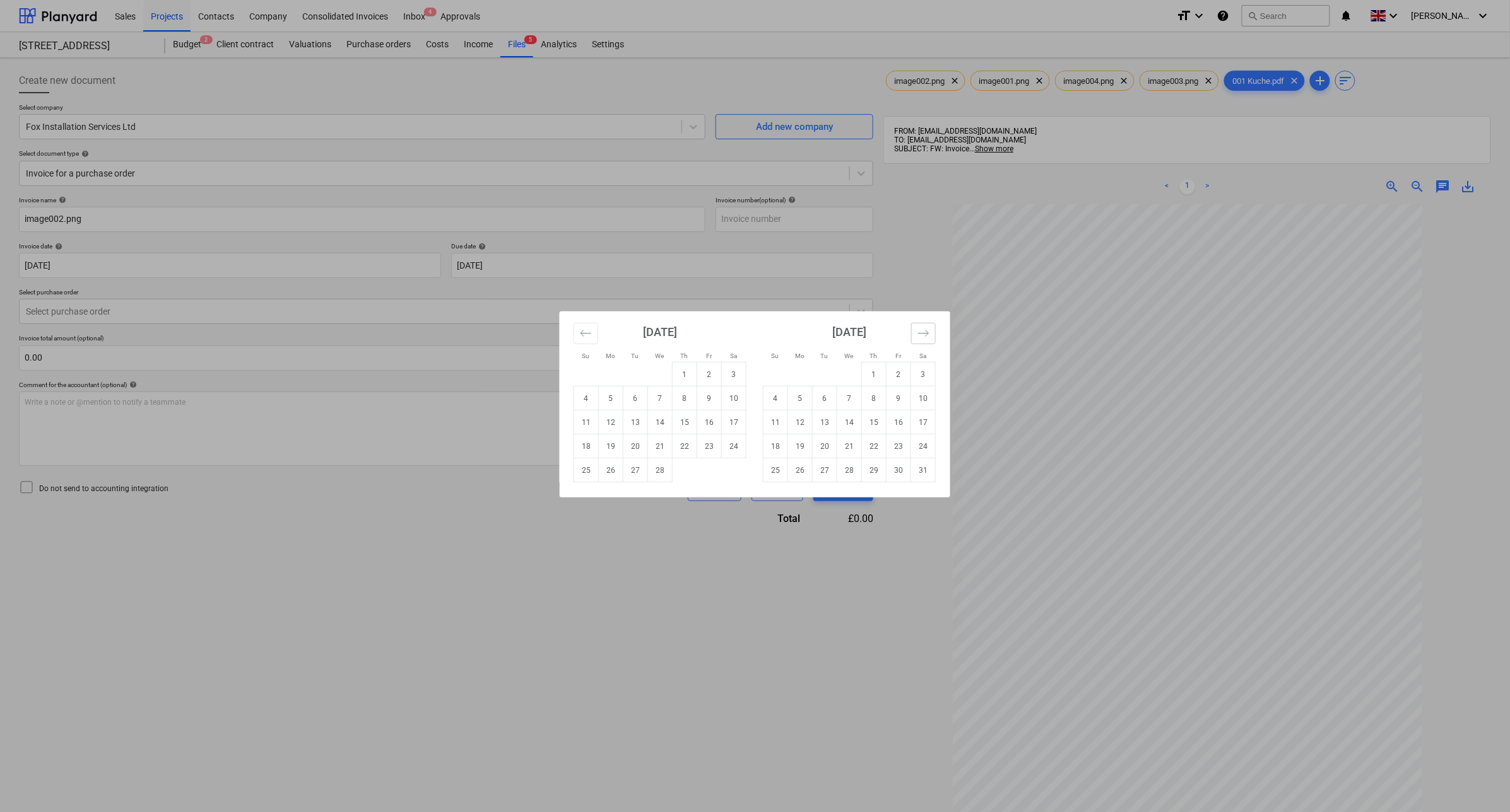
click at [924, 334] on icon "Move forward to switch to the next month." at bounding box center [923, 333] width 12 height 12
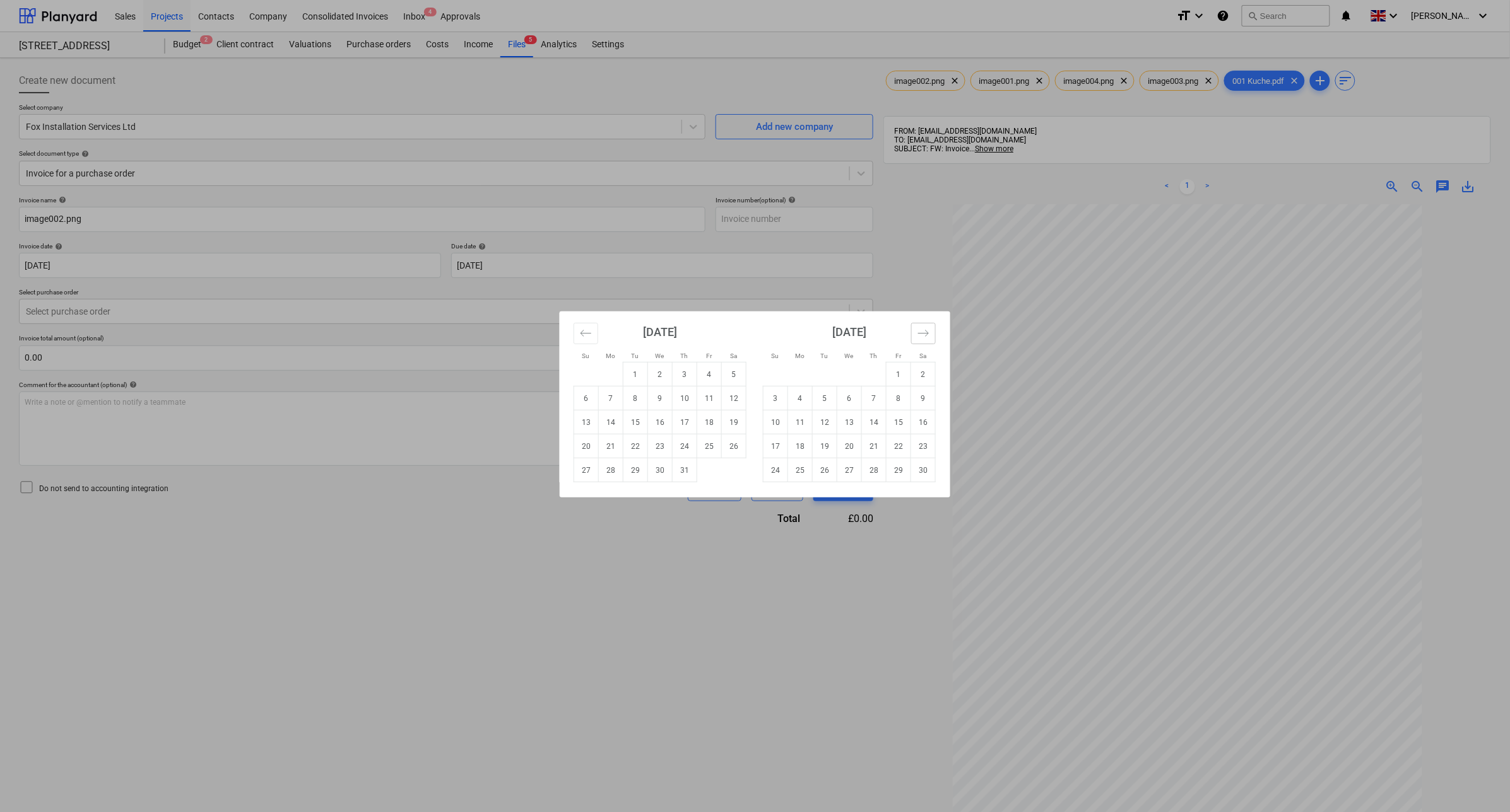
click at [924, 334] on icon "Move forward to switch to the next month." at bounding box center [923, 333] width 12 height 12
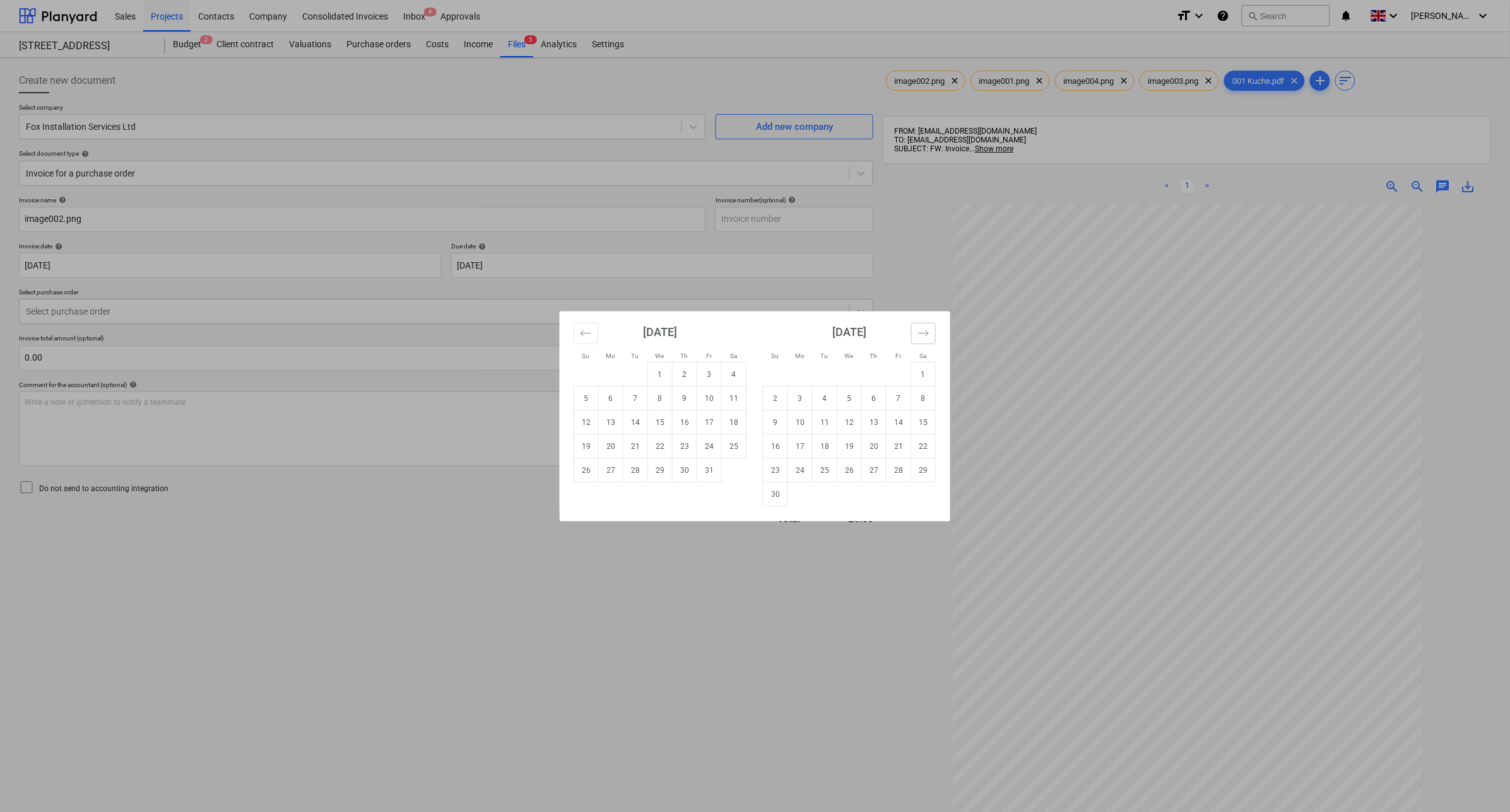
click at [924, 334] on icon "Move forward to switch to the next month." at bounding box center [923, 333] width 12 height 12
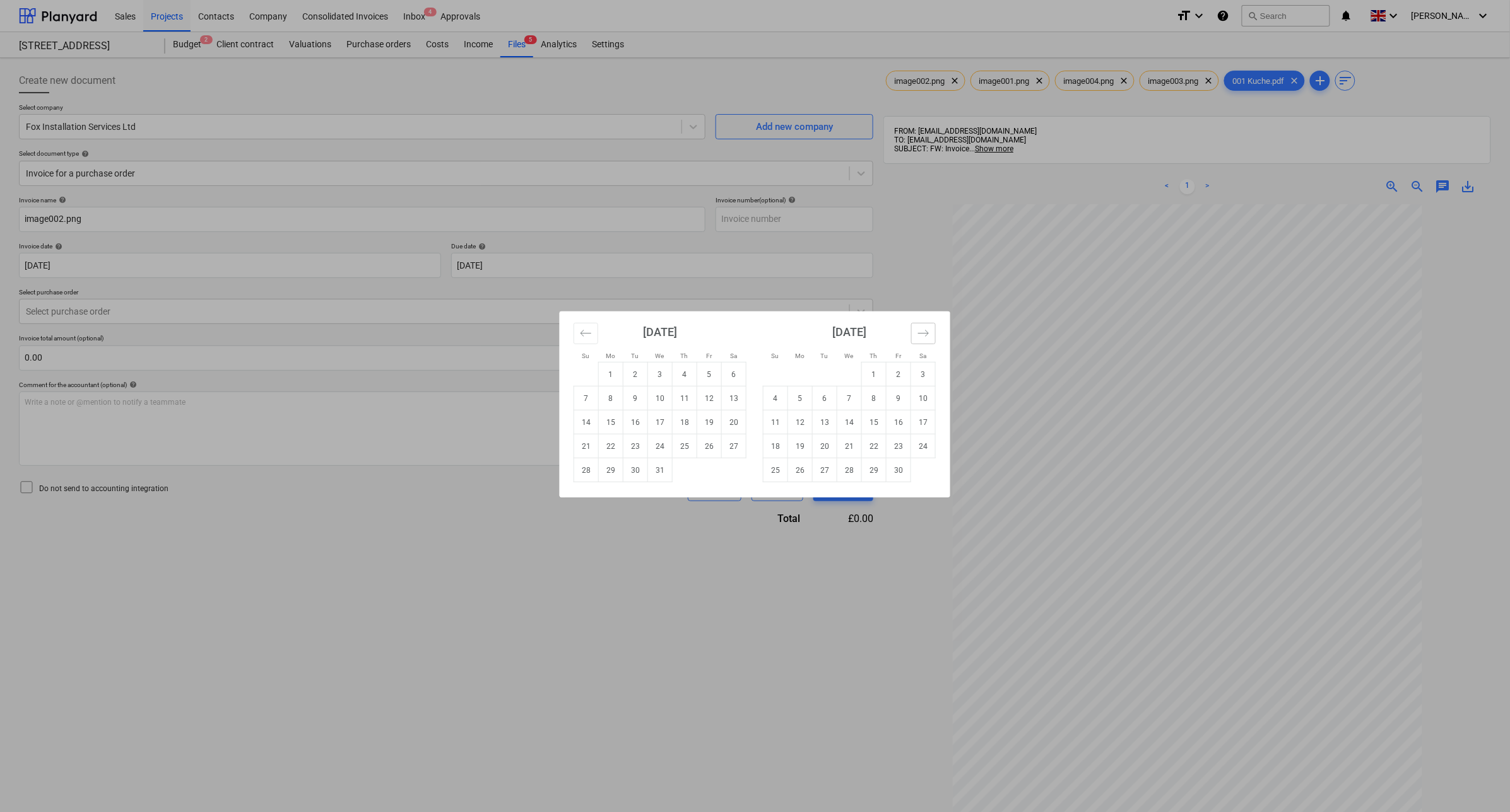
click at [924, 334] on icon "Move forward to switch to the next month." at bounding box center [923, 333] width 12 height 12
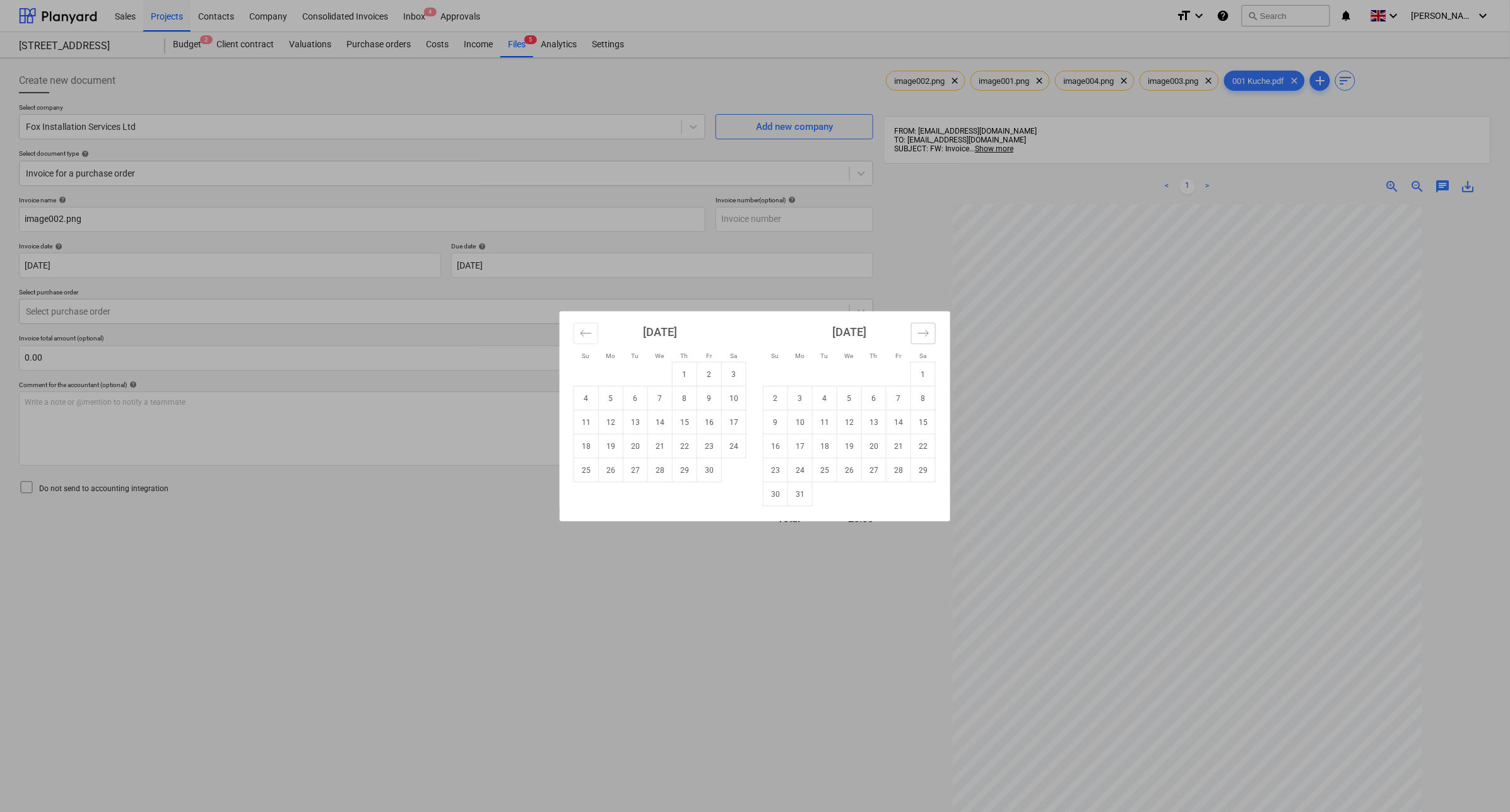
click at [924, 334] on icon "Move forward to switch to the next month." at bounding box center [923, 333] width 12 height 12
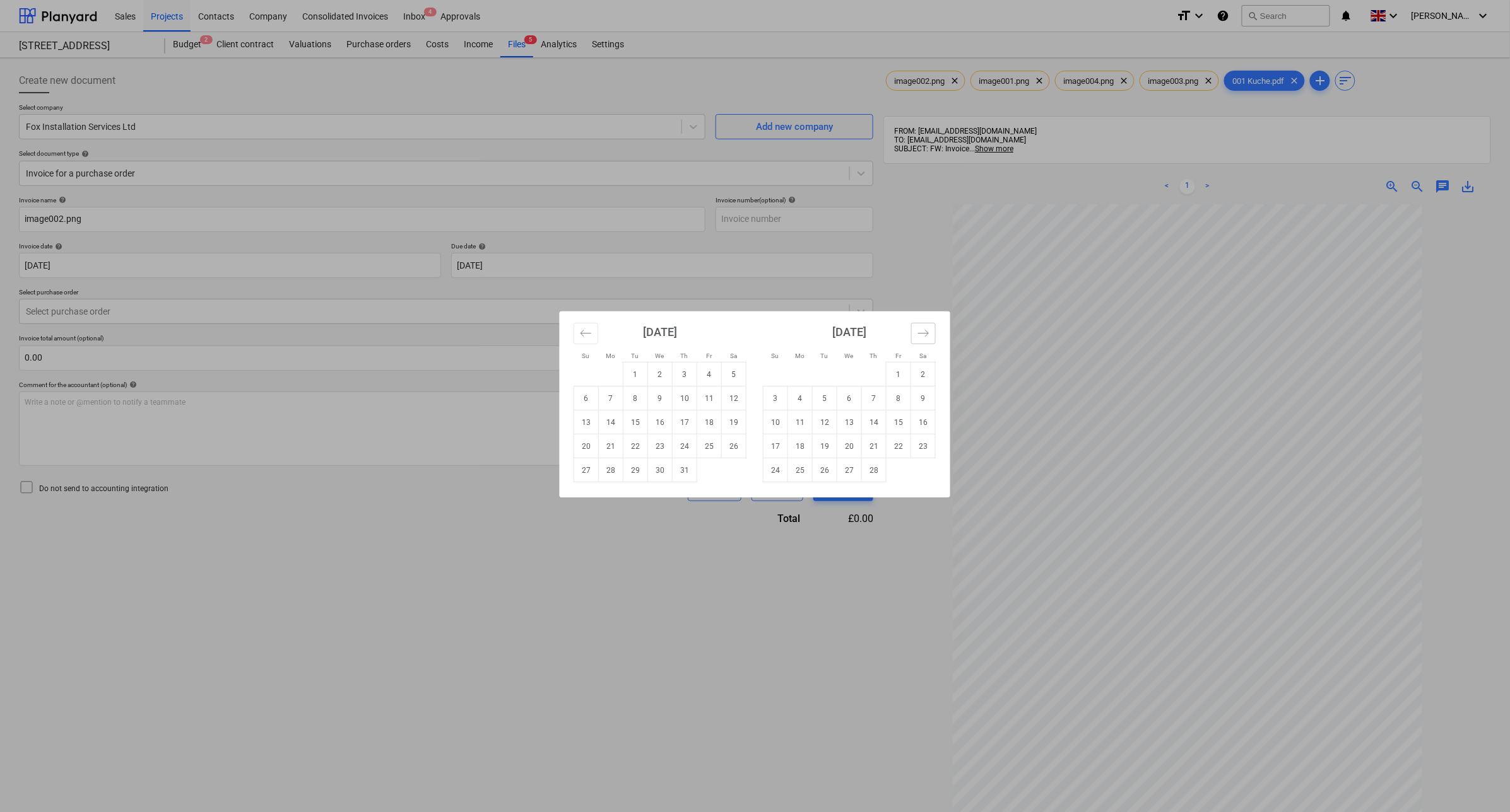
click at [924, 334] on icon "Move forward to switch to the next month." at bounding box center [923, 333] width 12 height 12
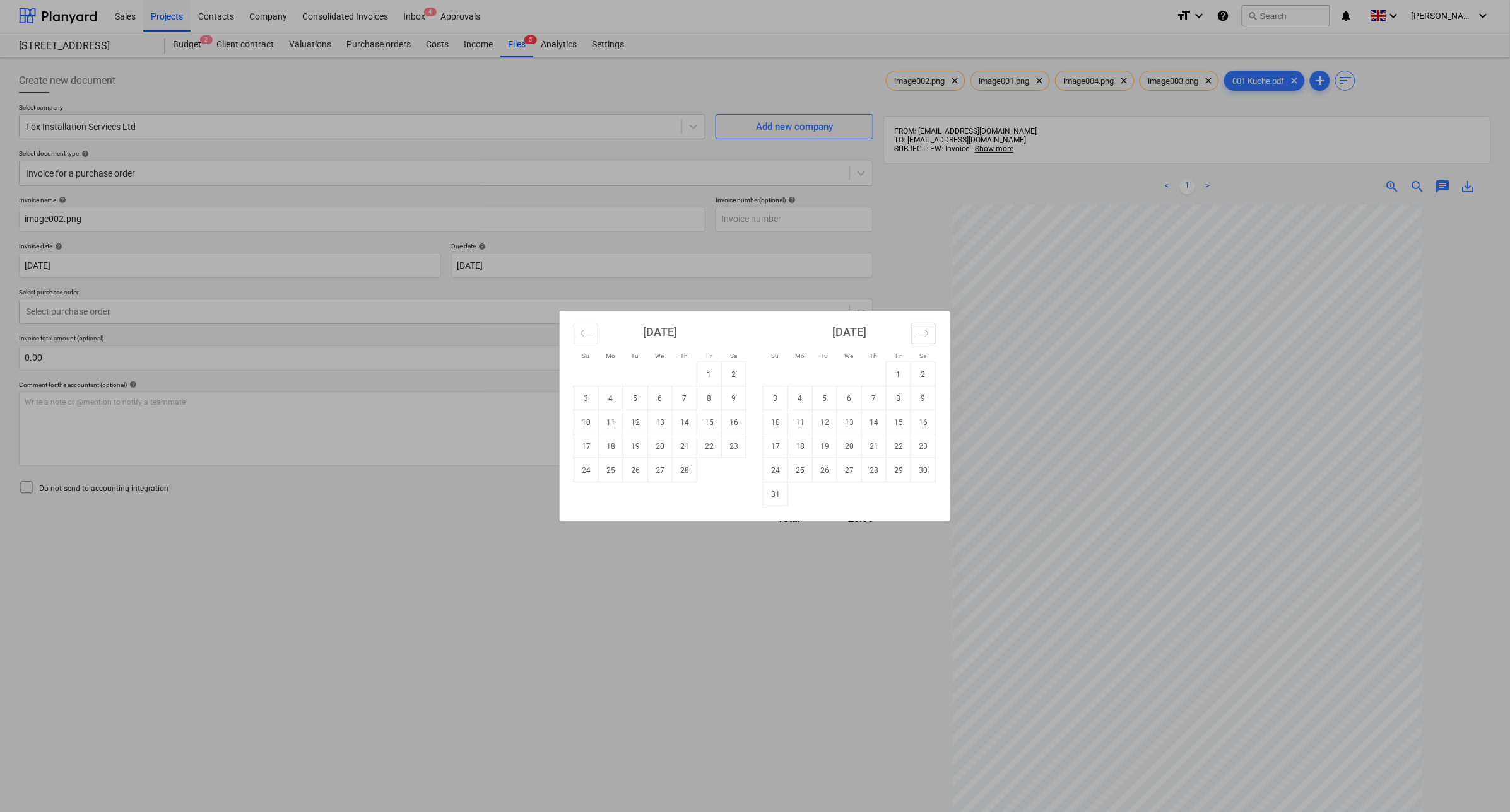
click at [924, 334] on icon "Move forward to switch to the next month." at bounding box center [923, 333] width 12 height 12
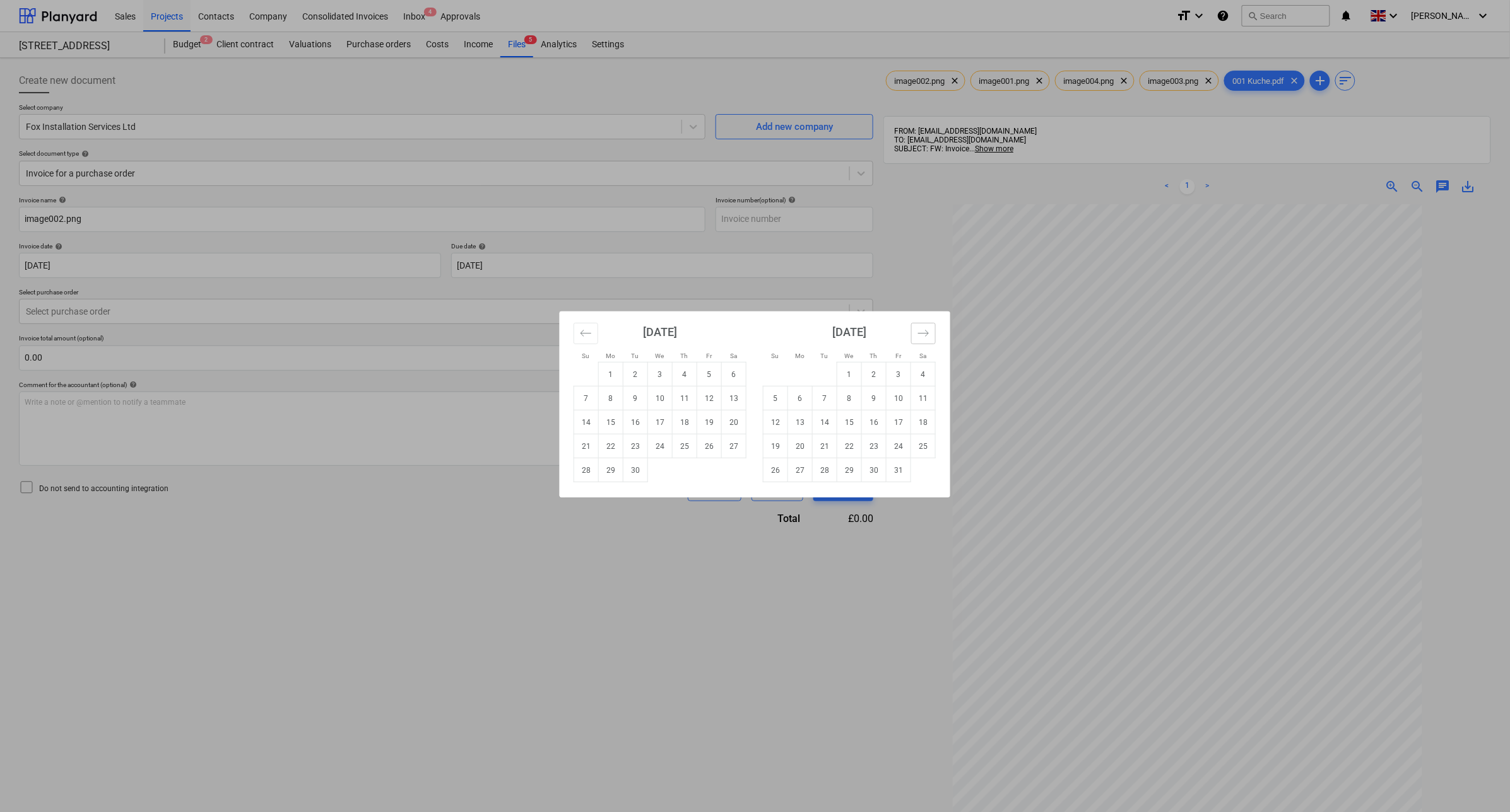
click at [924, 334] on icon "Move forward to switch to the next month." at bounding box center [923, 333] width 12 height 12
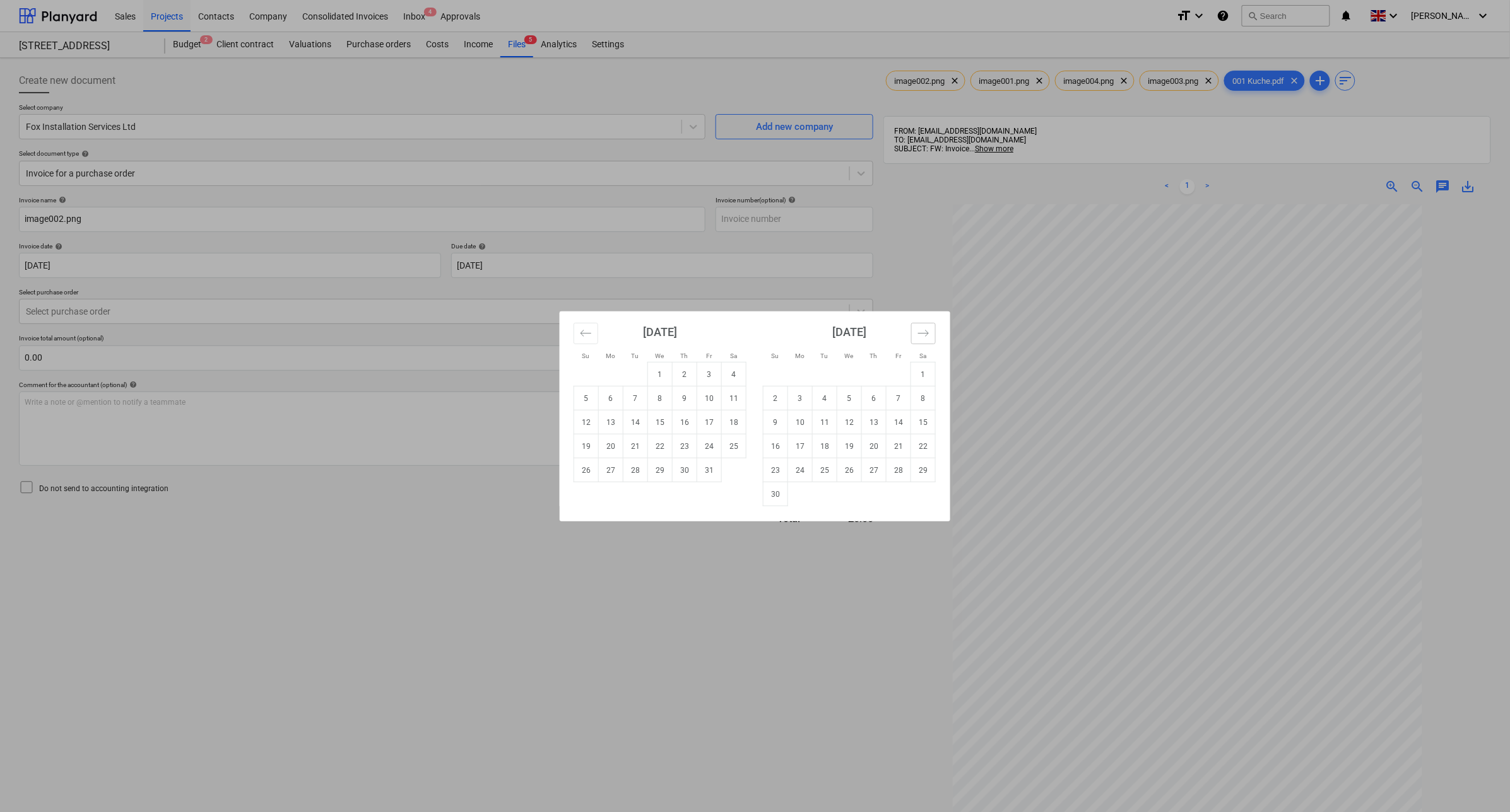
click at [924, 334] on icon "Move forward to switch to the next month." at bounding box center [923, 333] width 12 height 12
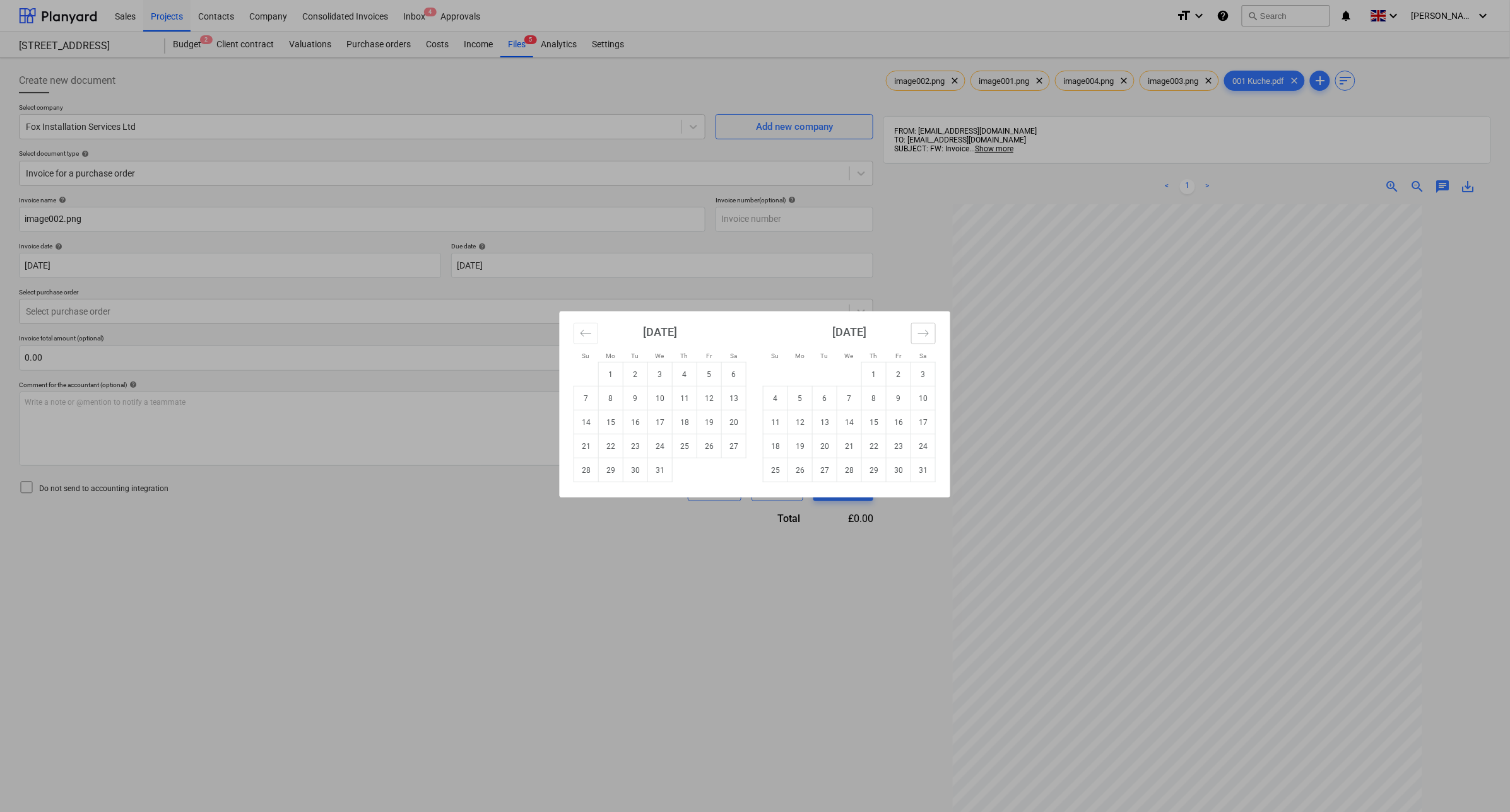
click at [924, 334] on icon "Move forward to switch to the next month." at bounding box center [923, 333] width 12 height 12
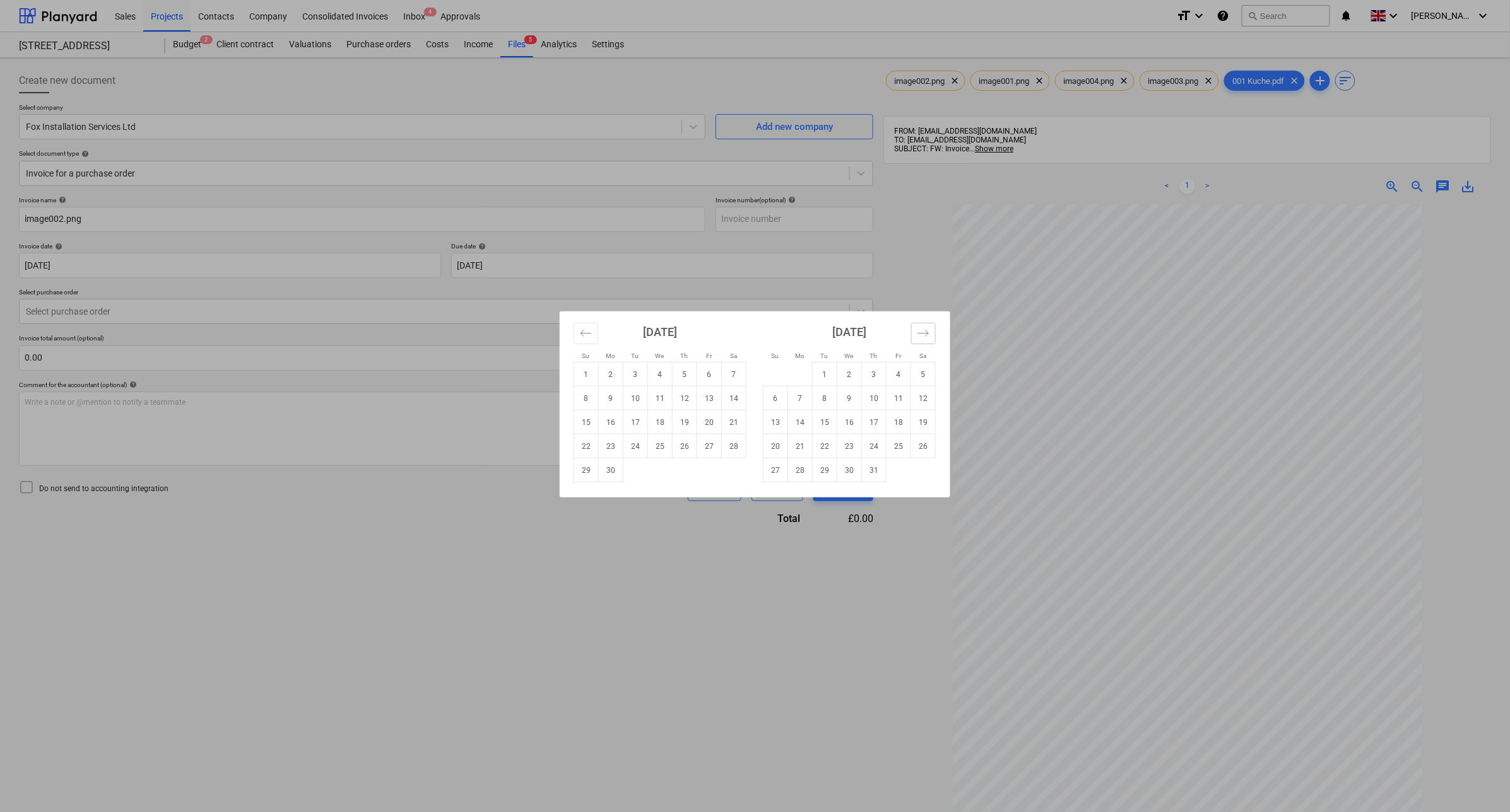
click at [924, 334] on icon "Move forward to switch to the next month." at bounding box center [923, 333] width 12 height 12
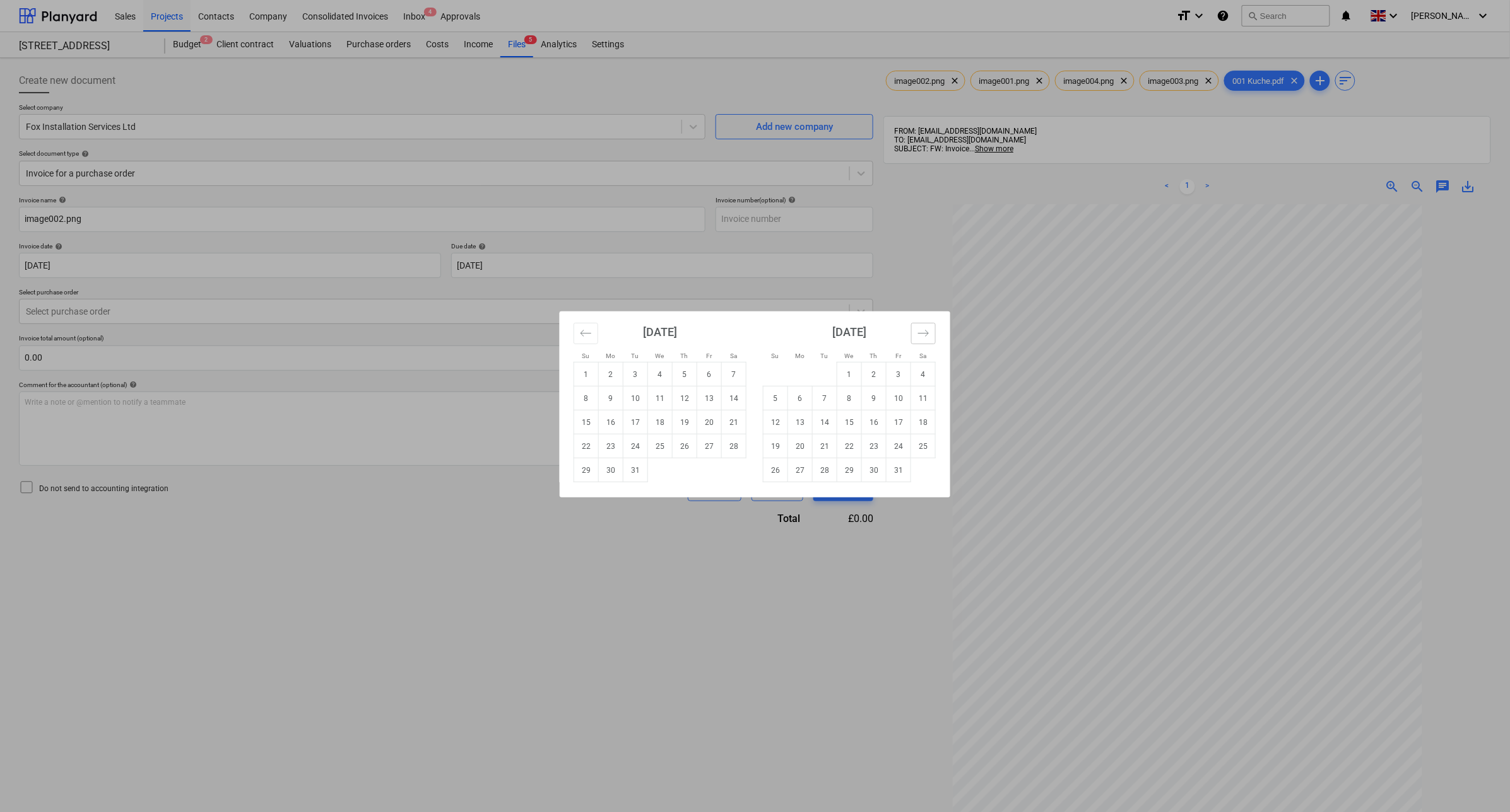
click at [924, 334] on icon "Move forward to switch to the next month." at bounding box center [923, 333] width 12 height 12
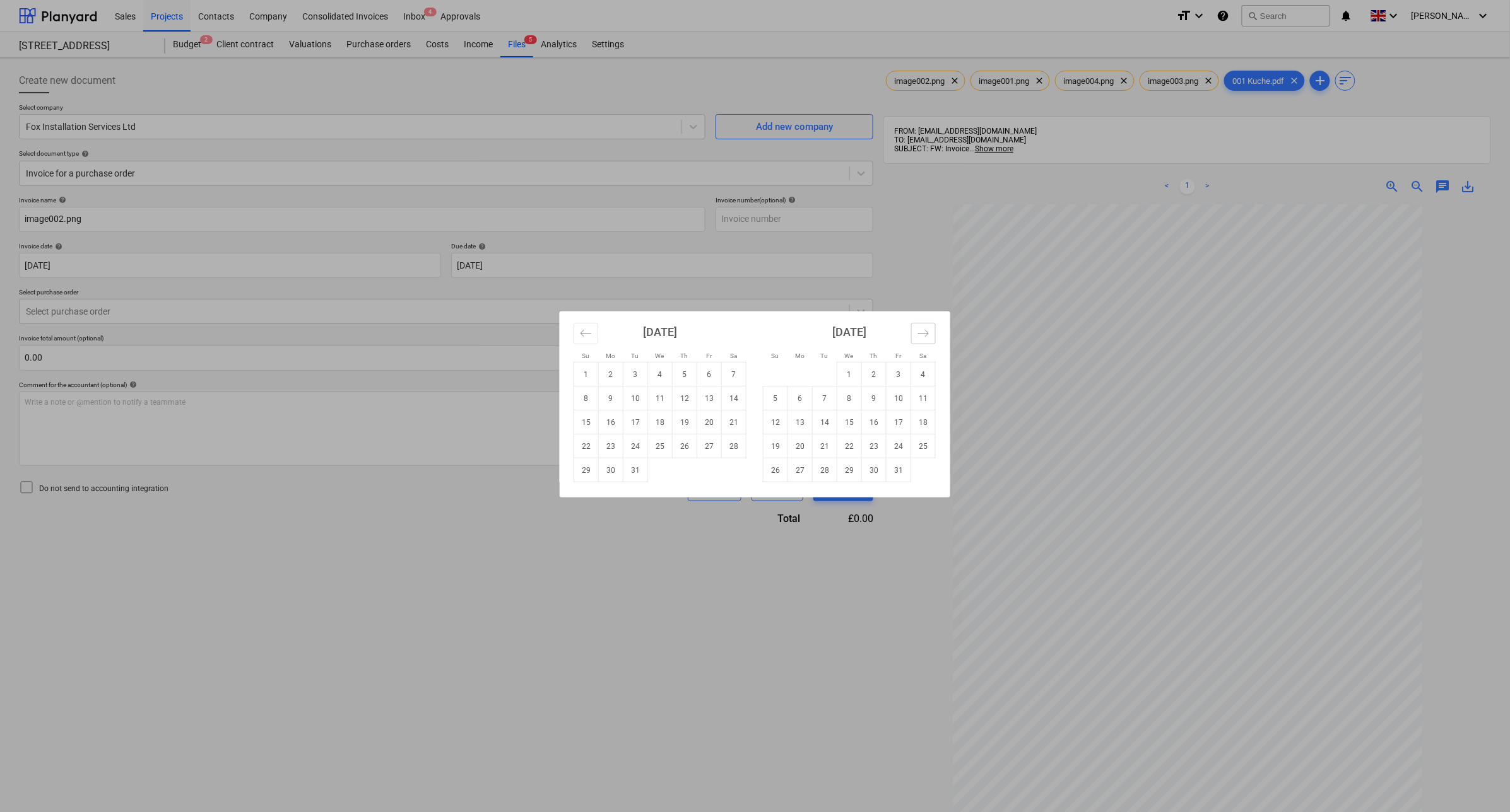
click at [924, 334] on icon "Move forward to switch to the next month." at bounding box center [923, 333] width 12 height 12
click at [921, 335] on icon "Move forward to switch to the next month." at bounding box center [923, 333] width 12 height 12
drag, startPoint x: 921, startPoint y: 335, endPoint x: 744, endPoint y: 297, distance: 181.0
click at [900, 331] on div "[DATE] 1 2 3 4 5 6 7 8 9 10 11 12 13 14 15 16 17 18 19 20 21 22 23 24 25 26 27 …" at bounding box center [754, 404] width 390 height 186
click at [677, 268] on div "Su Mo Tu We Th Fr Sa Su Mo Tu We Th Fr Sa [DATE] 1 2 3 4 5 6 7 8 9 10 11 12 13 …" at bounding box center [755, 406] width 1510 height 812
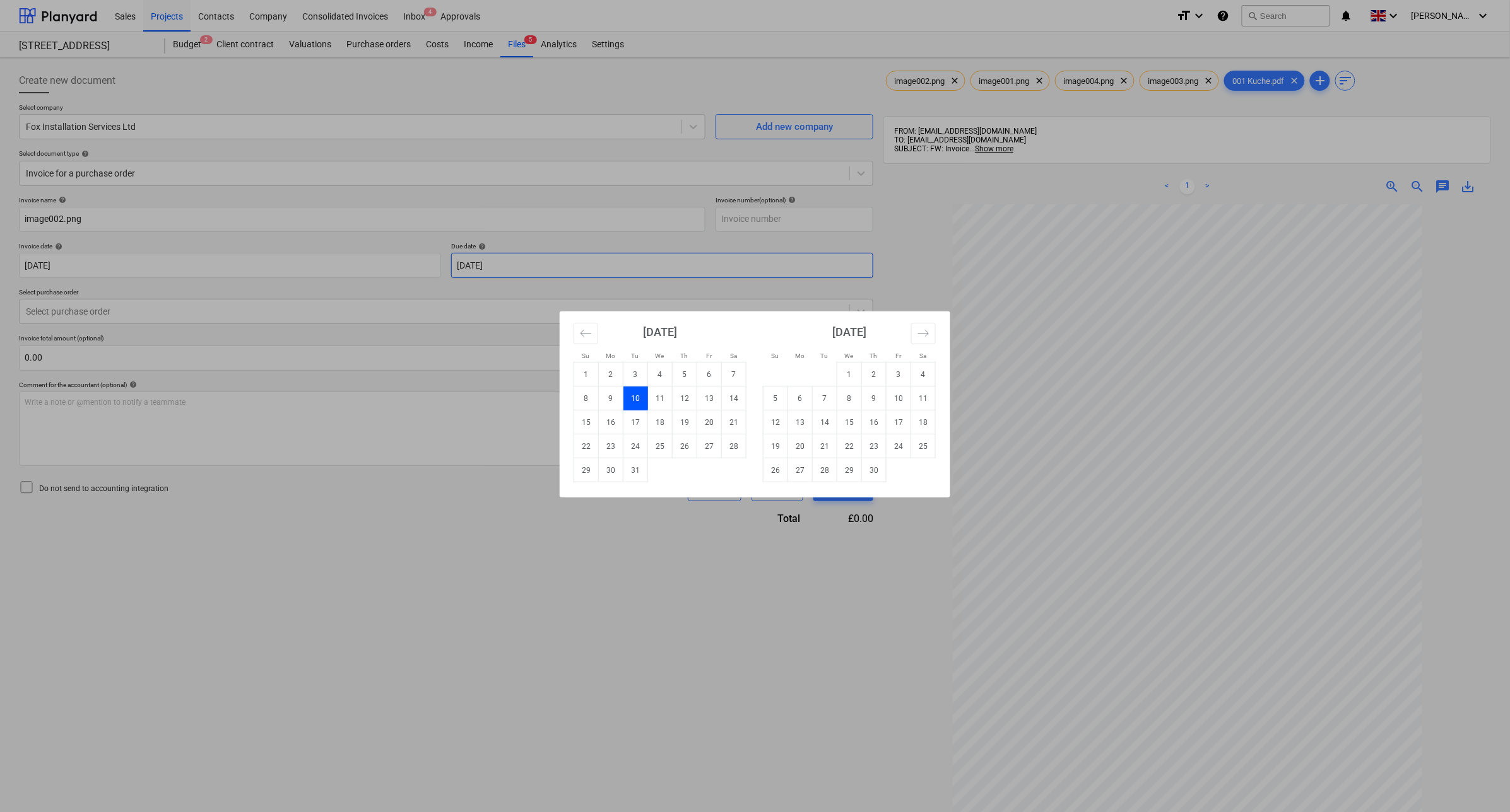
click at [668, 260] on body "Sales Projects Contacts Company Consolidated Invoices Inbox 4 Approvals format_…" at bounding box center [755, 406] width 1510 height 812
type input "[DATE]"
click at [822, 792] on div "Su Mo Tu We Th Fr Sa Su Mo Tu We Th Fr Sa [DATE] 1 2 3 4 5 6 7 8 9 10 11 12 13 …" at bounding box center [755, 406] width 1510 height 812
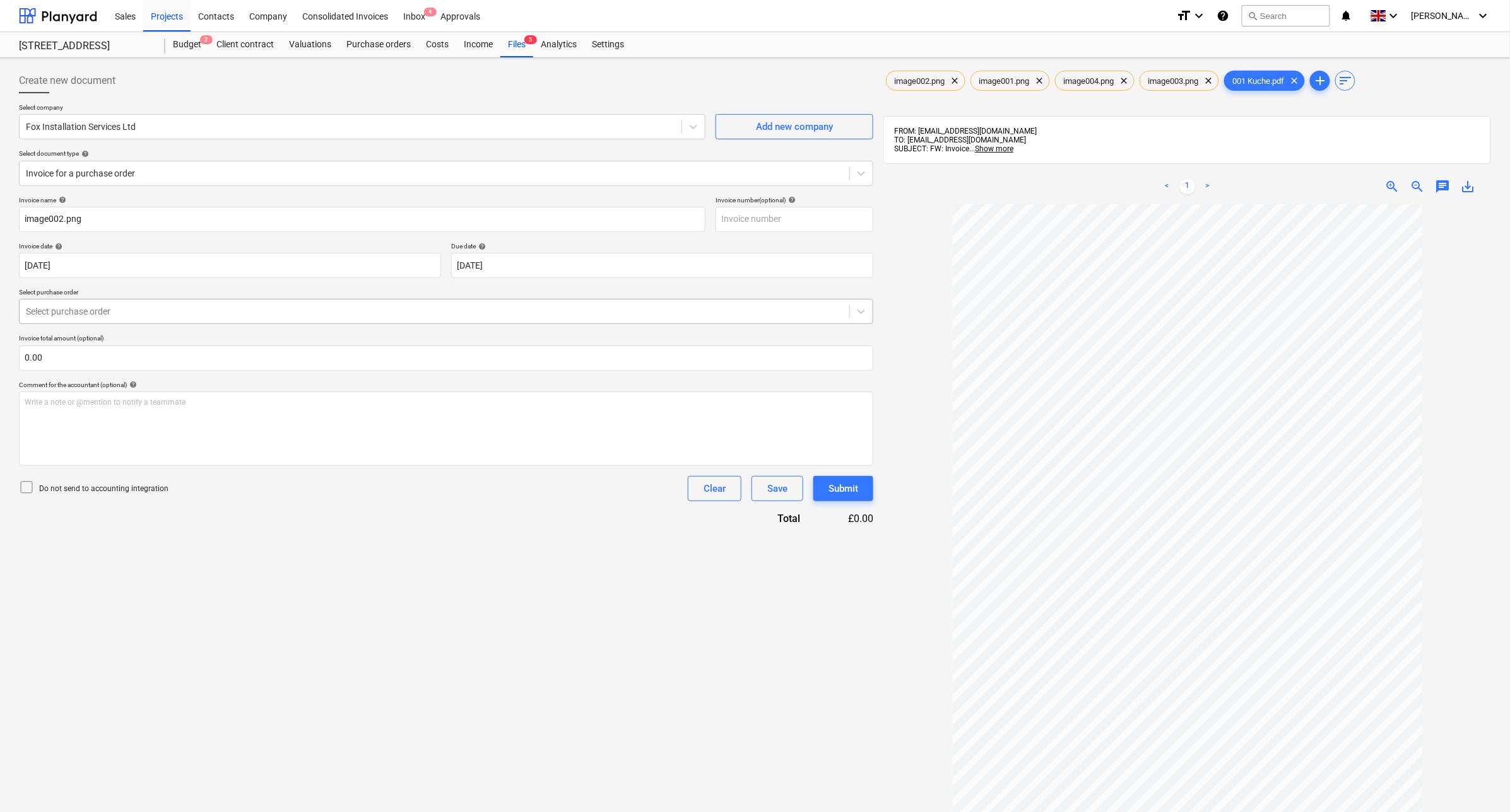
click at [515, 300] on div "Select purchase order" at bounding box center [446, 311] width 854 height 25
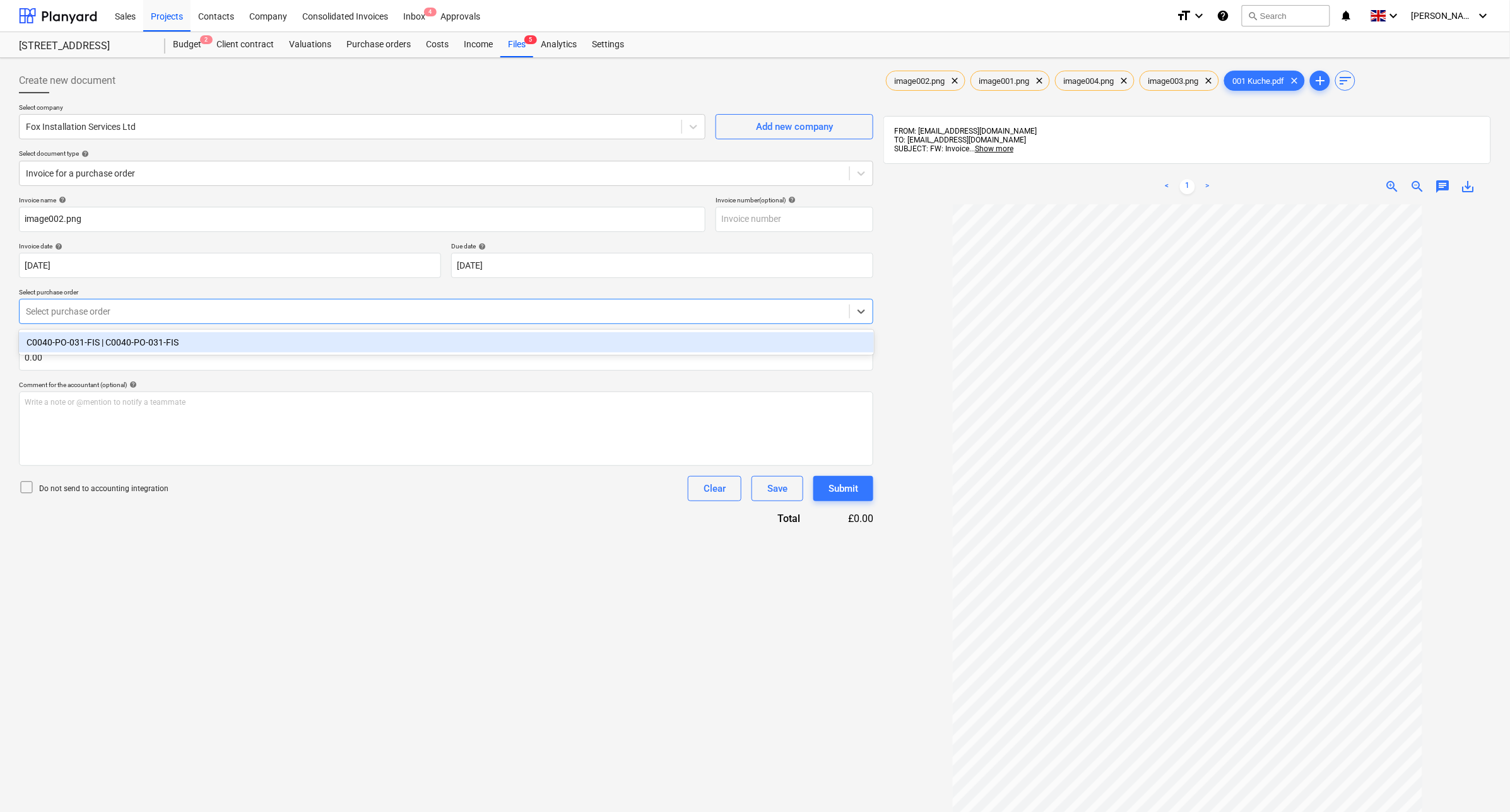
click at [275, 345] on div "C0040-PO-031-FIS | C0040-PO-031-FIS" at bounding box center [446, 342] width 855 height 20
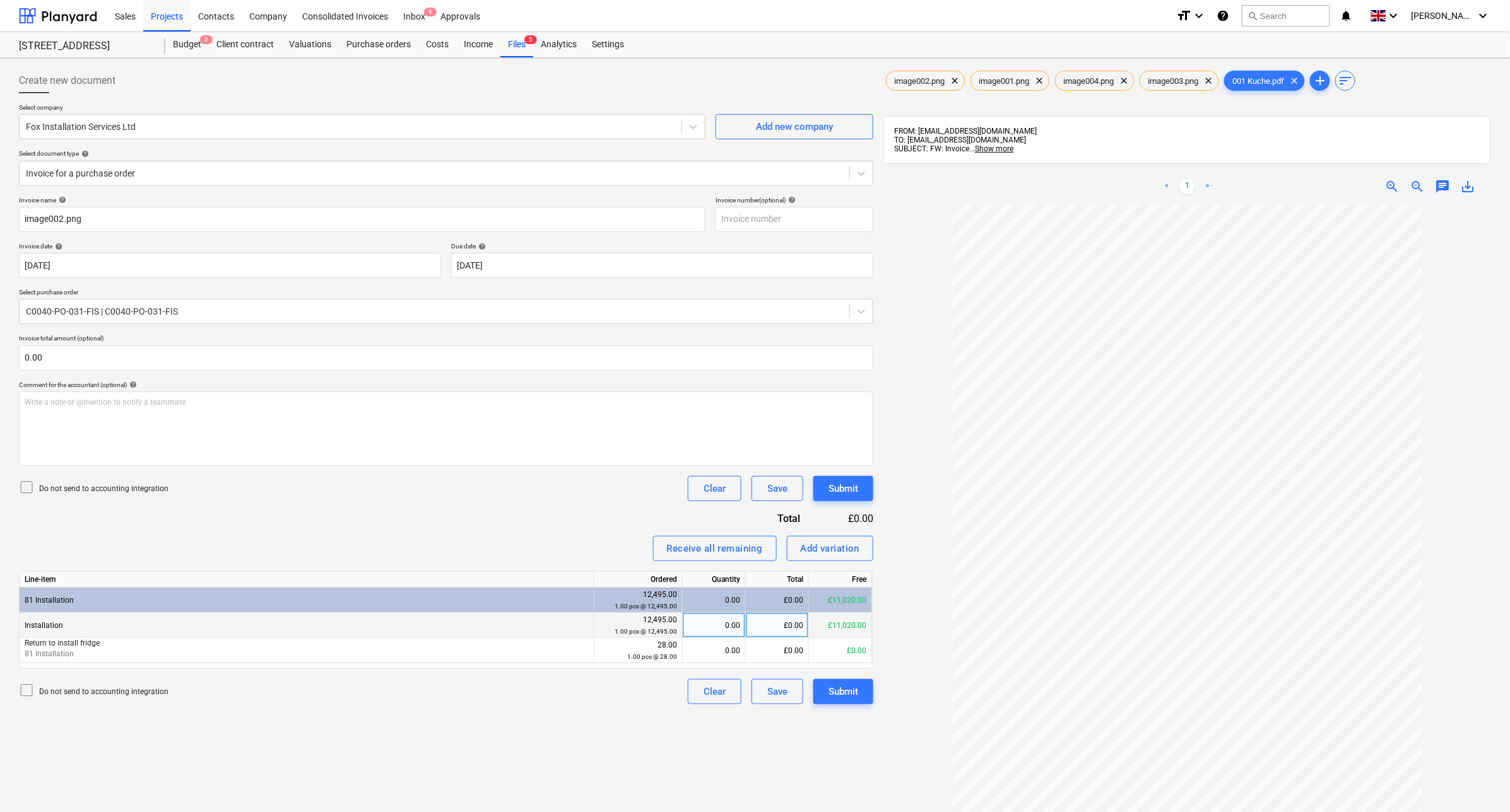
click at [795, 635] on div "£0.00" at bounding box center [778, 626] width 63 height 25
type input "2280"
click at [861, 481] on button "Submit" at bounding box center [843, 489] width 60 height 25
